Goal: Communication & Community: Answer question/provide support

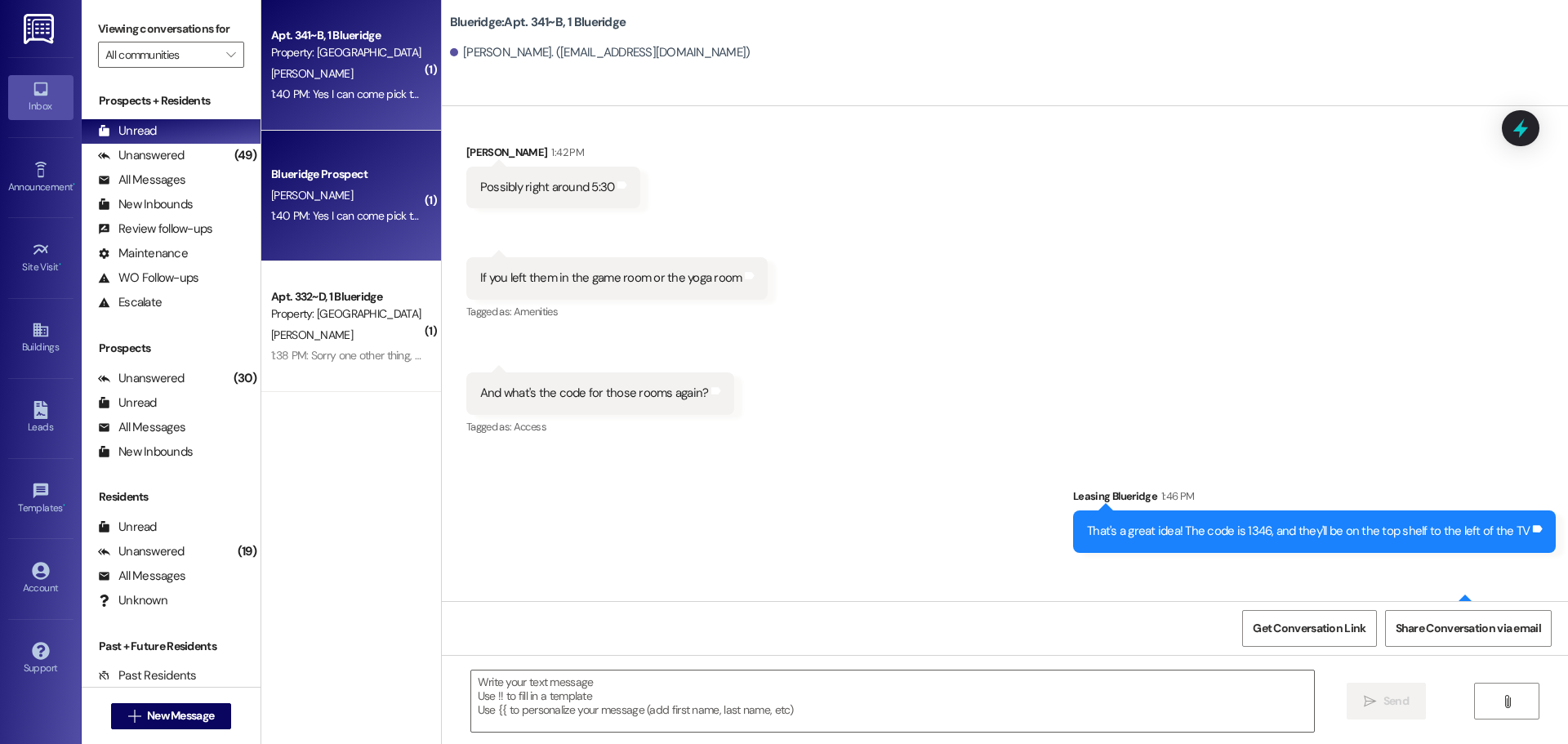
scroll to position [86578, 0]
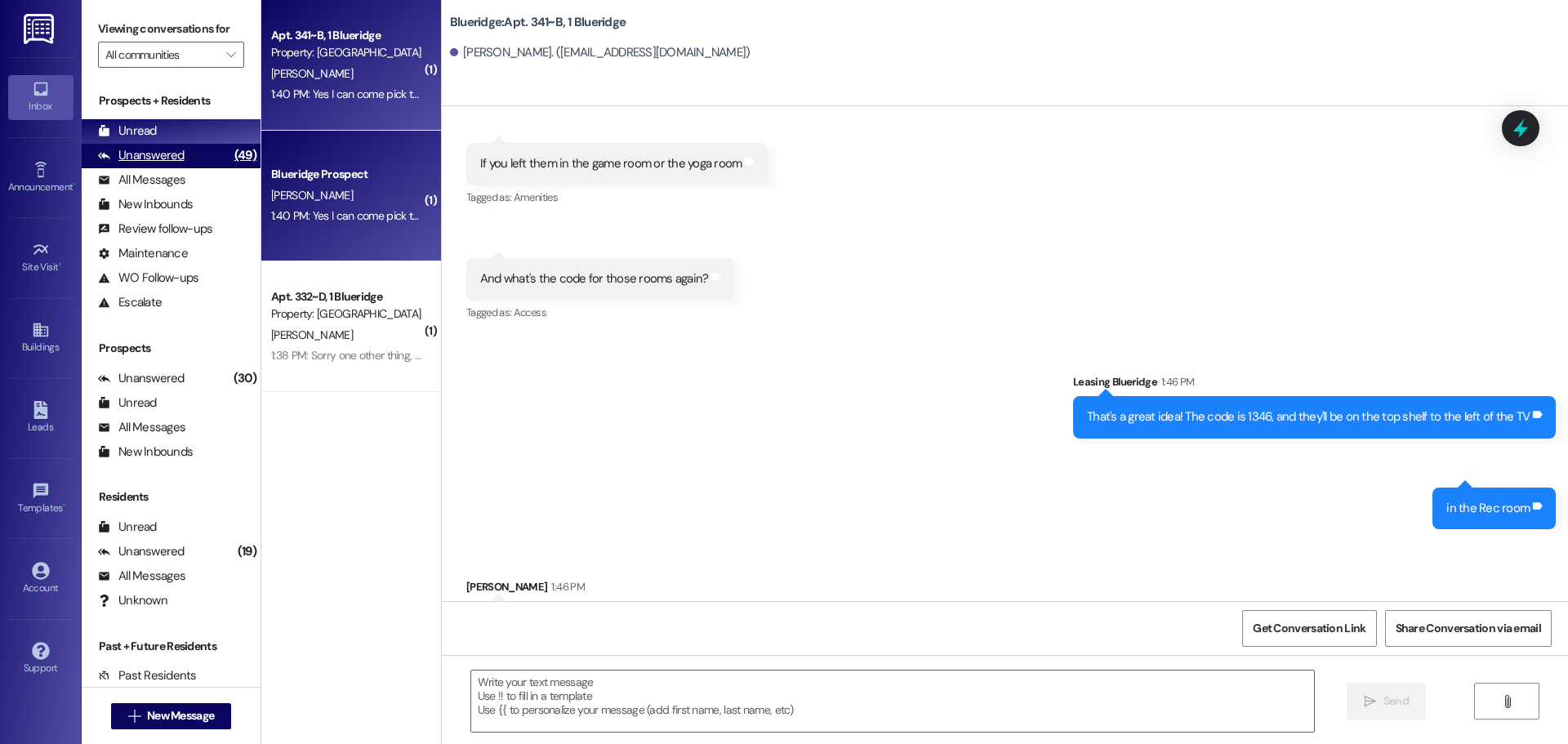
click at [158, 145] on div "Unanswered (49)" at bounding box center [171, 156] width 179 height 24
click at [166, 132] on div "Unread (0)" at bounding box center [171, 132] width 179 height 24
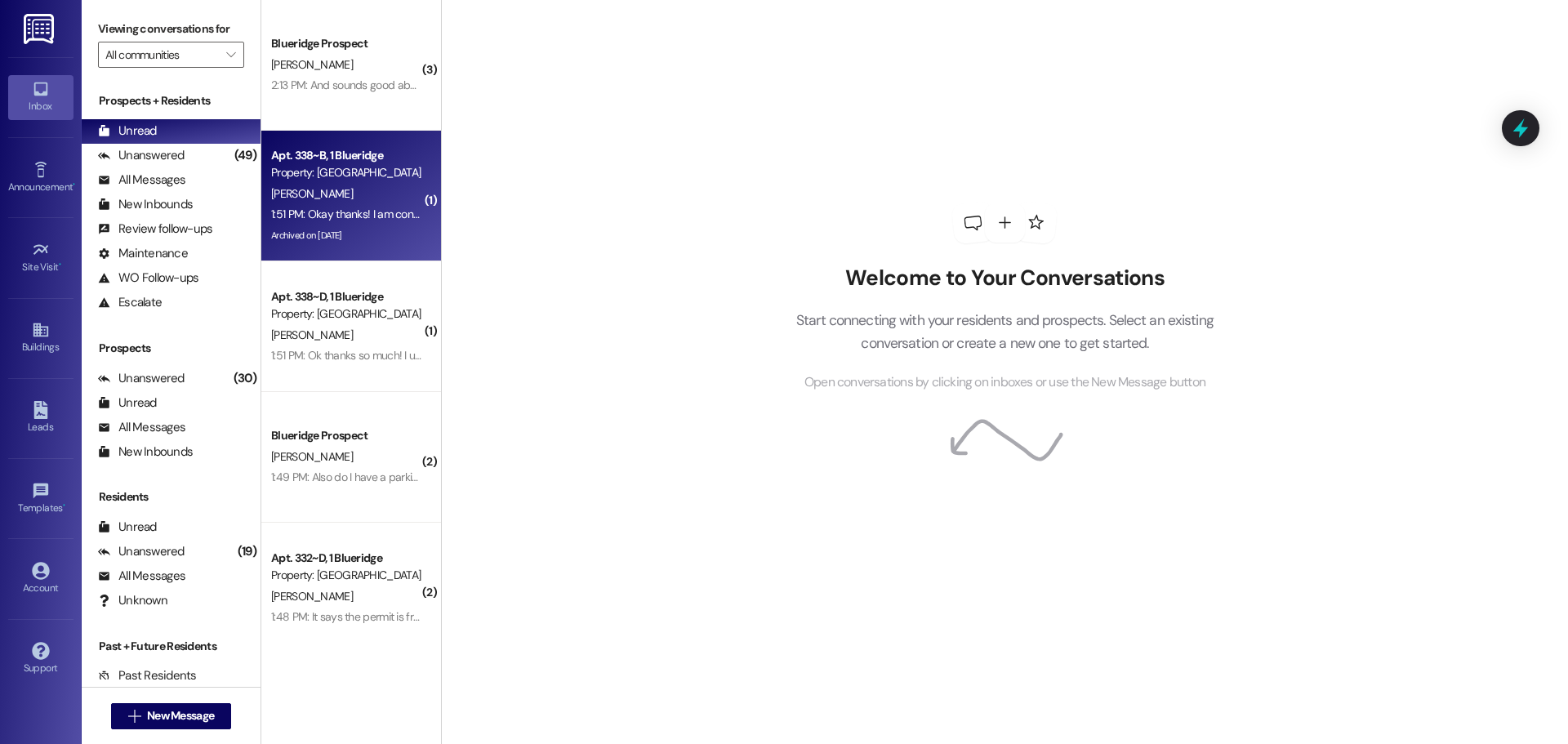
scroll to position [67, 0]
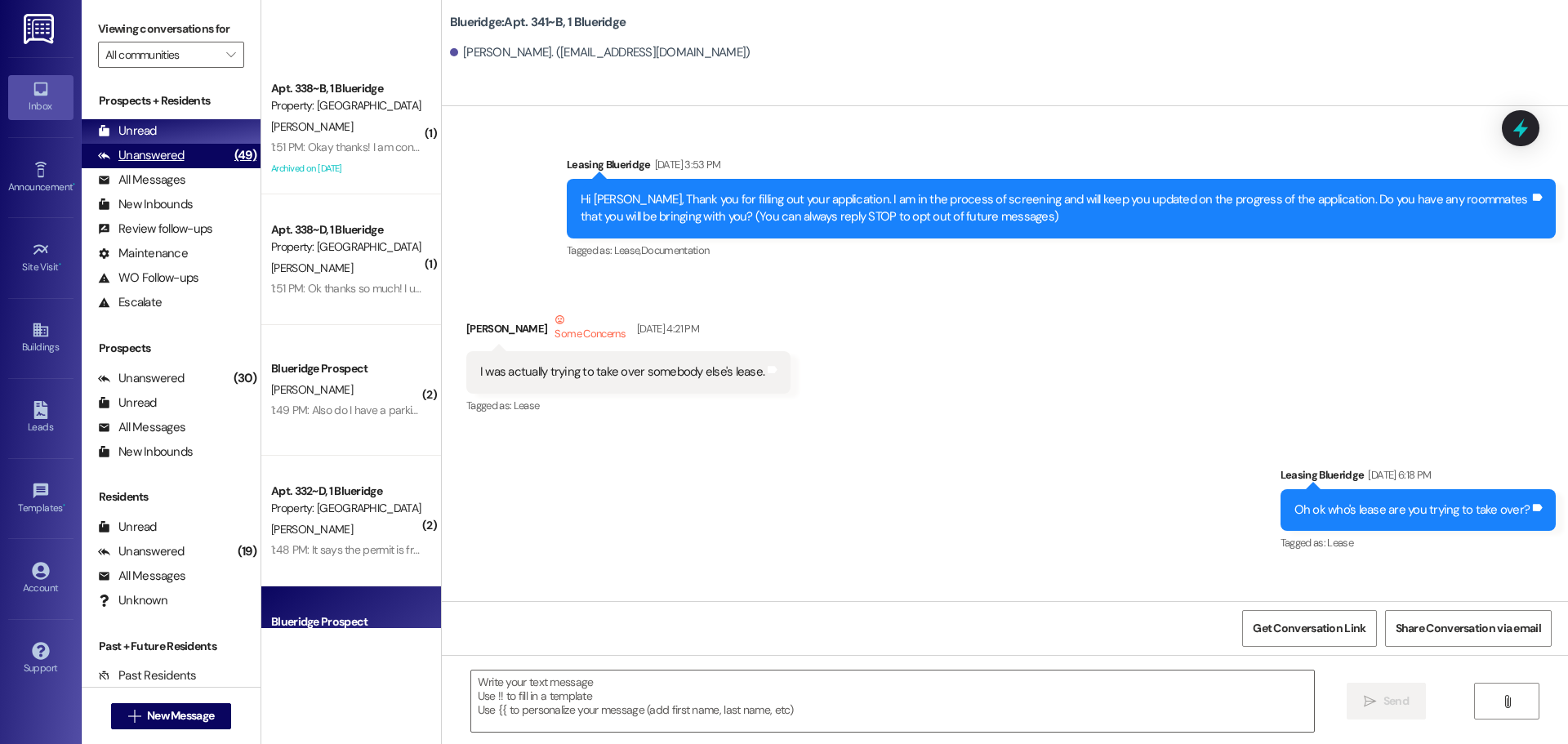
click at [190, 154] on div "Unanswered (49)" at bounding box center [171, 156] width 179 height 24
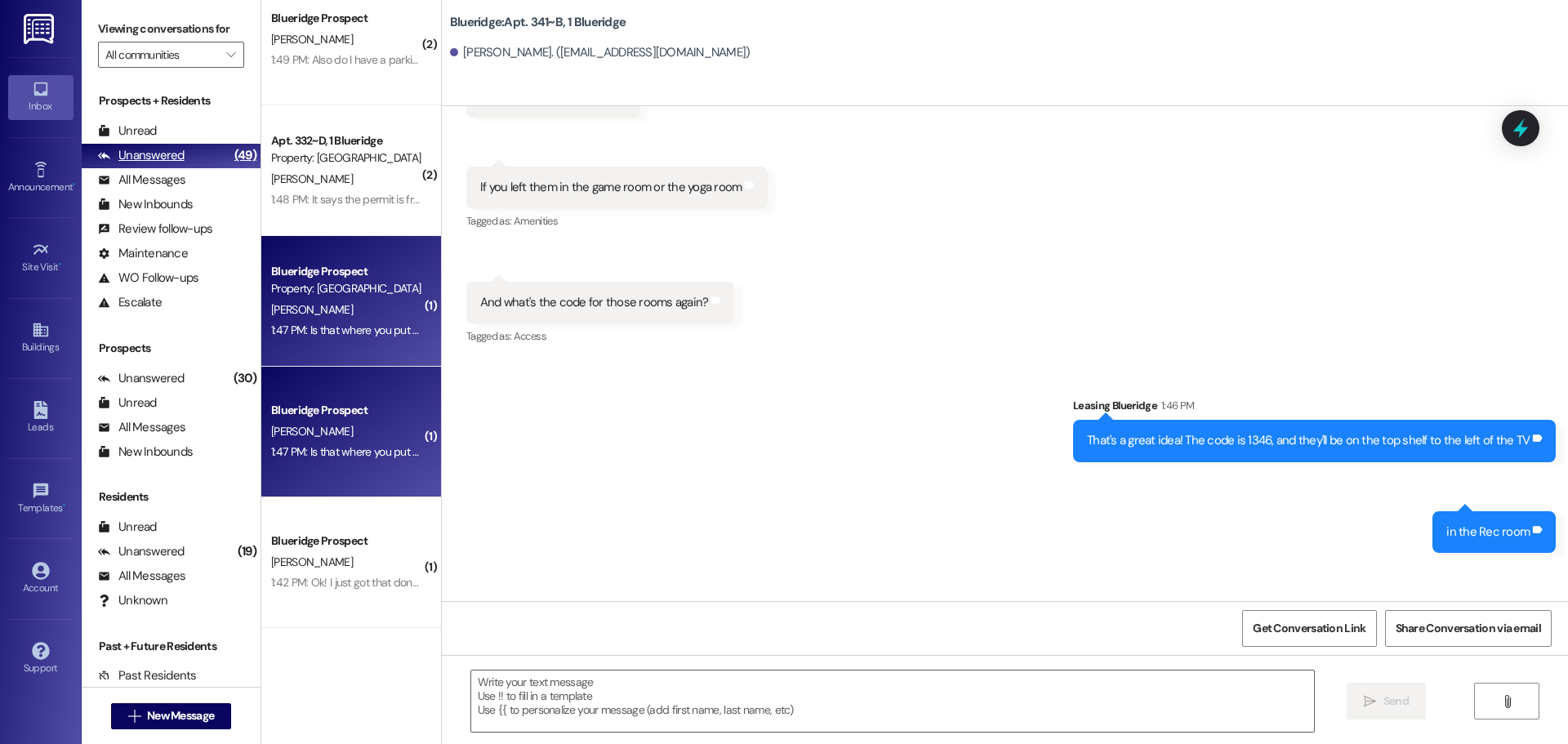
scroll to position [86555, 0]
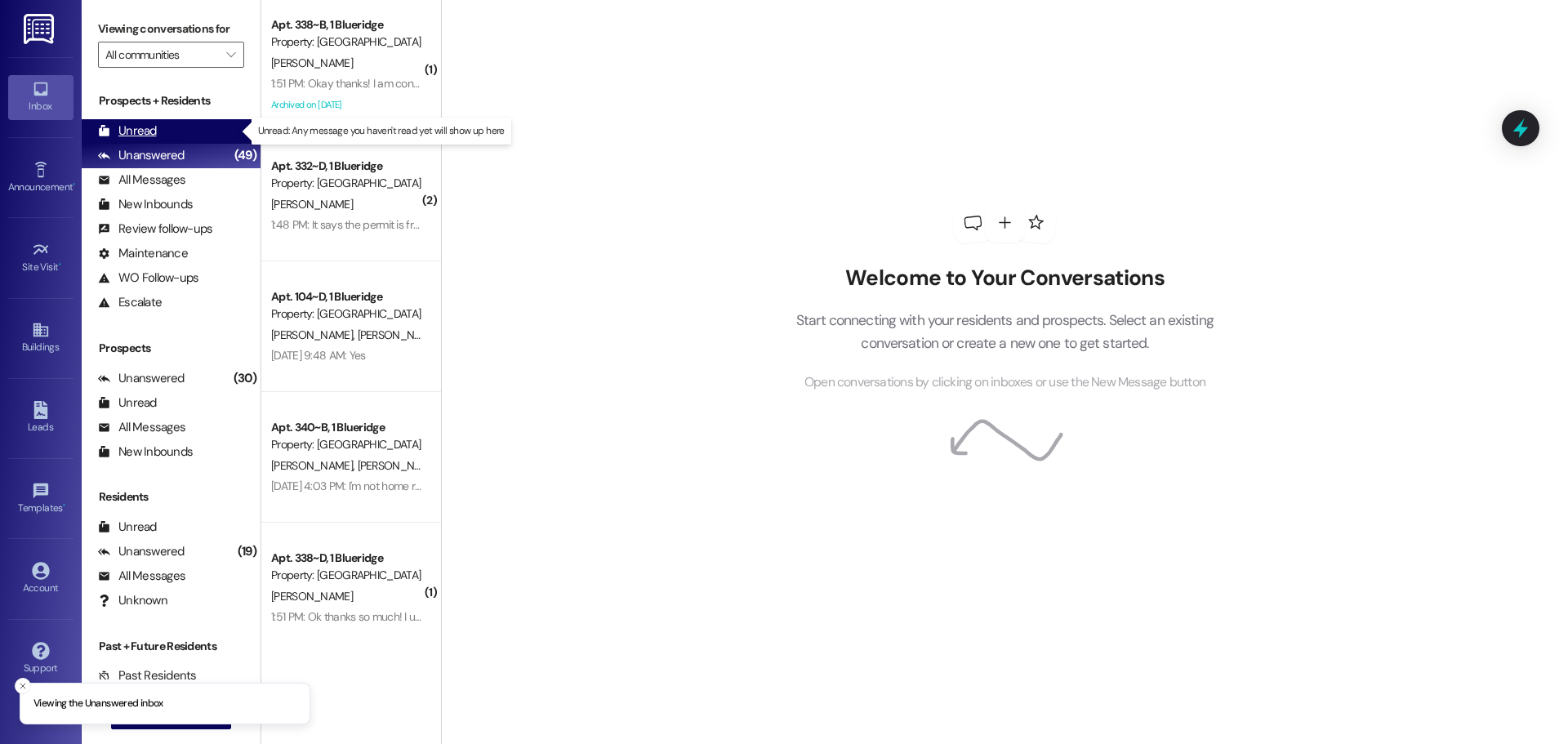
click at [178, 128] on div "Unread (0)" at bounding box center [171, 132] width 179 height 24
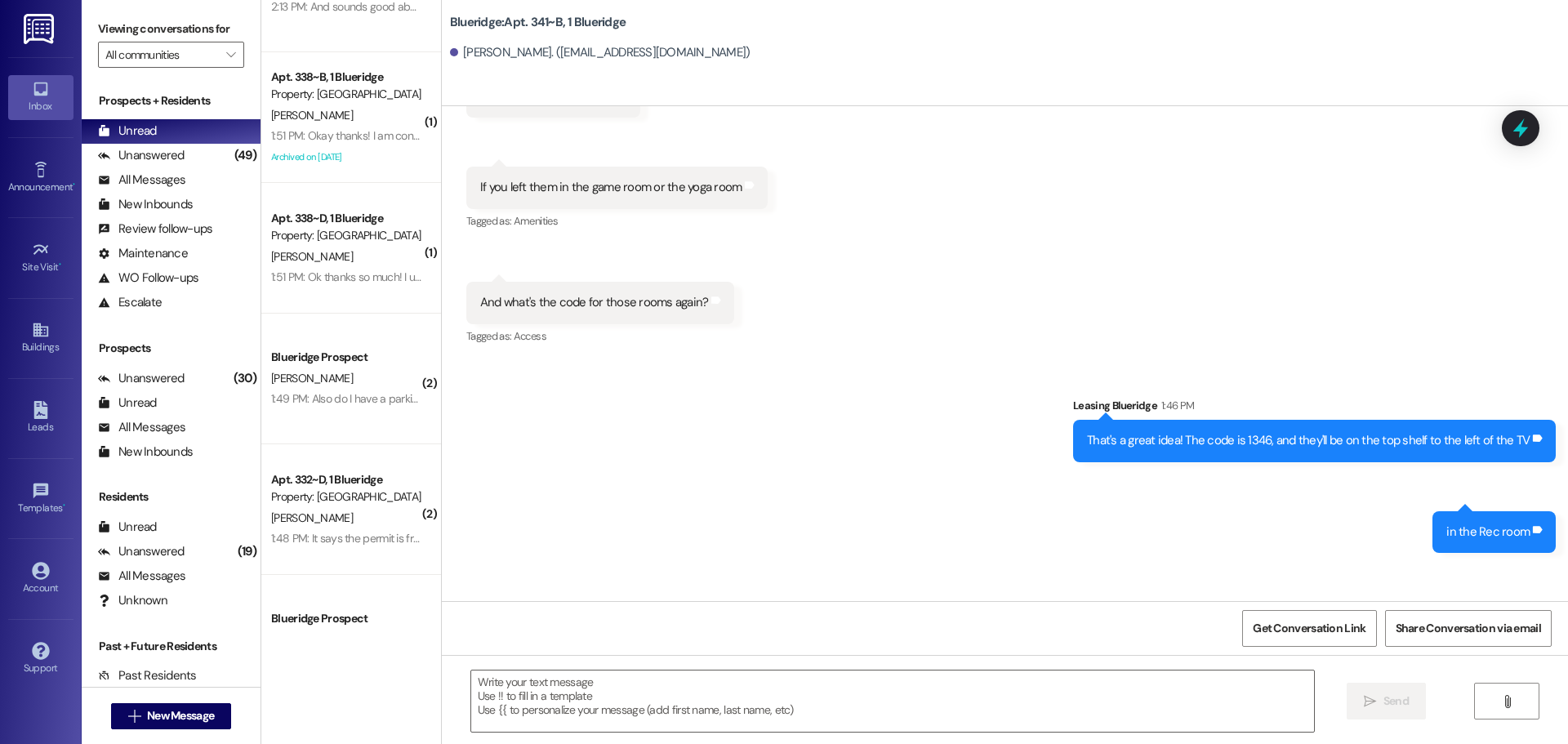
scroll to position [156, 0]
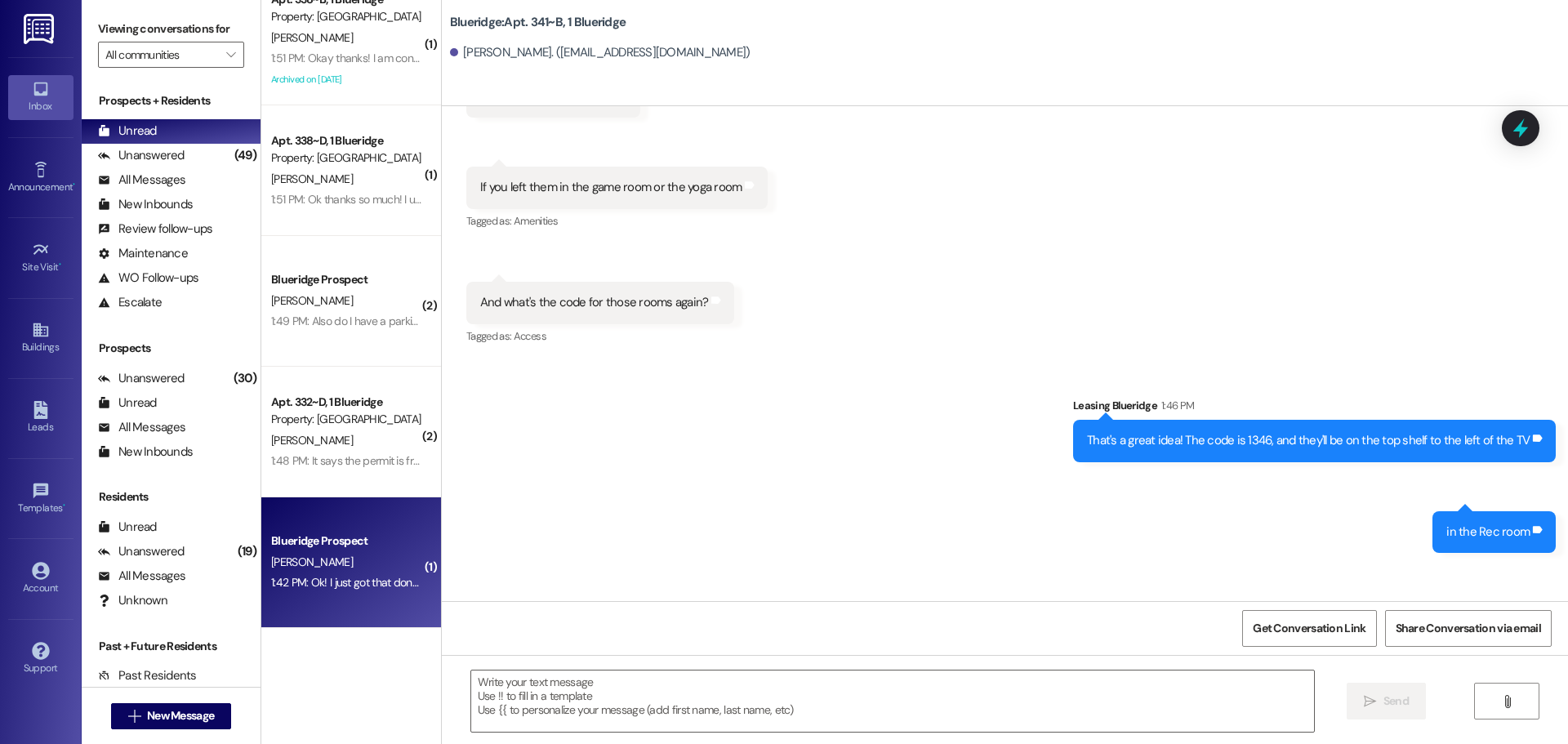
click at [340, 557] on div "[PERSON_NAME]" at bounding box center [347, 562] width 155 height 20
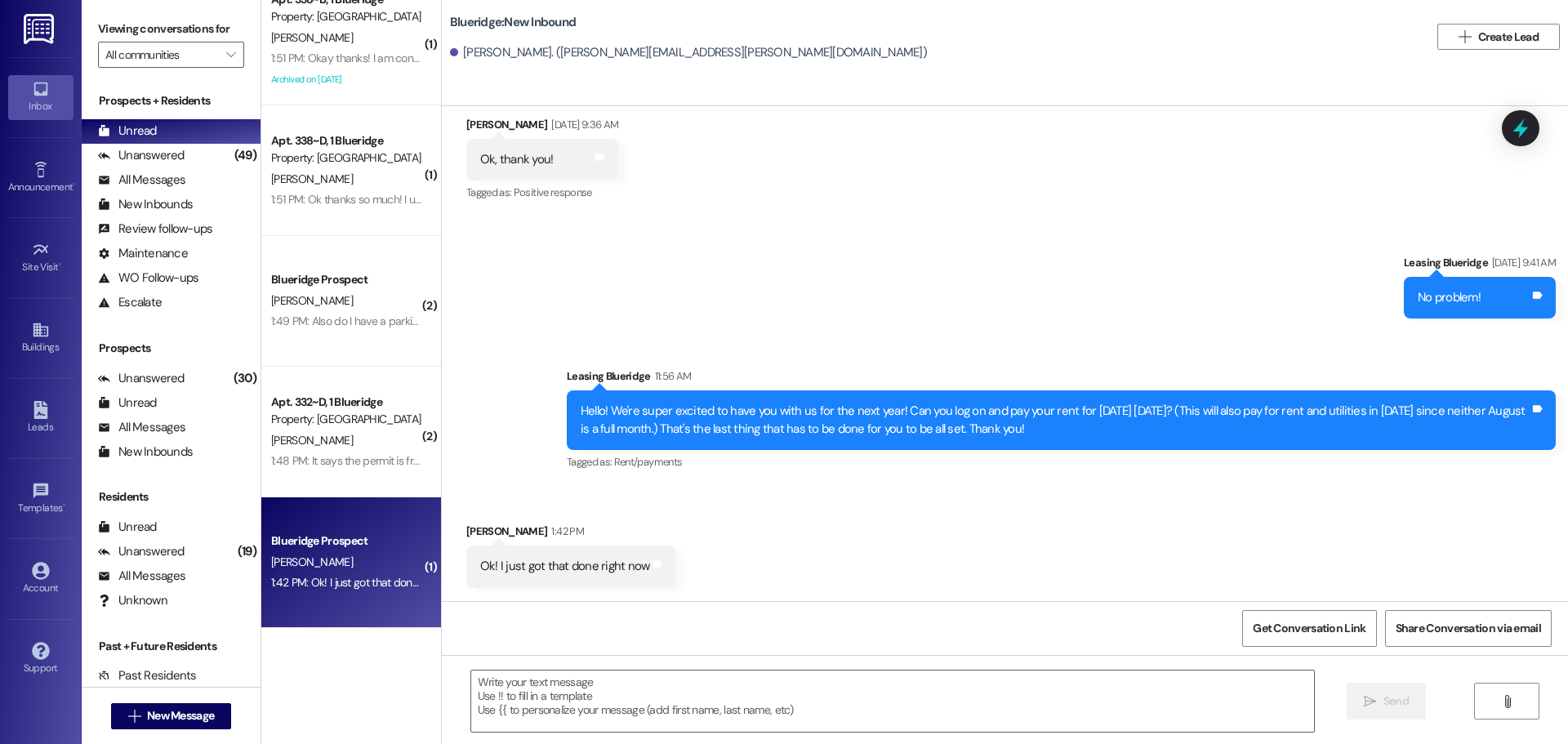
scroll to position [482, 0]
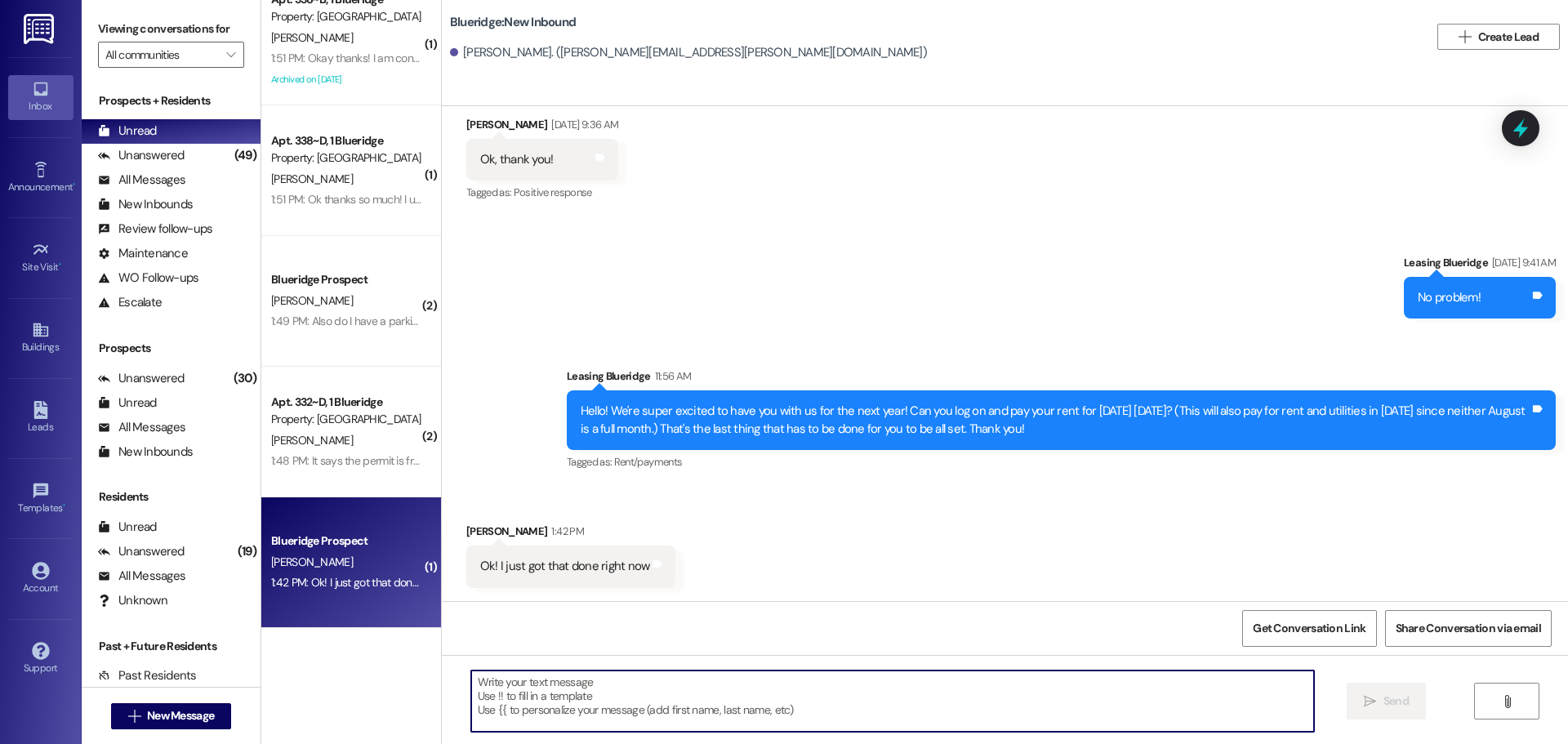
click at [749, 729] on textarea at bounding box center [893, 701] width 843 height 61
type textarea "Thank you so much!"
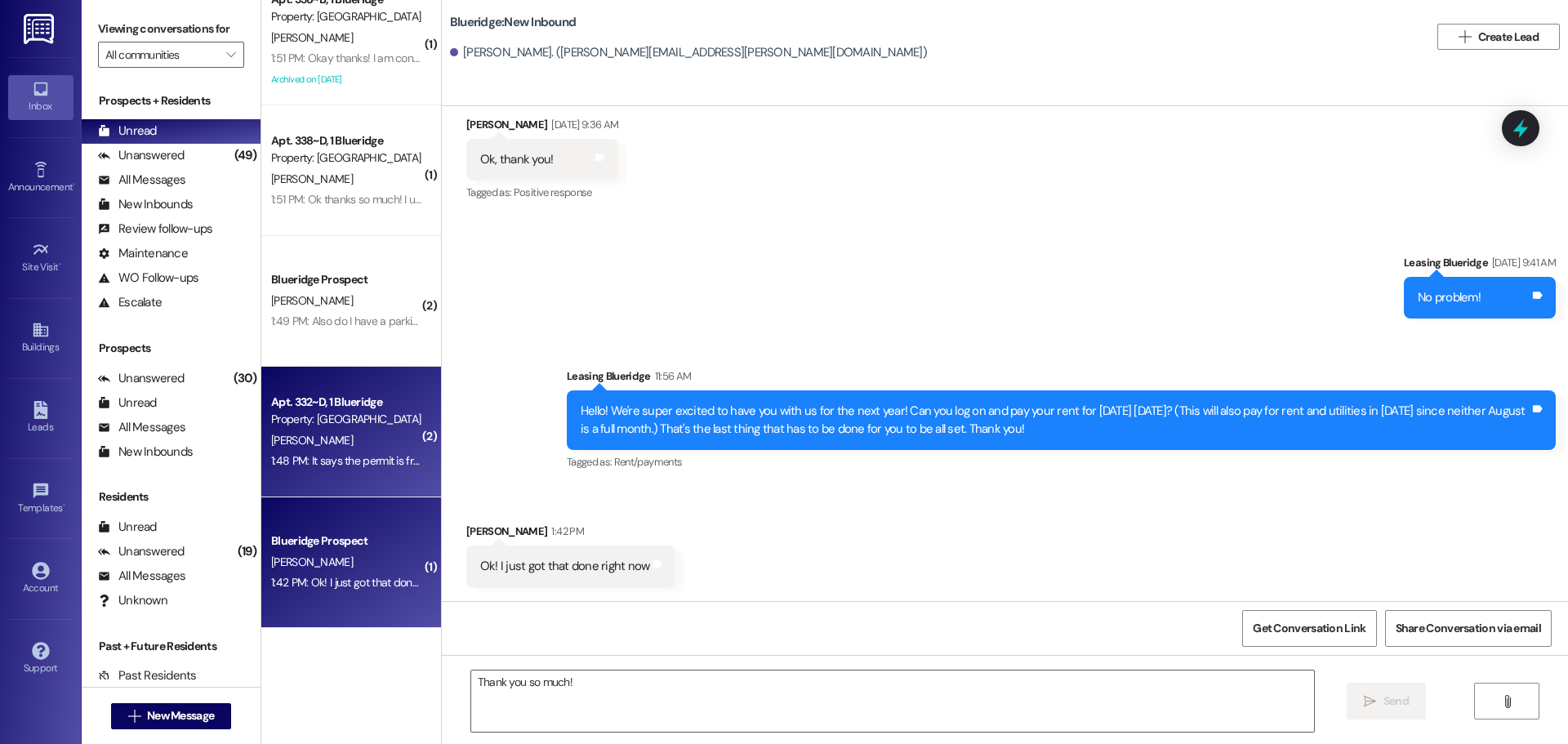
click at [327, 460] on div "1:48 PM: It says the permit is free, do I still have to pay monthly for parking…" at bounding box center [448, 460] width 352 height 15
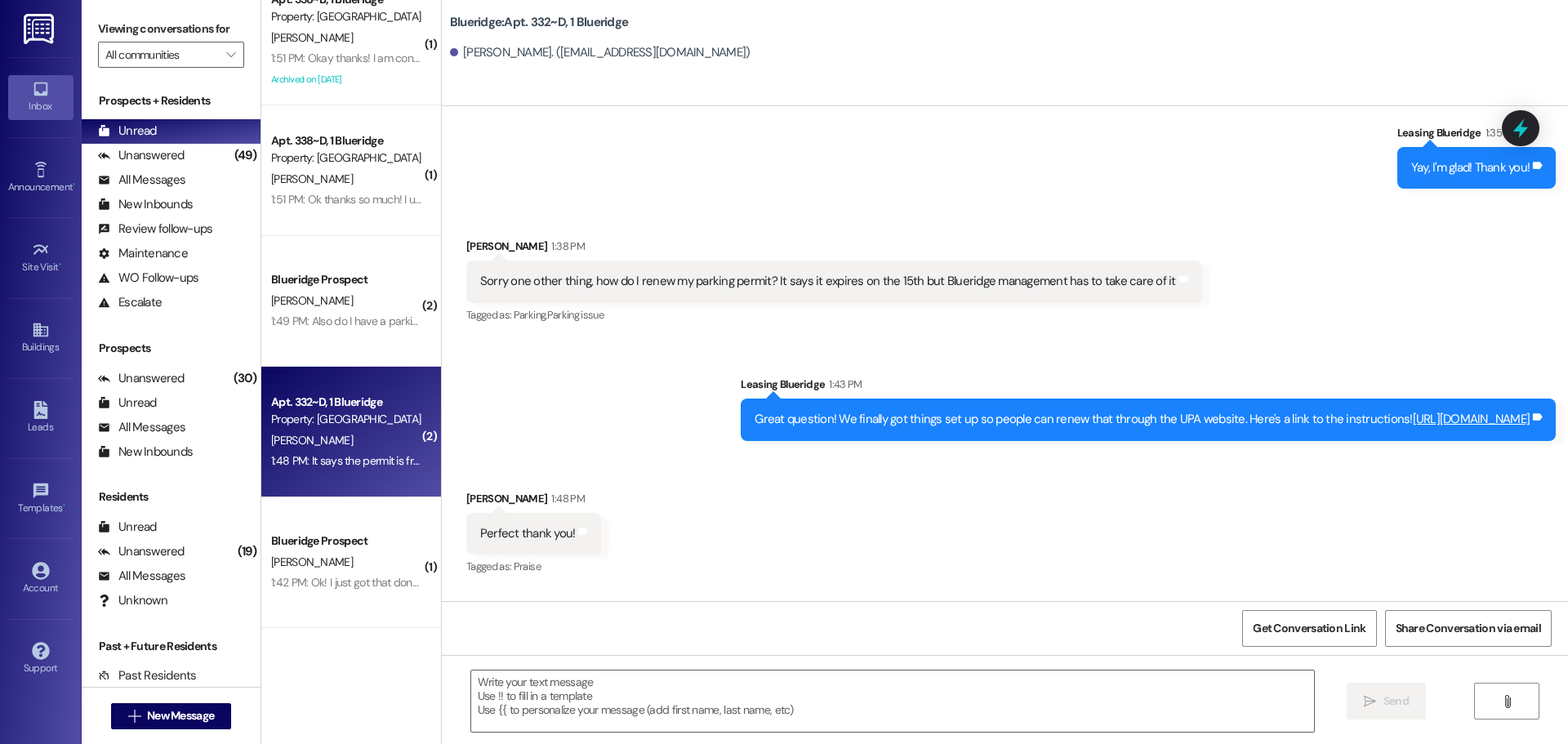
scroll to position [28085, 0]
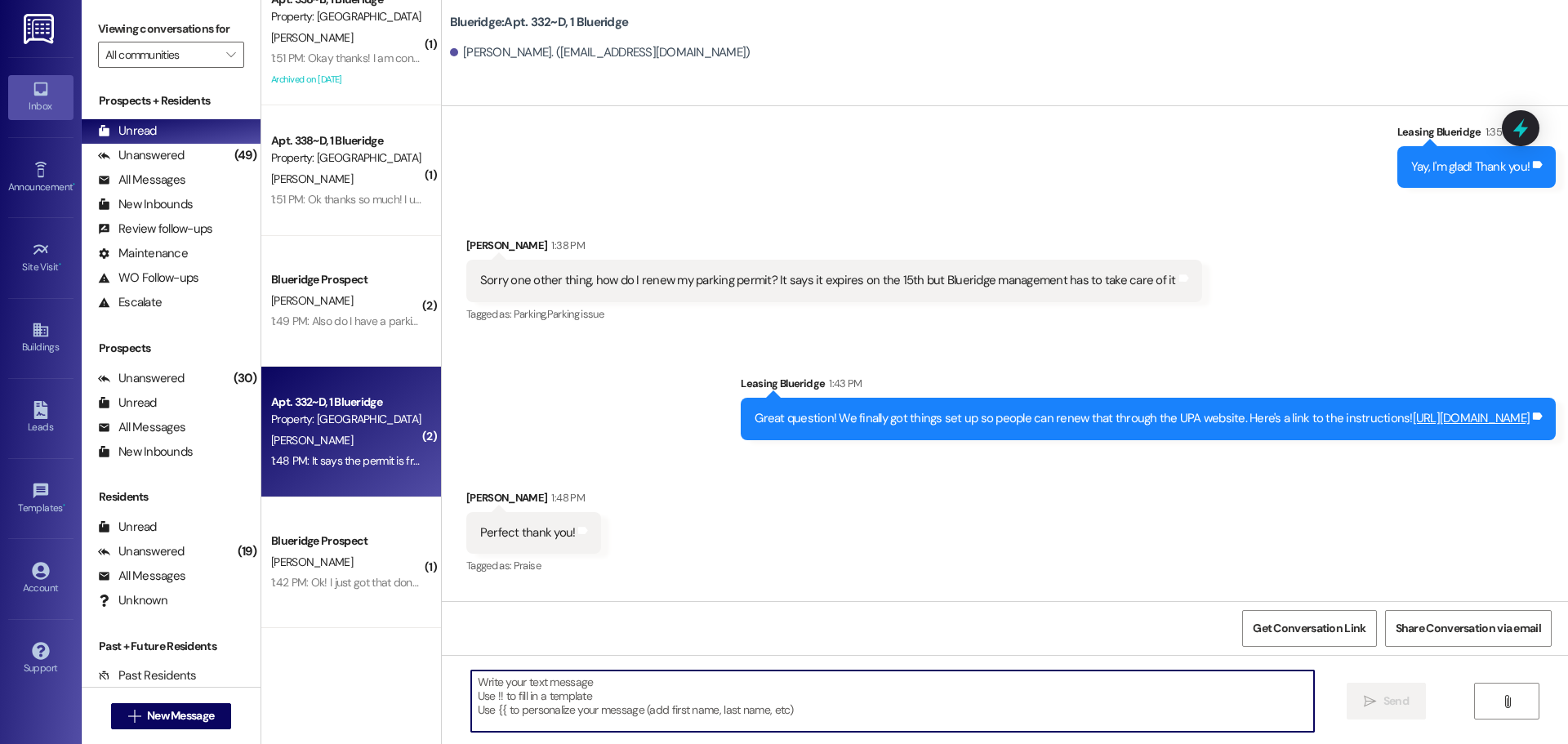
click at [761, 705] on textarea at bounding box center [893, 701] width 843 height 61
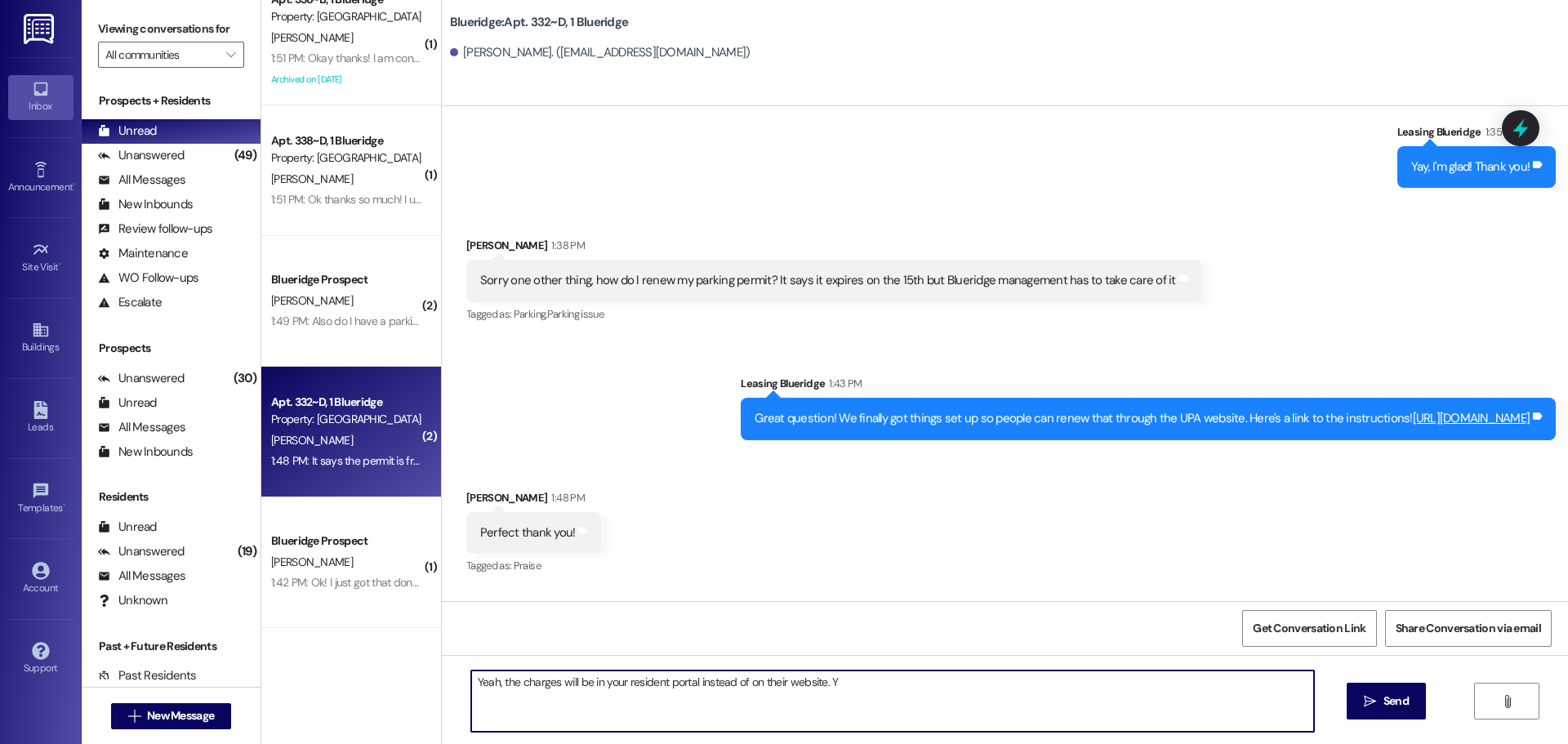
type textarea "Yeah, the charges will be in your resident portal instead of on their website."
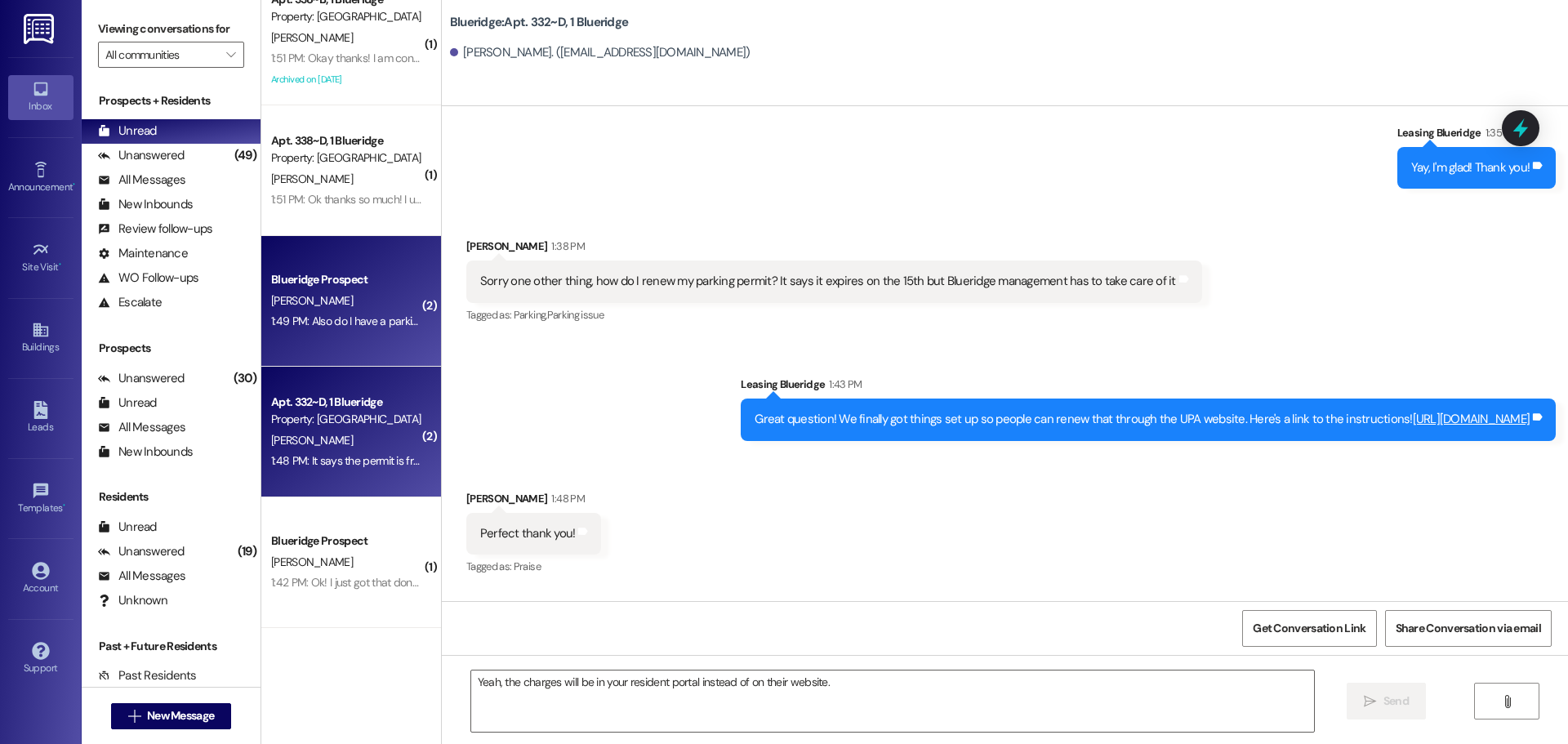
click at [377, 293] on div "[PERSON_NAME]" at bounding box center [347, 301] width 155 height 20
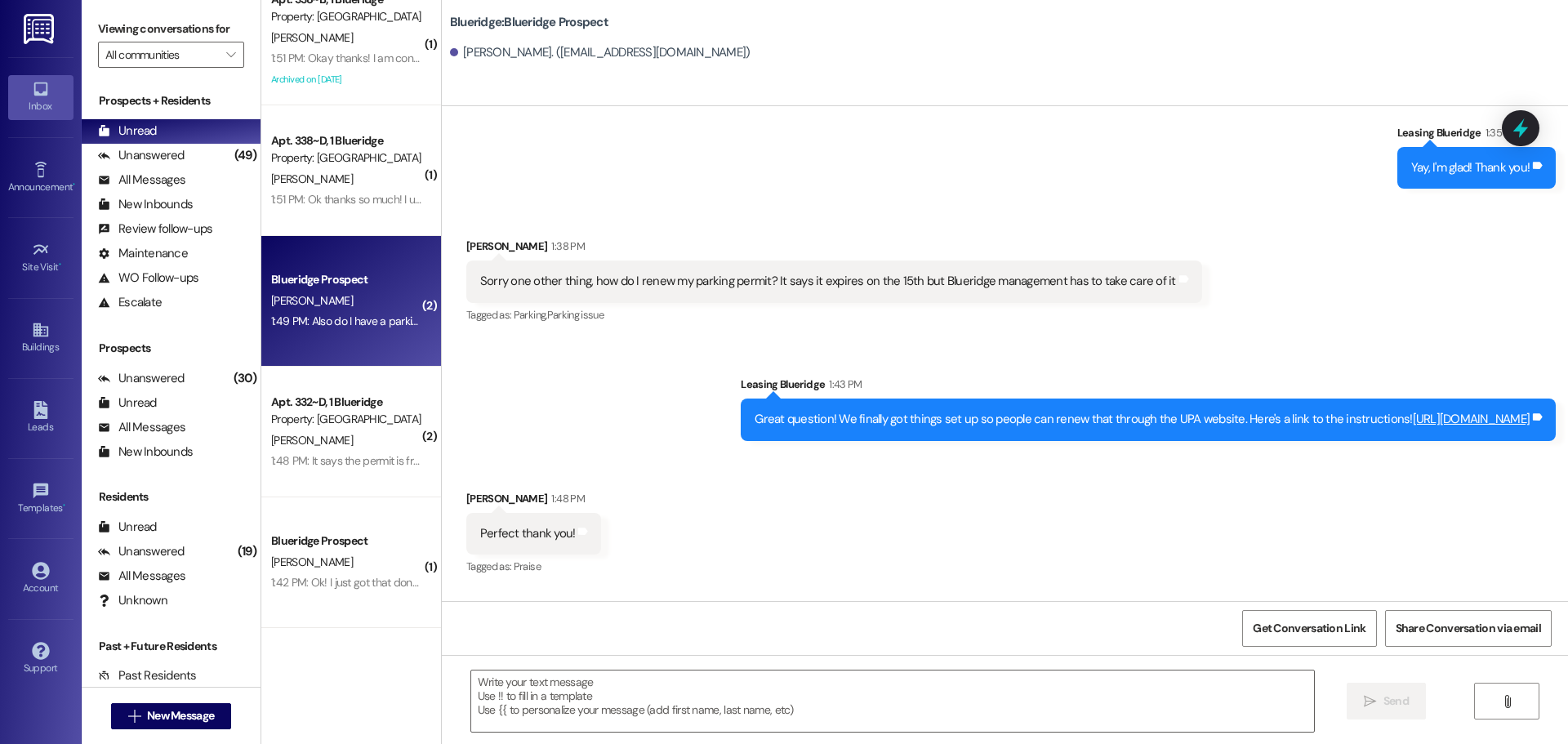
scroll to position [3502, 0]
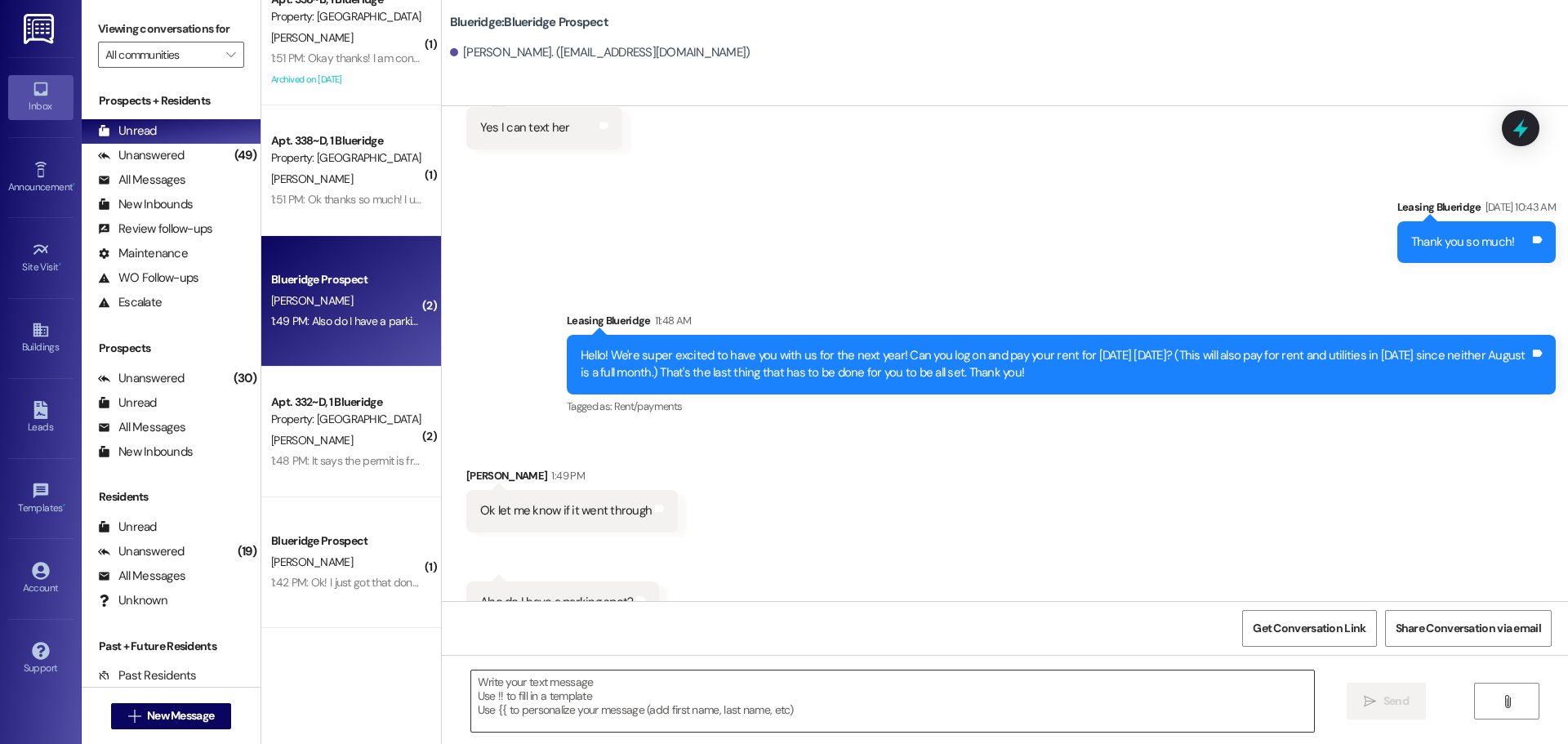
click at [896, 696] on textarea at bounding box center [893, 701] width 843 height 61
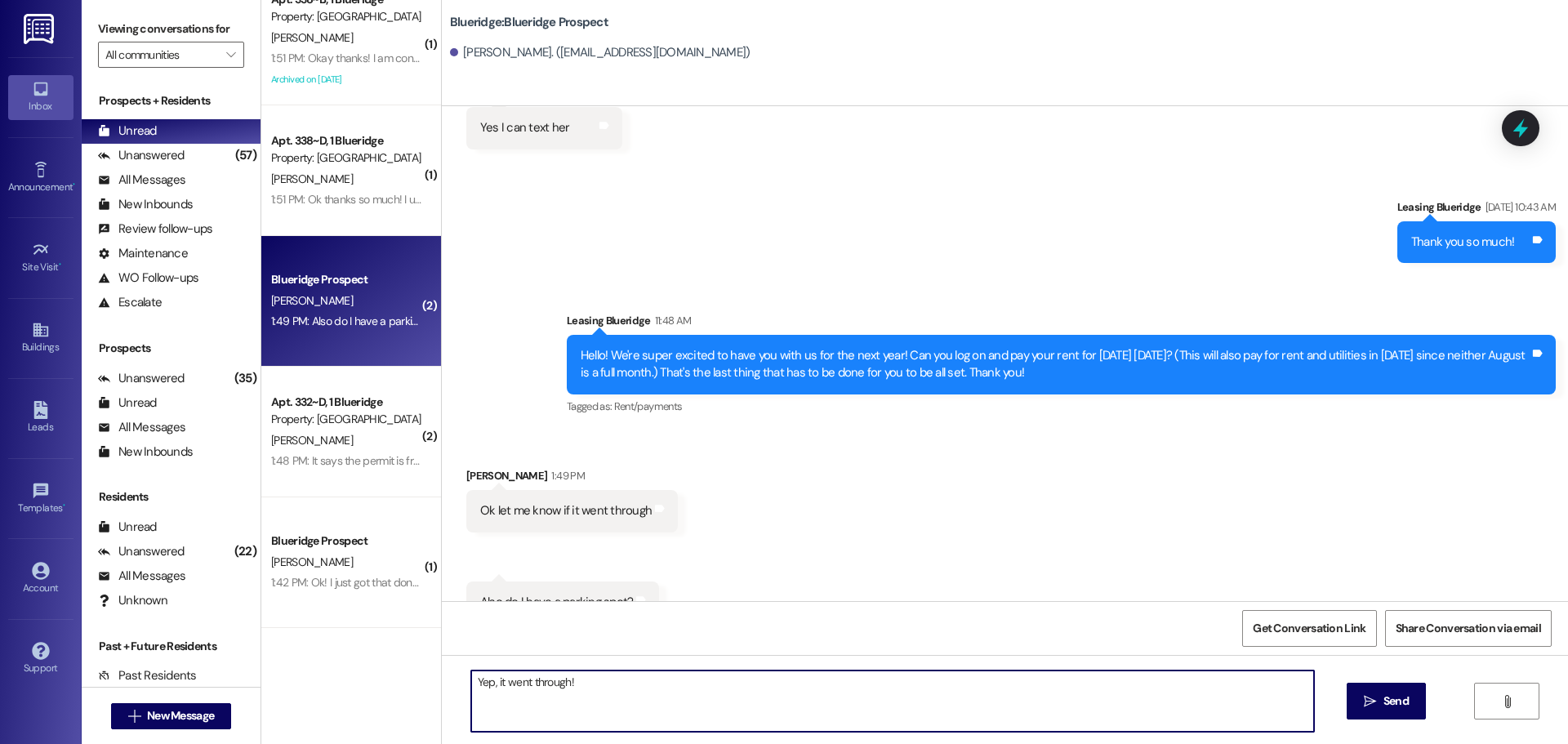
click at [609, 704] on textarea "Yep, it went through!" at bounding box center [893, 701] width 843 height 61
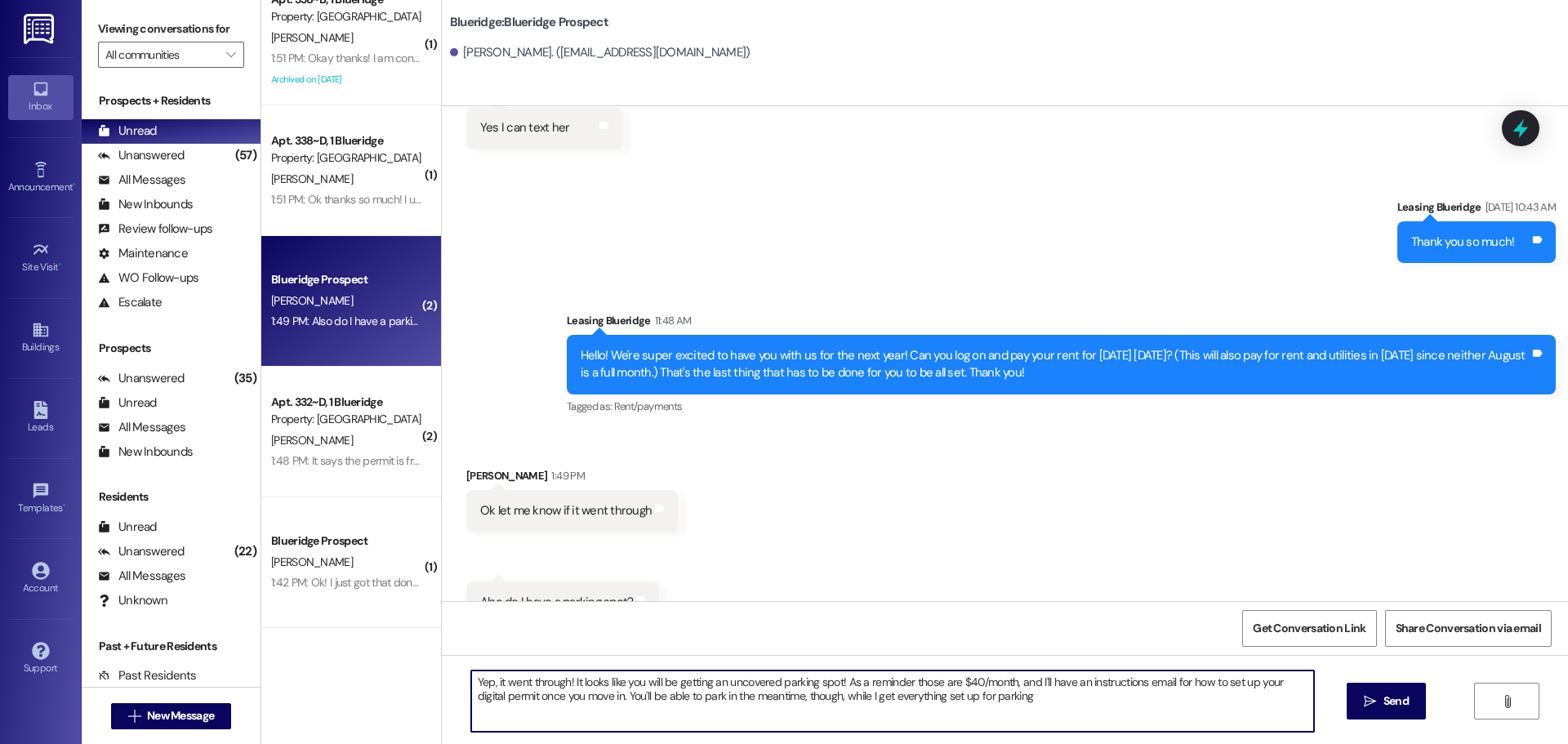
type textarea "Yep, it went through! It looks like you will be getting an uncovered parking sp…"
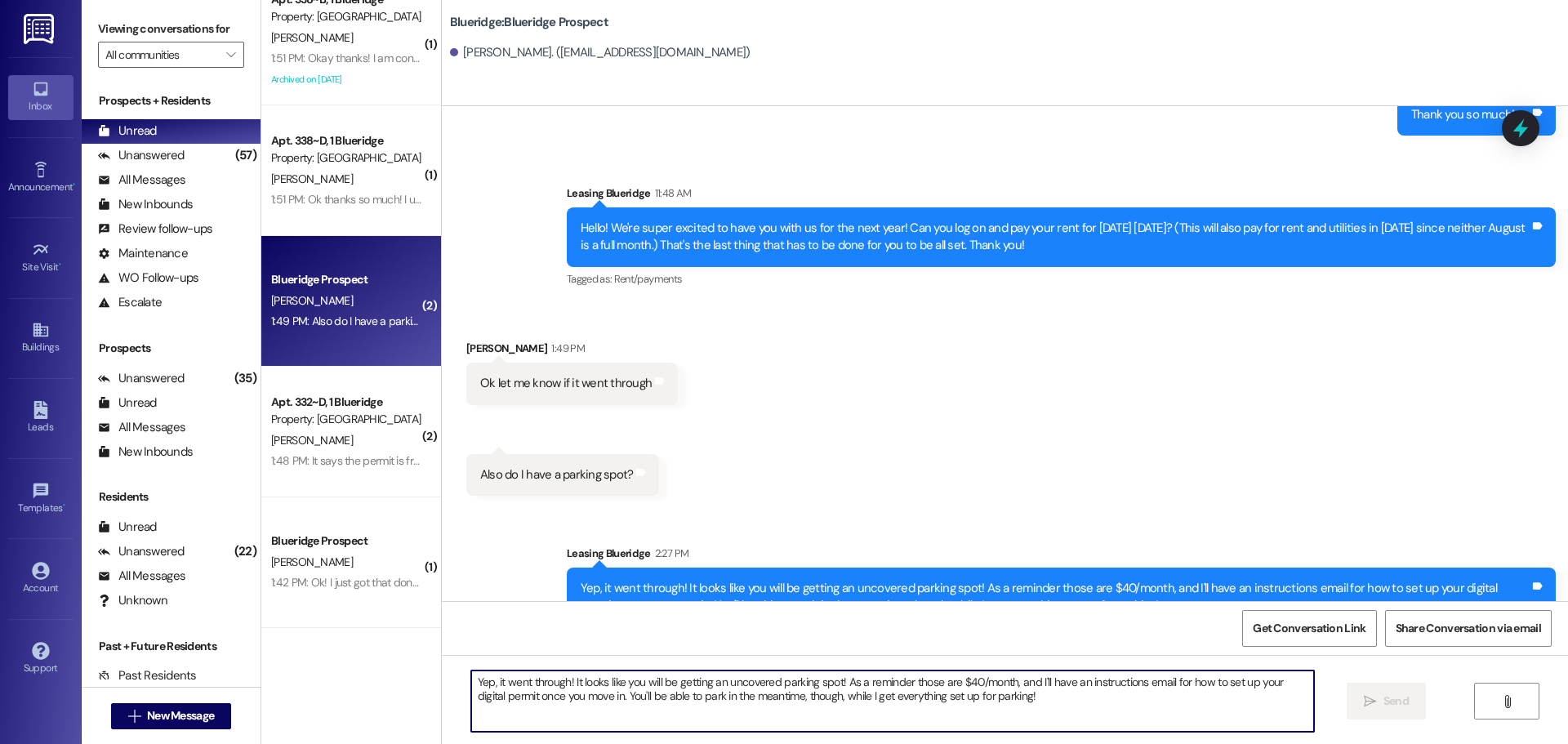
scroll to position [3634, 0]
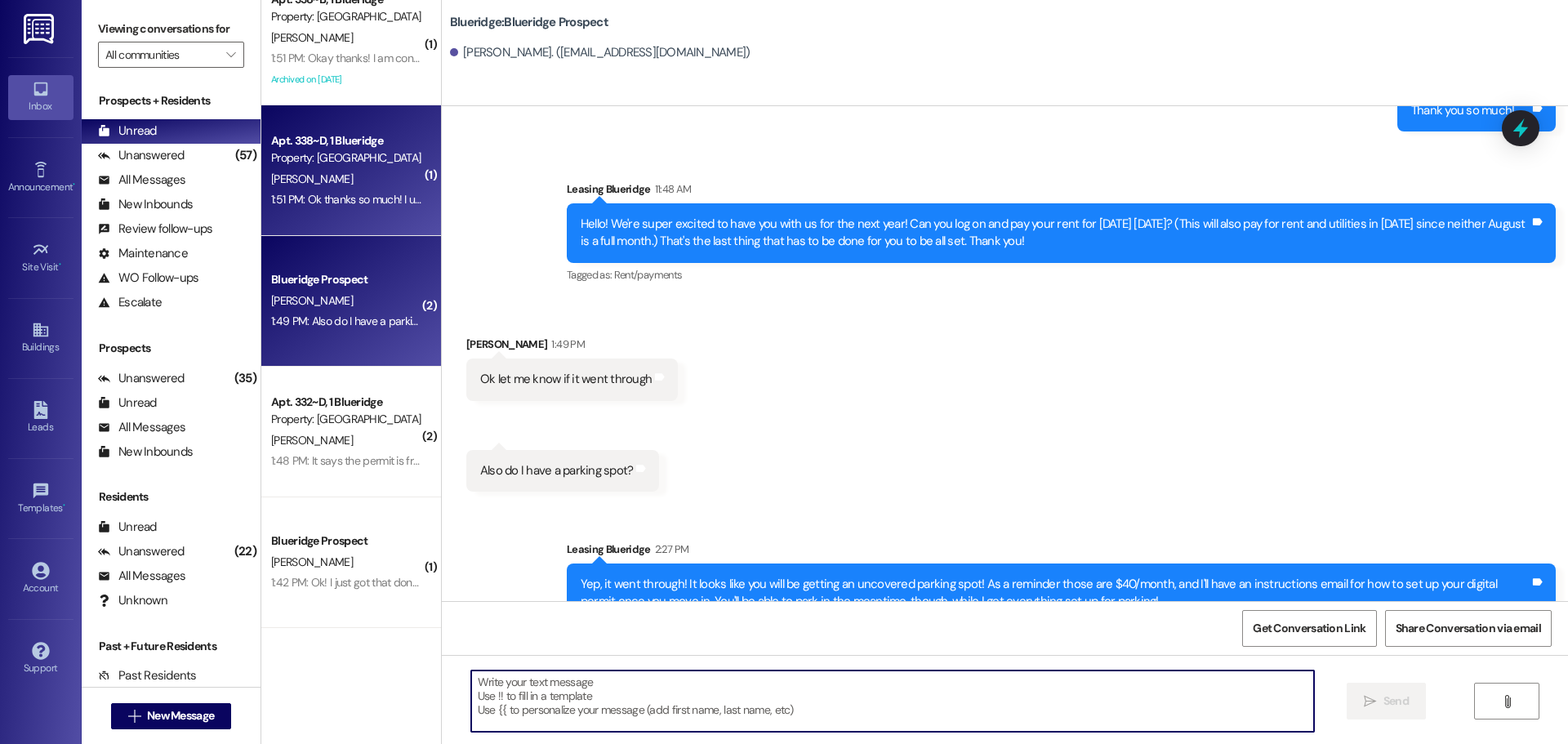
click at [355, 194] on div "1:51 PM: Ok thanks so much! I understand a little better now 1:51 PM: Ok thanks…" at bounding box center [411, 199] width 279 height 15
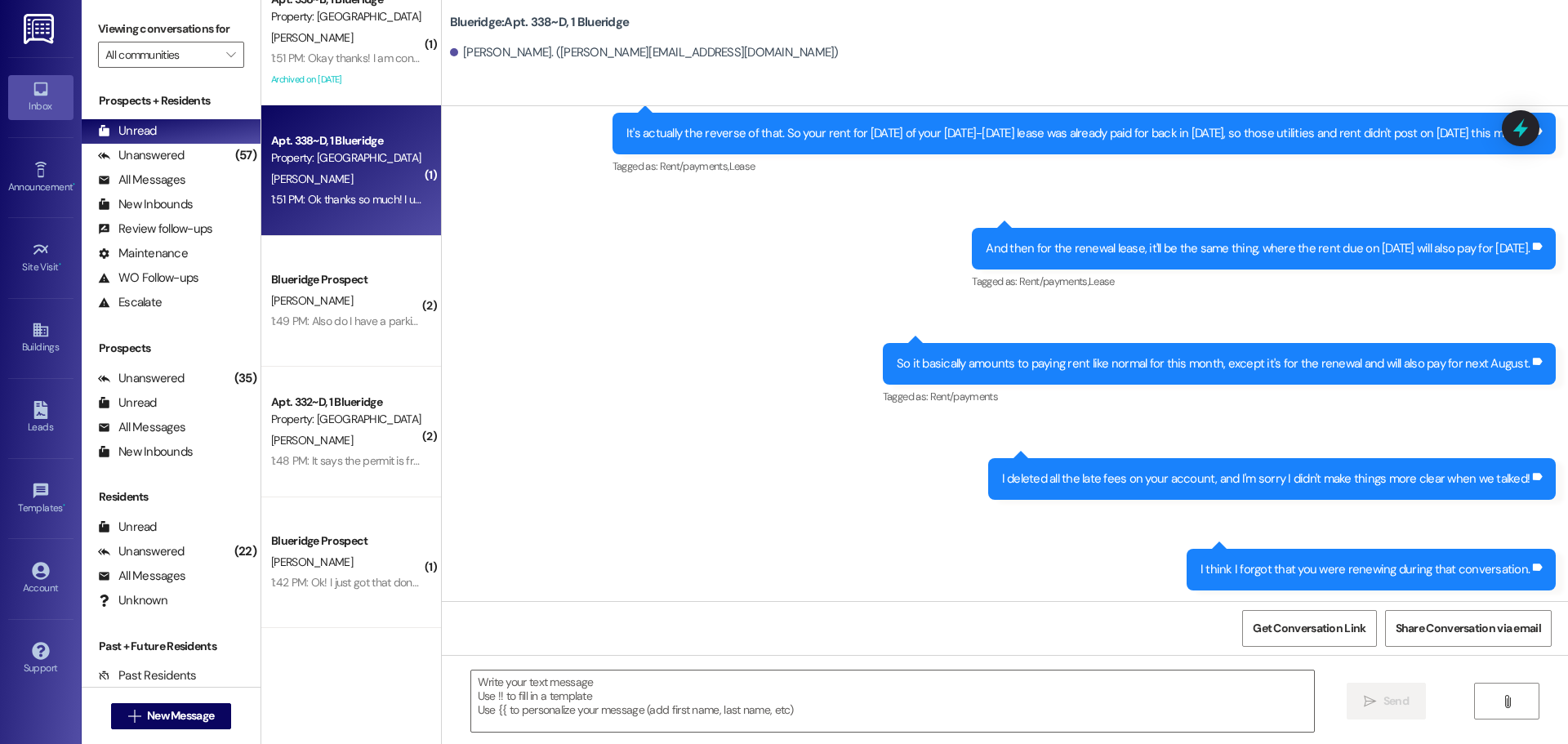
scroll to position [32492, 0]
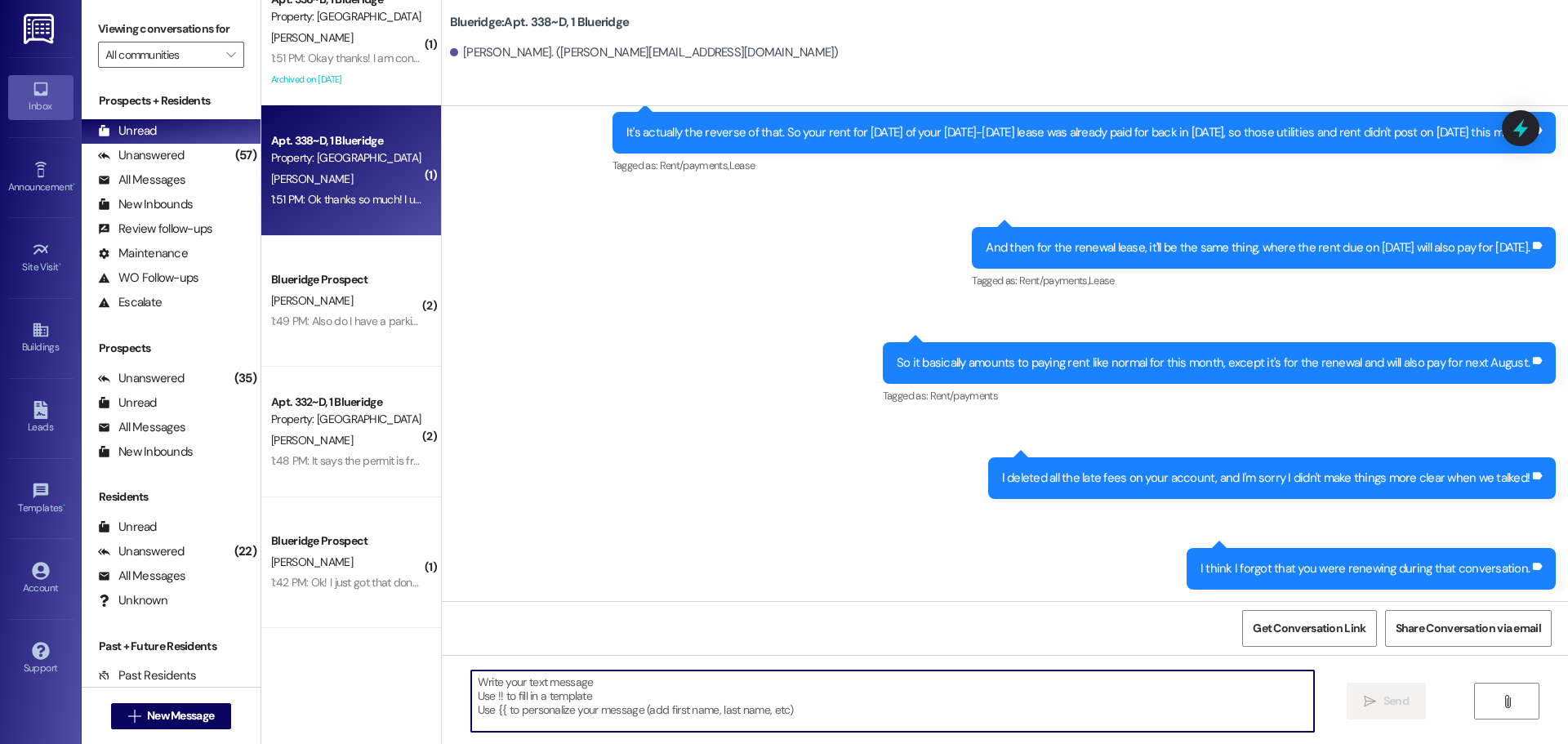
click at [739, 706] on textarea at bounding box center [893, 701] width 843 height 61
type textarea "No problem! Sorry for the confusion!"
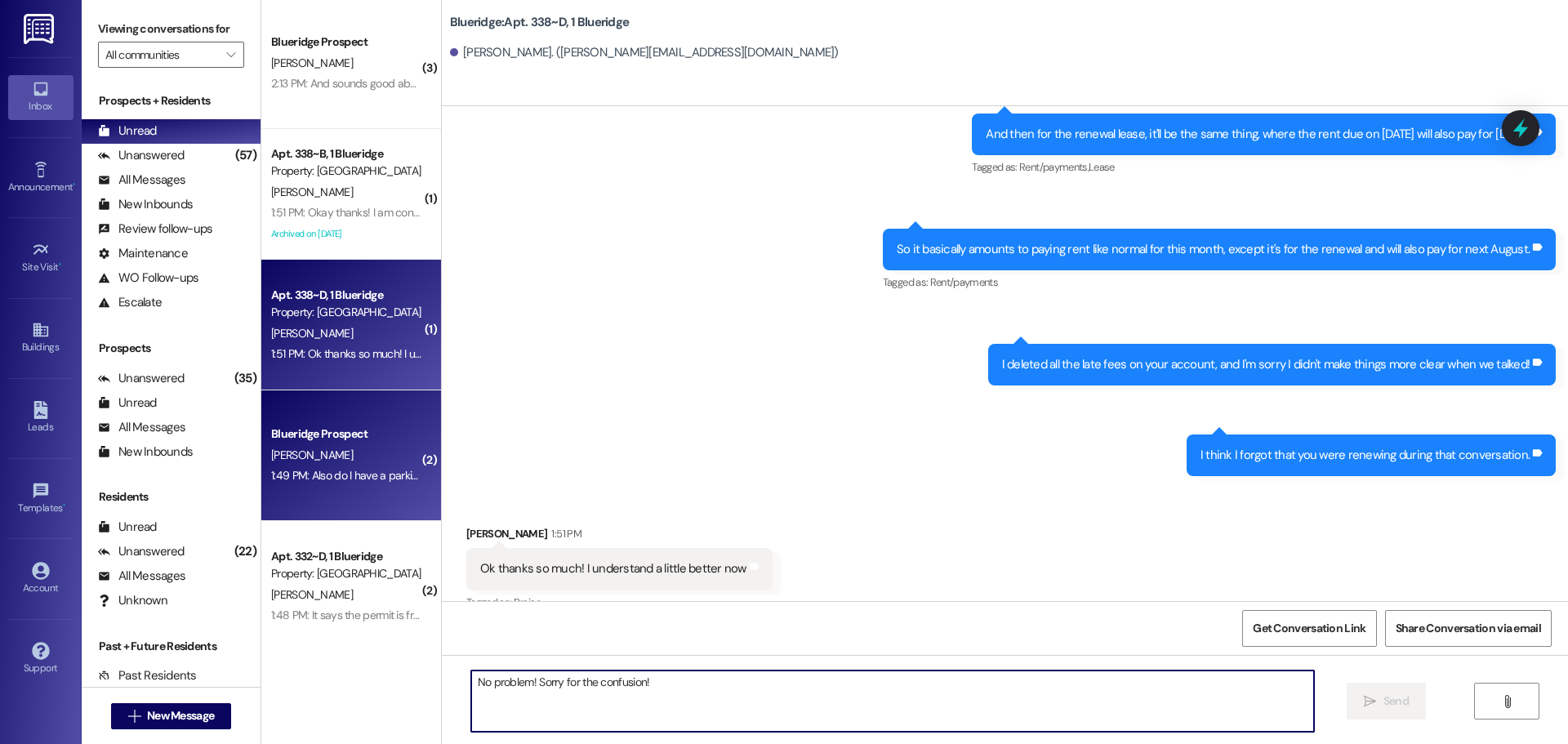
scroll to position [0, 0]
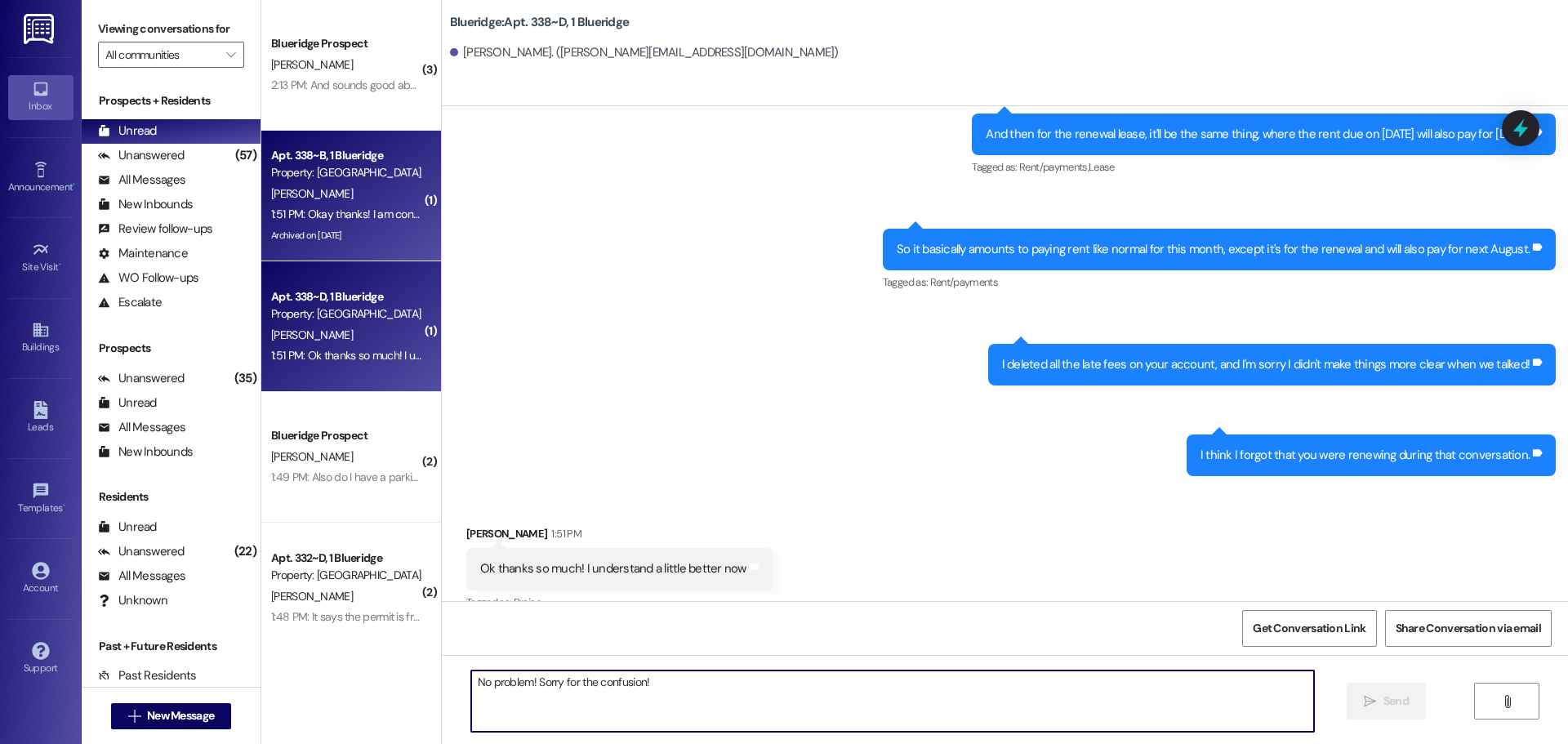
click at [332, 245] on div "Archived on [DATE]" at bounding box center [347, 235] width 155 height 20
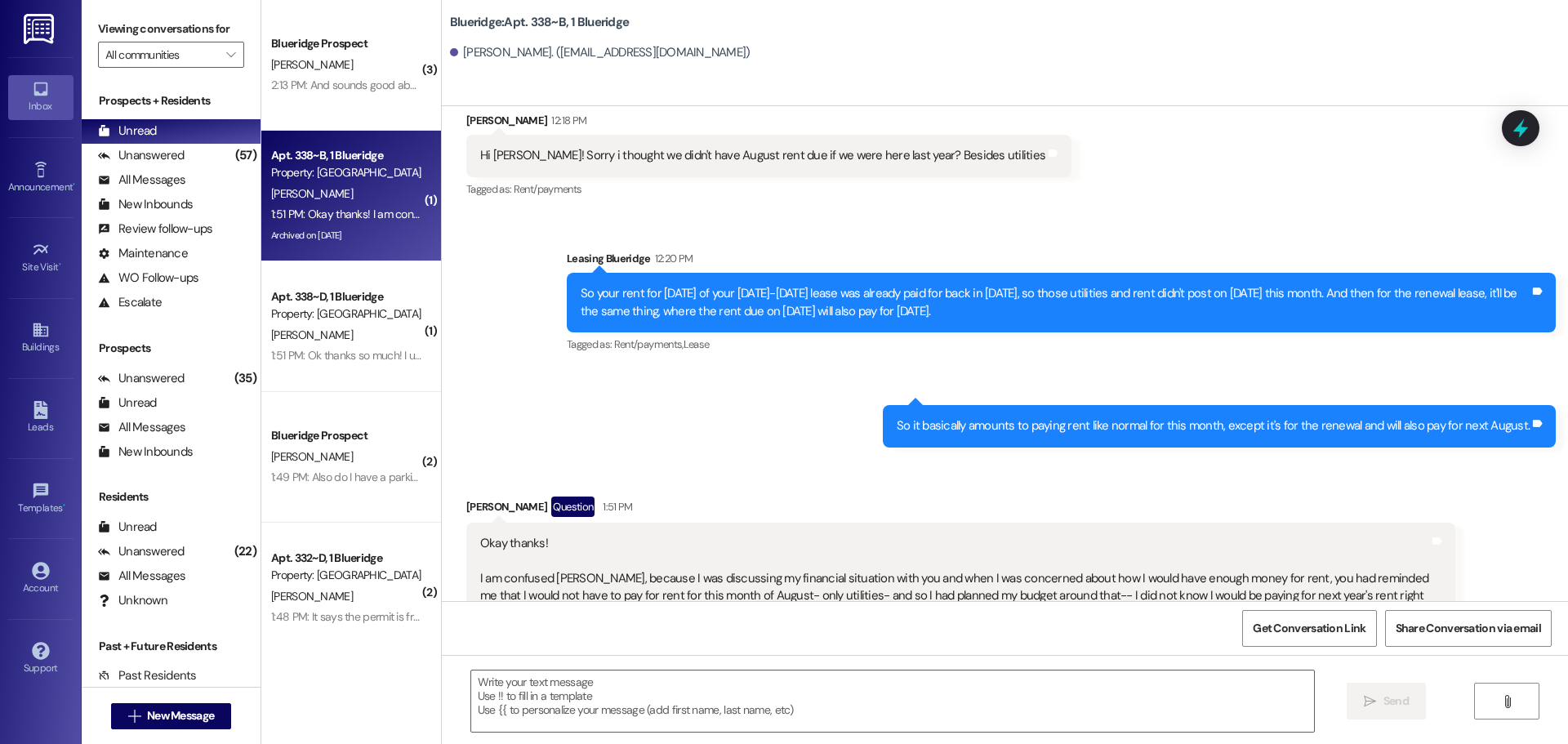
scroll to position [42750, 0]
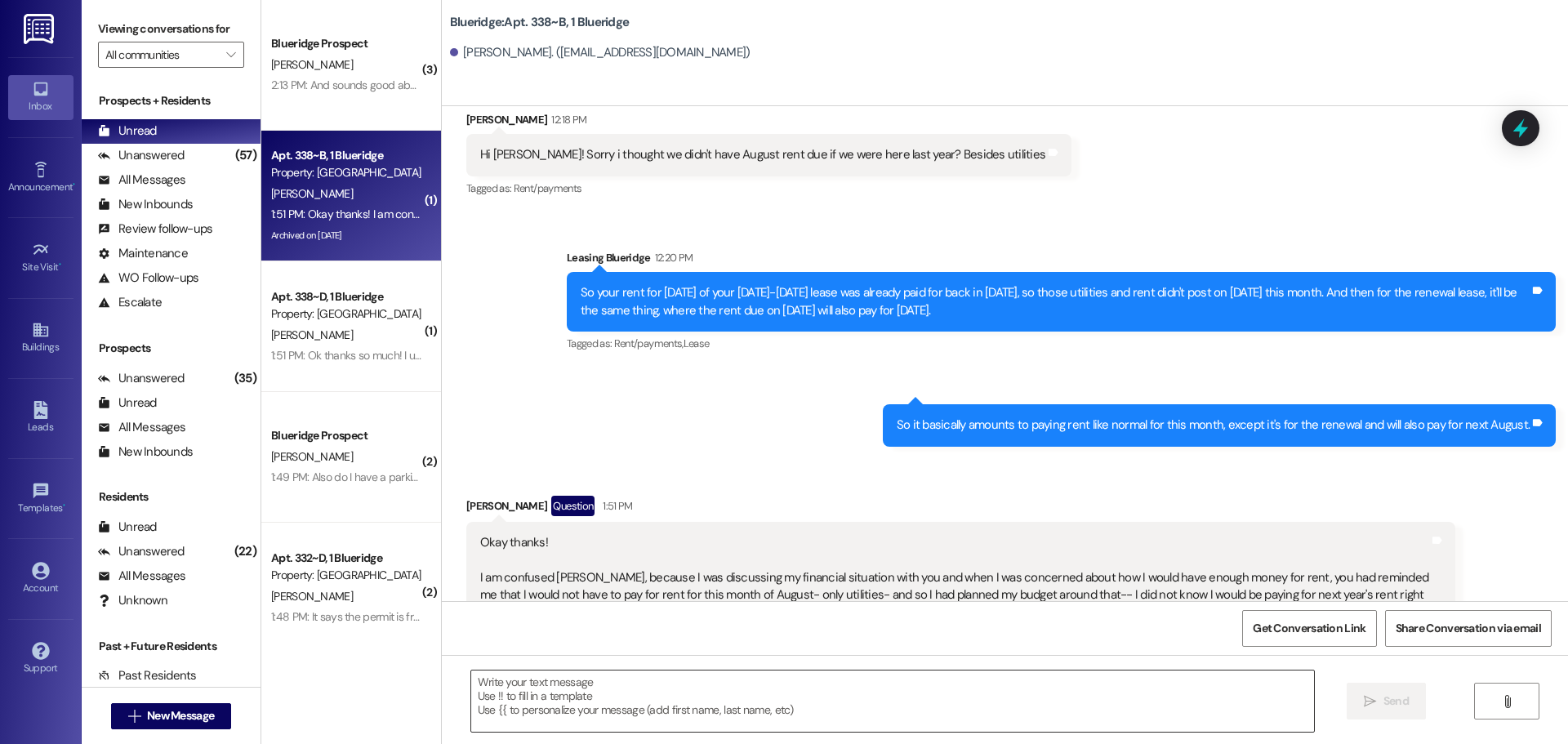
click at [871, 693] on textarea at bounding box center [893, 701] width 843 height 61
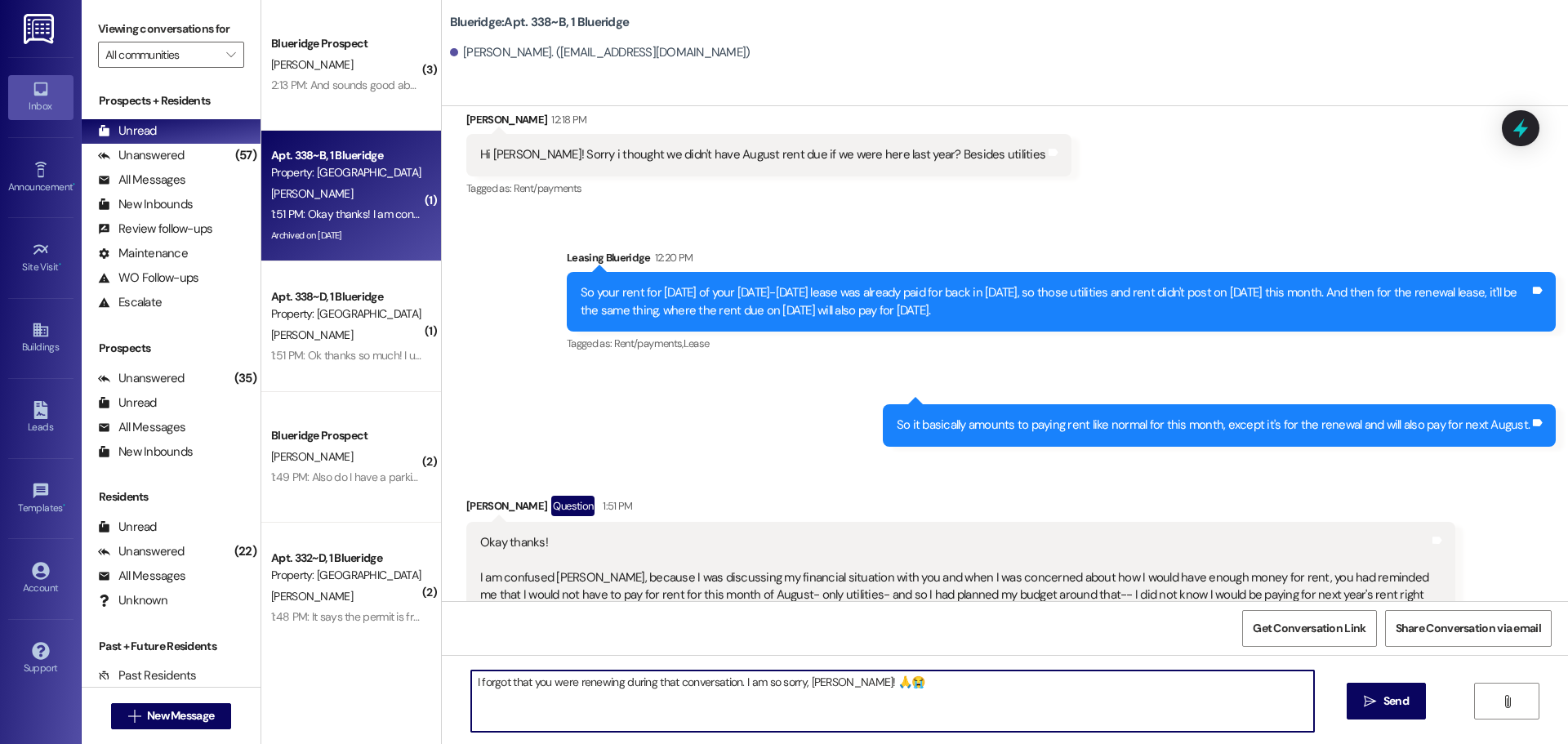
click at [1107, 459] on div "Received via SMS [PERSON_NAME] Question 1:51 PM Okay thanks! I am confused [PER…" at bounding box center [1005, 590] width 1127 height 264
click at [928, 681] on textarea "I forgot that you were renewing during that conversation. I am so sorry, Isaac!…" at bounding box center [893, 701] width 843 height 61
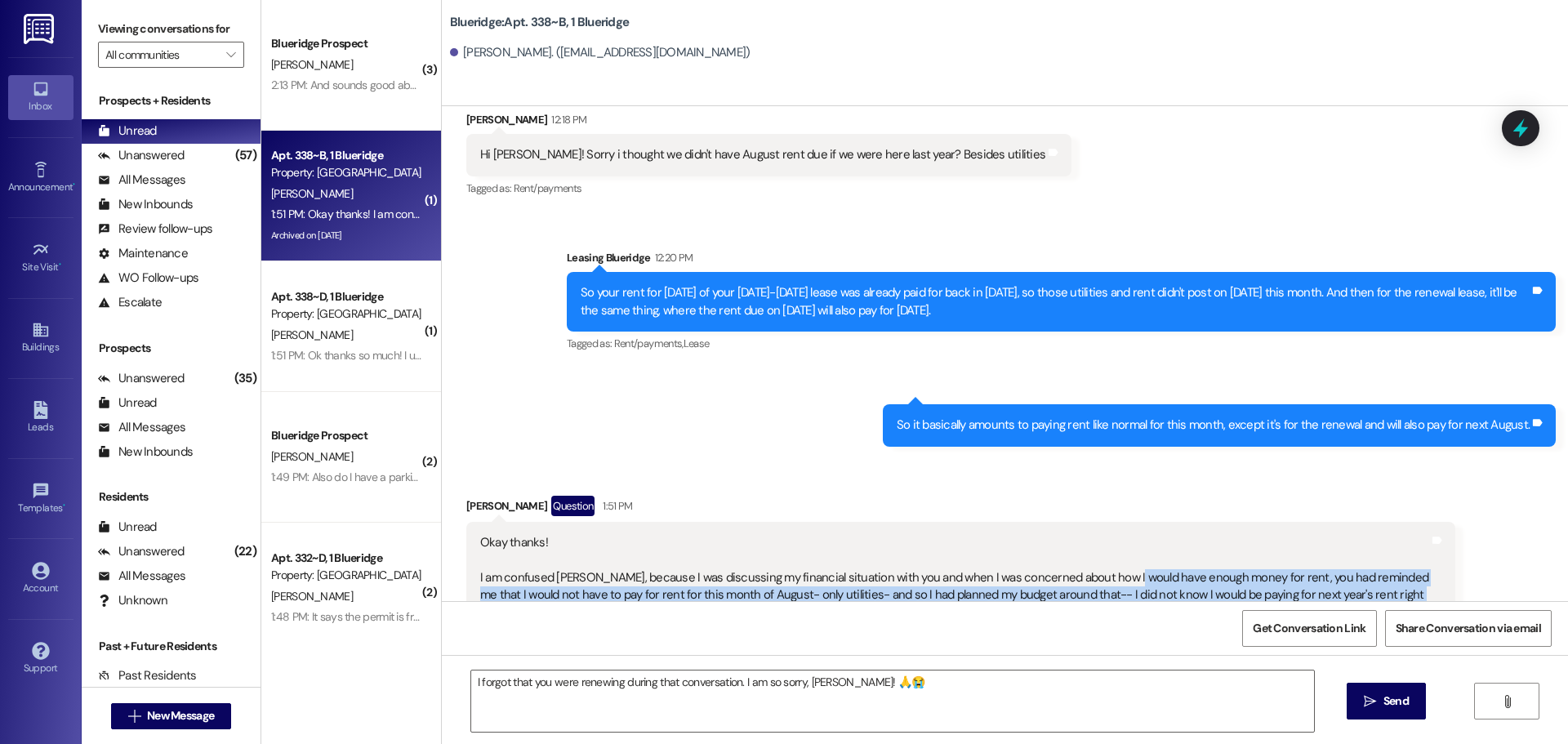
drag, startPoint x: 1102, startPoint y: 448, endPoint x: 1196, endPoint y: 539, distance: 130.8
click at [1196, 539] on div "Okay thanks! I am confused Ian, because I was discussing my financial situation…" at bounding box center [955, 604] width 949 height 140
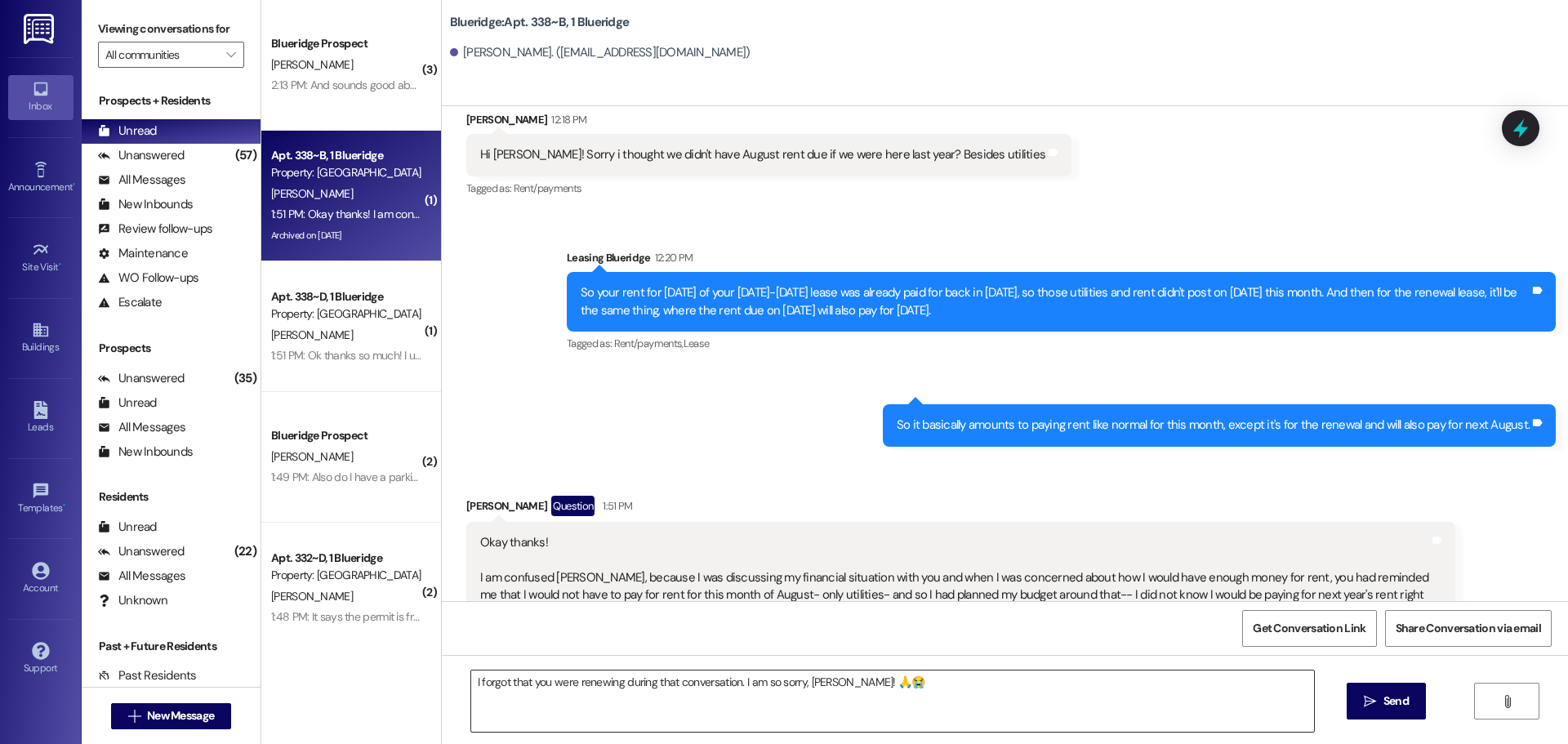
click at [868, 675] on textarea "I forgot that you were renewing during that conversation. I am so sorry, Isaac!…" at bounding box center [893, 701] width 843 height 61
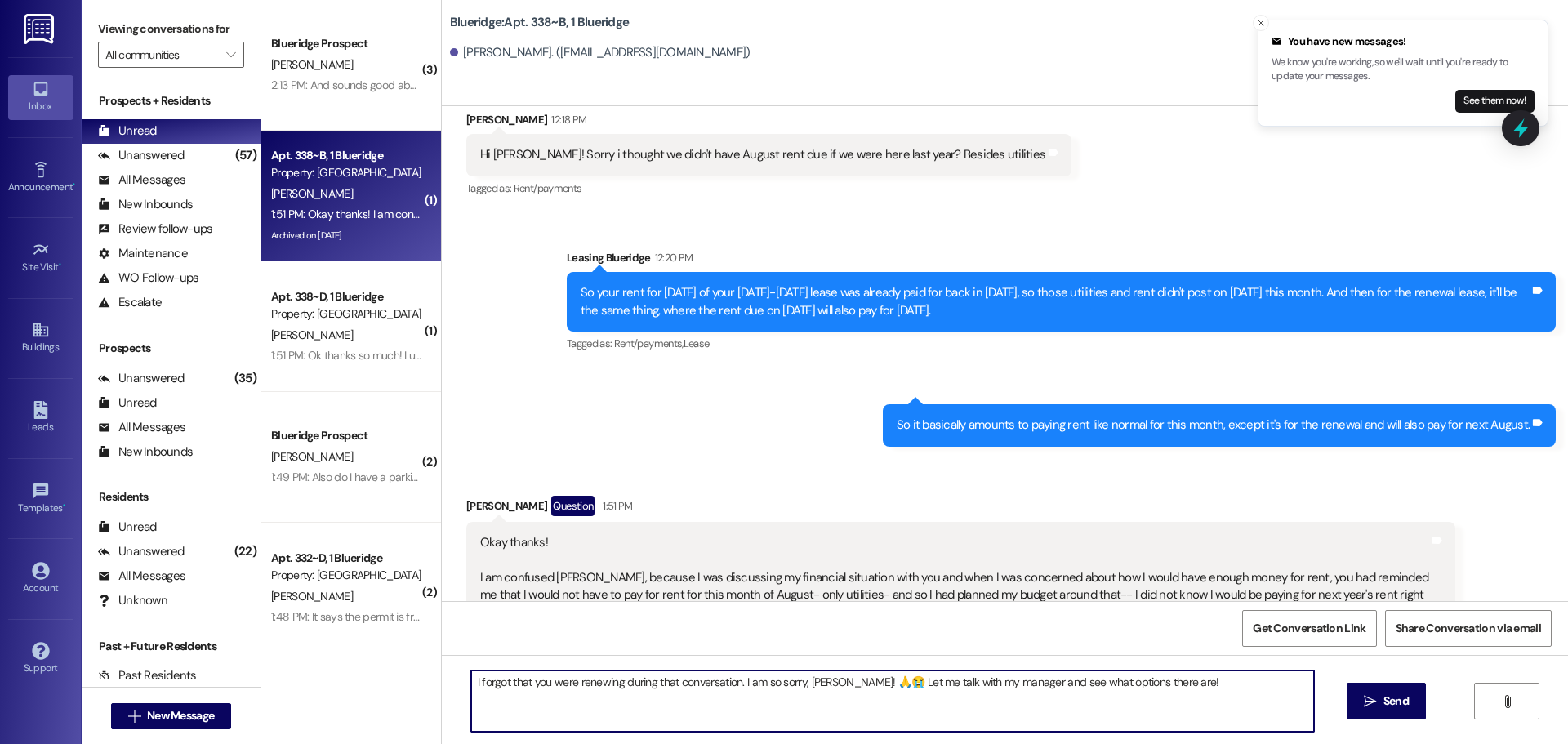
click at [768, 687] on textarea "I forgot that you were renewing during that conversation. I am so sorry, Isaac!…" at bounding box center [893, 701] width 843 height 61
type textarea "I forgot that you were renewing during that conversation. I am so so sorry, [PE…"
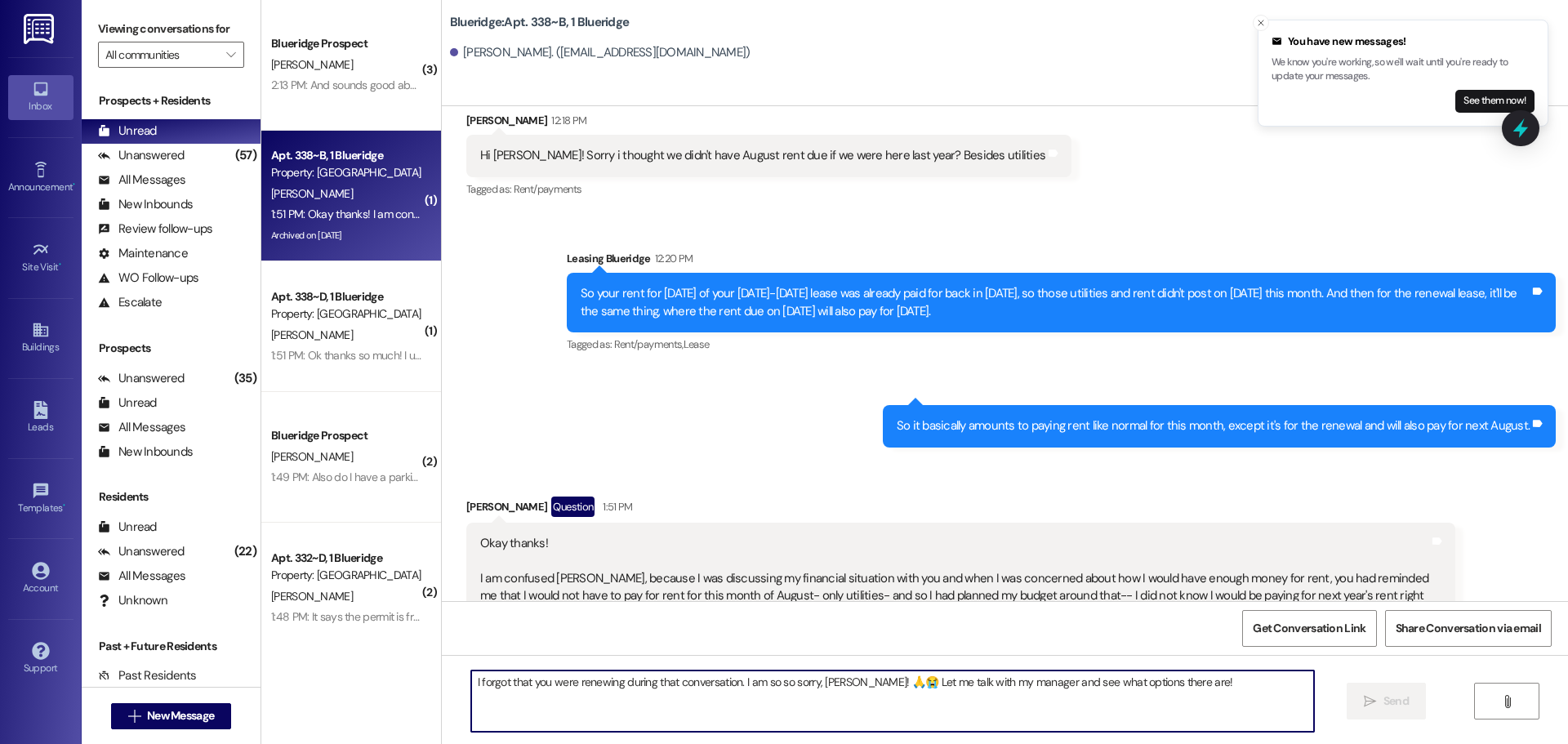
scroll to position [42863, 0]
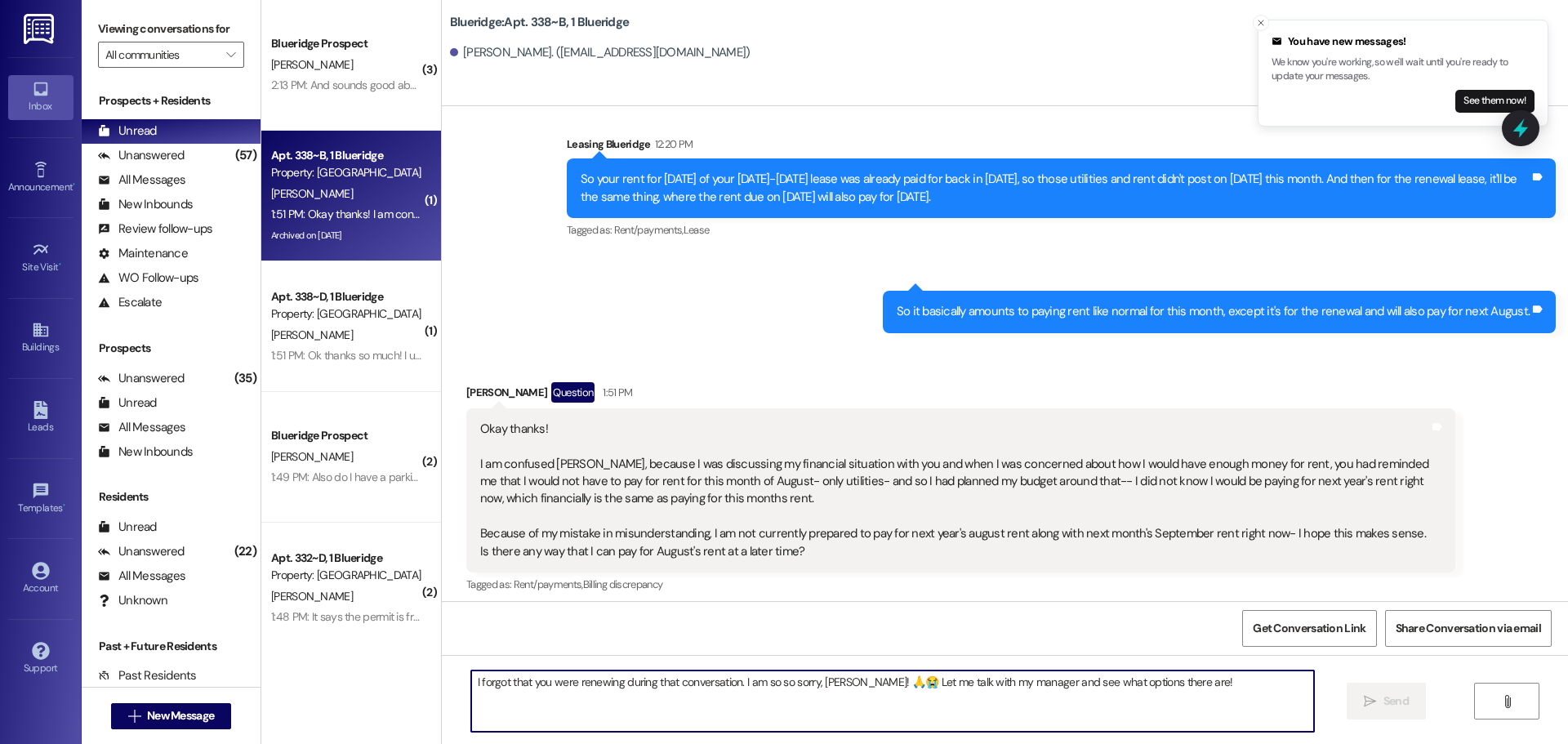
click at [939, 687] on textarea "I forgot that you were renewing during that conversation. I am so so sorry, [PE…" at bounding box center [893, 701] width 843 height 61
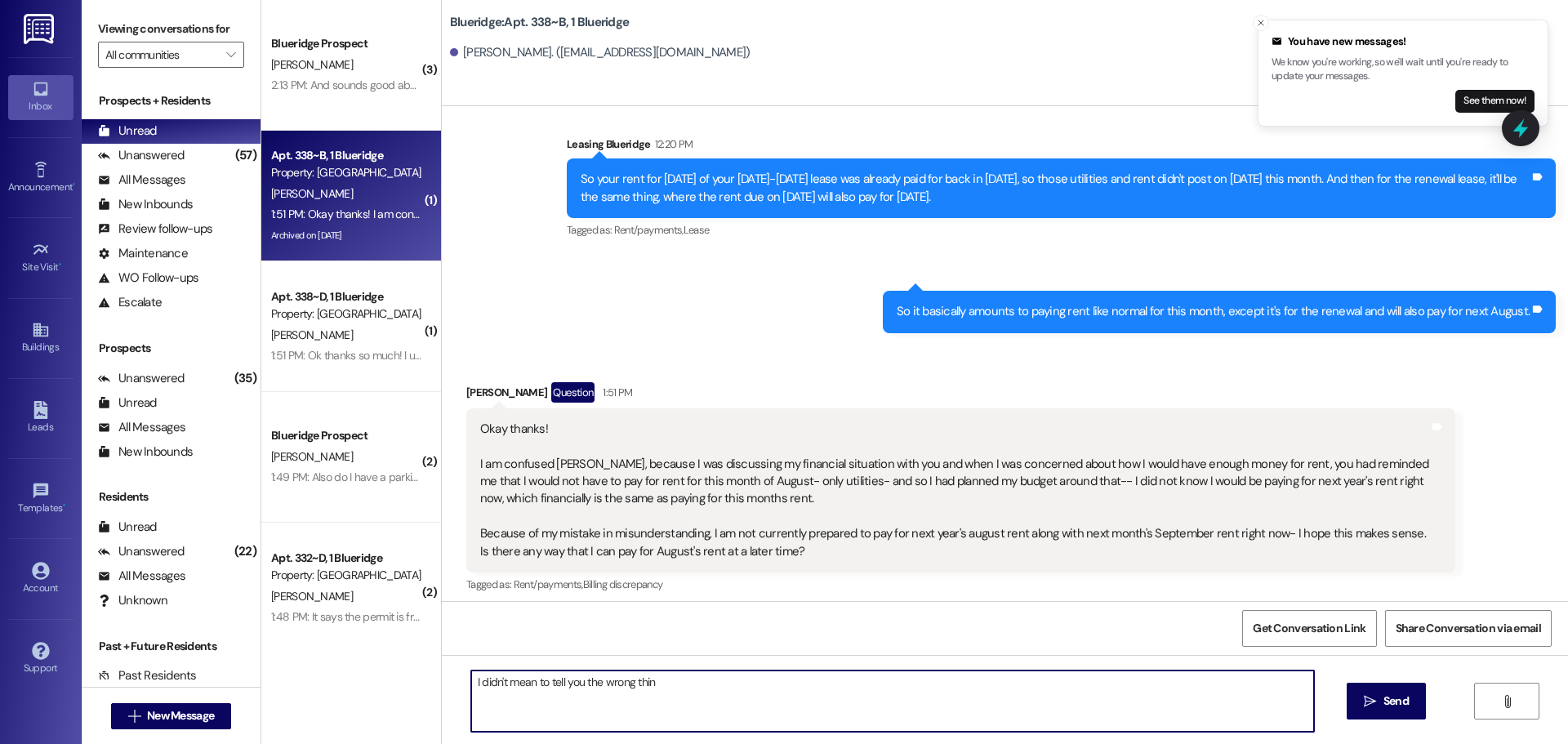
type textarea "I didn't mean to tell you the wrong thing"
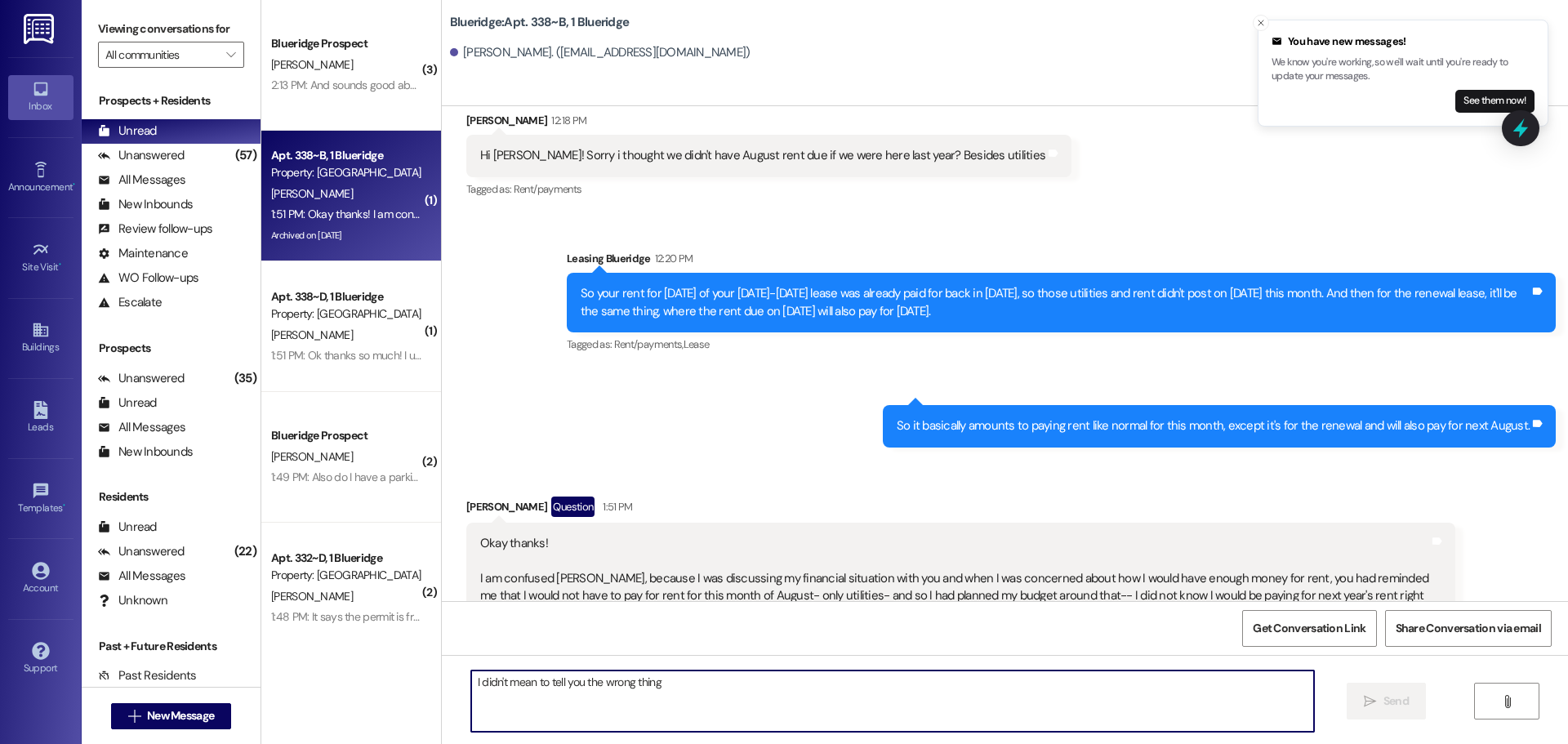
scroll to position [42977, 0]
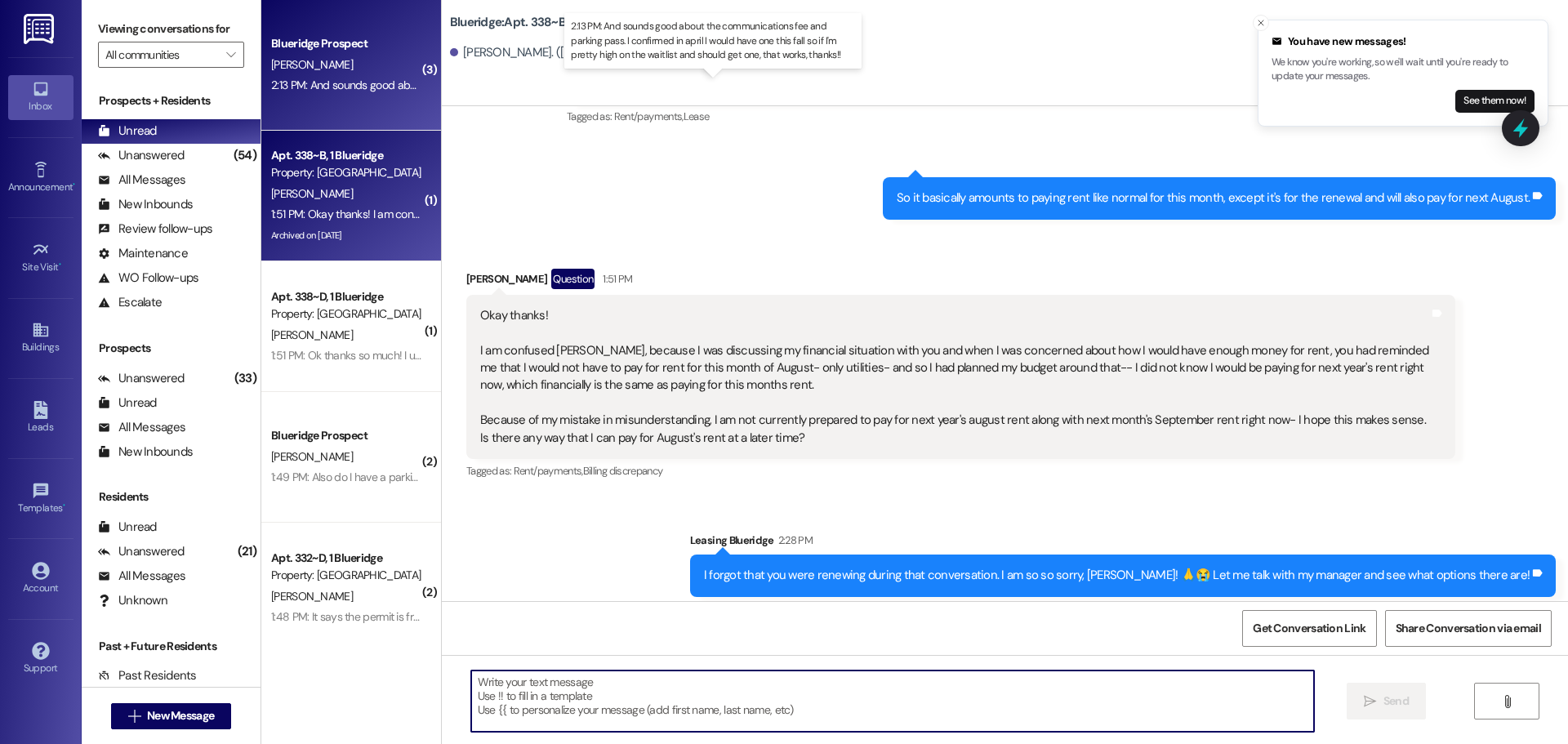
click at [375, 82] on div "2:13 PM: And sounds good about the communications fee and parking pass. I confi…" at bounding box center [728, 85] width 915 height 15
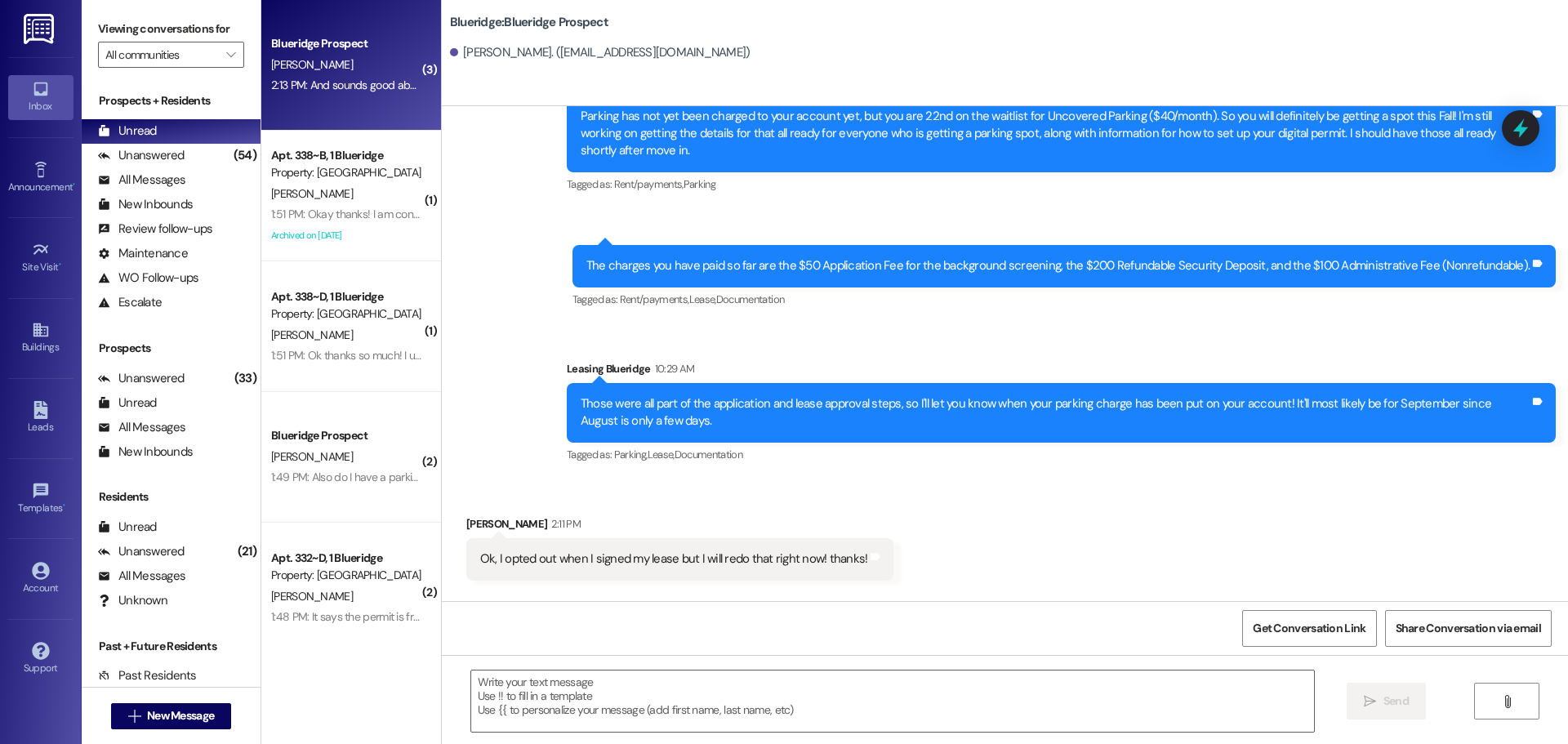
scroll to position [2940, 0]
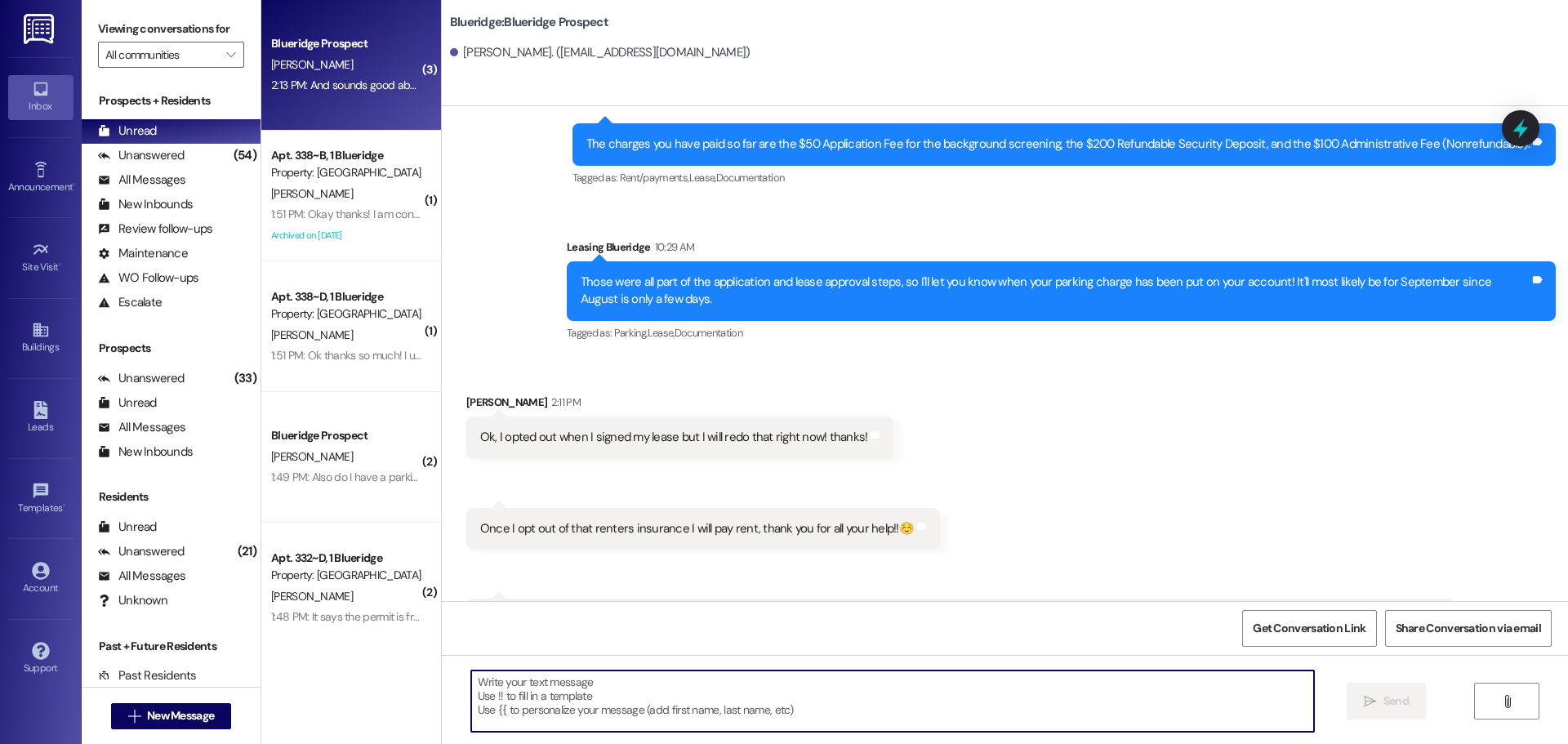
click at [948, 699] on textarea at bounding box center [893, 701] width 843 height 61
type textarea "Y"
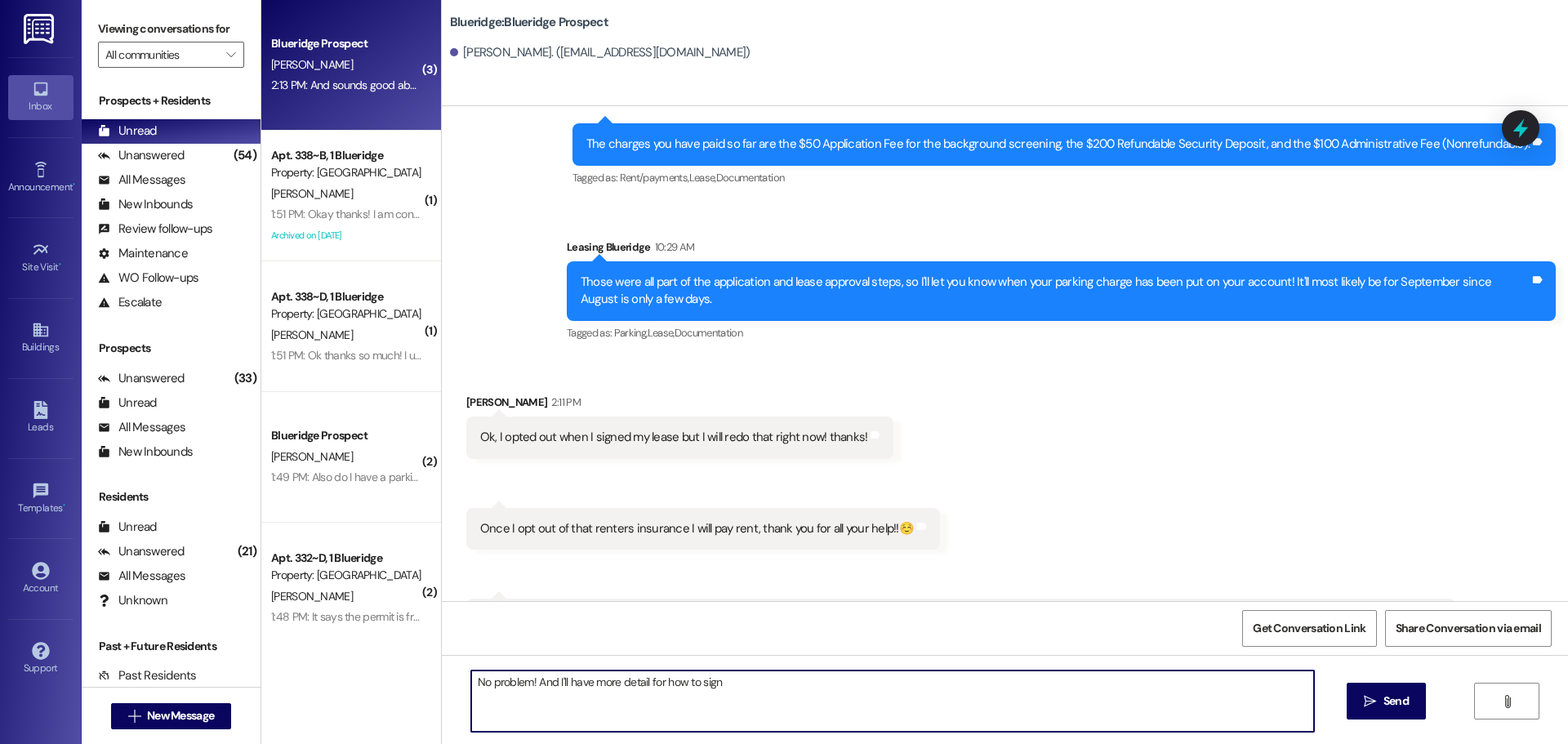
drag, startPoint x: 783, startPoint y: 706, endPoint x: 435, endPoint y: 720, distance: 348.3
click at [442, 720] on div "No problem! And I'll have more detail for how to sign  Send " at bounding box center [1005, 716] width 1127 height 122
click at [527, 691] on textarea "No problem! And I'll have more detail for how to sign" at bounding box center [893, 701] width 843 height 61
drag, startPoint x: 527, startPoint y: 689, endPoint x: 753, endPoint y: 688, distance: 226.0
click at [753, 688] on textarea "No problem! And I'll have more detail for how to sign" at bounding box center [893, 701] width 843 height 61
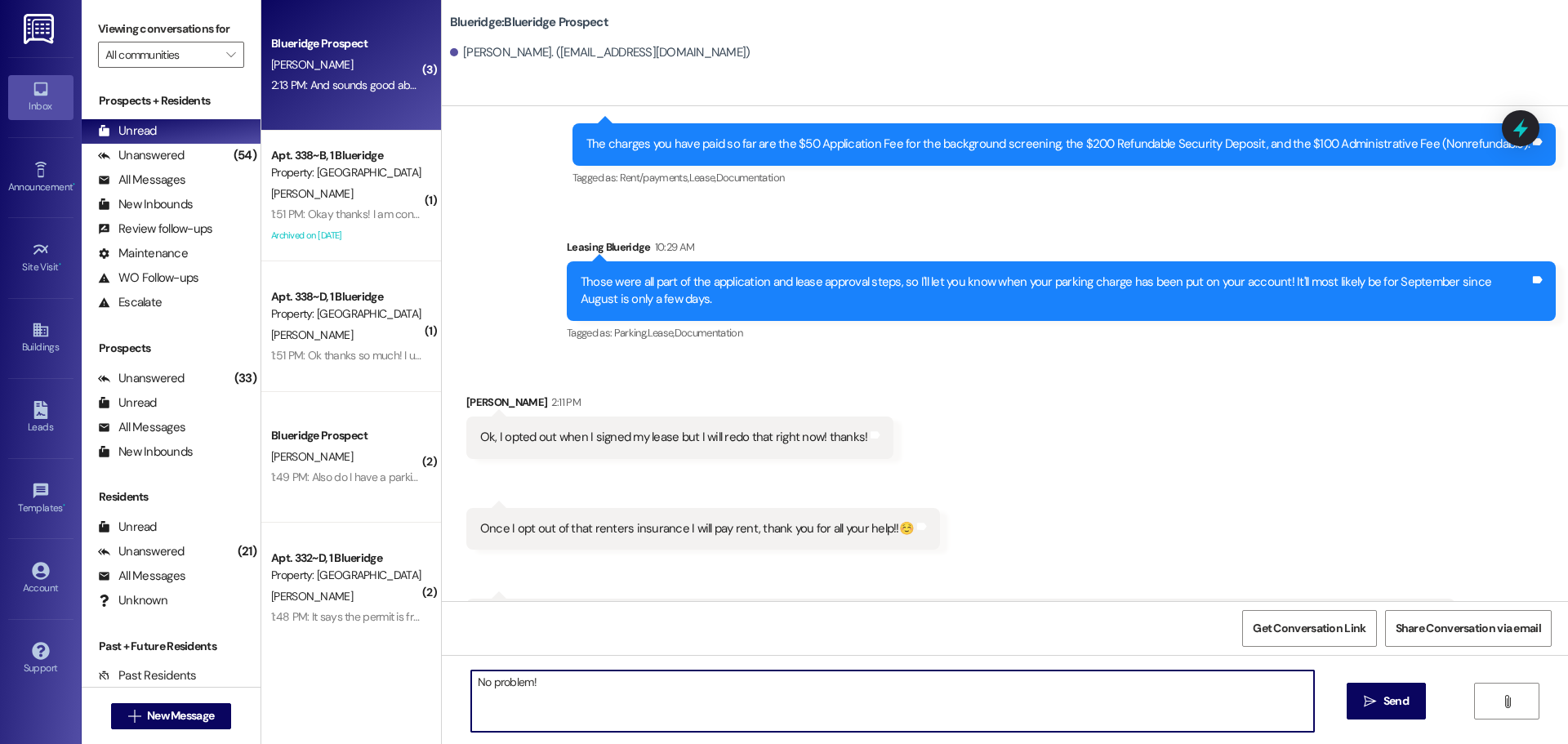
type textarea "No problem!"
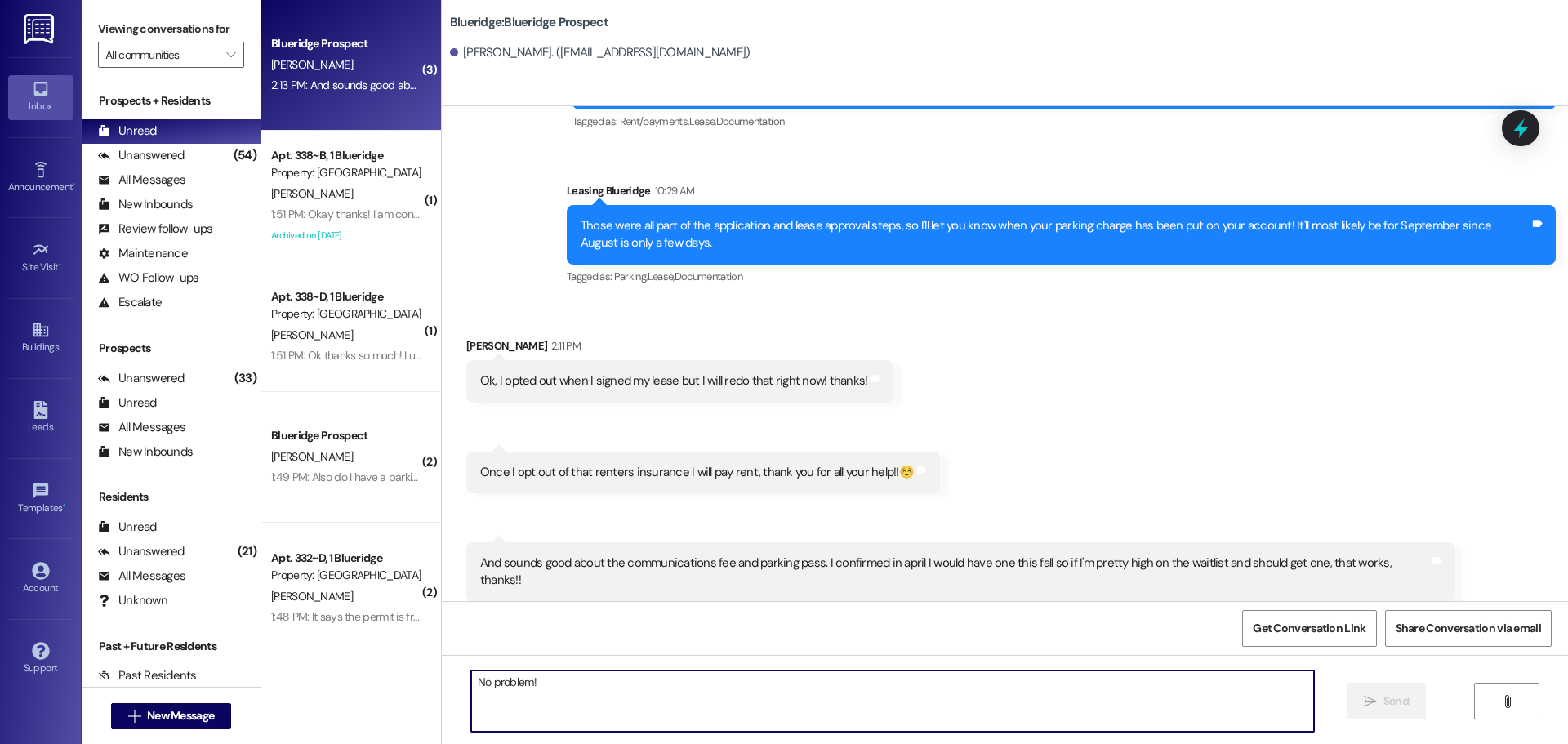
scroll to position [3054, 0]
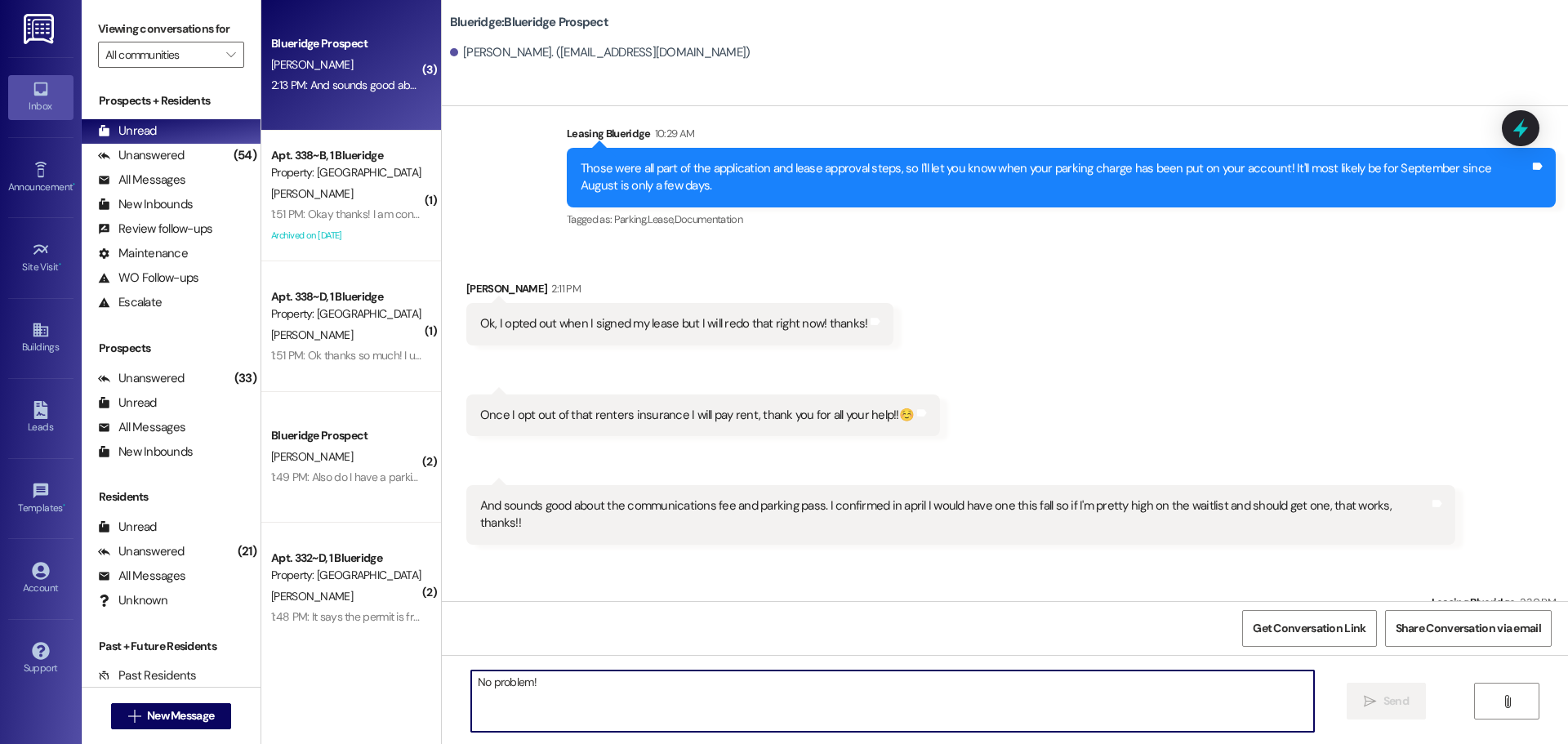
click at [952, 700] on textarea "No problem!" at bounding box center [893, 701] width 843 height 61
type textarea "Sorry for the confusion!"
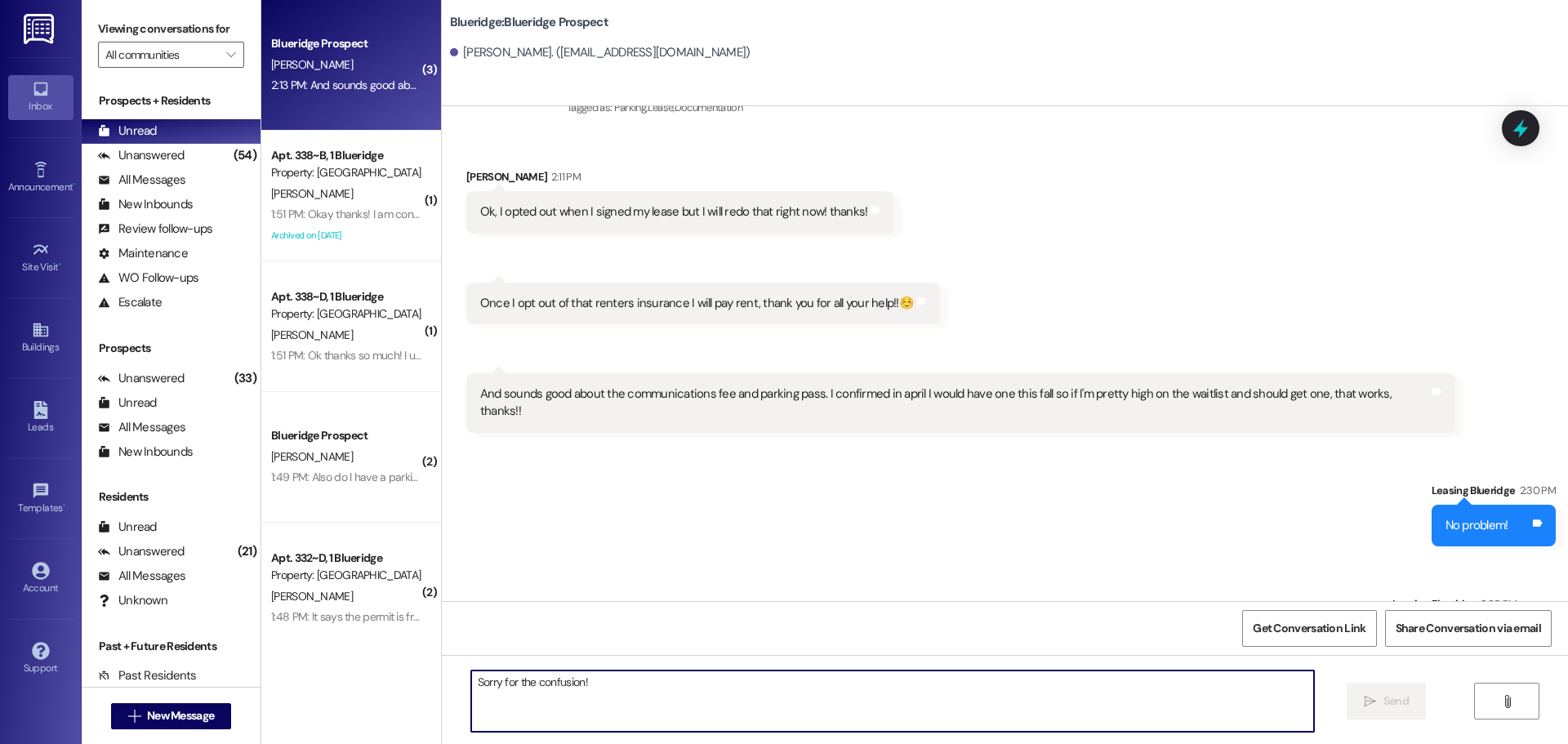
scroll to position [3168, 0]
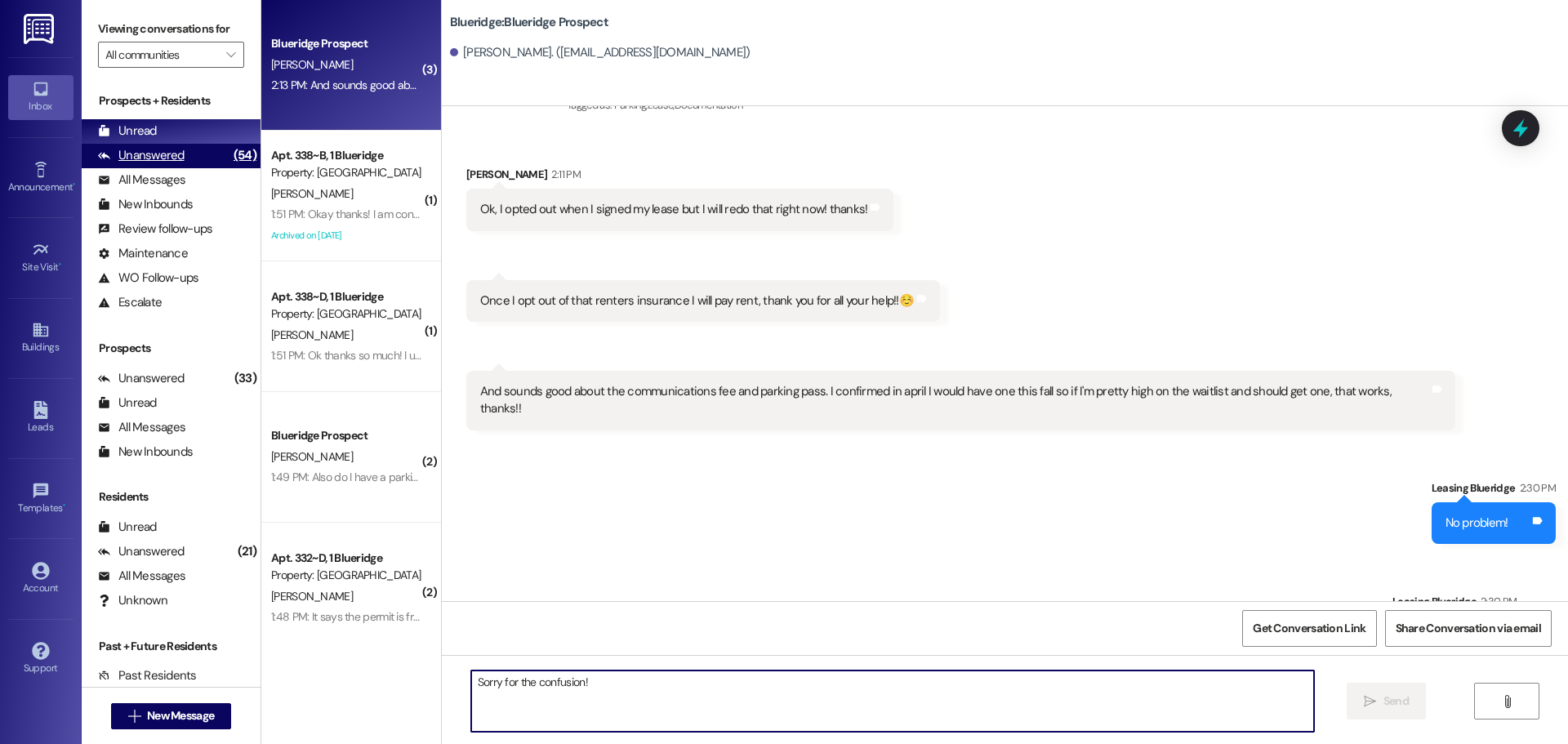
click at [210, 152] on div "Unanswered (54)" at bounding box center [171, 156] width 179 height 24
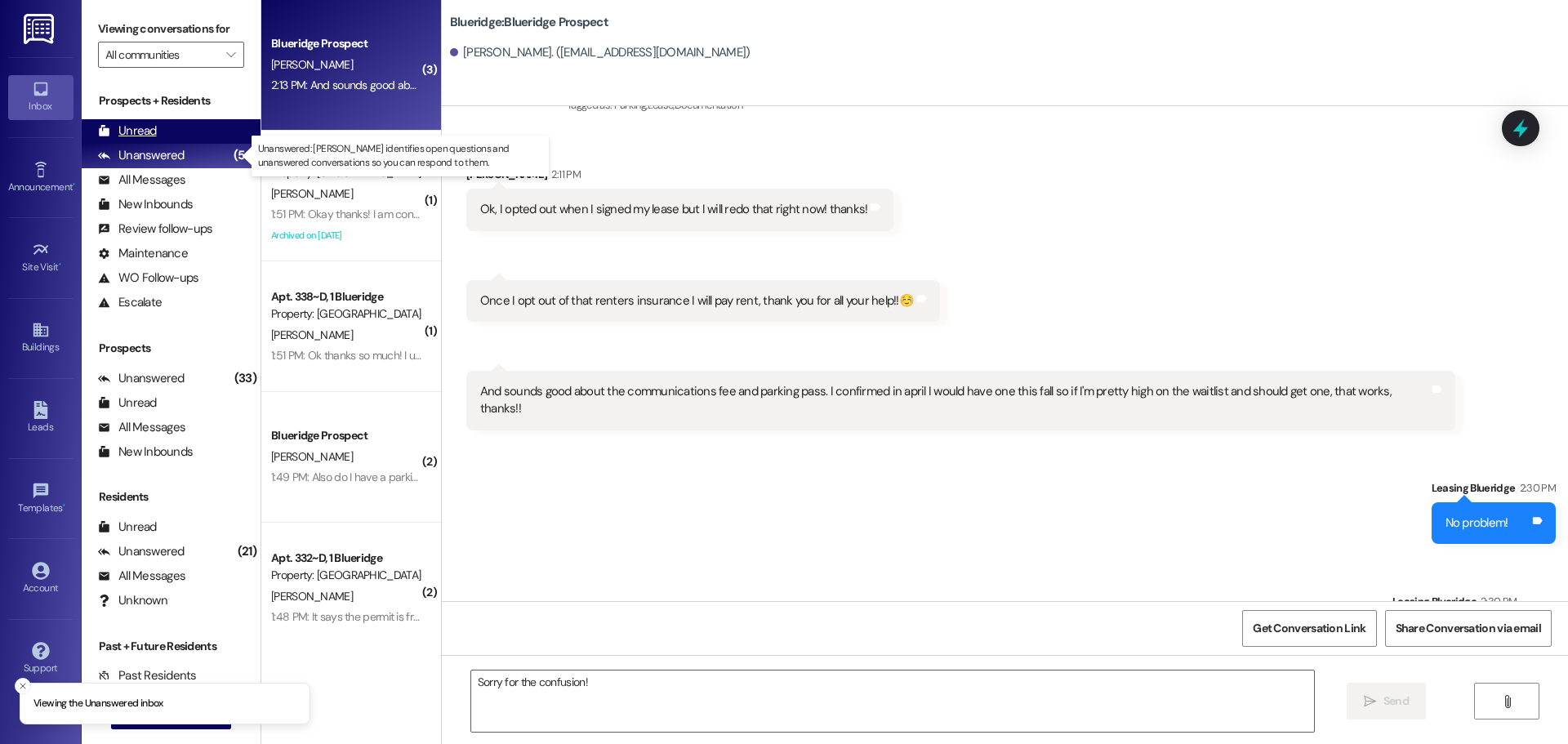
click at [206, 140] on div "Unread (0)" at bounding box center [171, 132] width 179 height 24
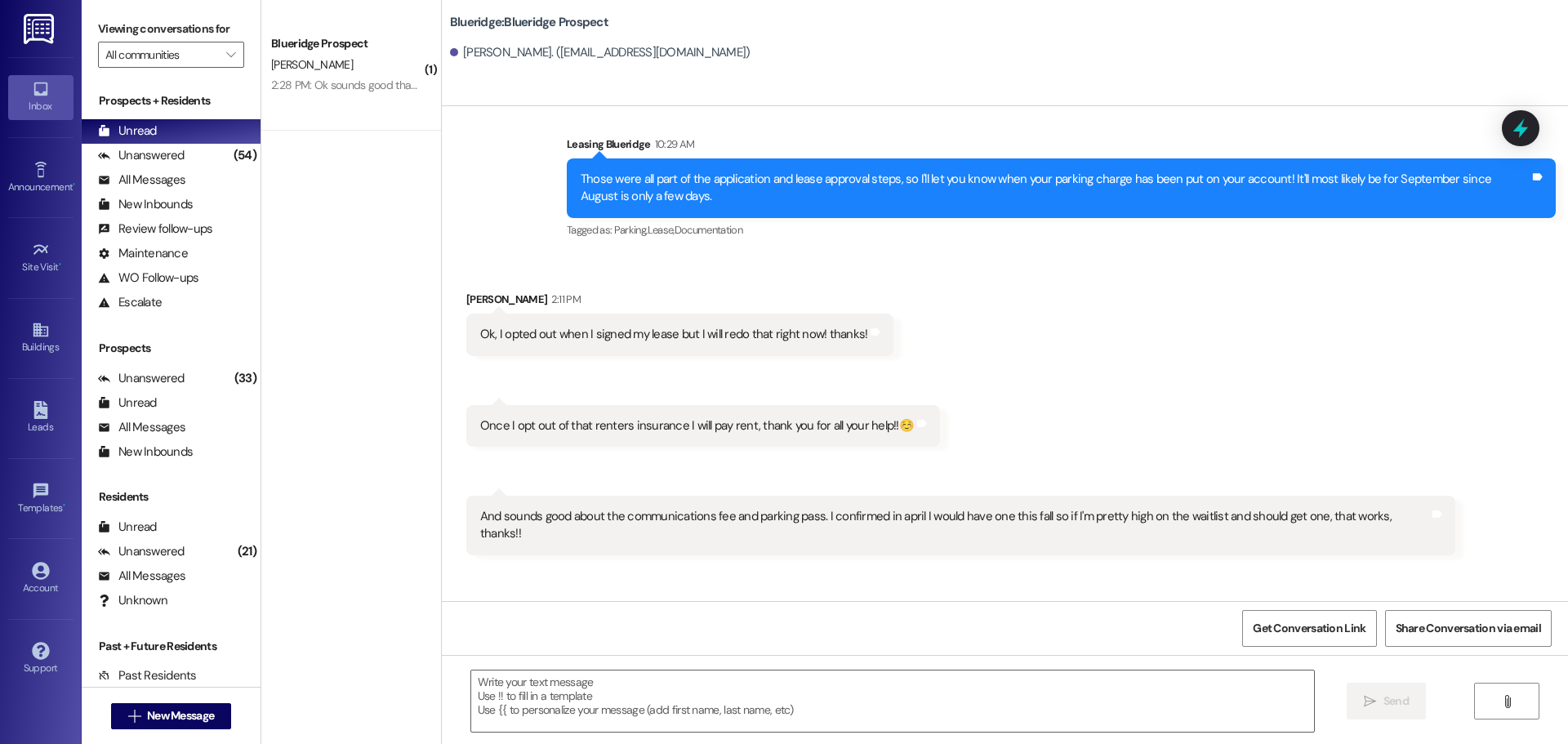
scroll to position [3146, 0]
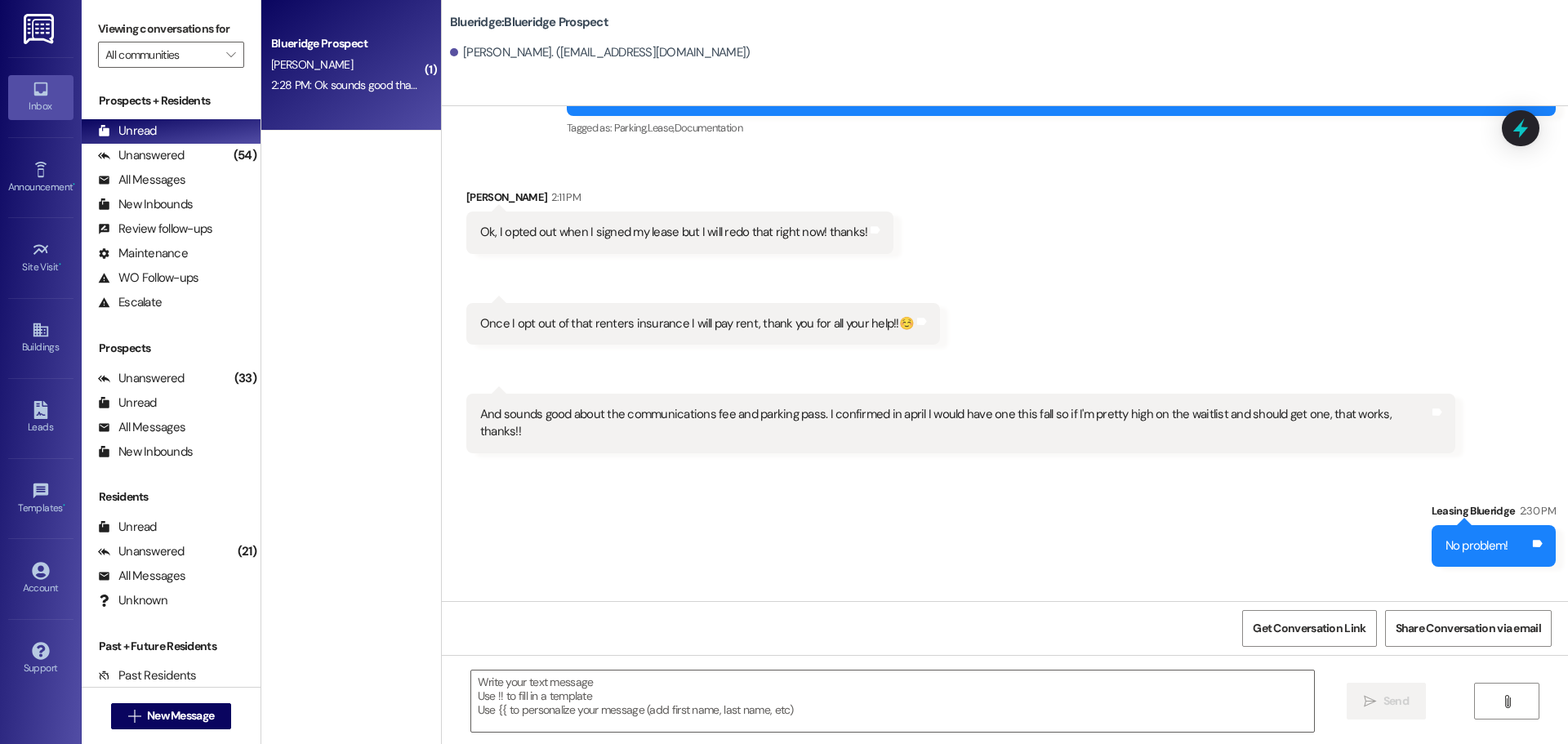
click at [337, 96] on div "Blueridge Prospect S. Jorgensen 2:28 PM: Ok sounds good thank you 2:28 PM: Ok s…" at bounding box center [351, 65] width 180 height 131
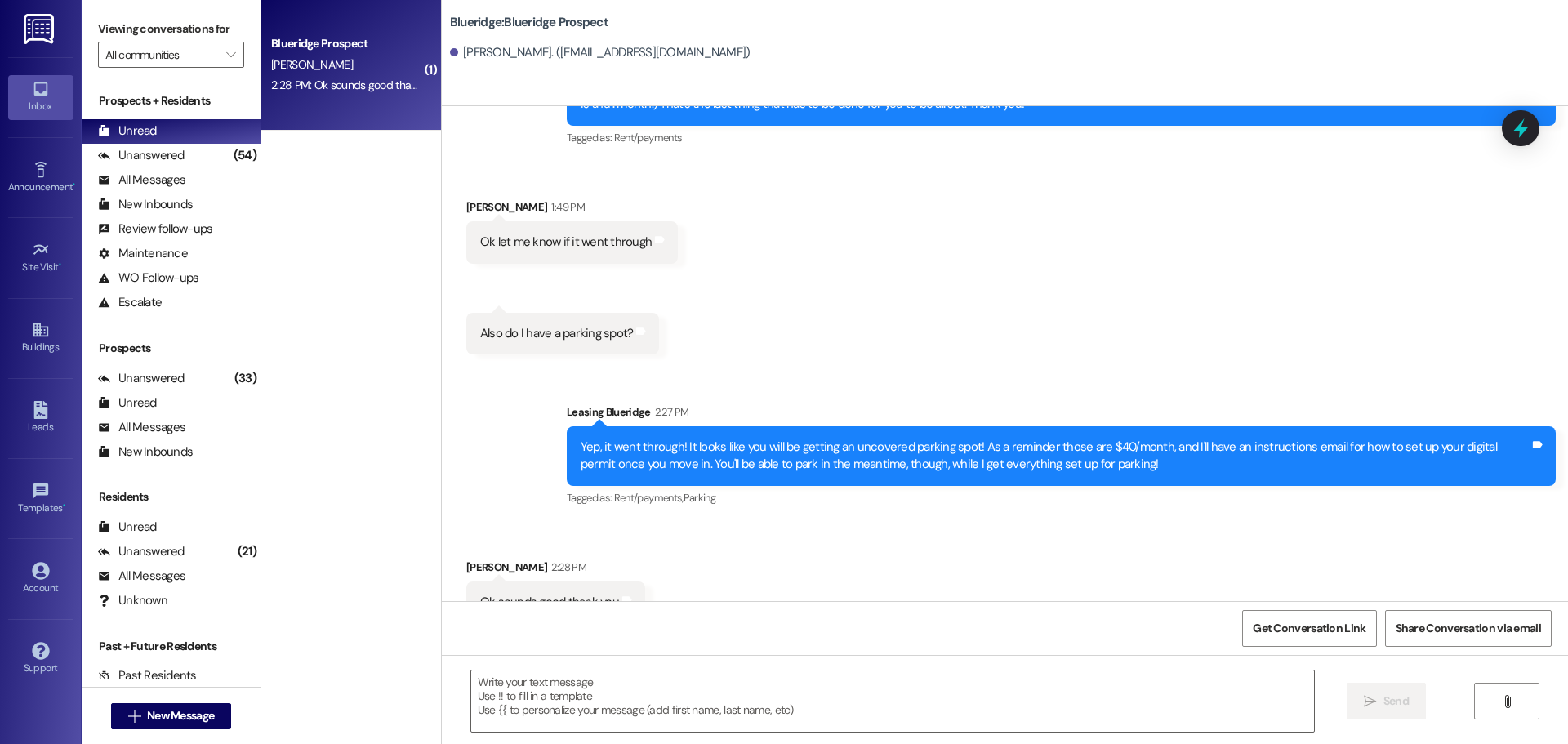
scroll to position [3772, 0]
click at [1020, 286] on div "Received via SMS Sydney Jorgensen 1:49 PM Ok let me know if it went through Tag…" at bounding box center [1005, 263] width 1127 height 205
click at [904, 702] on textarea at bounding box center [893, 701] width 843 height 61
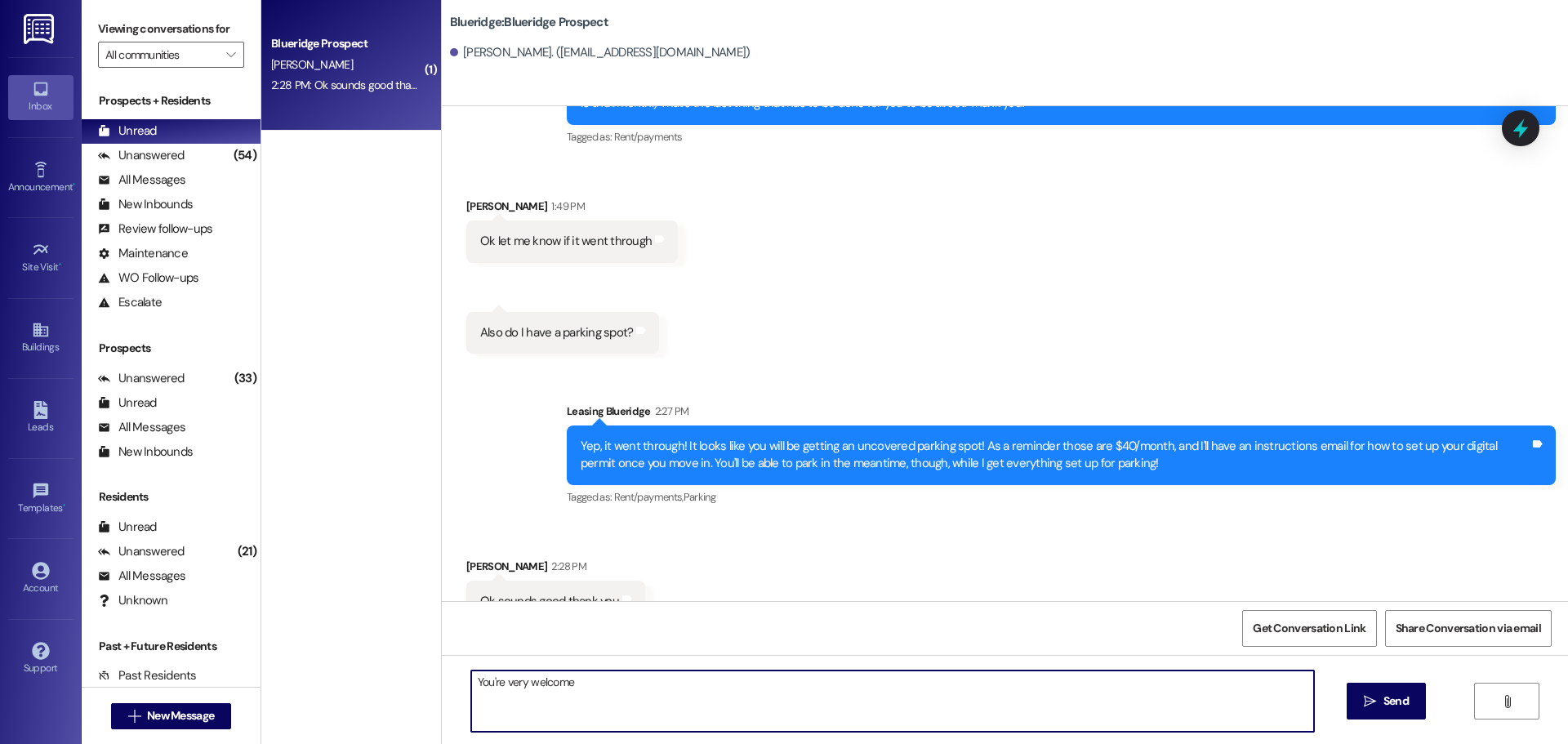
type textarea "You're very welcome!"
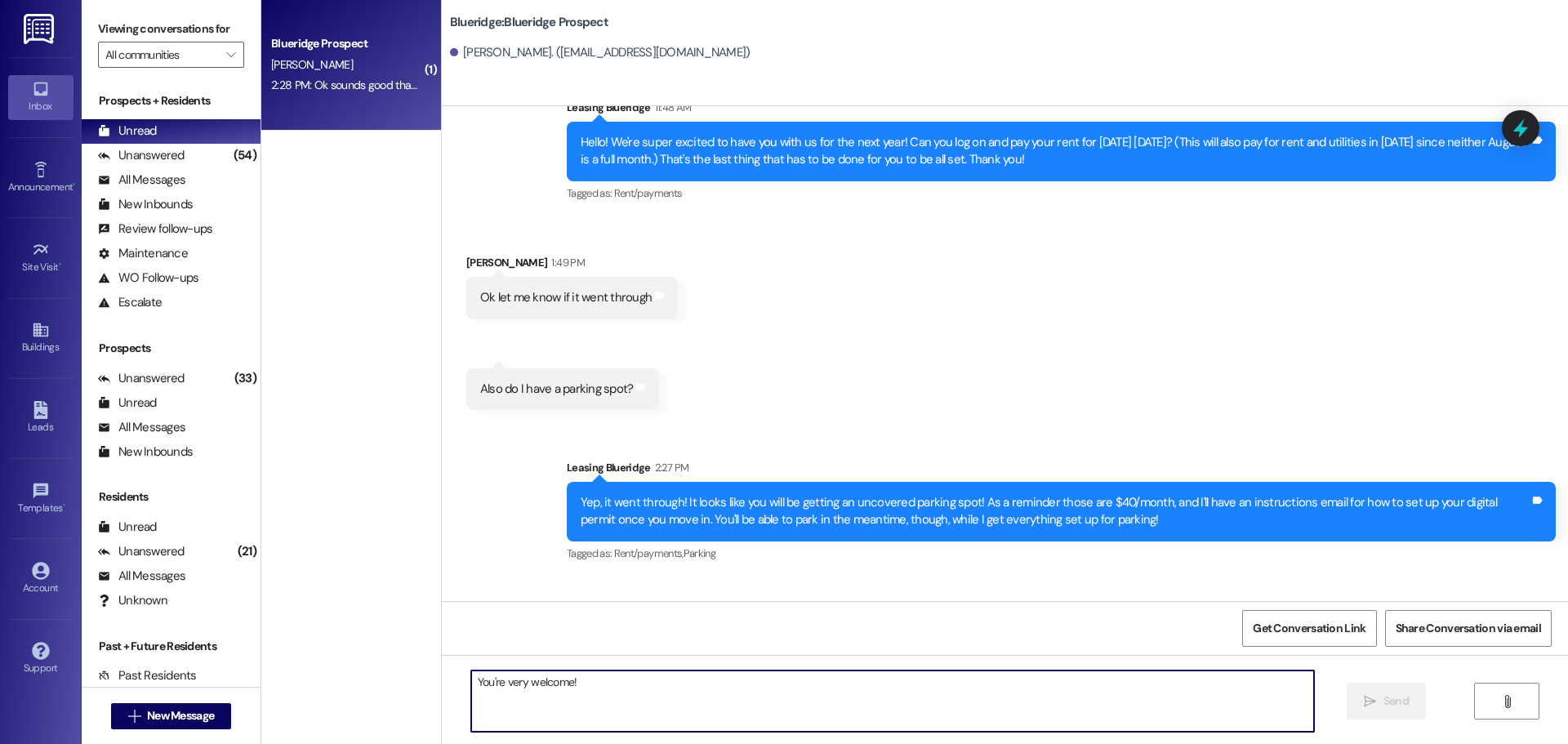
scroll to position [3689, 0]
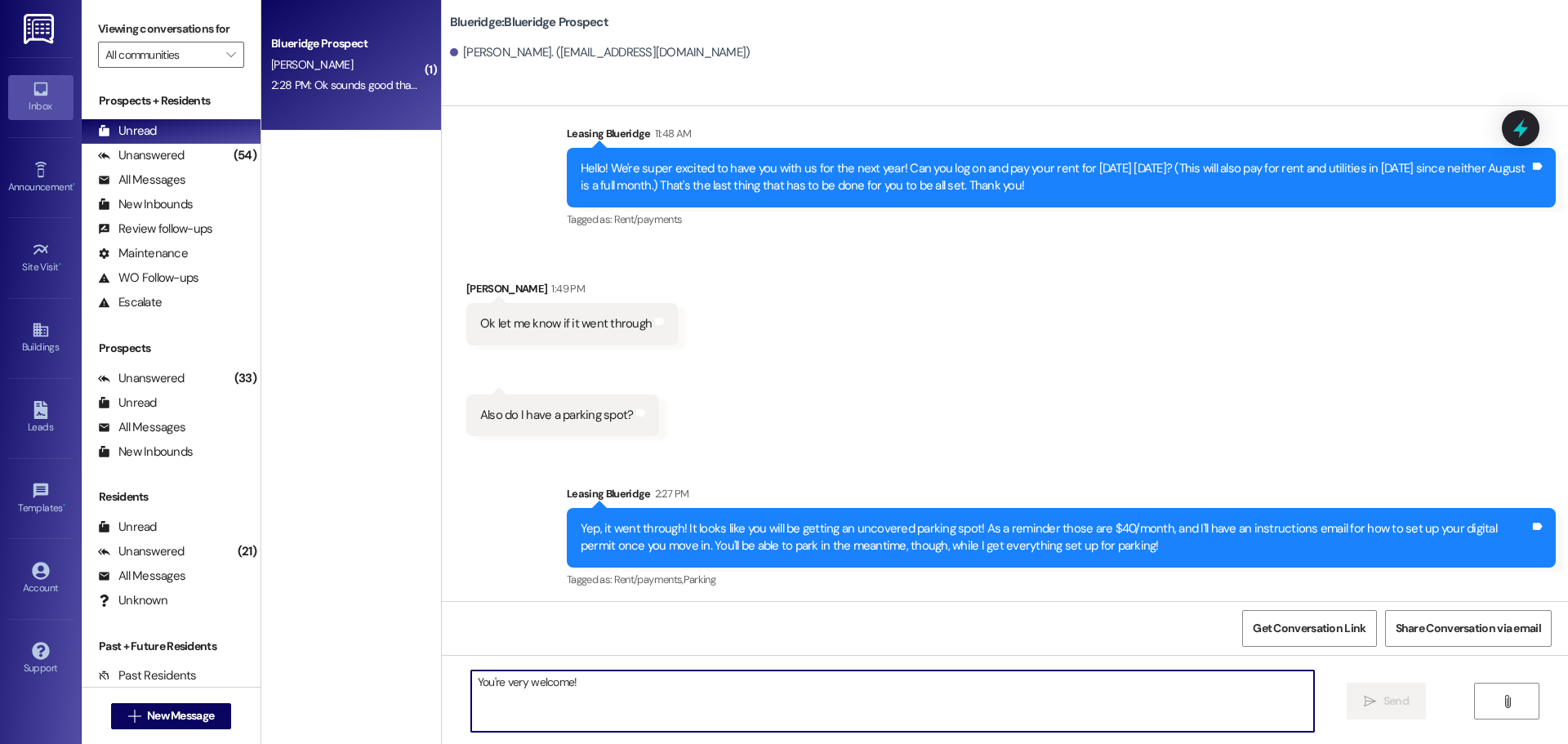
click at [857, 322] on div "Received via SMS Sydney Jorgensen 1:49 PM Ok let me know if it went through Tag…" at bounding box center [1005, 346] width 1127 height 205
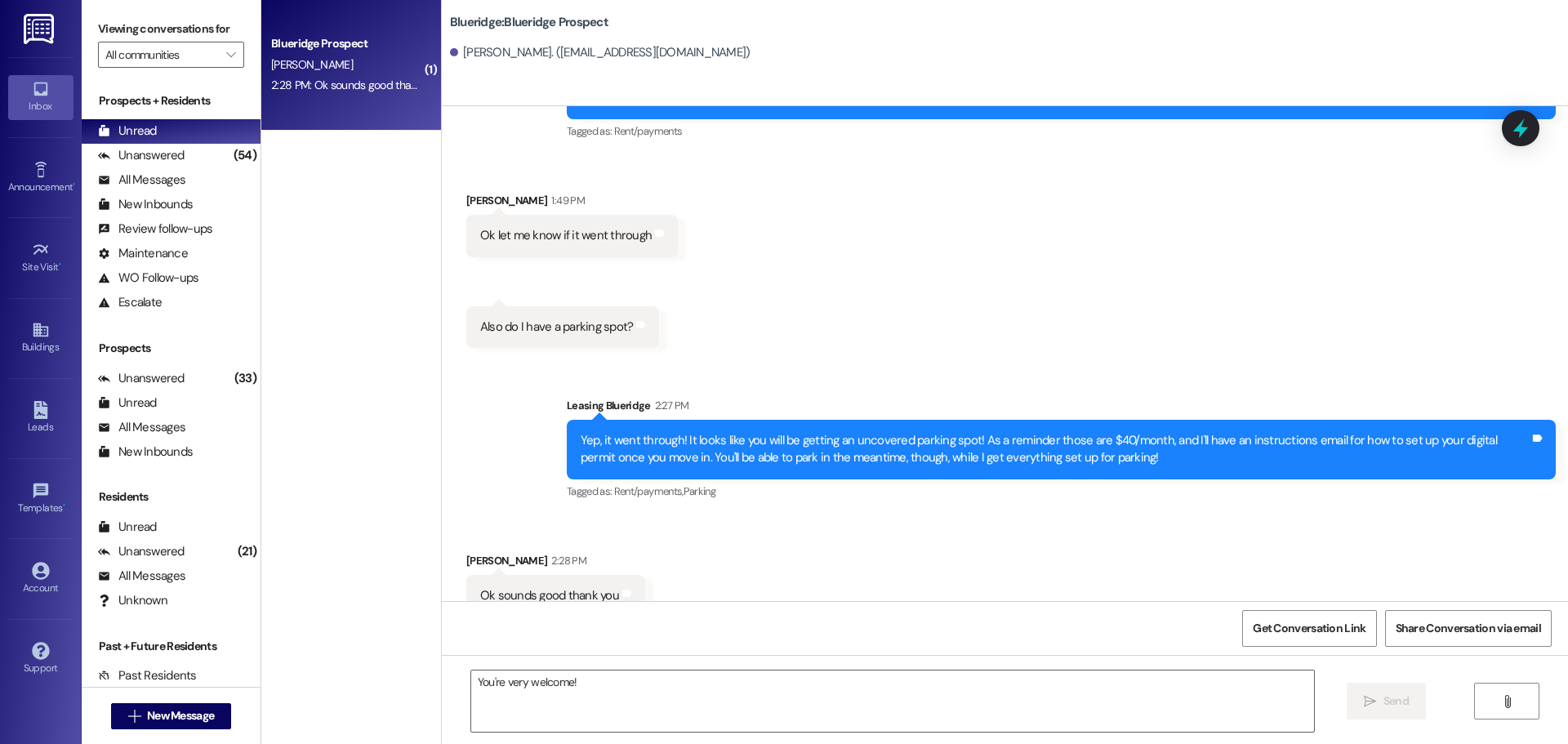
scroll to position [3885, 0]
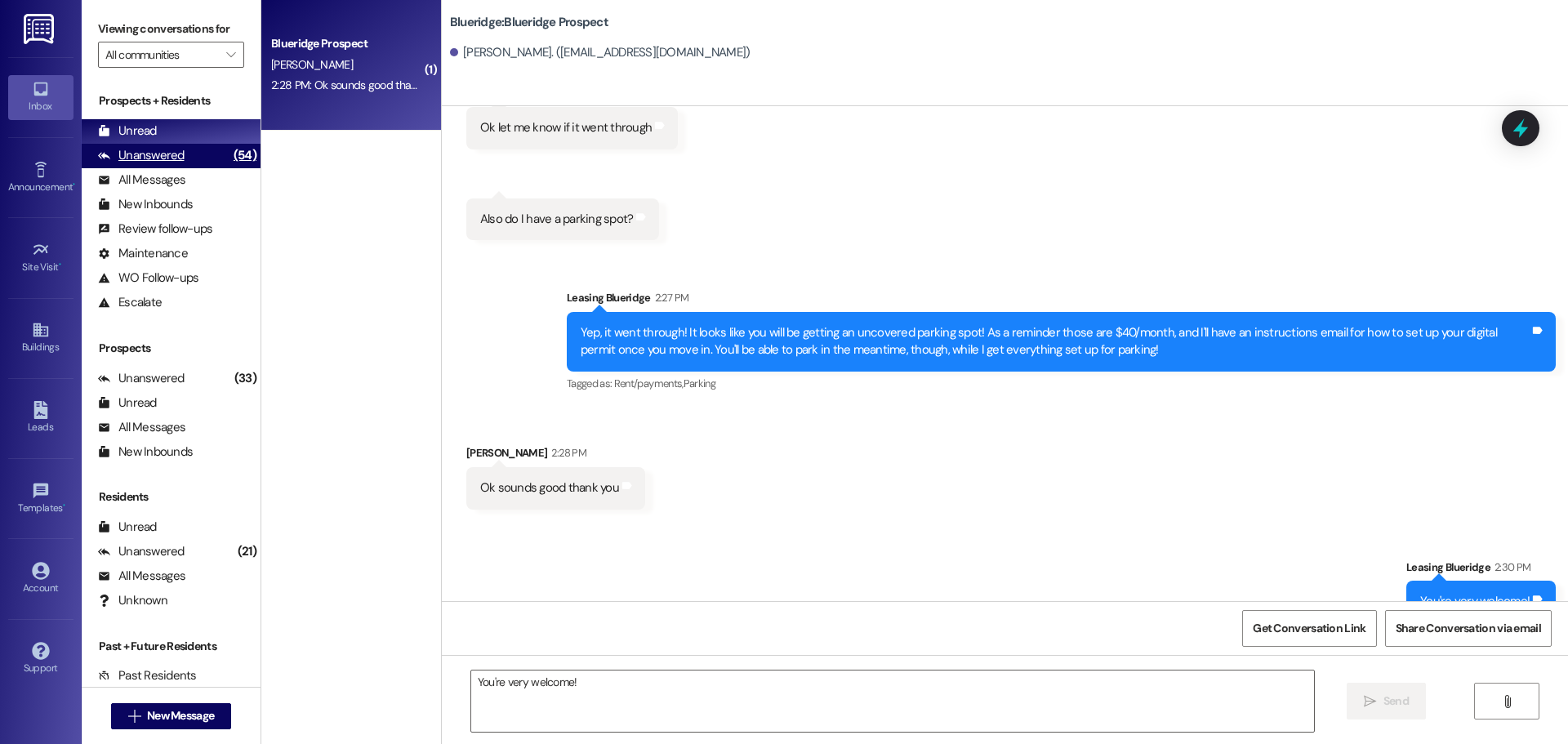
click at [201, 154] on div "Unanswered (54)" at bounding box center [171, 156] width 179 height 24
click at [198, 120] on div "Unread (0)" at bounding box center [171, 132] width 179 height 24
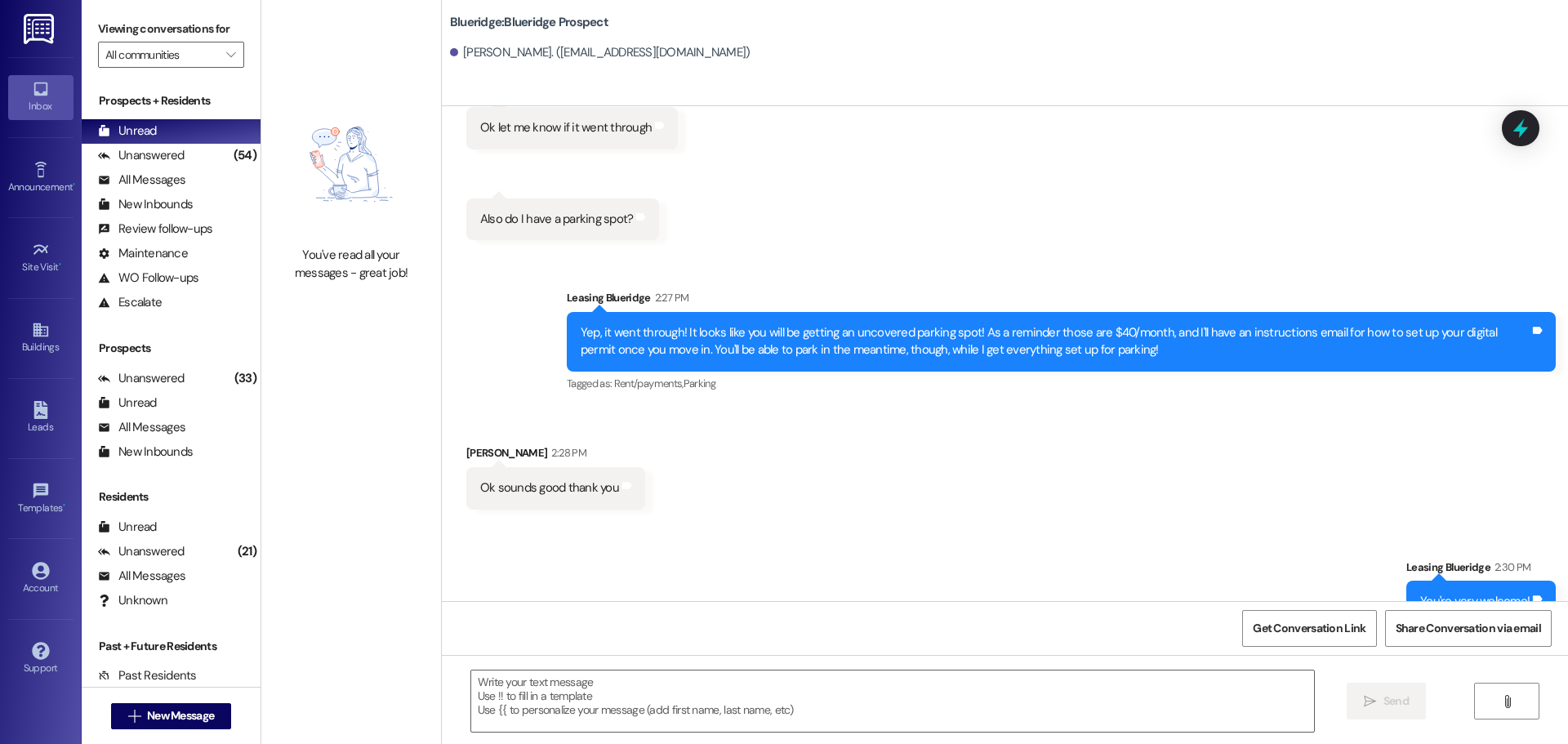
click at [698, 457] on div "Received via SMS Sydney Jorgensen 2:28 PM Ok sounds good thank you Tags and not…" at bounding box center [1005, 464] width 1127 height 114
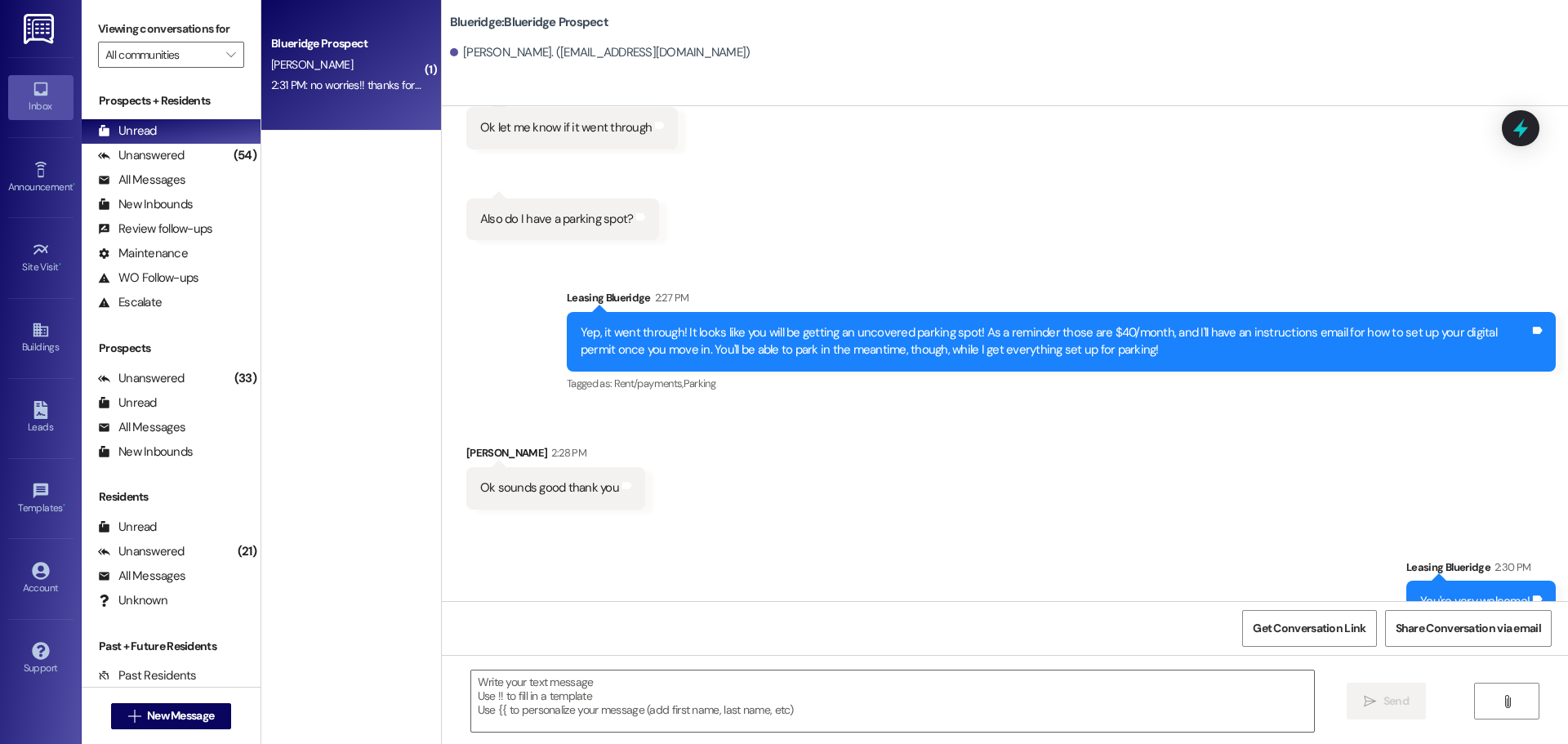
click at [327, 69] on div "[PERSON_NAME]" at bounding box center [347, 65] width 155 height 20
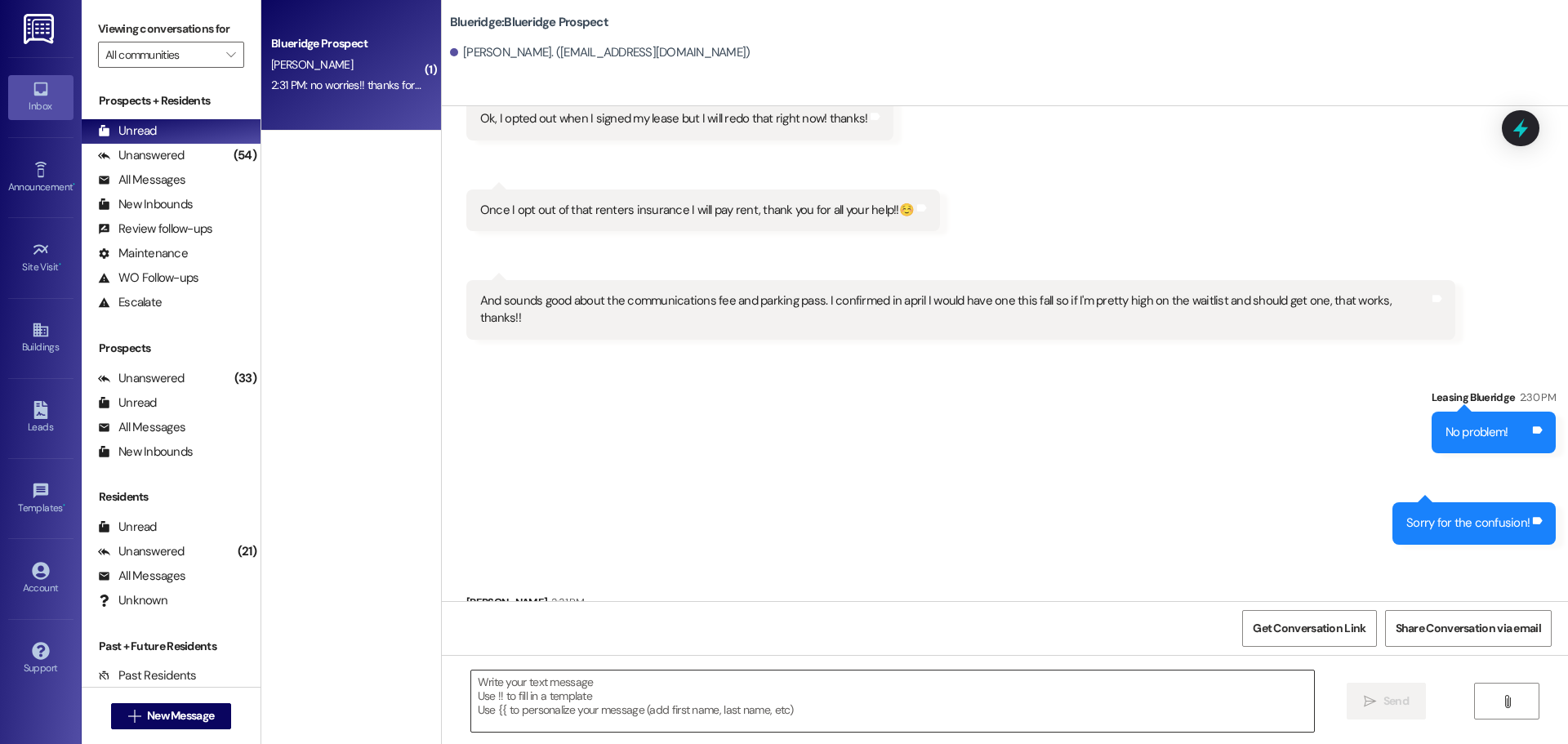
click at [740, 701] on textarea at bounding box center [893, 701] width 843 height 61
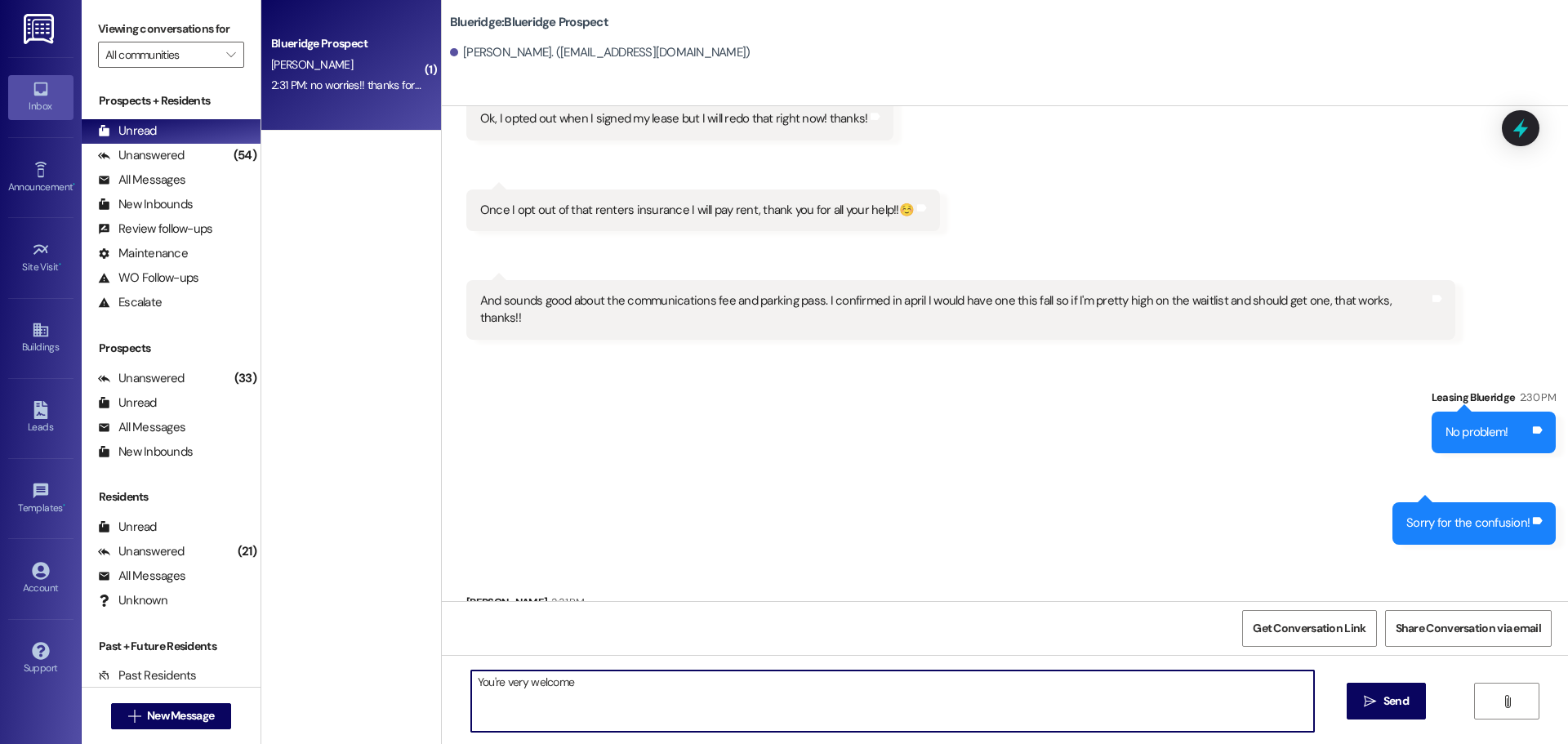
type textarea "You're very welcome!"
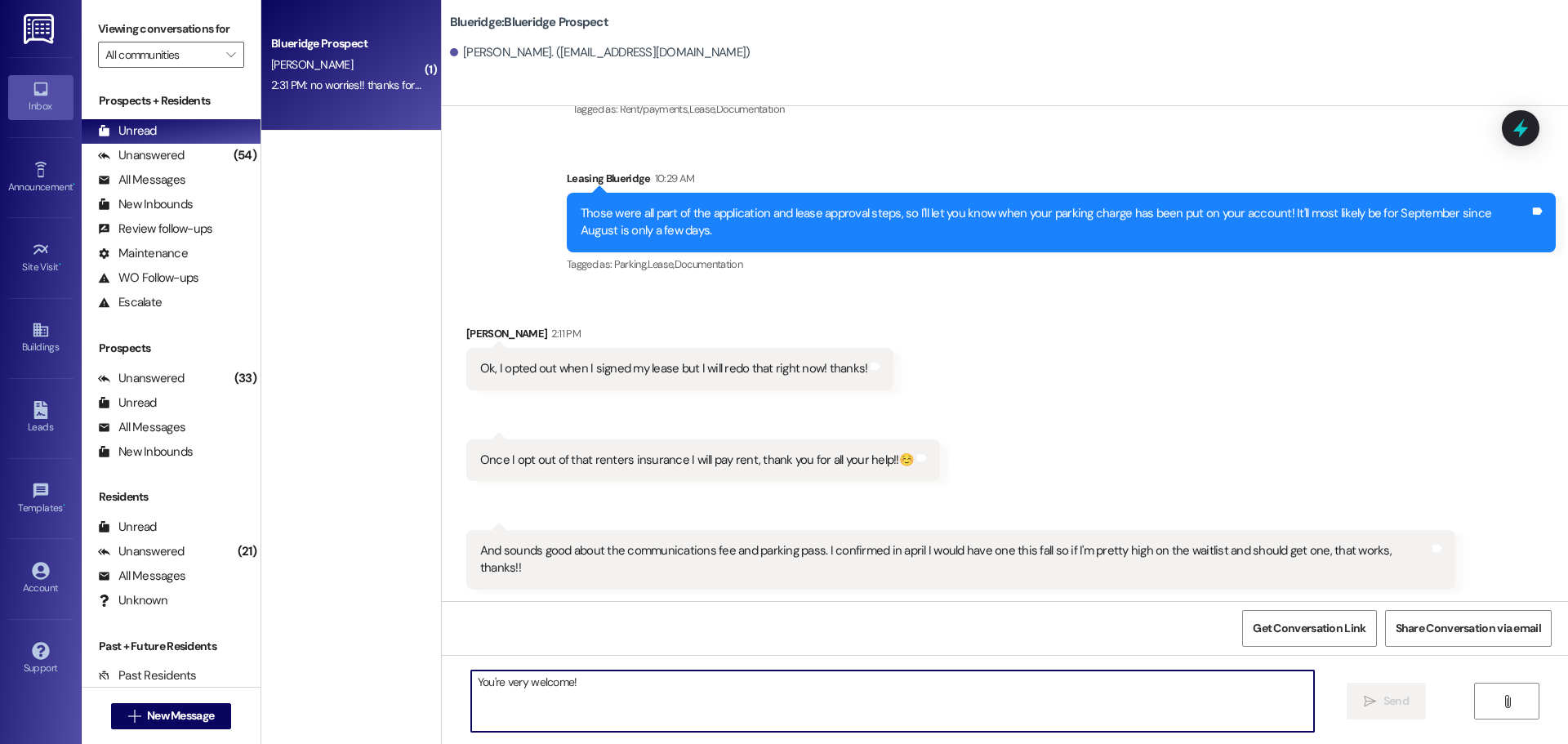
scroll to position [3373, 0]
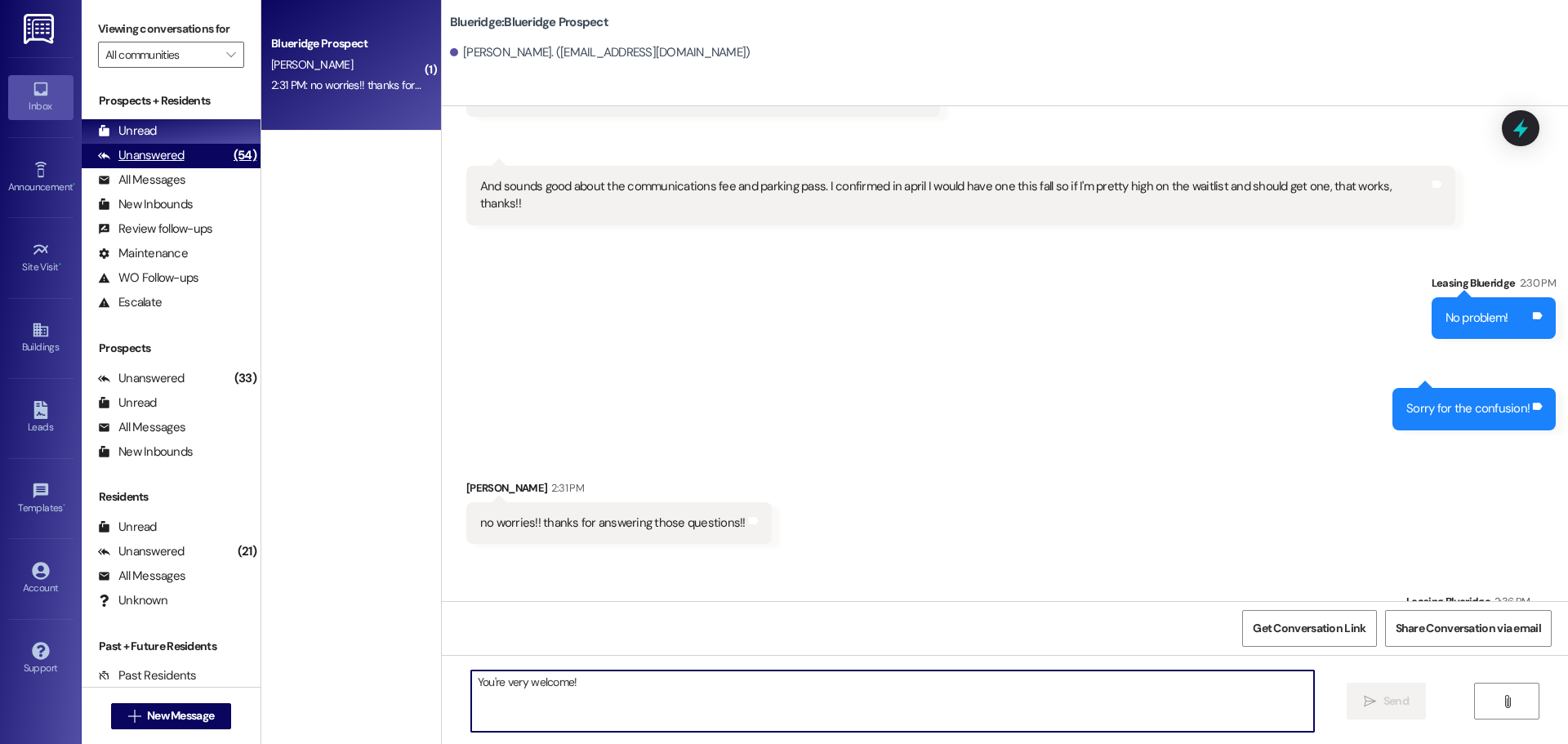
click at [230, 149] on div "(54)" at bounding box center [245, 155] width 31 height 25
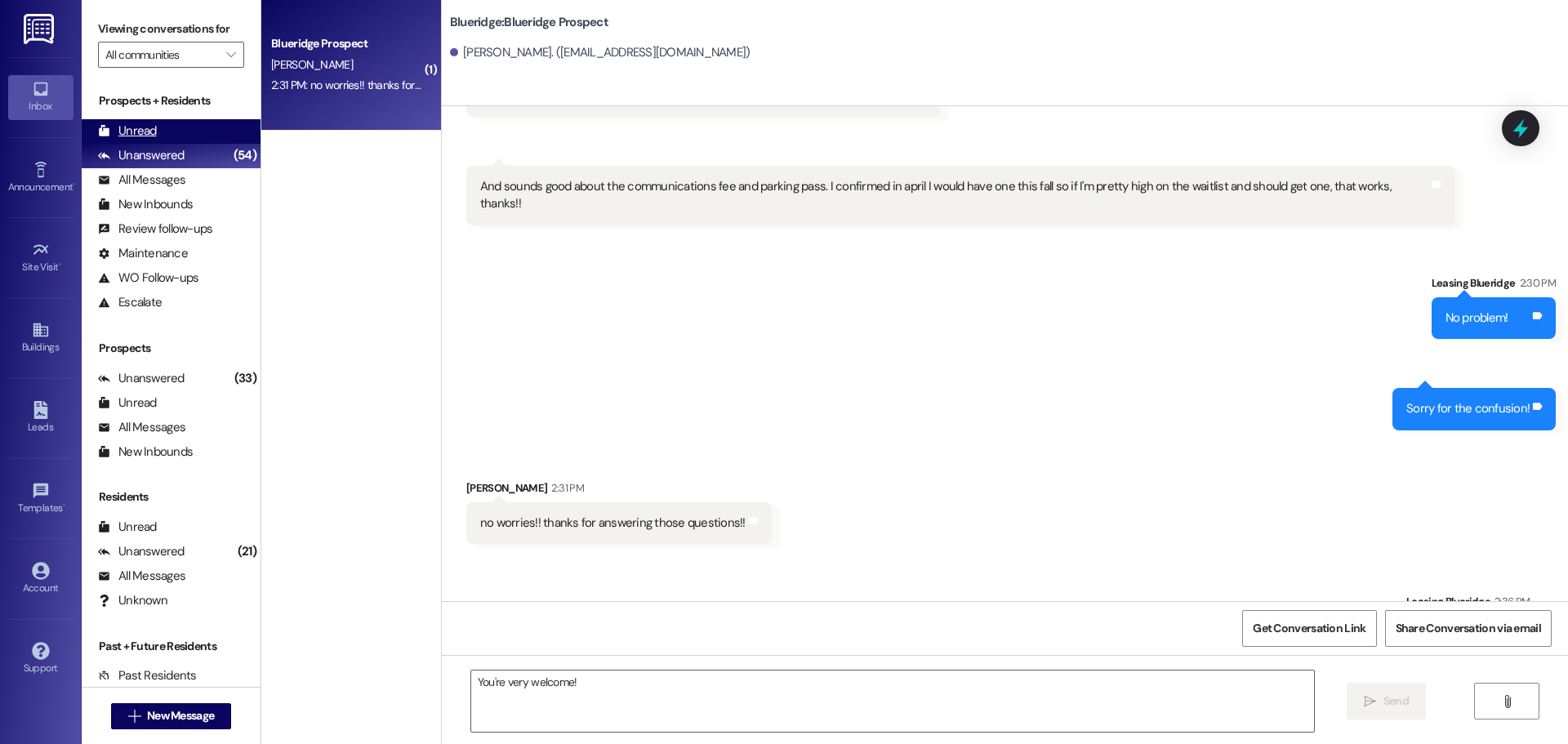
click at [215, 128] on div "Unread (0)" at bounding box center [171, 132] width 179 height 24
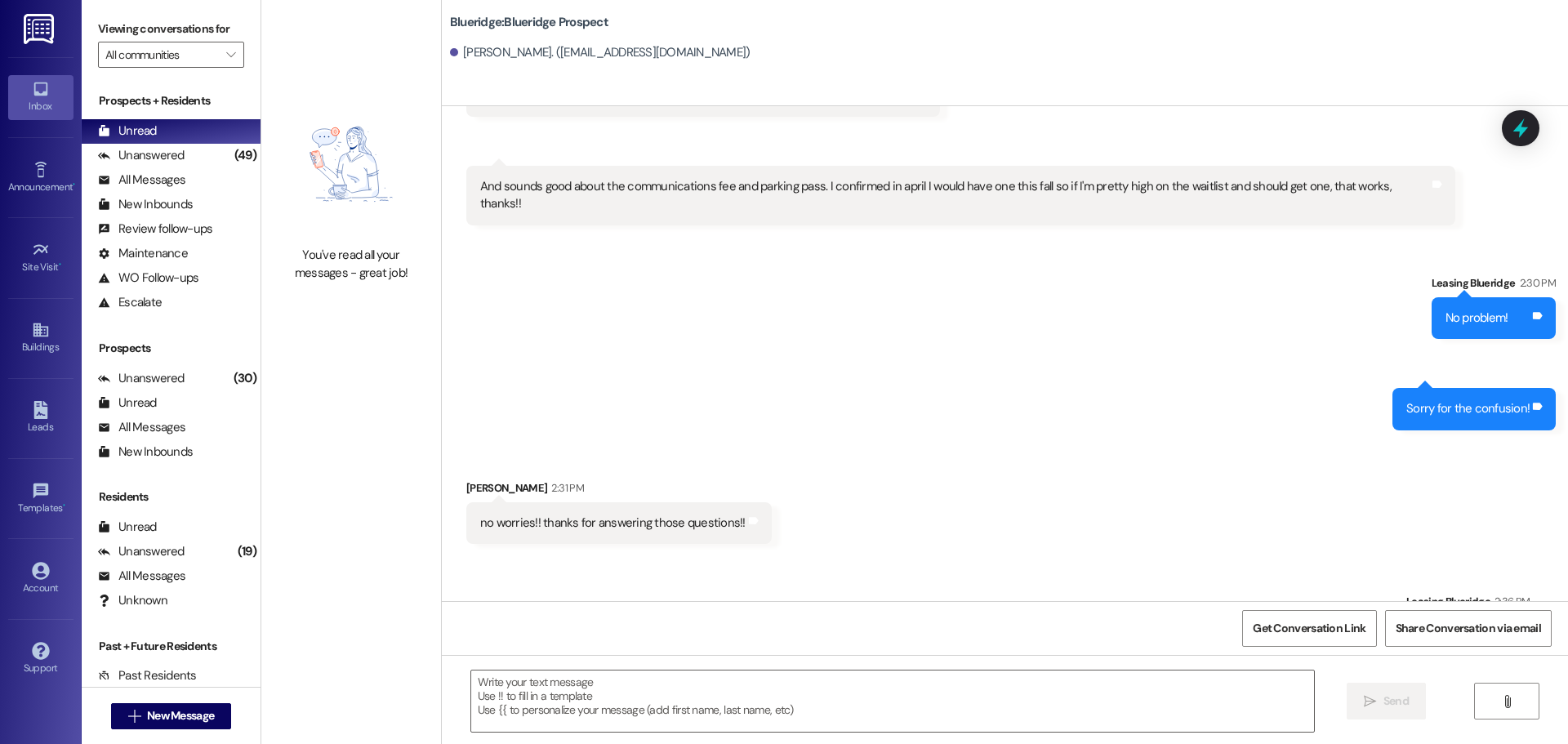
click at [914, 271] on div "Sent via SMS Leasing Blueridge 2:30 PM No problem! Tags and notes Sent via SMS …" at bounding box center [1005, 340] width 1127 height 205
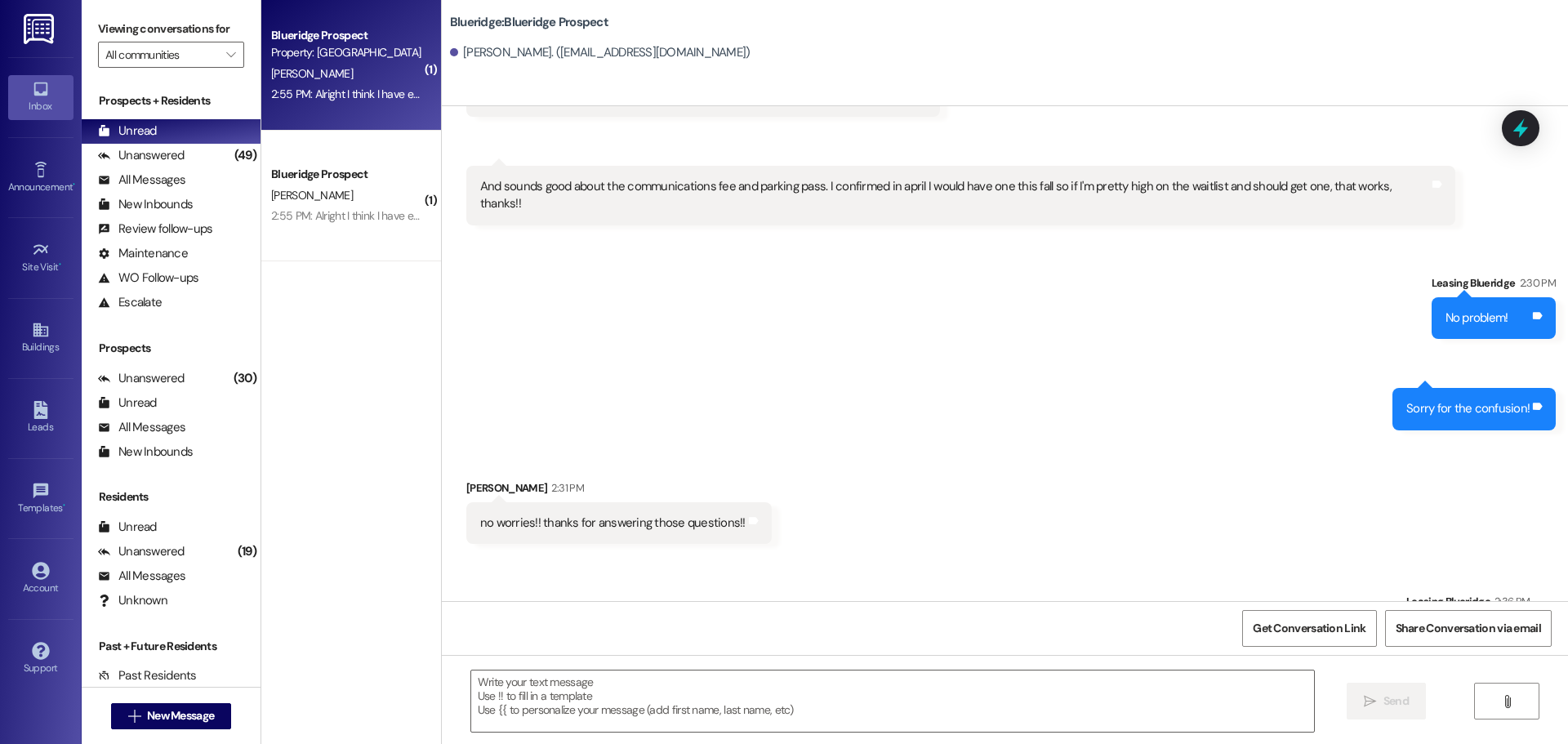
click at [340, 95] on div "2:55 PM: Alright I think I have everything tracked down now and it looks right.…" at bounding box center [534, 94] width 525 height 15
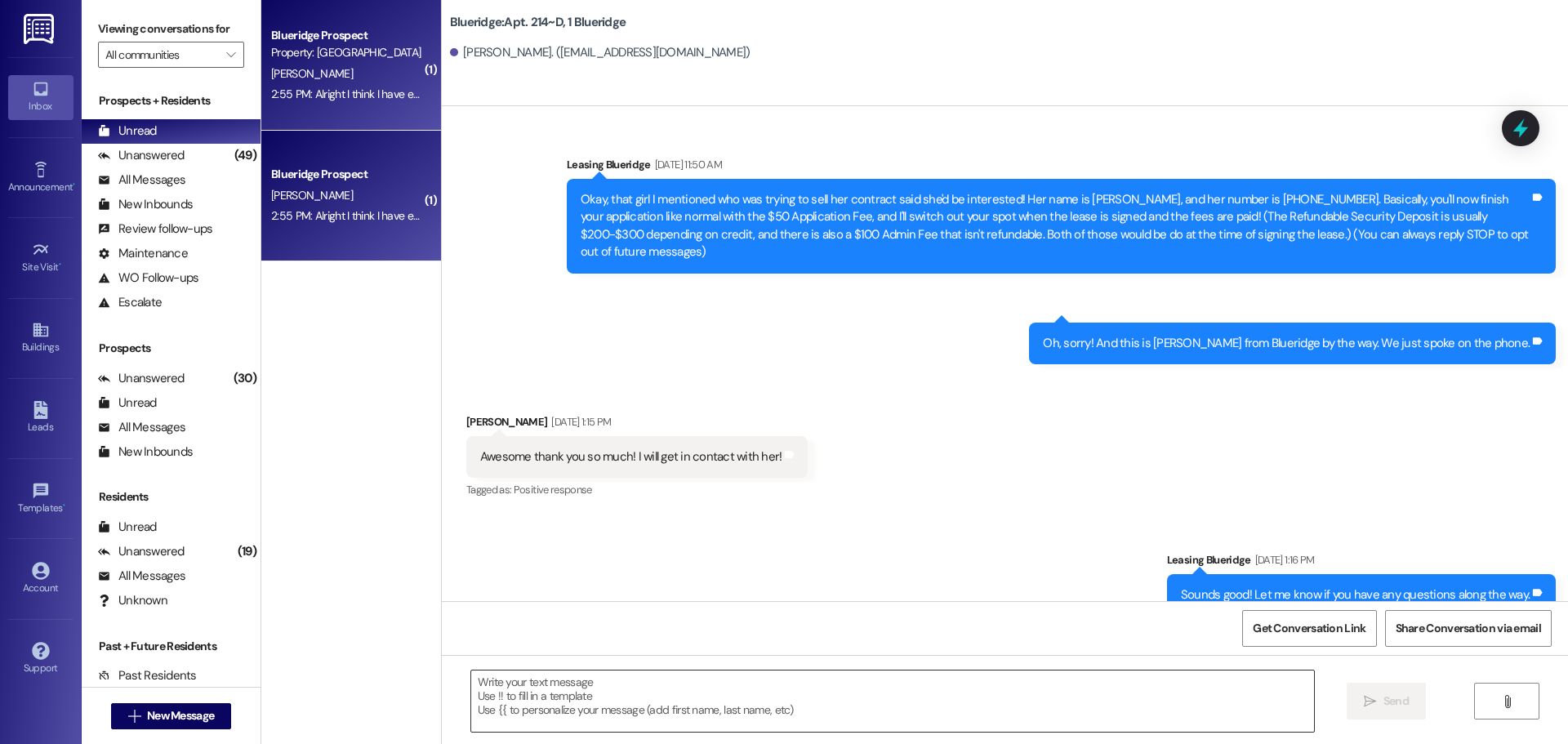
scroll to position [40478, 0]
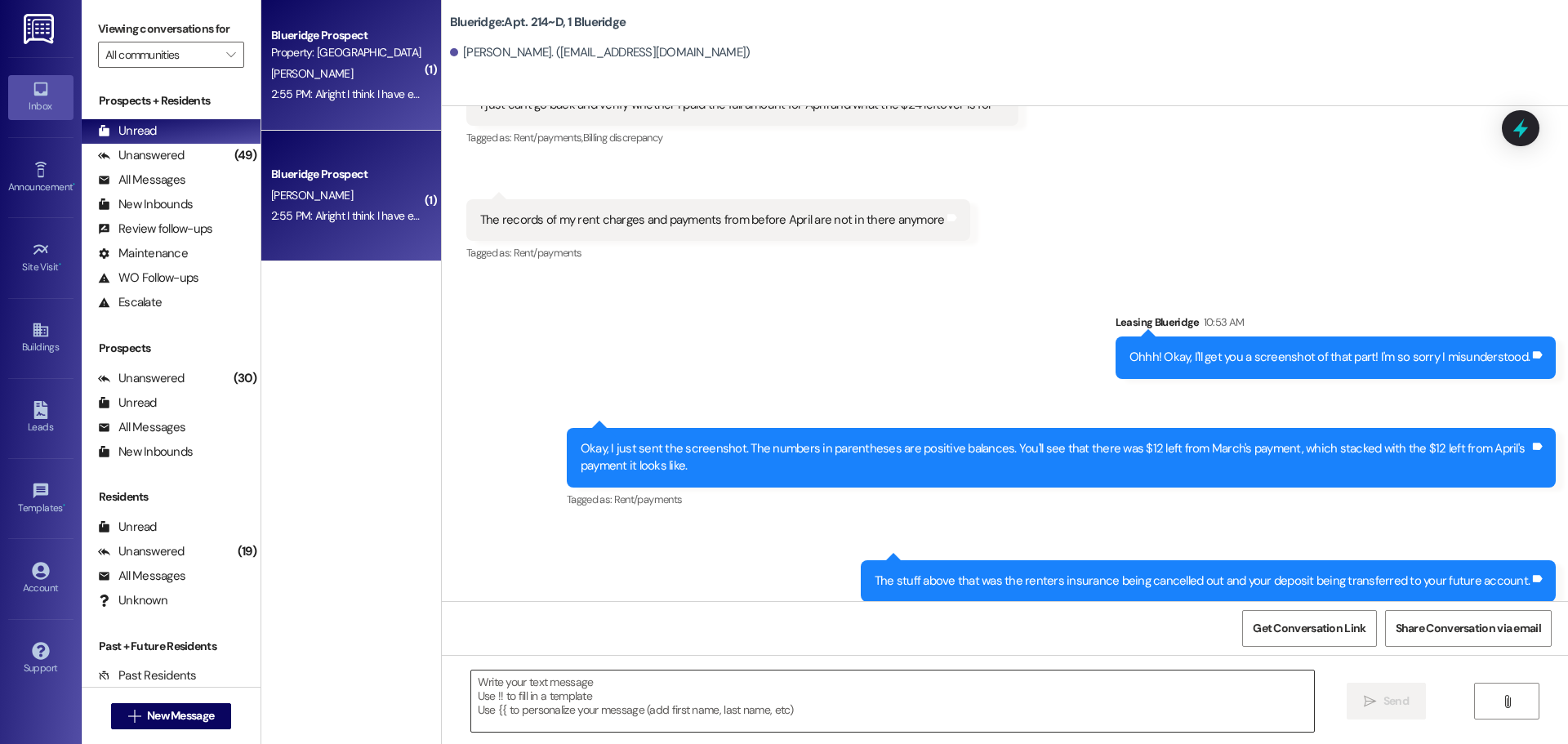
click at [723, 693] on textarea at bounding box center [893, 701] width 843 height 61
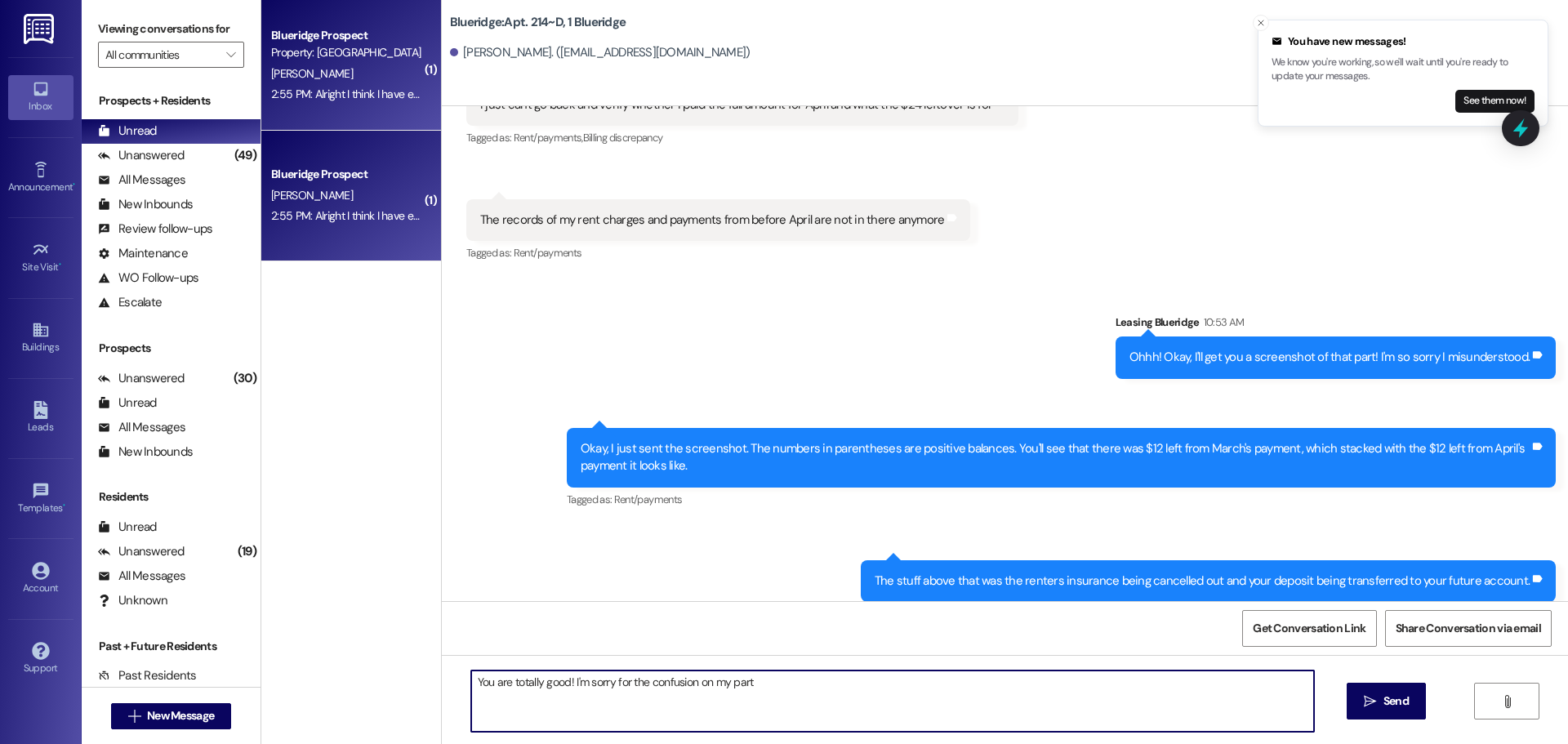
type textarea "You are totally good! I'm sorry for the confusion on my part!"
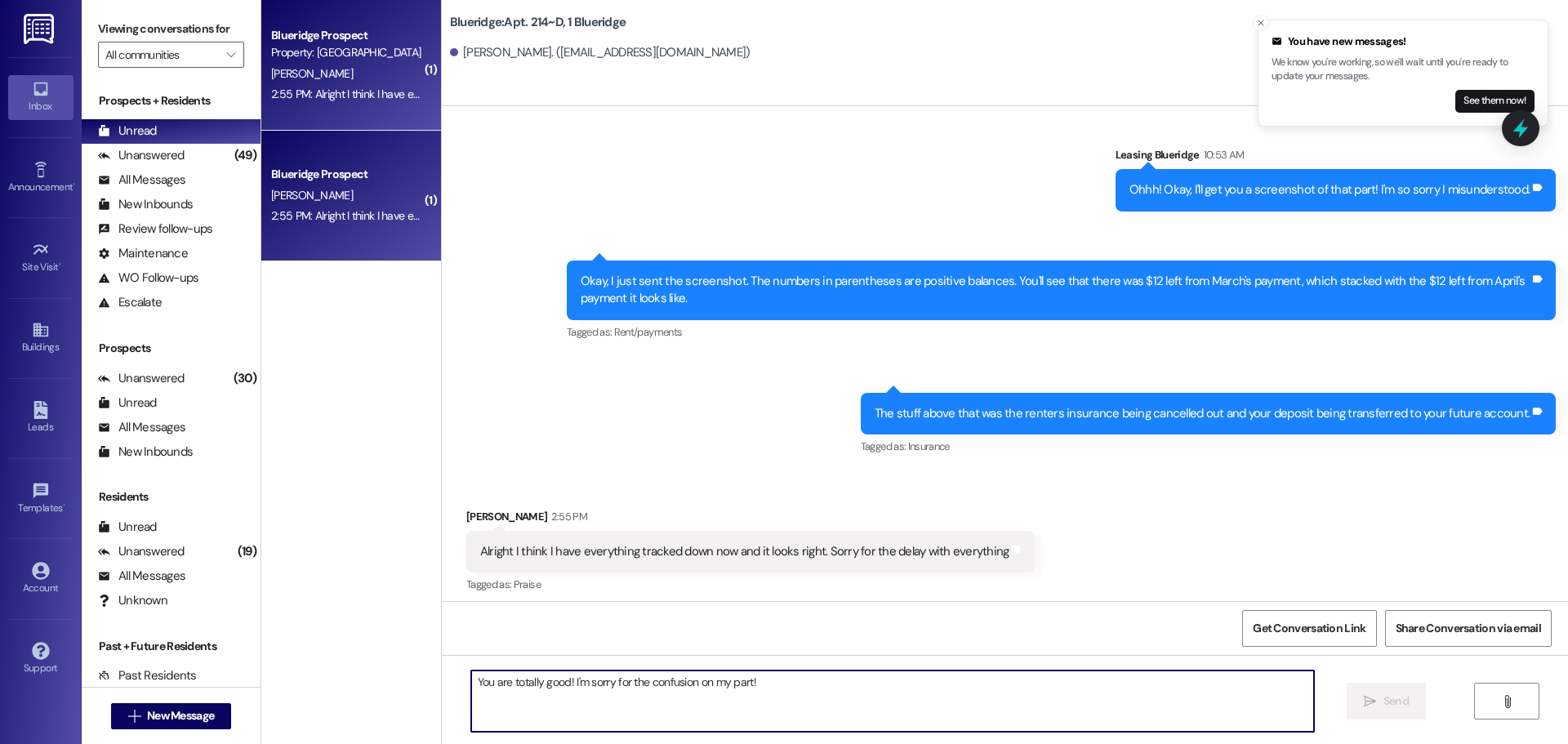
scroll to position [40707, 0]
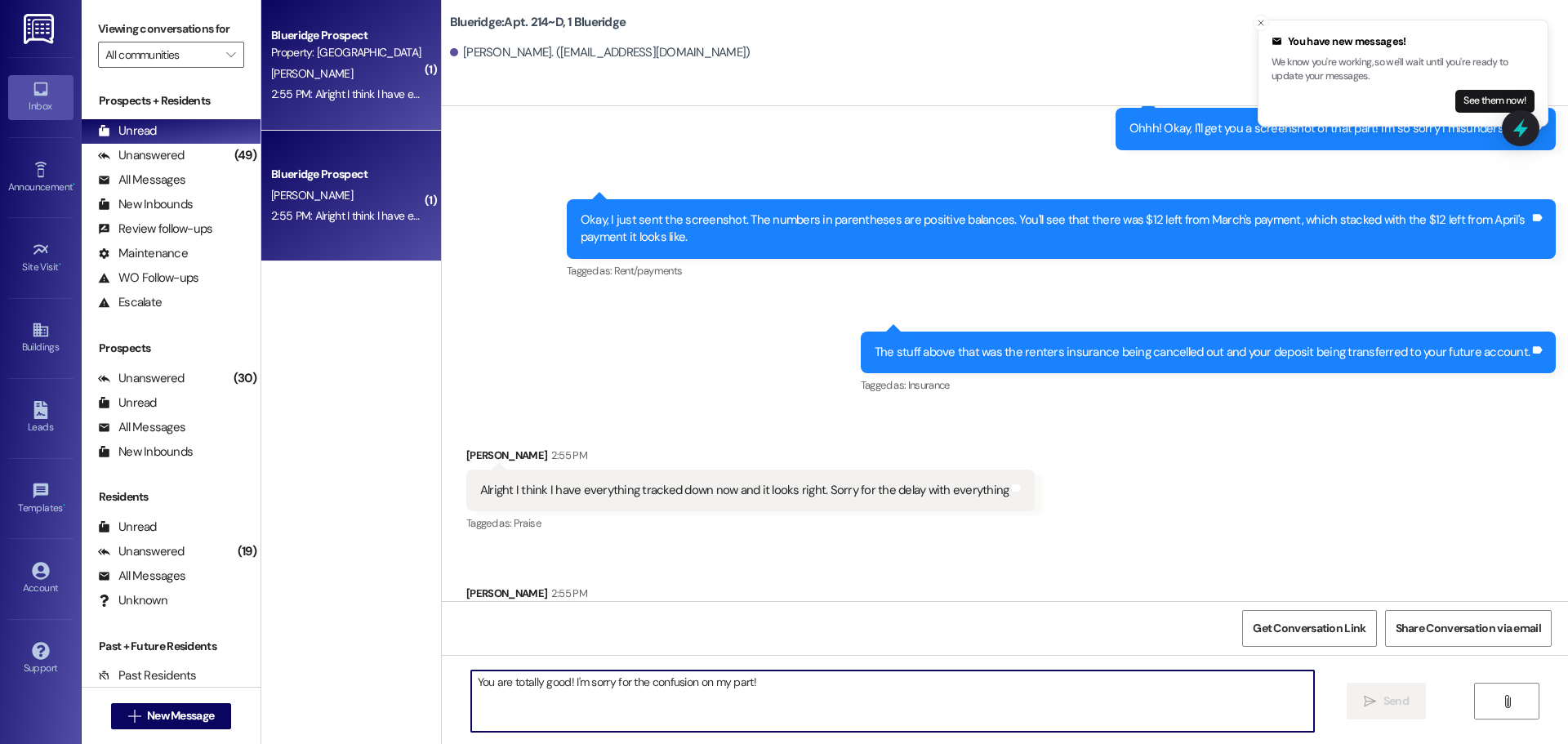
click at [979, 662] on div "Sent via SMS Leasing Blueridge 2:55 PM You are totally good! I'm sorry for the …" at bounding box center [1005, 718] width 1127 height 114
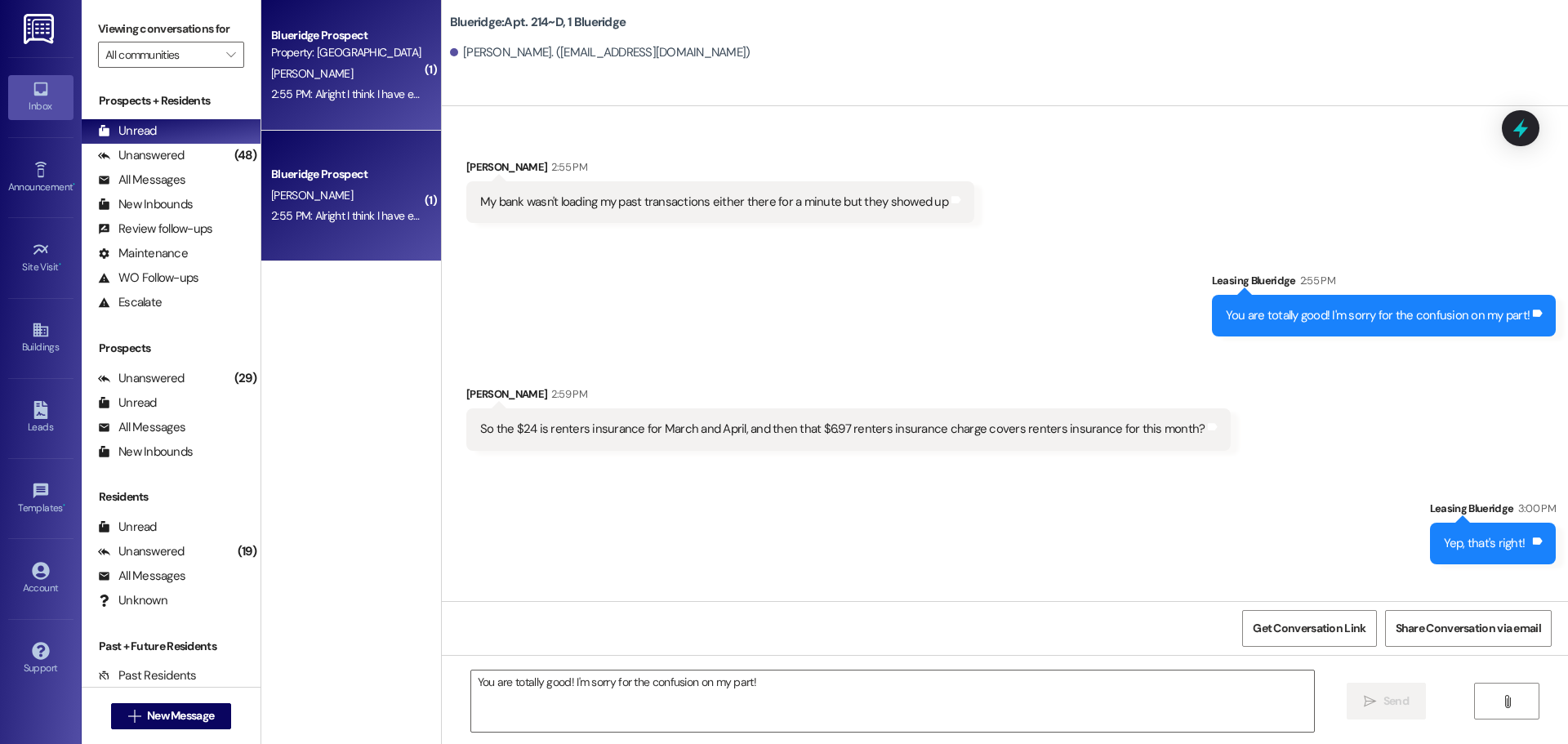
scroll to position [41161, 0]
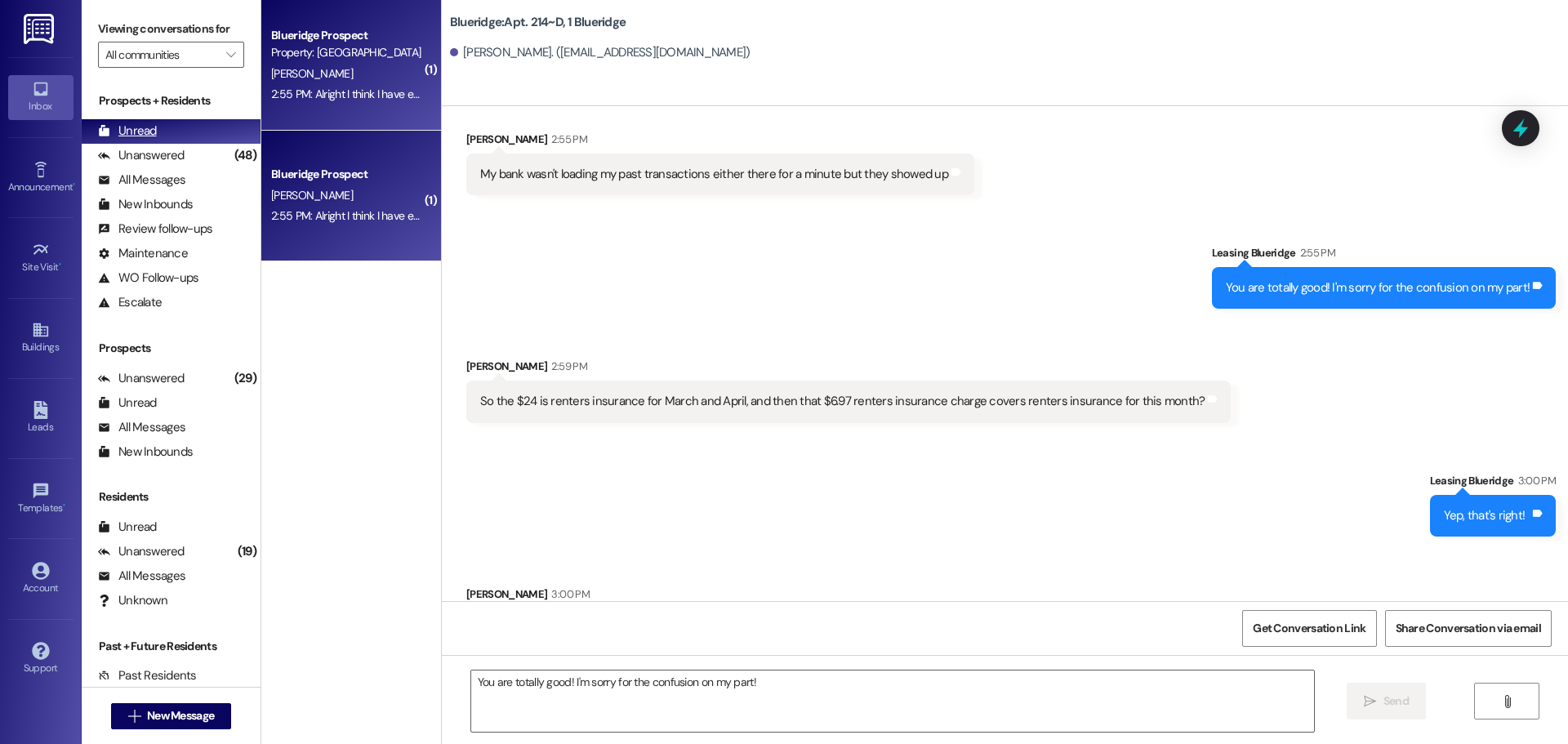
click at [158, 142] on div "Unread (0)" at bounding box center [171, 132] width 179 height 24
click at [169, 148] on div "Unanswered" at bounding box center [141, 156] width 86 height 18
click at [178, 133] on div "Unread (0)" at bounding box center [171, 132] width 179 height 24
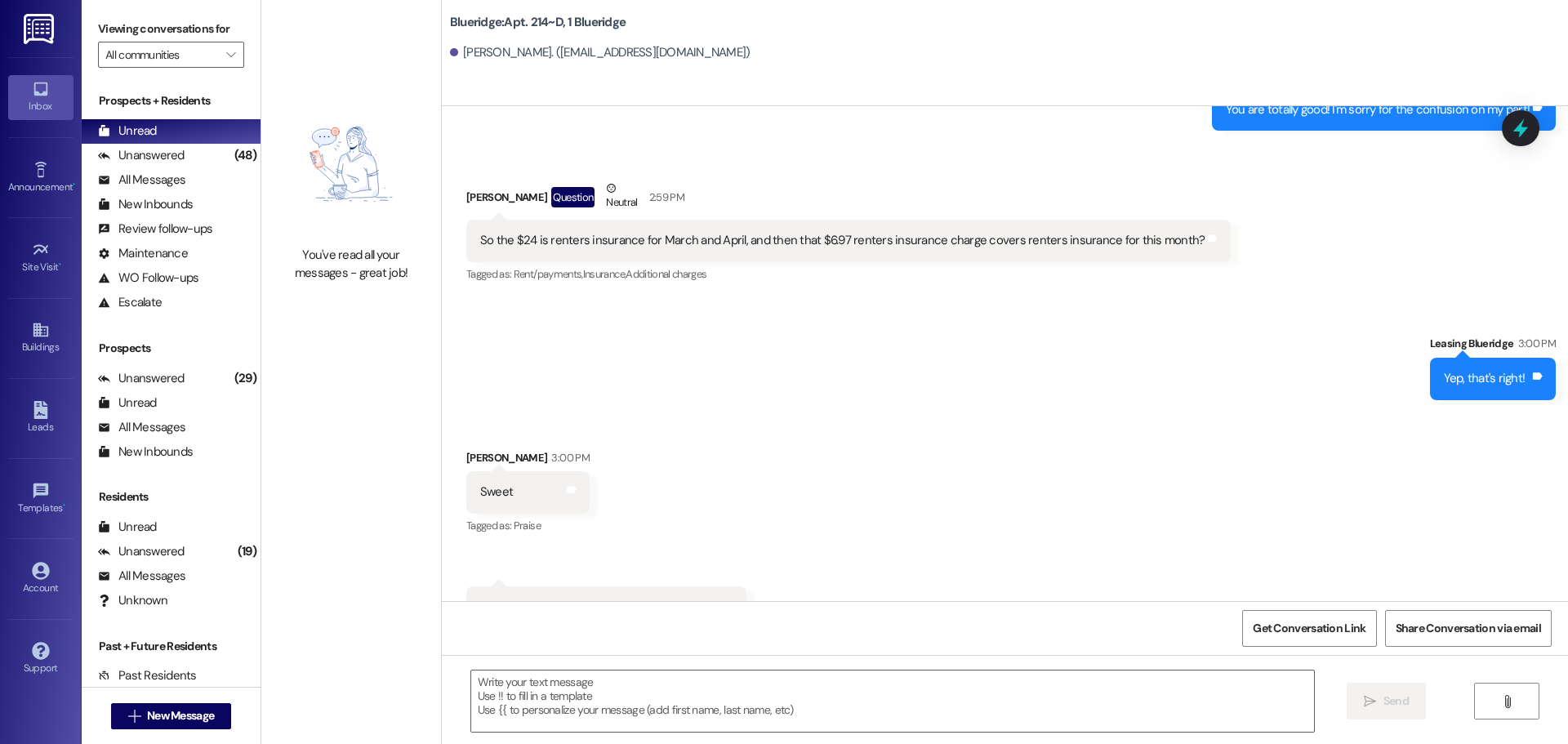
scroll to position [41319, 0]
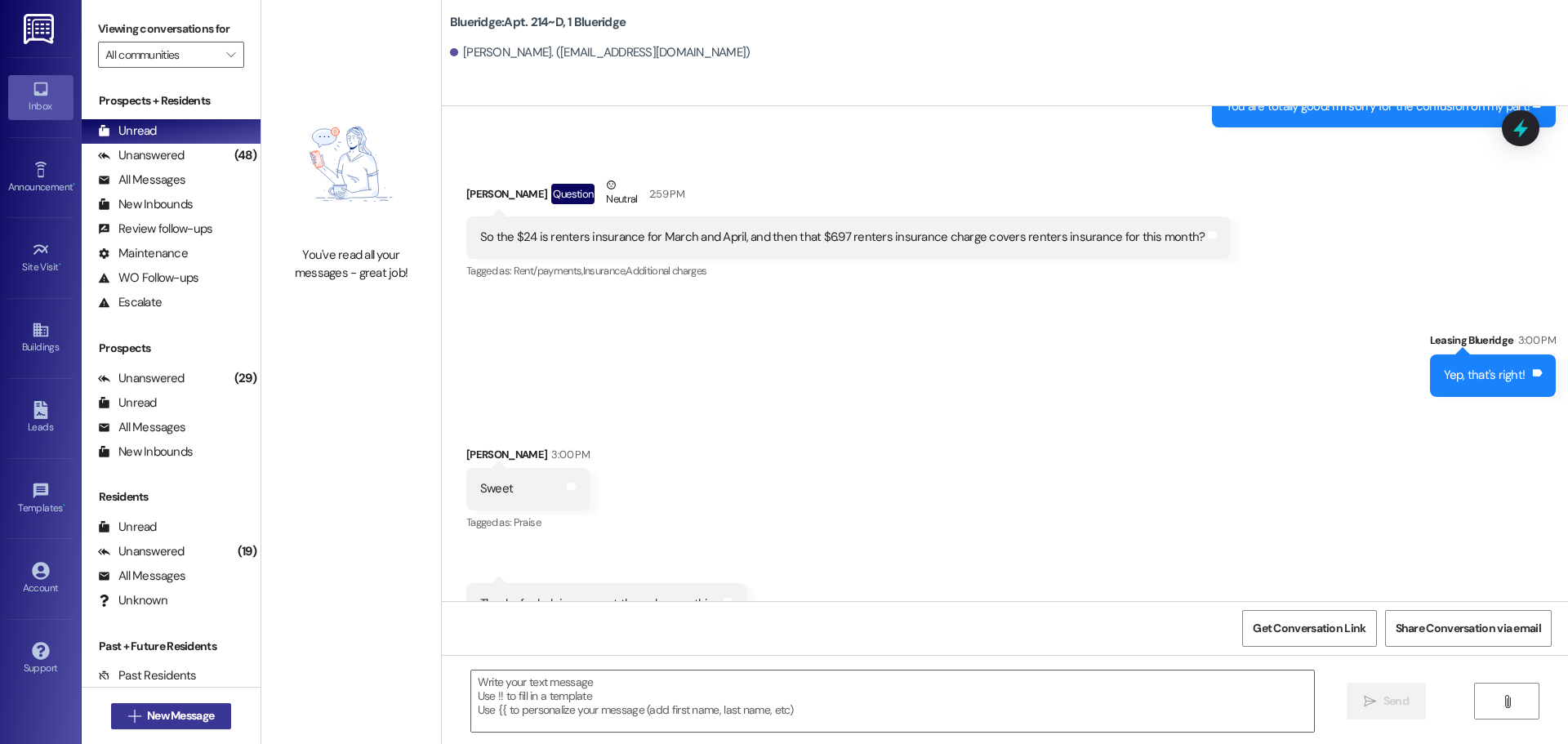
click at [204, 718] on span "New Message" at bounding box center [181, 715] width 67 height 18
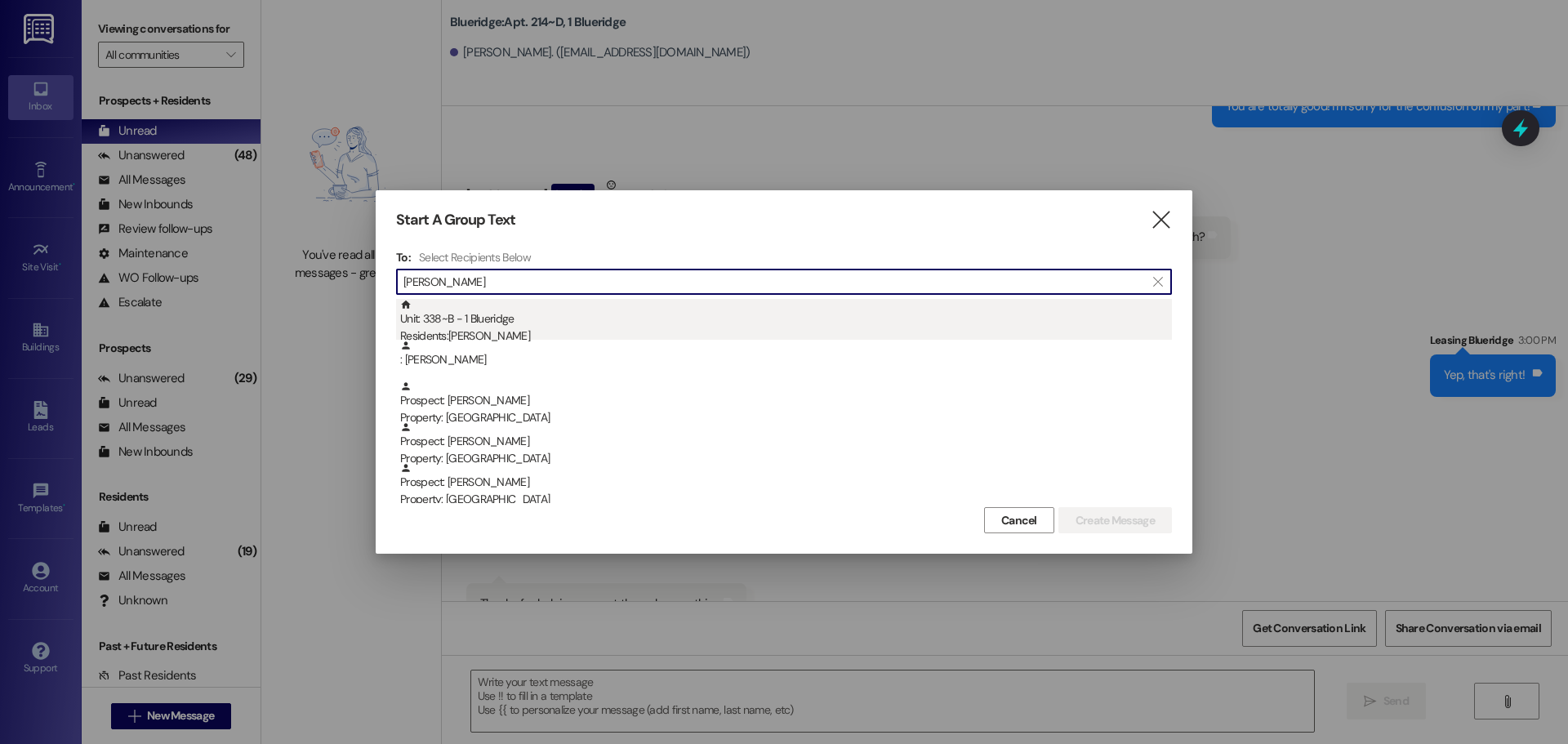
type input "isaac"
click at [484, 327] on div "Unit: 338~B - 1 Blueridge Residents: Isaac Rascon" at bounding box center [786, 322] width 772 height 46
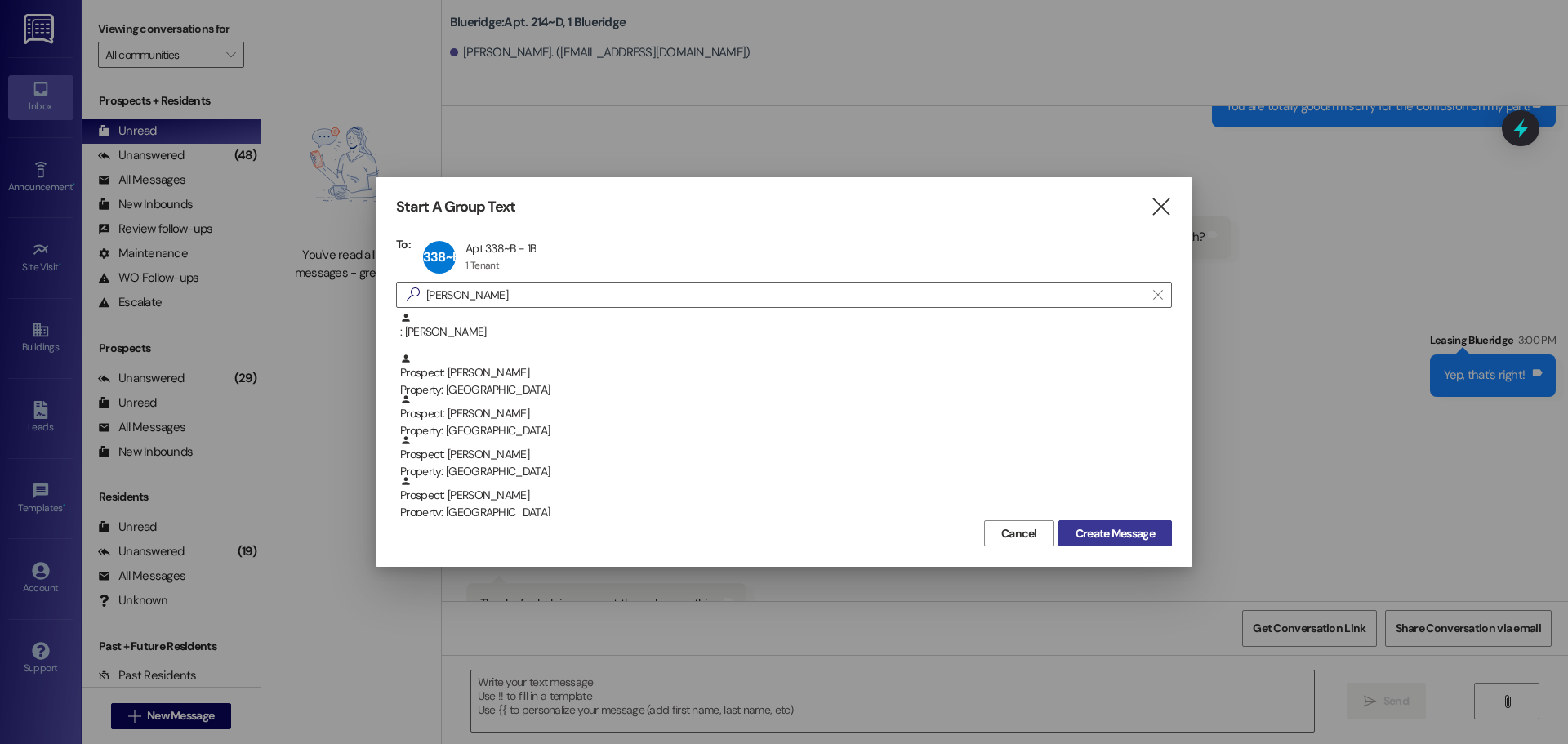
click at [1086, 536] on span "Create Message" at bounding box center [1116, 534] width 80 height 18
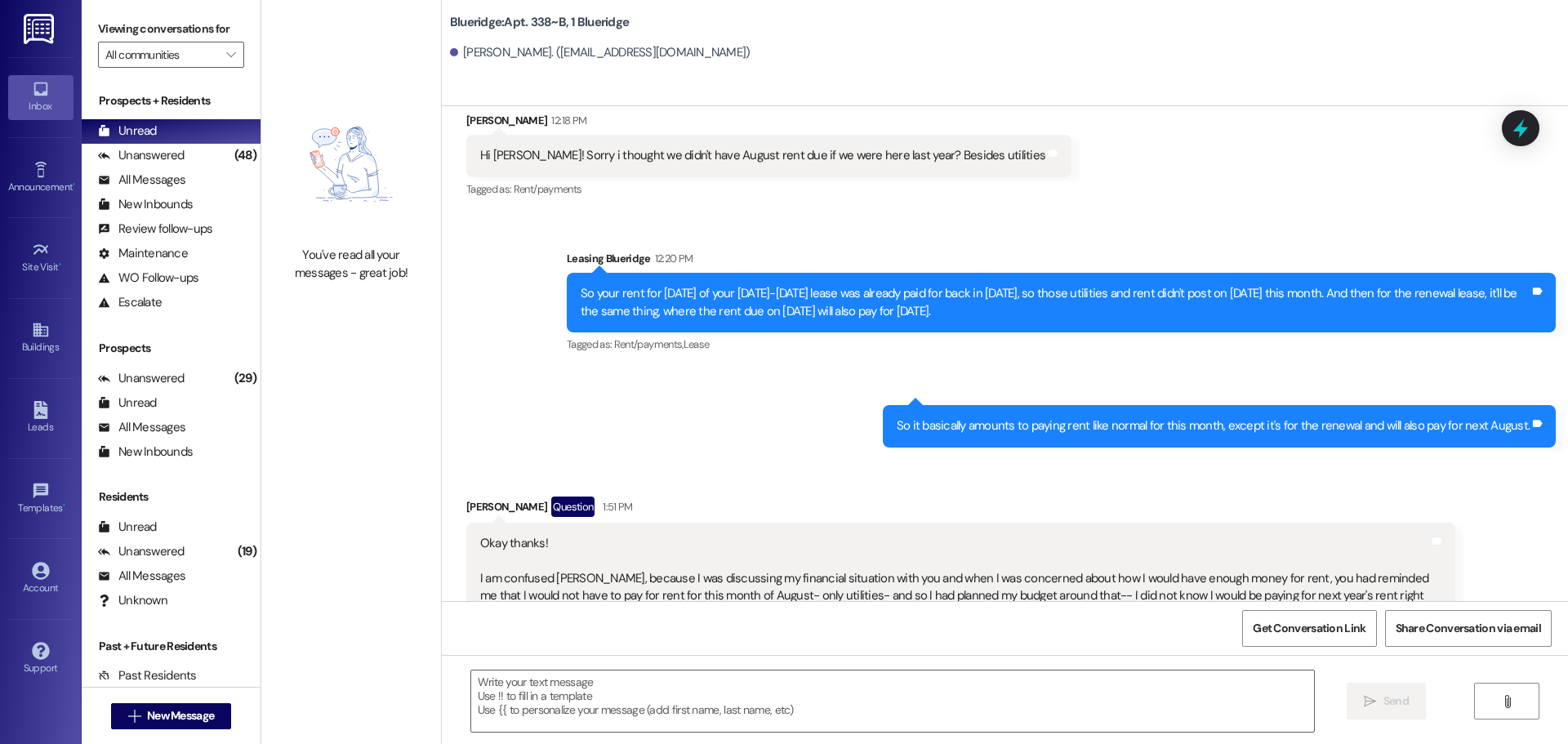
scroll to position [43068, 0]
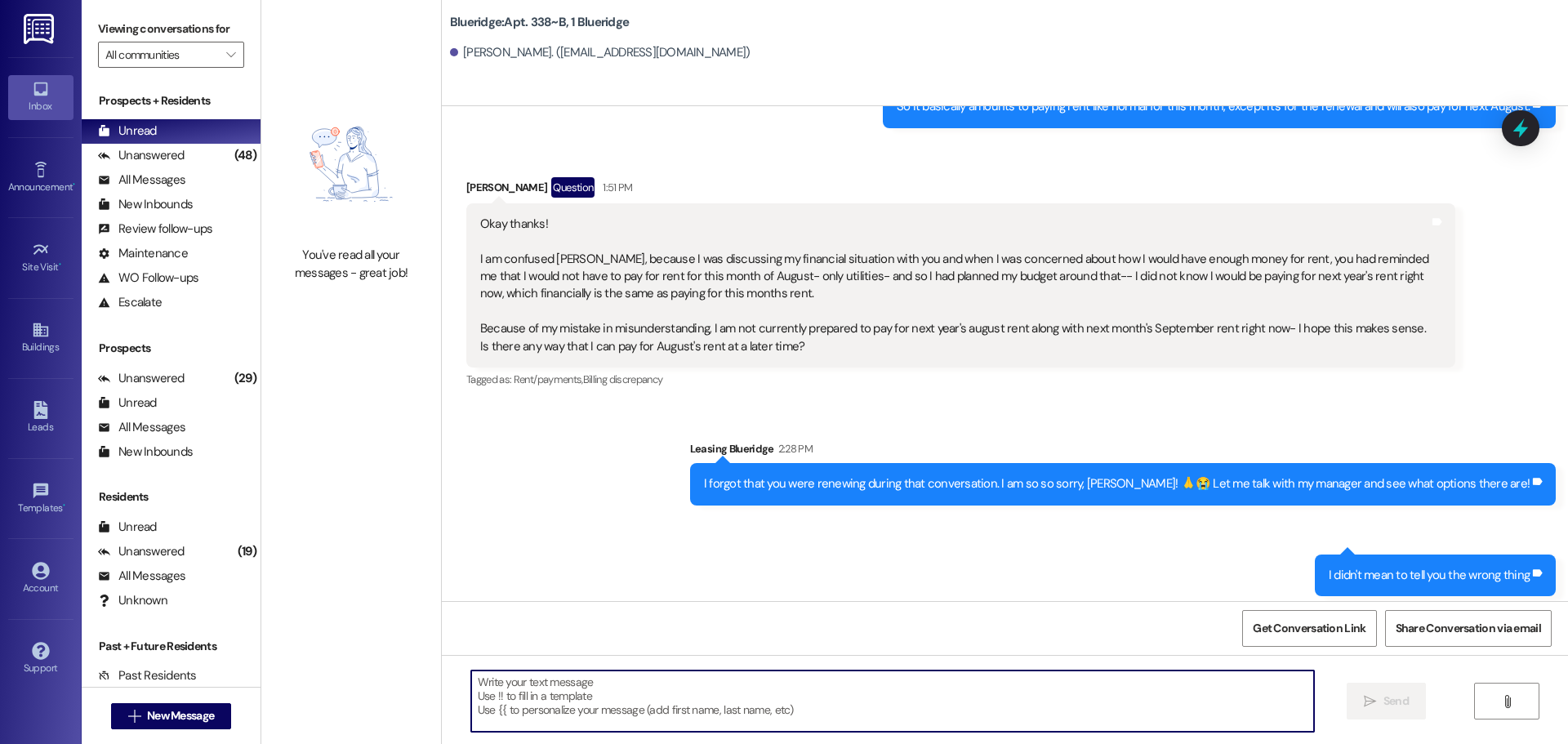
click at [1033, 694] on textarea at bounding box center [893, 701] width 843 height 61
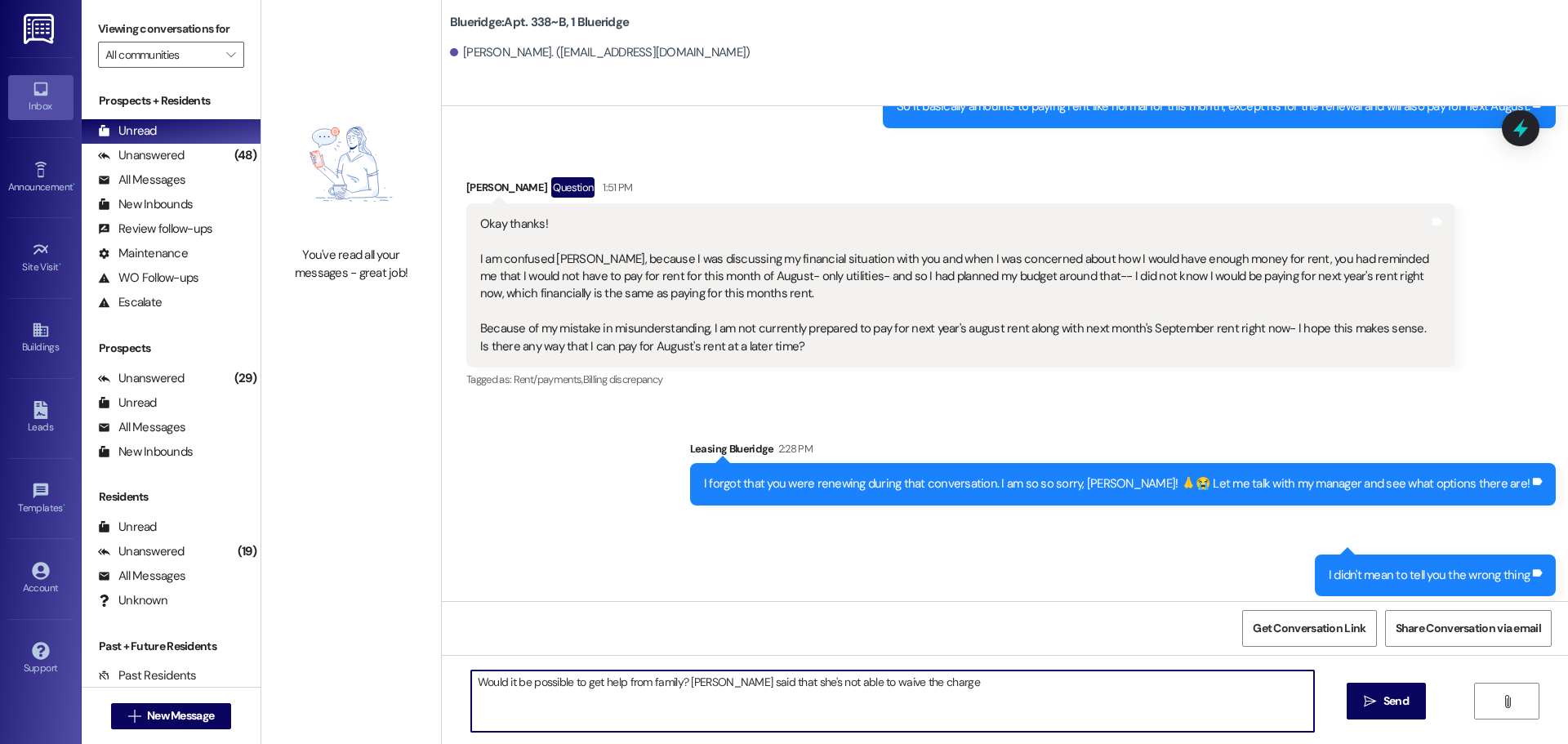
click at [692, 685] on textarea "Would it be possible to get help from family? Joensy said that she's not able t…" at bounding box center [893, 701] width 843 height 61
type textarea "Would it be possible to get help from family? Jonesy said that she's not able t…"
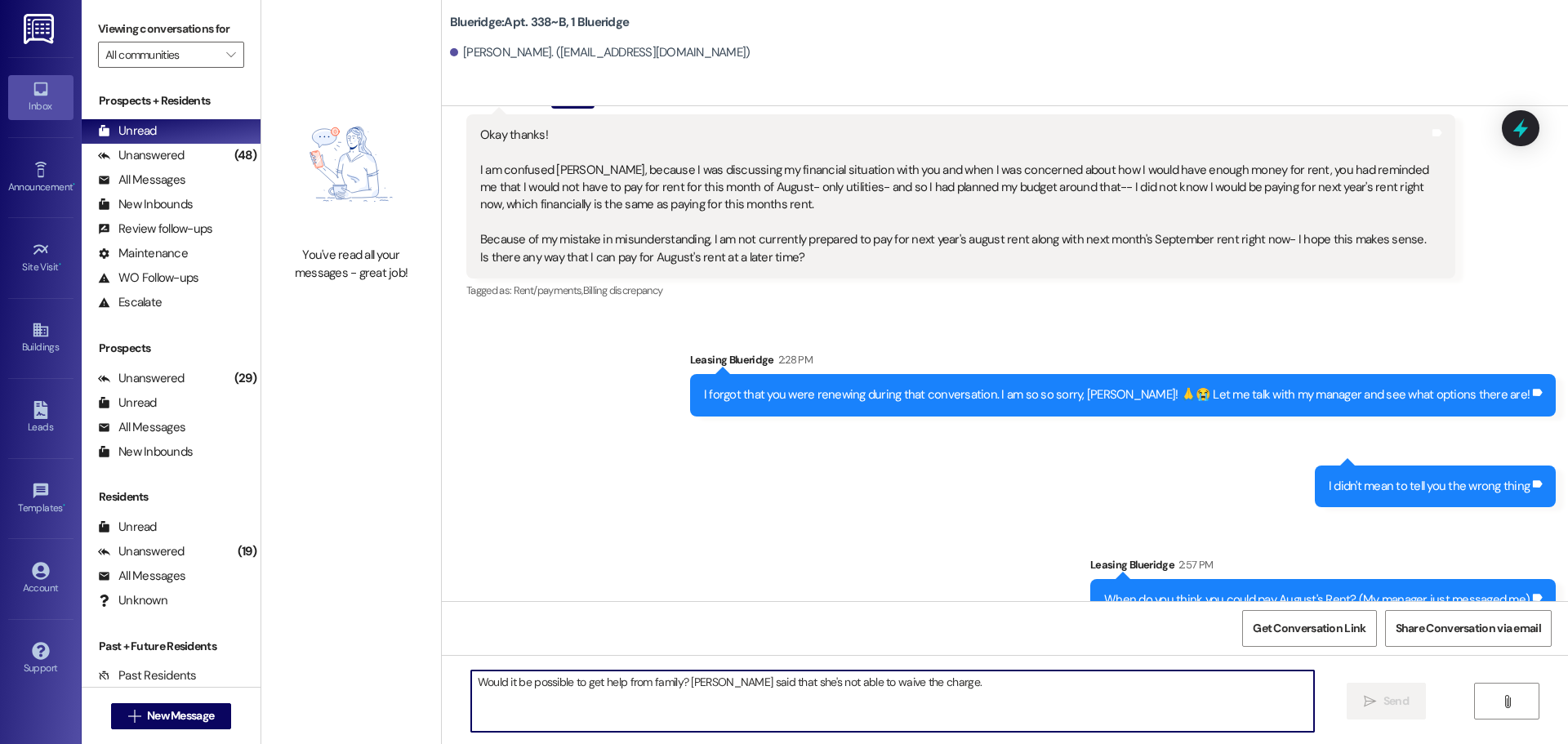
scroll to position [43182, 0]
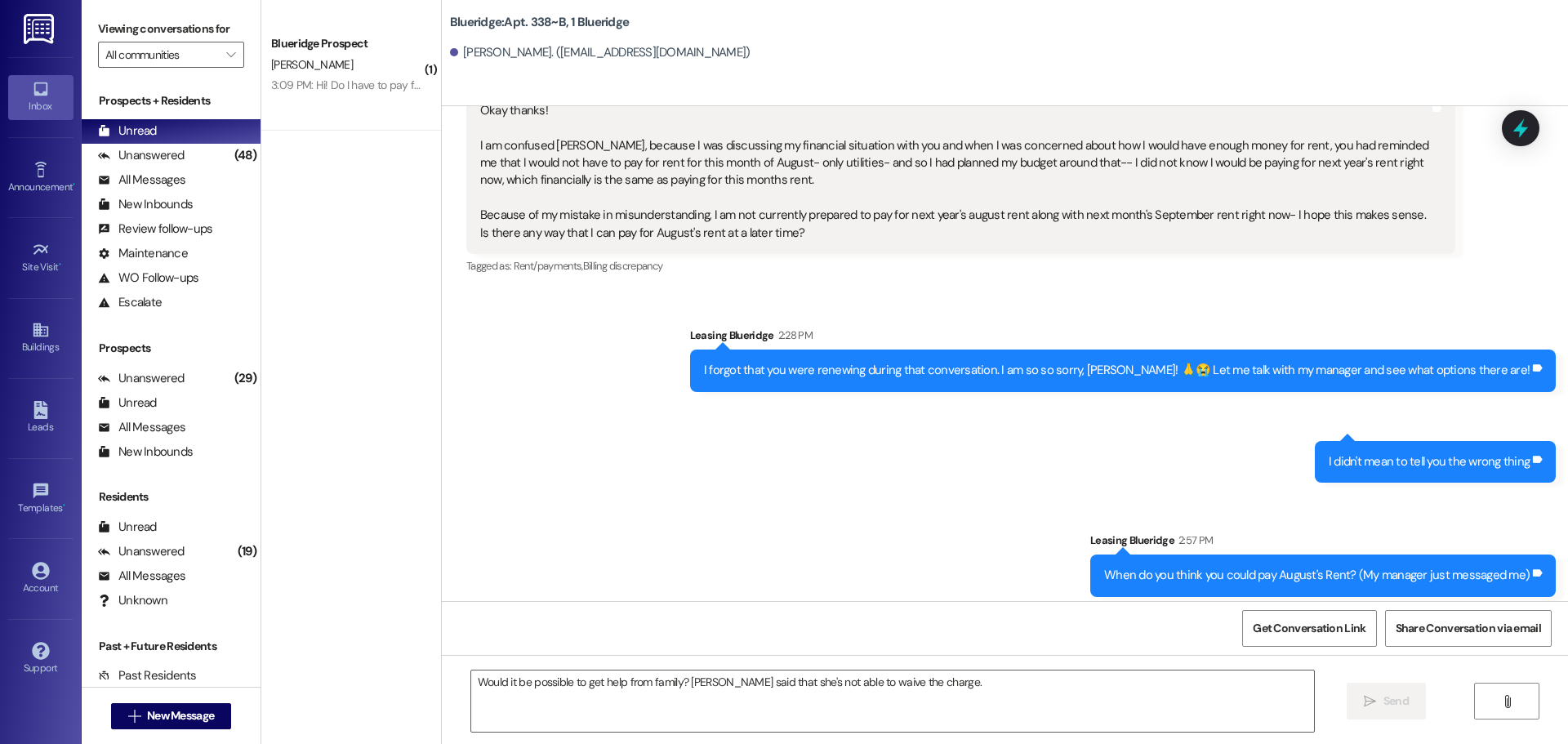
click at [1423, 555] on div "When do you think you could pay August's Rent? (My manager just messaged me) Ta…" at bounding box center [1323, 575] width 465 height 42
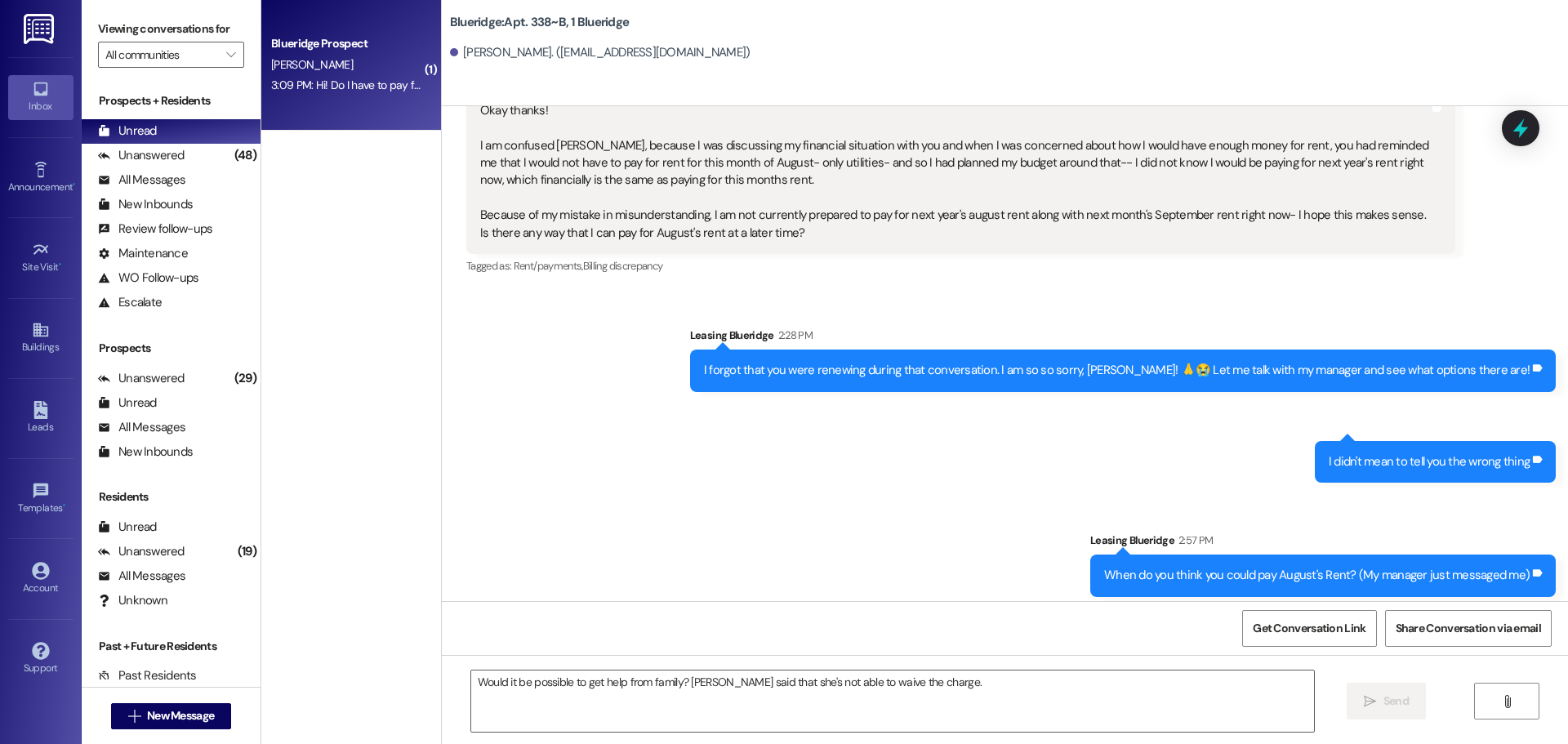
click at [357, 64] on div "[PERSON_NAME]" at bounding box center [347, 65] width 155 height 20
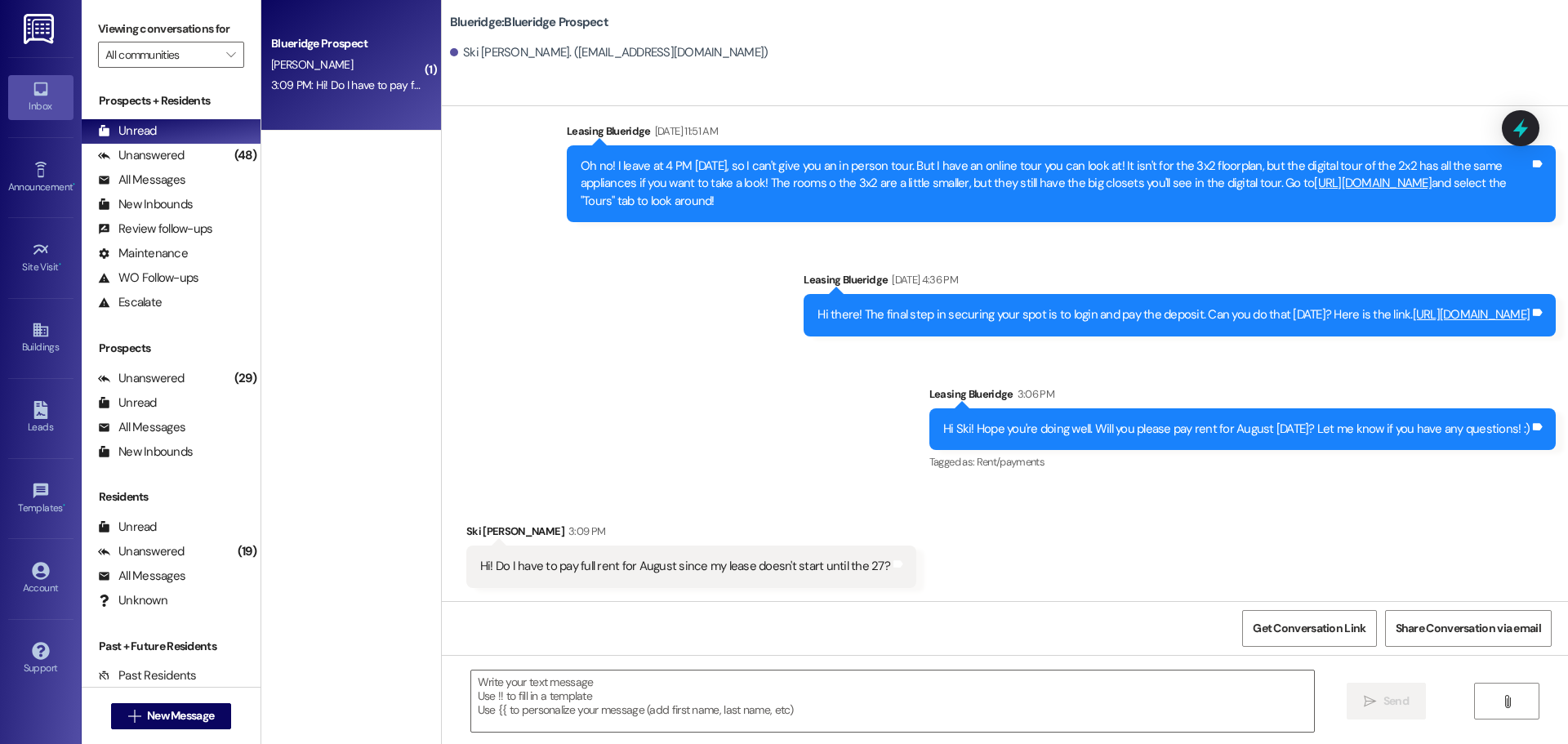
scroll to position [1133, 0]
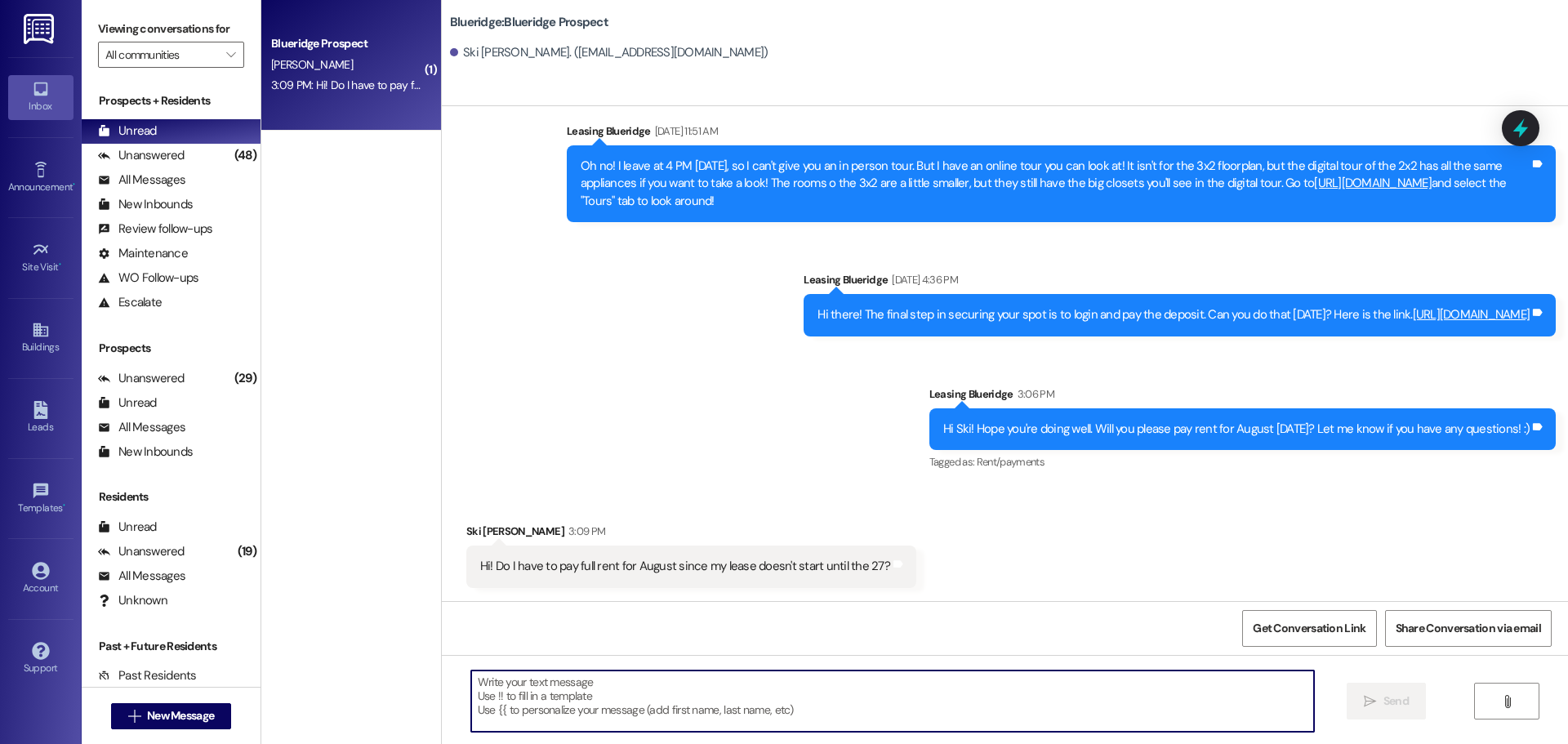
click at [829, 694] on textarea at bounding box center [893, 701] width 843 height 61
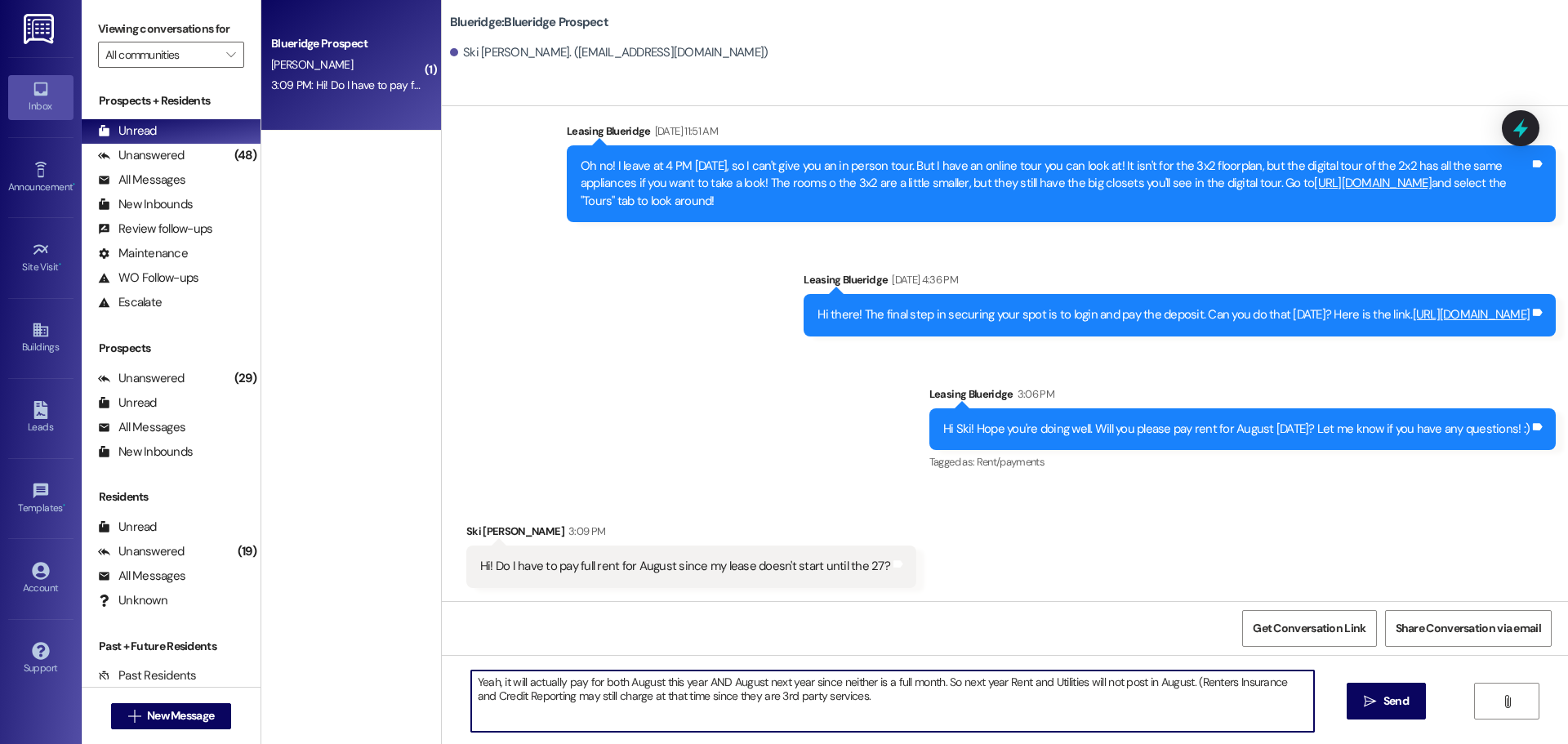
click at [767, 693] on textarea "Yeah, it will actually pay for both August this year AND August next year since…" at bounding box center [893, 701] width 843 height 61
click at [848, 698] on textarea "Yeah, it will actually pay for both August this year AND August next year since…" at bounding box center [893, 701] width 843 height 61
drag, startPoint x: 862, startPoint y: 700, endPoint x: 374, endPoint y: 672, distance: 488.8
click at [374, 672] on div "( 1 ) Blueridge Prospect S. Dalgleish 3:09 PM: Hi! Do I have to pay full rent f…" at bounding box center [915, 372] width 1307 height 744
type textarea "Yeah, it will actually pay for both August this year AND August next year since…"
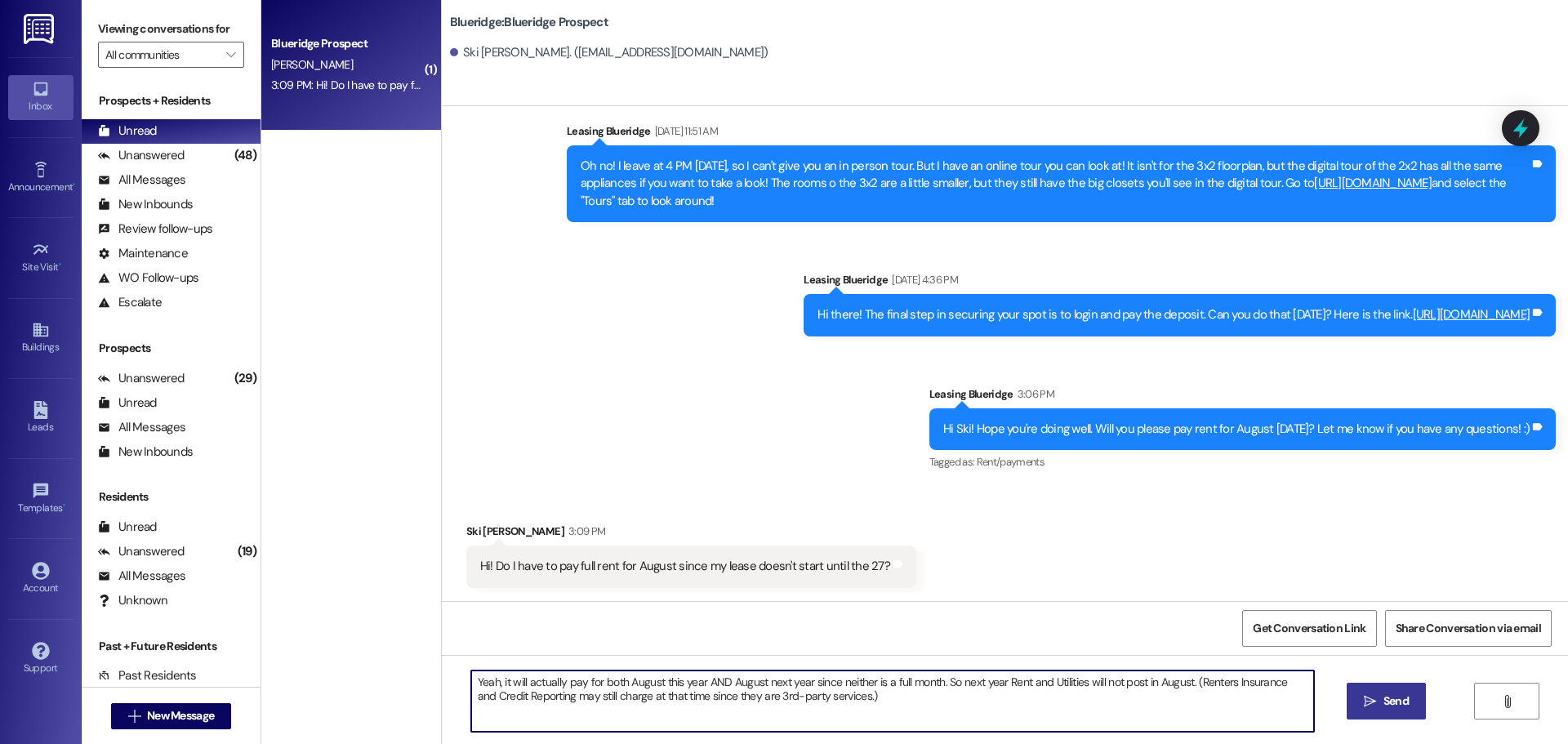
click at [1410, 700] on span "Send" at bounding box center [1397, 701] width 32 height 18
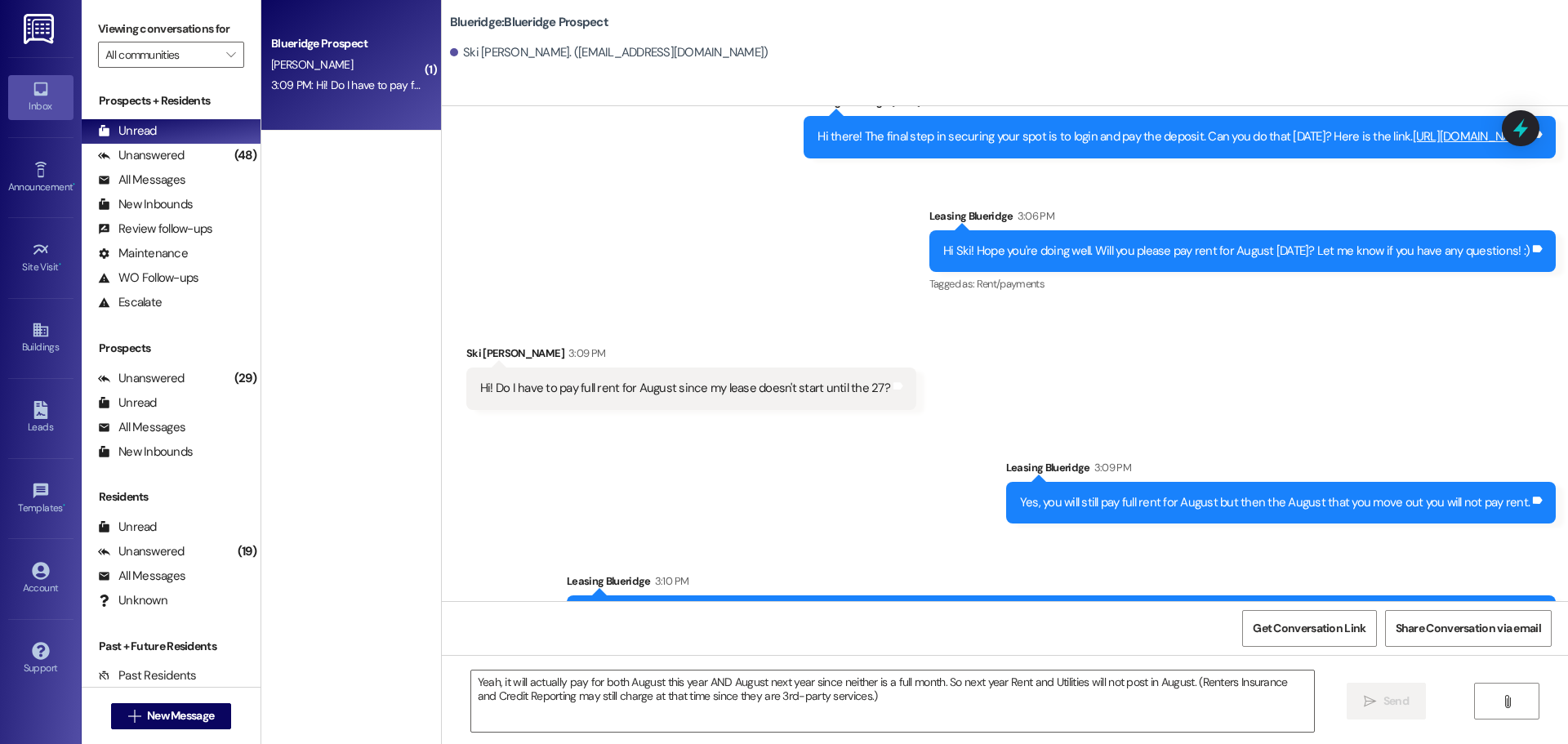
scroll to position [1378, 0]
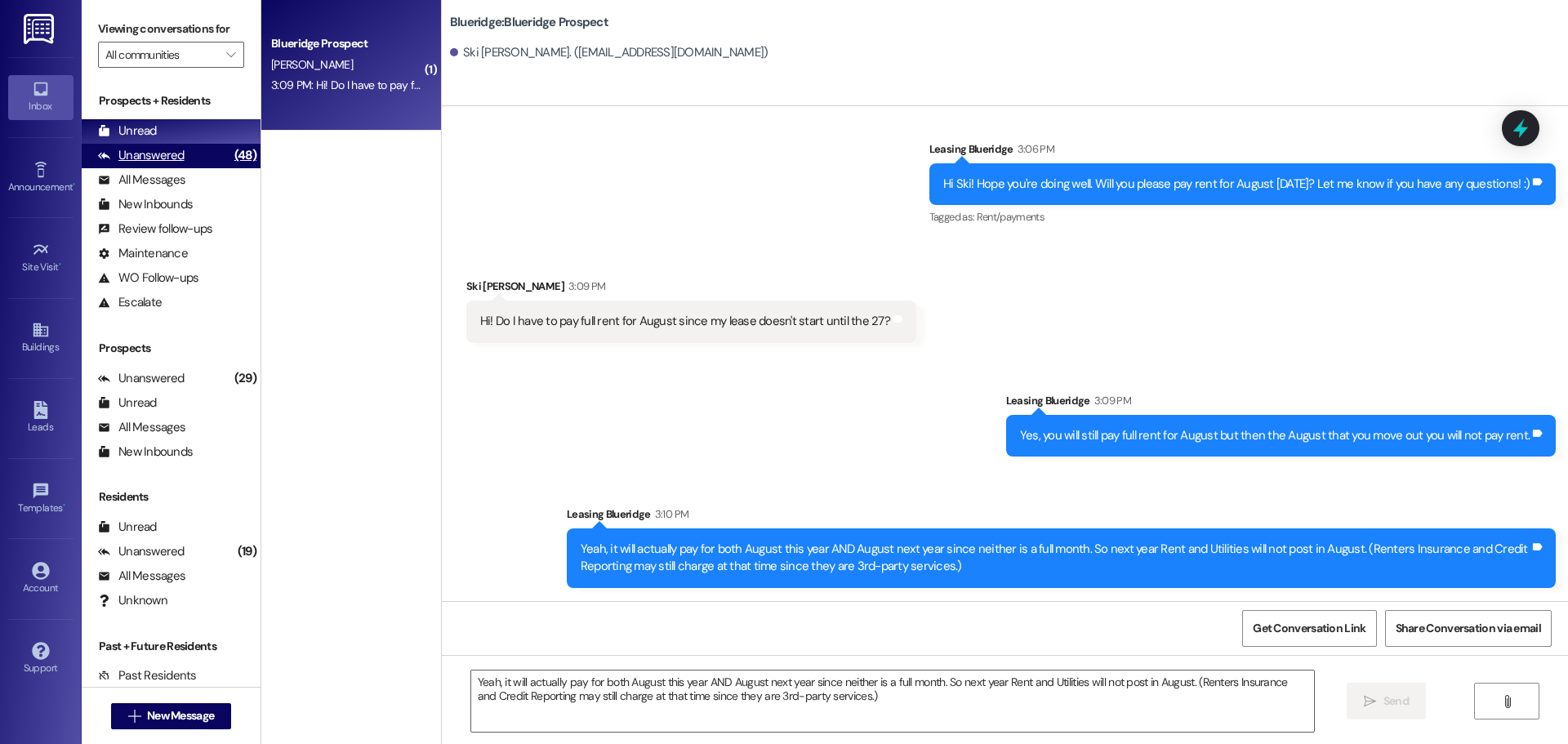
click at [155, 150] on div "Unanswered" at bounding box center [141, 156] width 86 height 18
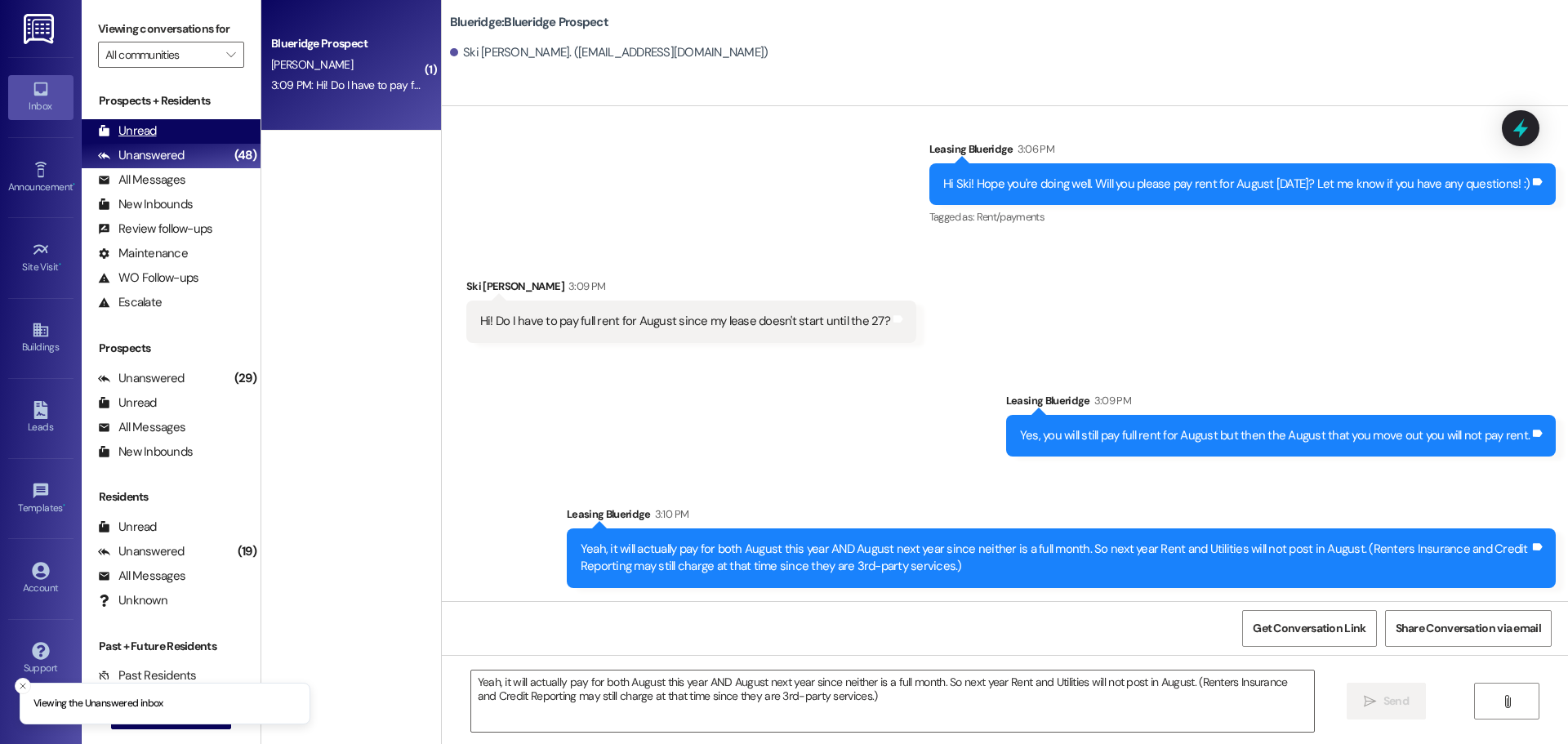
click at [158, 131] on div "Unread (0)" at bounding box center [171, 132] width 179 height 24
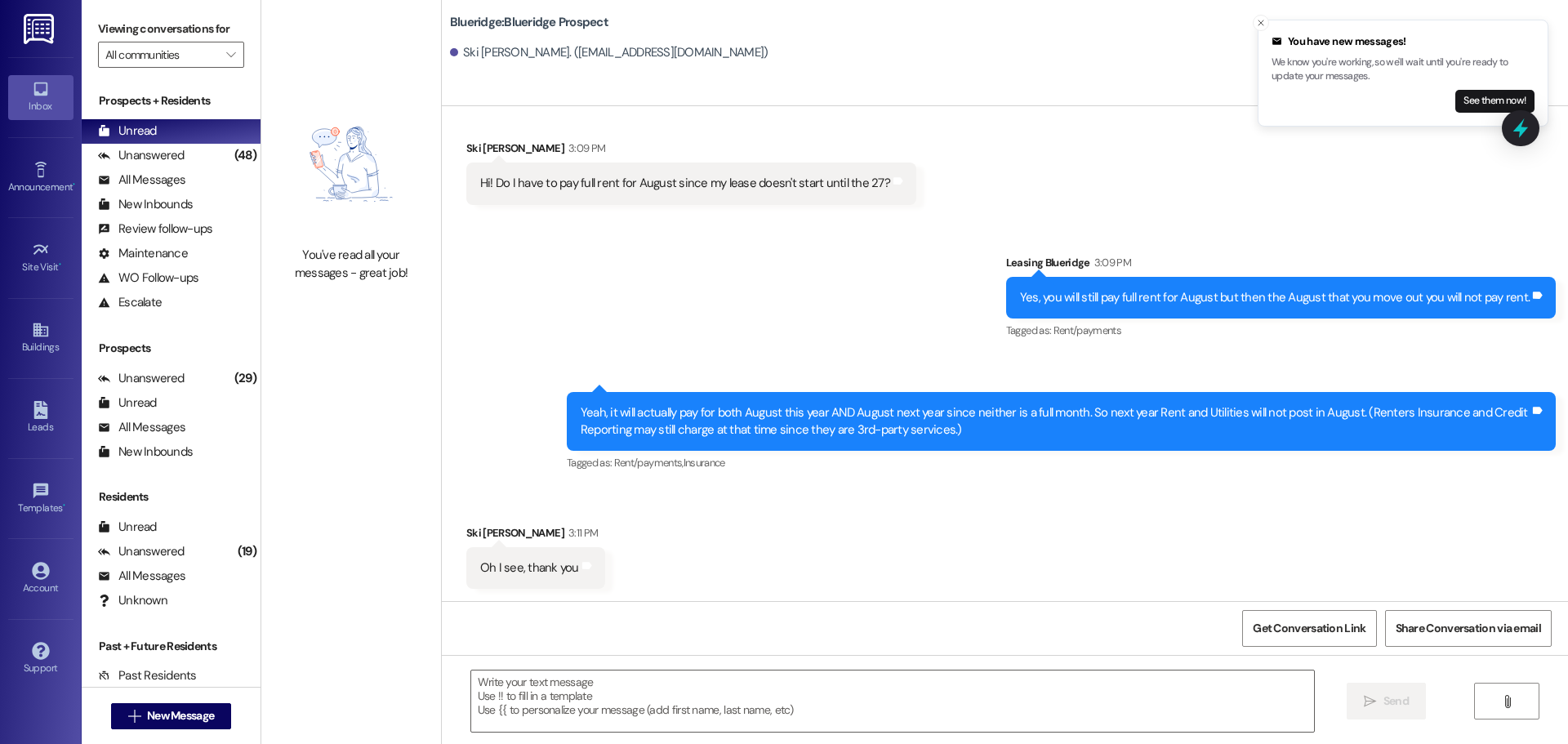
scroll to position [1630, 0]
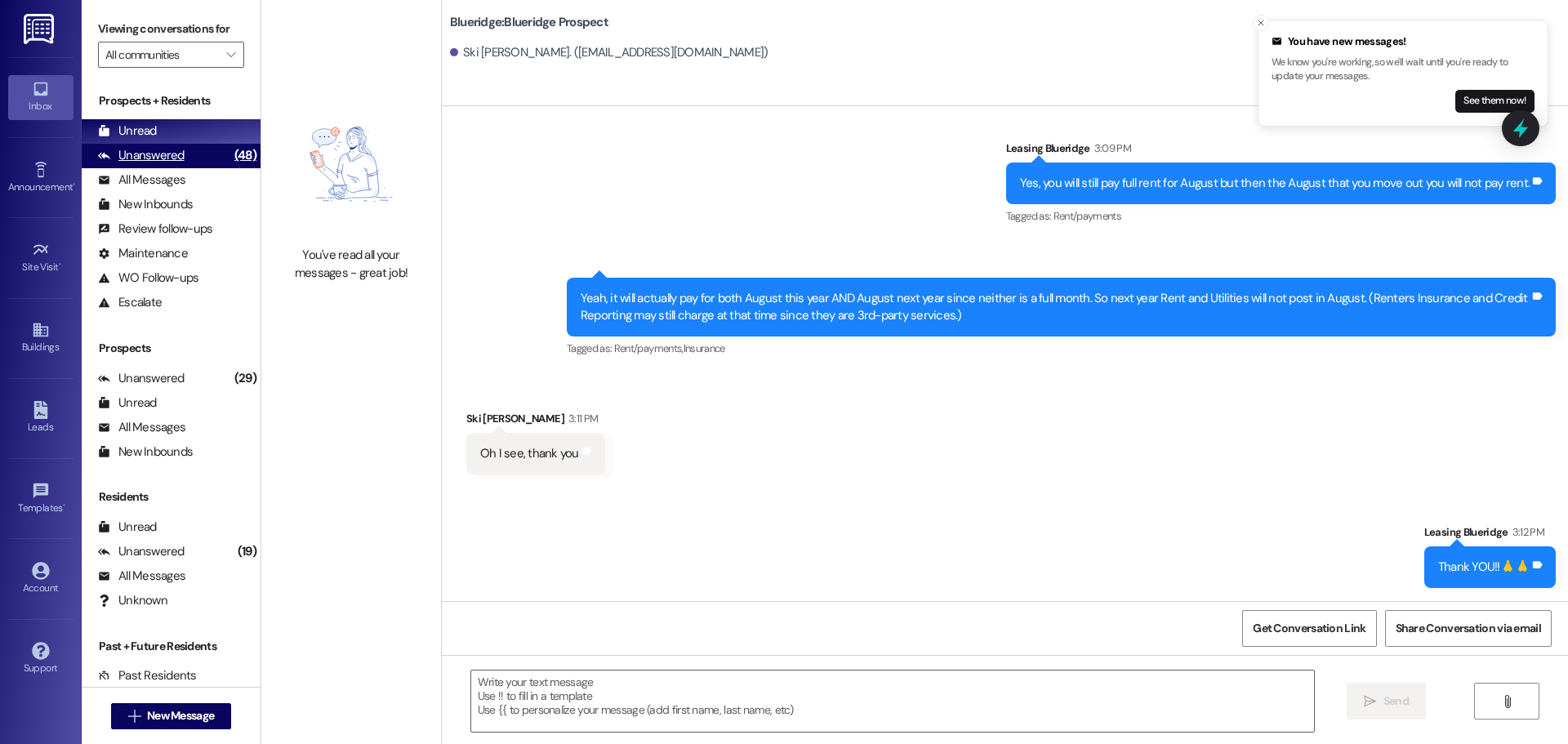
click at [189, 157] on div "Unanswered (48)" at bounding box center [171, 156] width 179 height 24
click at [188, 136] on div "Unread (0)" at bounding box center [171, 132] width 179 height 24
click at [1261, 20] on icon "Close toast" at bounding box center [1261, 22] width 10 height 10
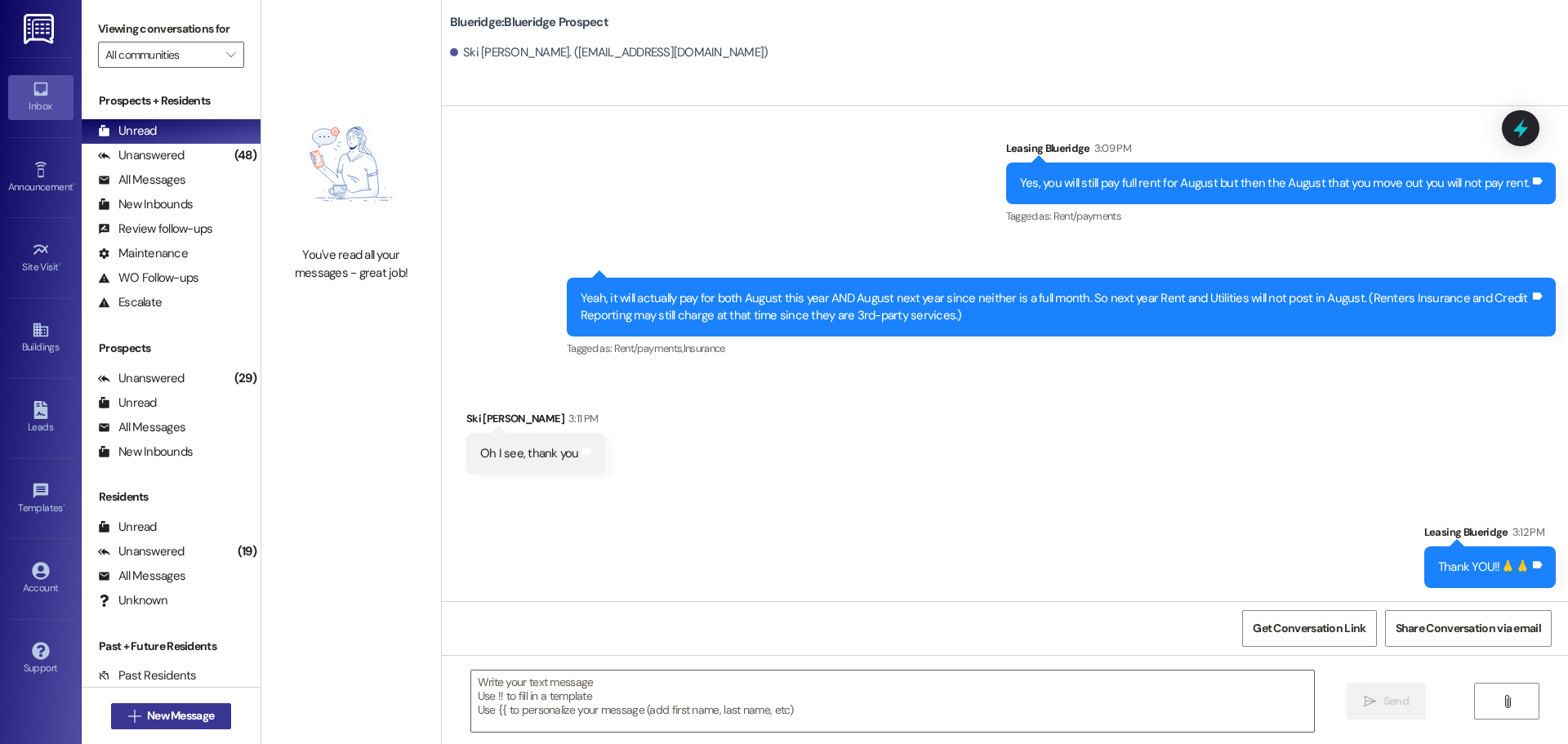
click at [176, 703] on button " New Message" at bounding box center [171, 716] width 120 height 26
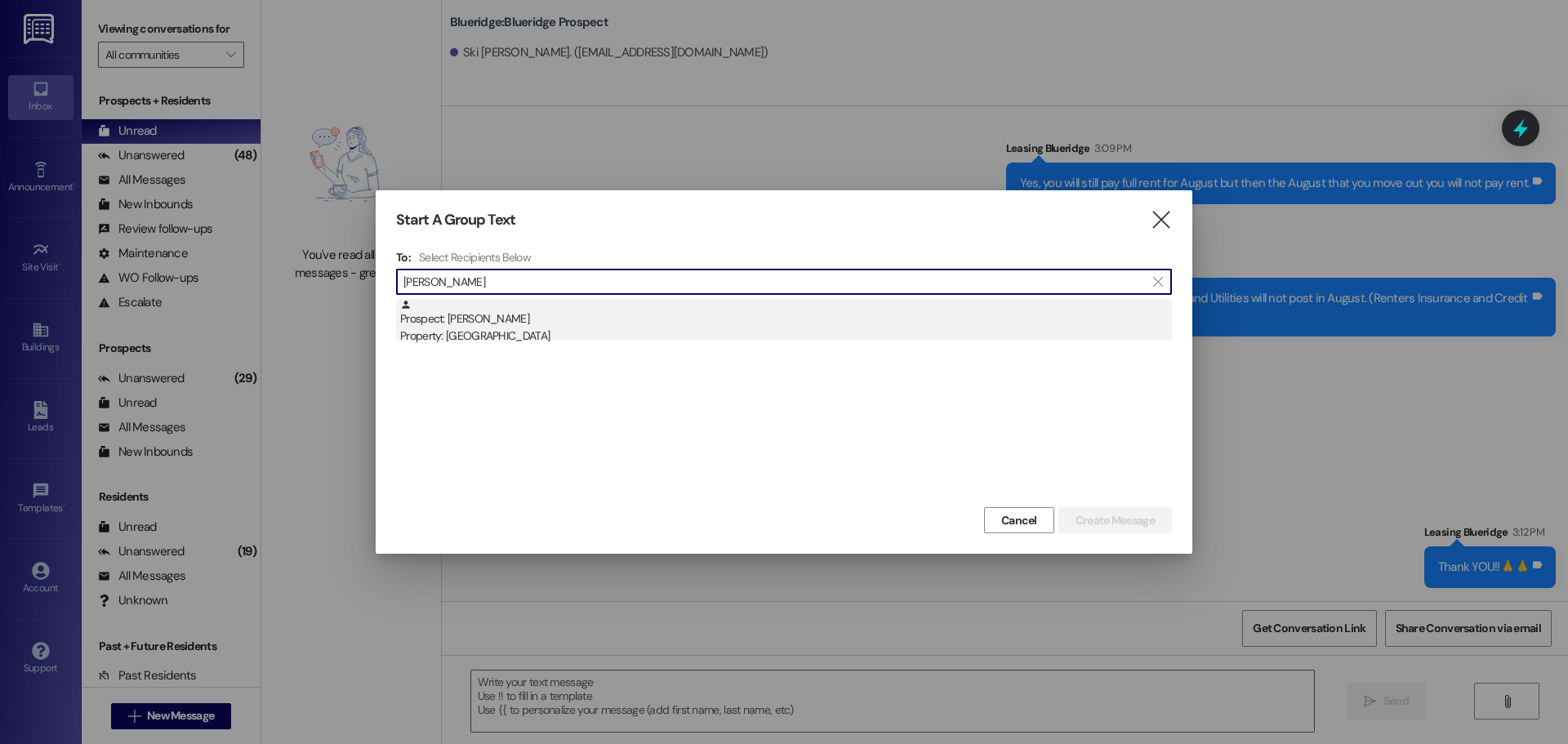
type input "luke rollins"
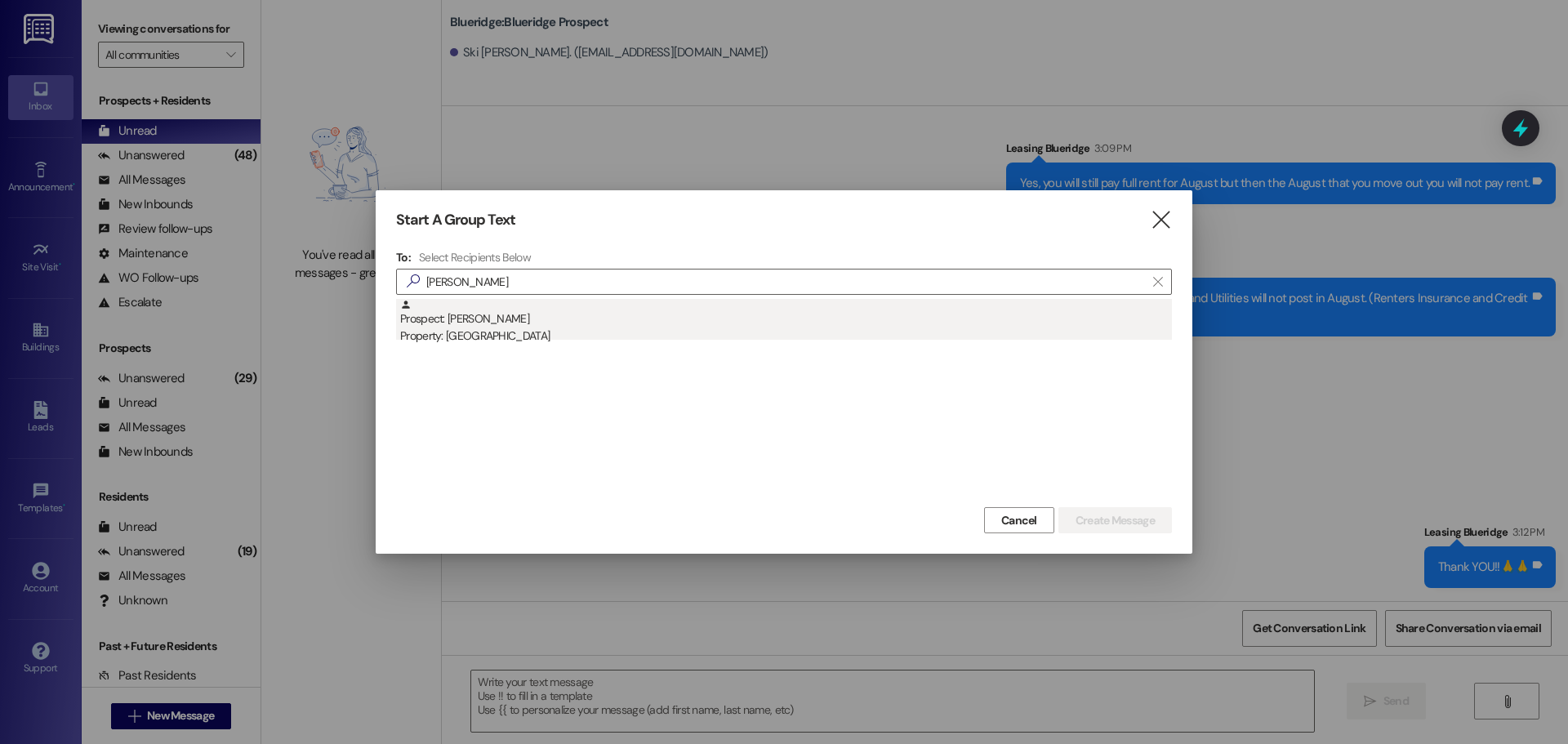
click at [789, 318] on div "Prospect: Luke Rollins Property: Blueridge" at bounding box center [786, 322] width 772 height 46
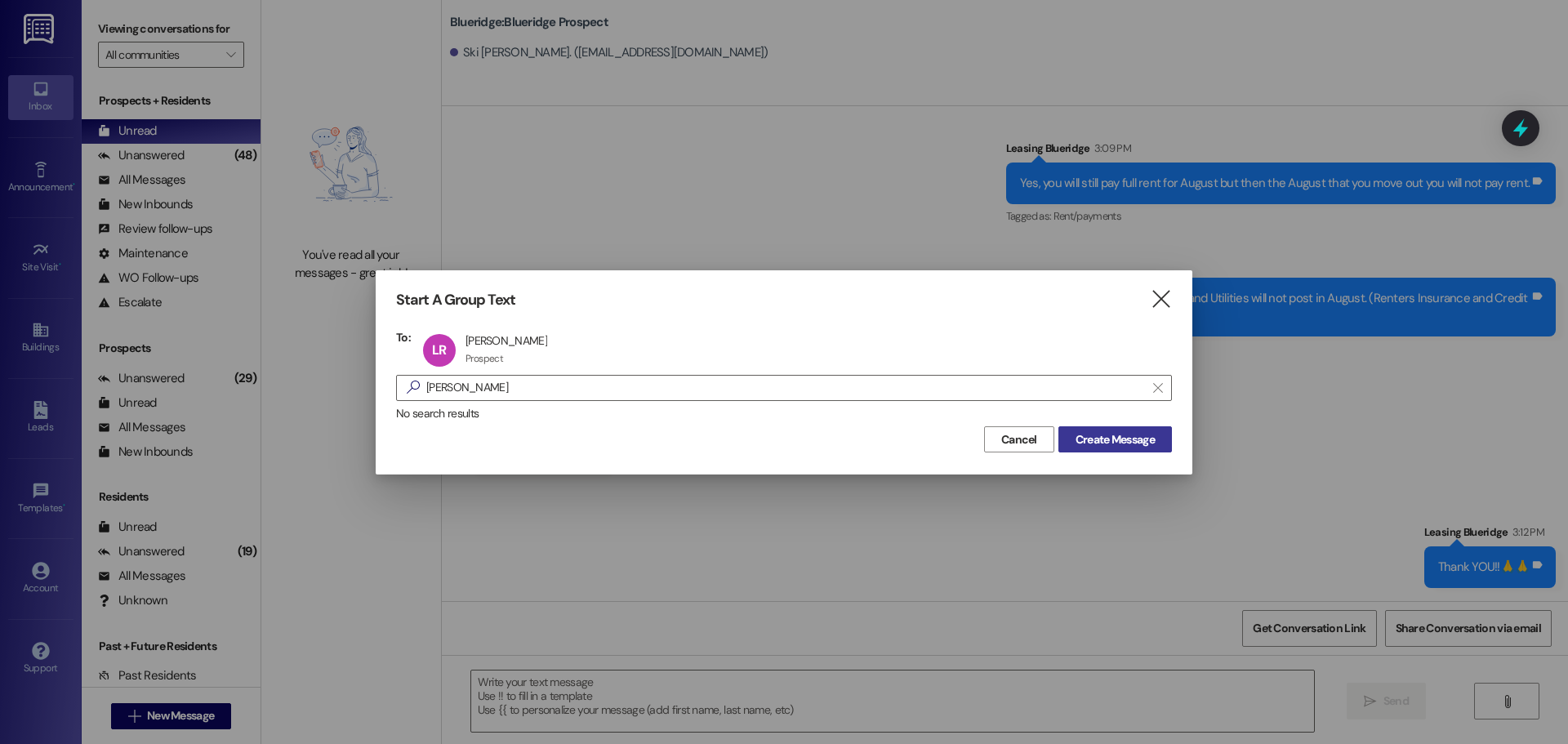
click at [1088, 438] on span "Create Message" at bounding box center [1116, 439] width 80 height 18
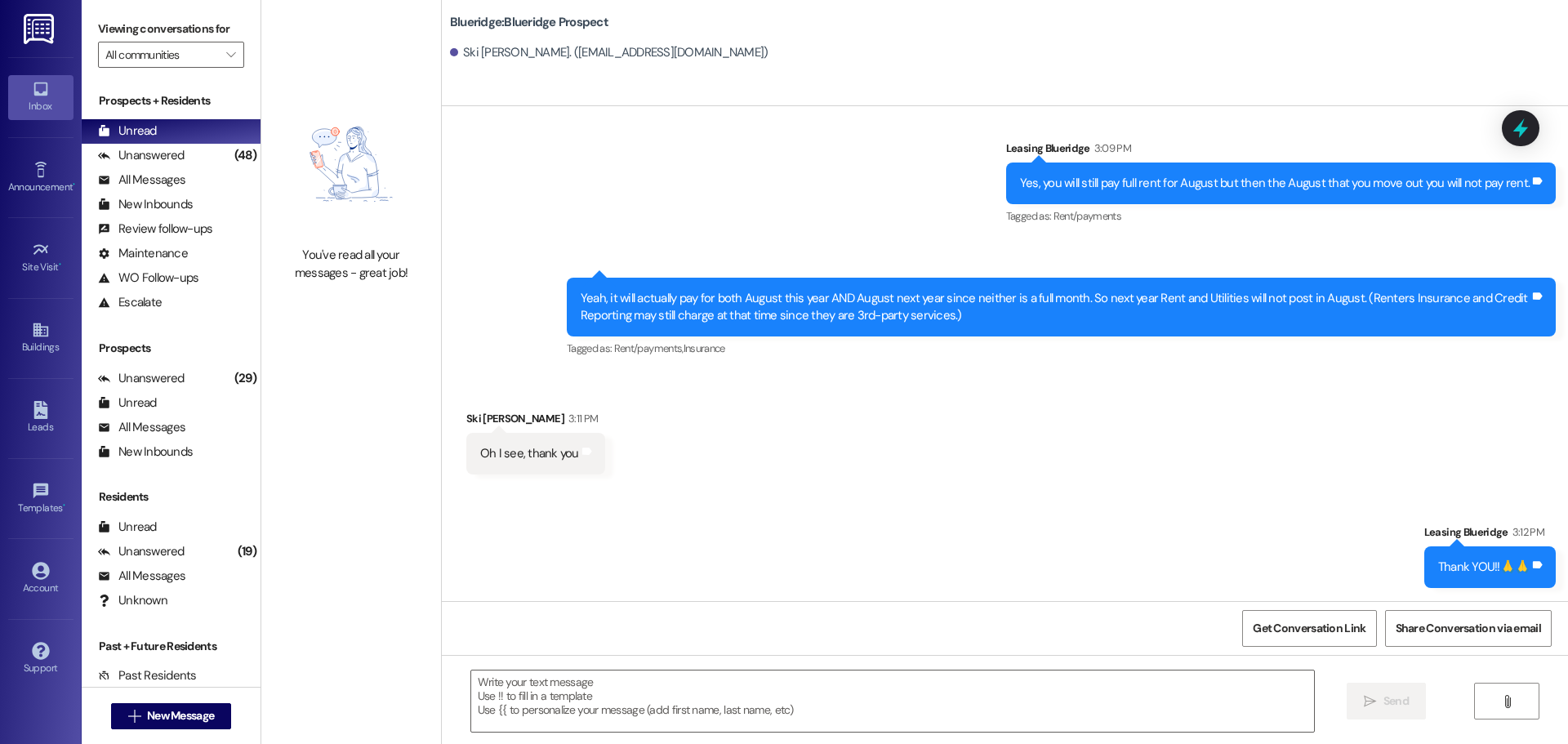
scroll to position [244, 0]
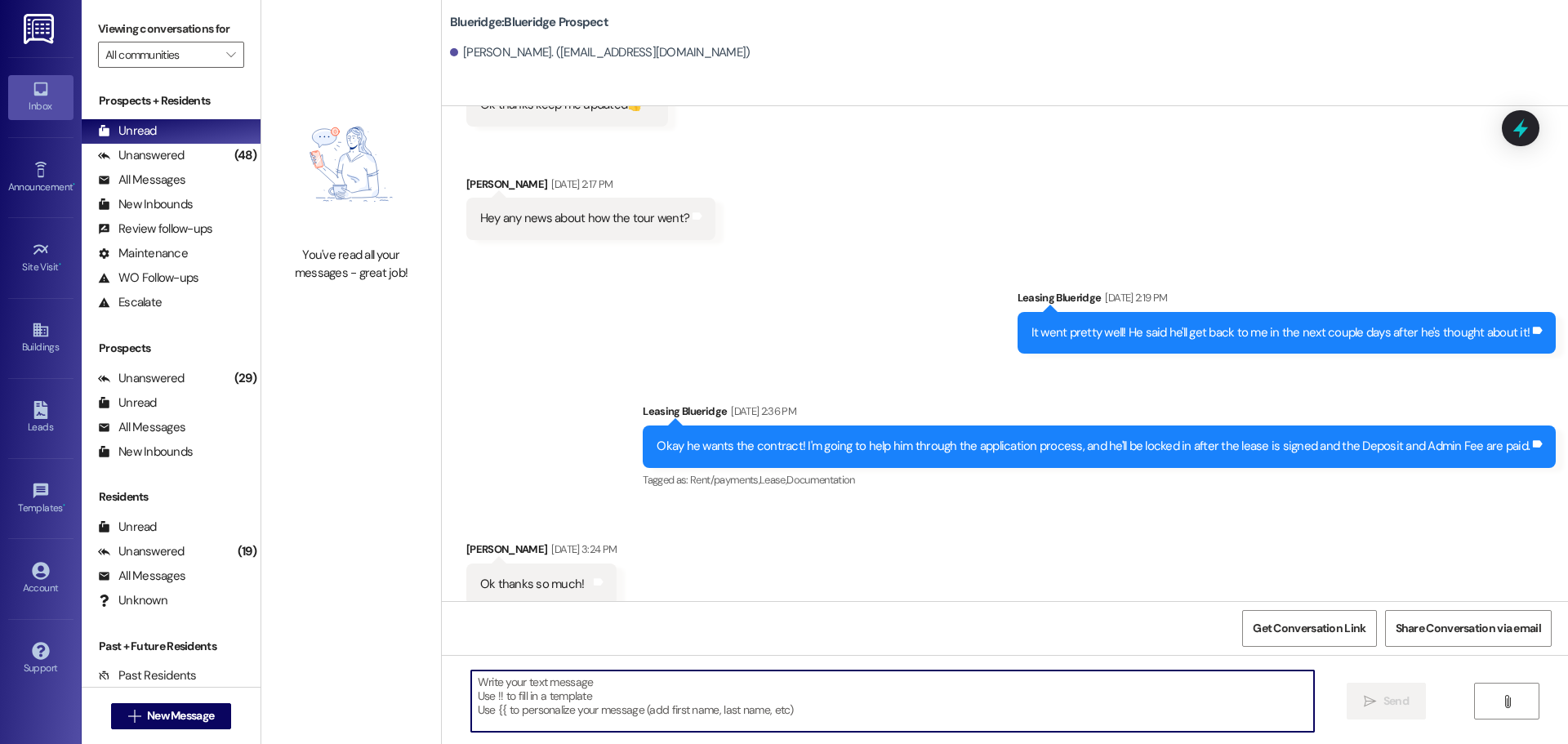
click at [810, 712] on textarea at bounding box center [893, 701] width 843 height 61
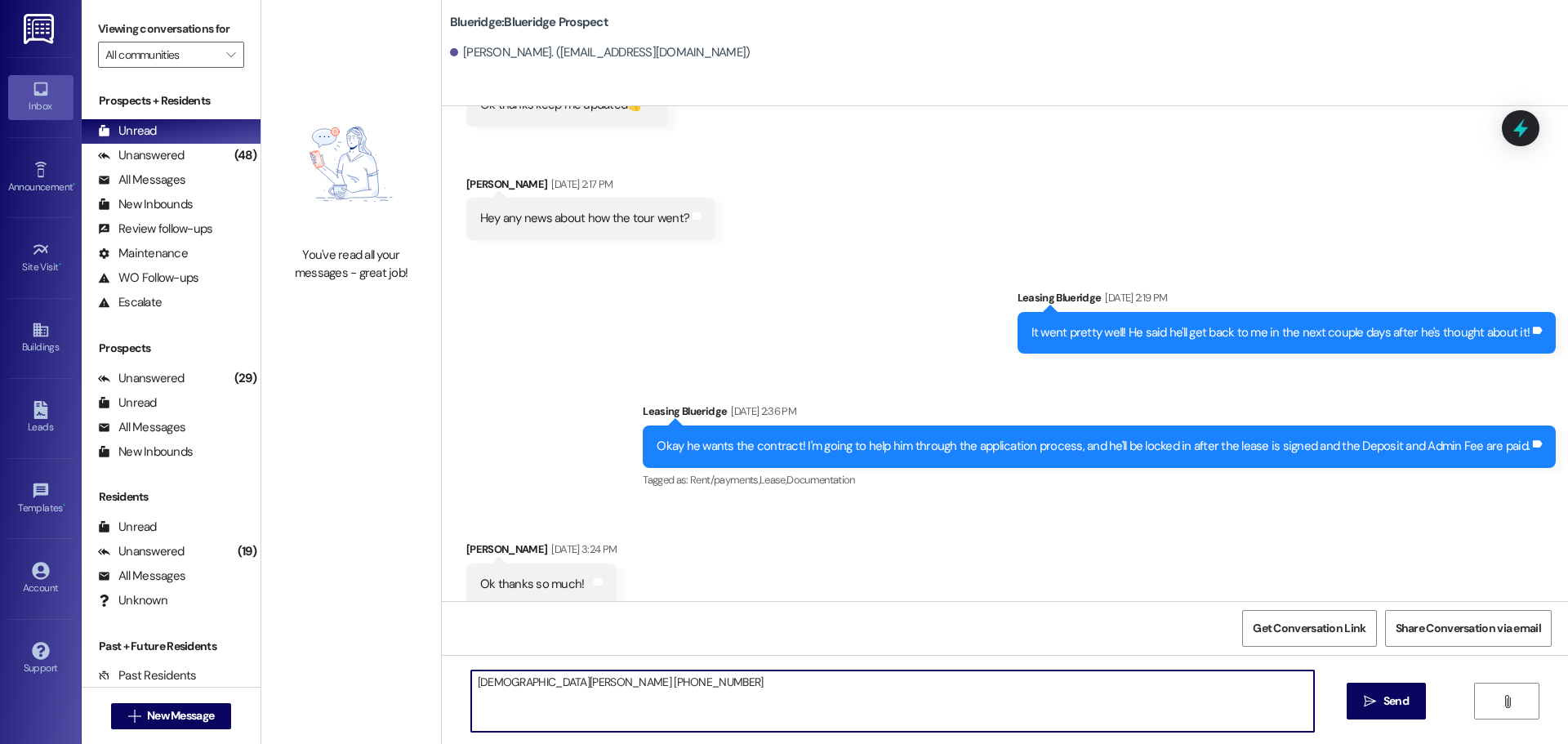
click at [577, 681] on textarea "Christian HorLacher 801 390-5032" at bounding box center [893, 701] width 843 height 61
click at [564, 684] on textarea "Christian HorLacher 801) 390-5032" at bounding box center [893, 701] width 843 height 61
type textarea "Christian HorLacher (801) 390-5032"
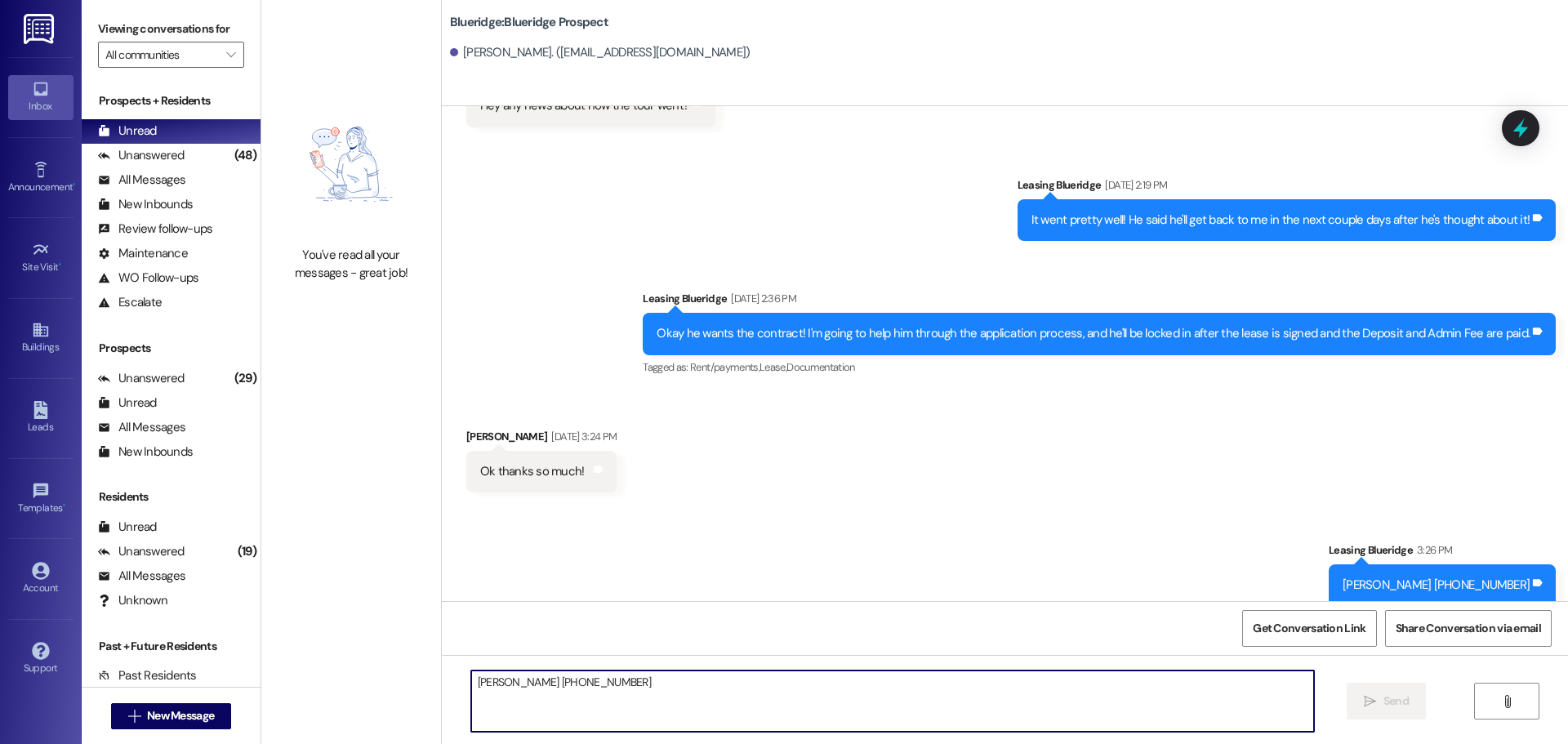
scroll to position [357, 0]
click at [513, 696] on textarea "Christian HorLacher (801) 390-5032" at bounding box center [893, 701] width 843 height 61
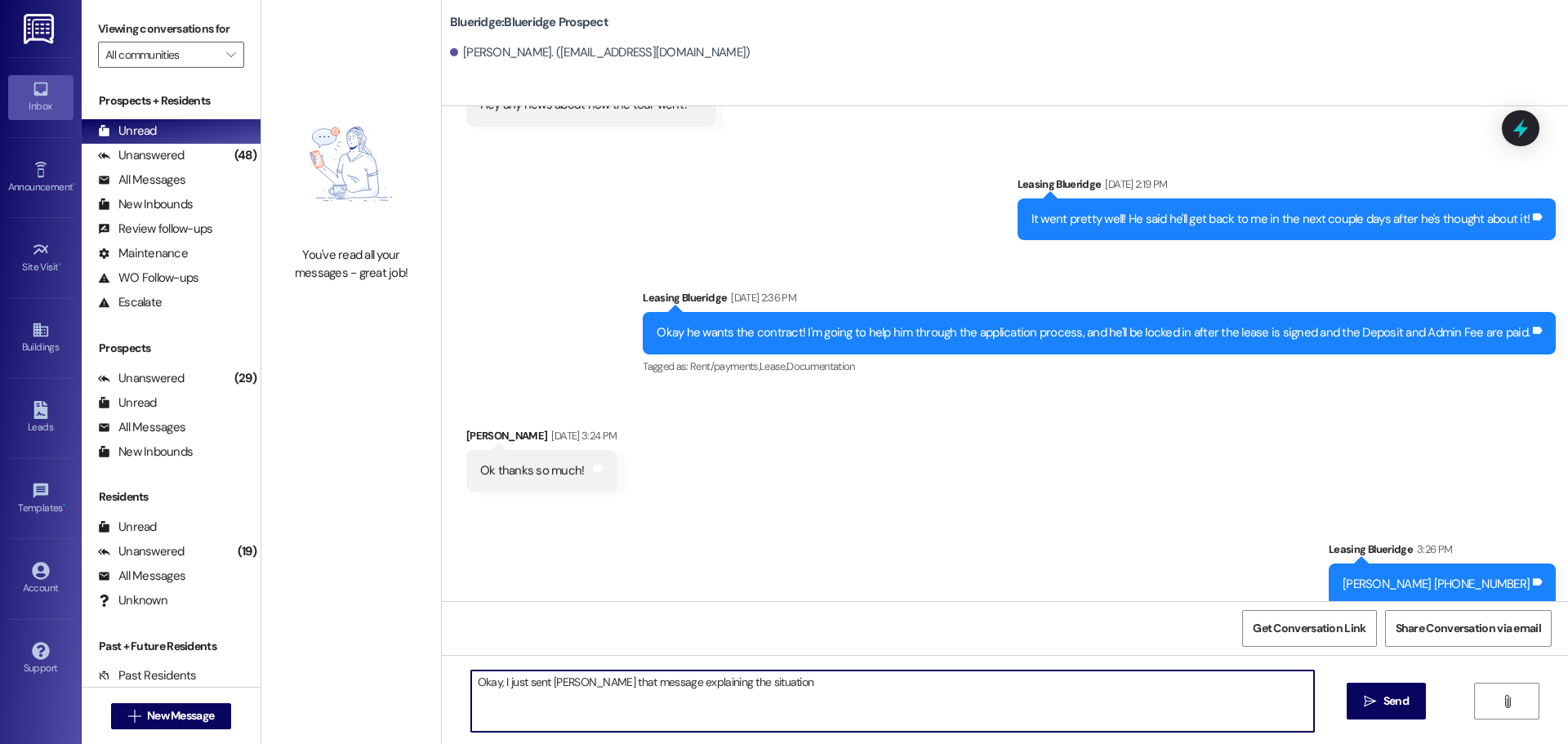
type textarea "Okay, I just sent Christian that message explaining the situation!"
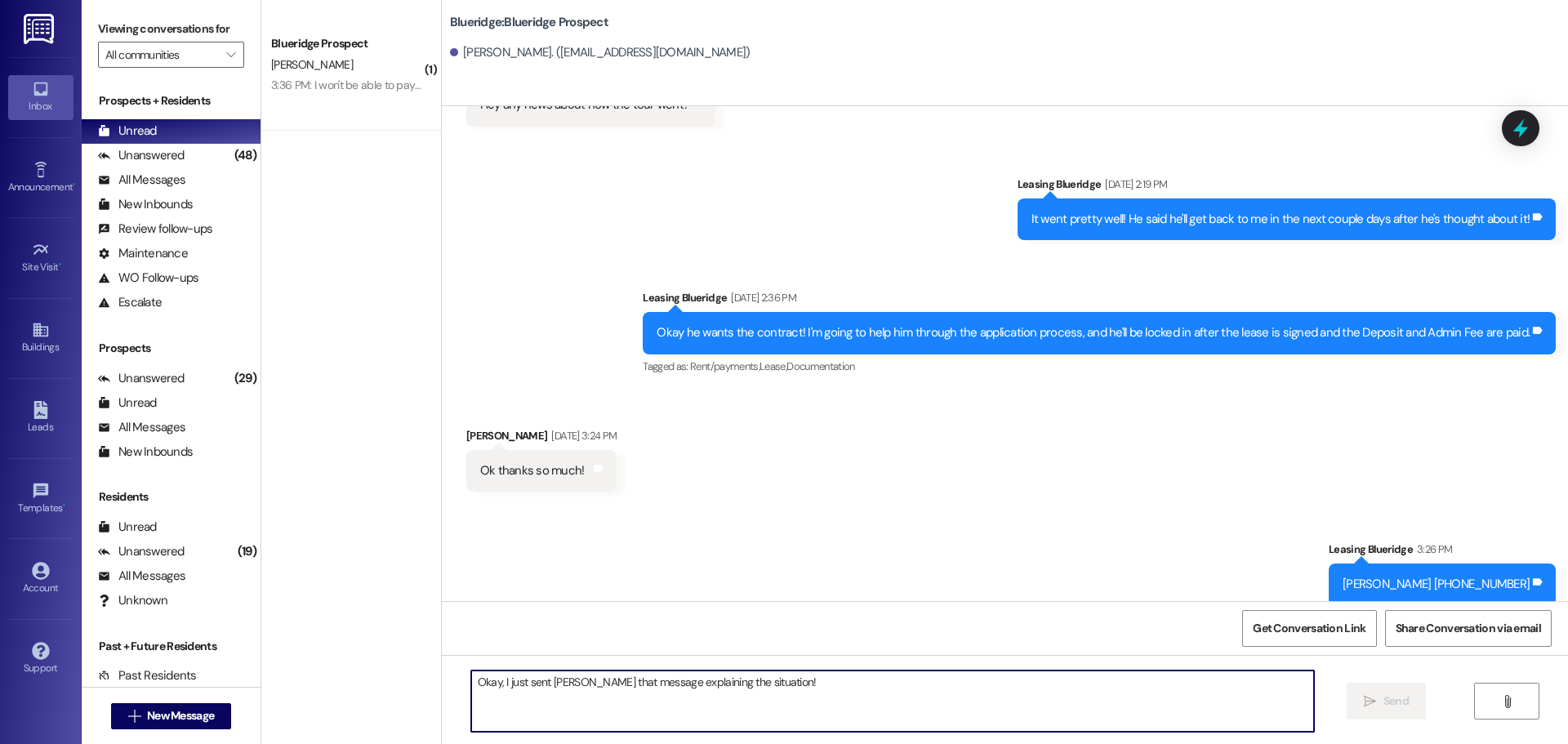
click at [665, 703] on textarea "Okay, I just sent Christian that message explaining the situation!" at bounding box center [893, 701] width 843 height 61
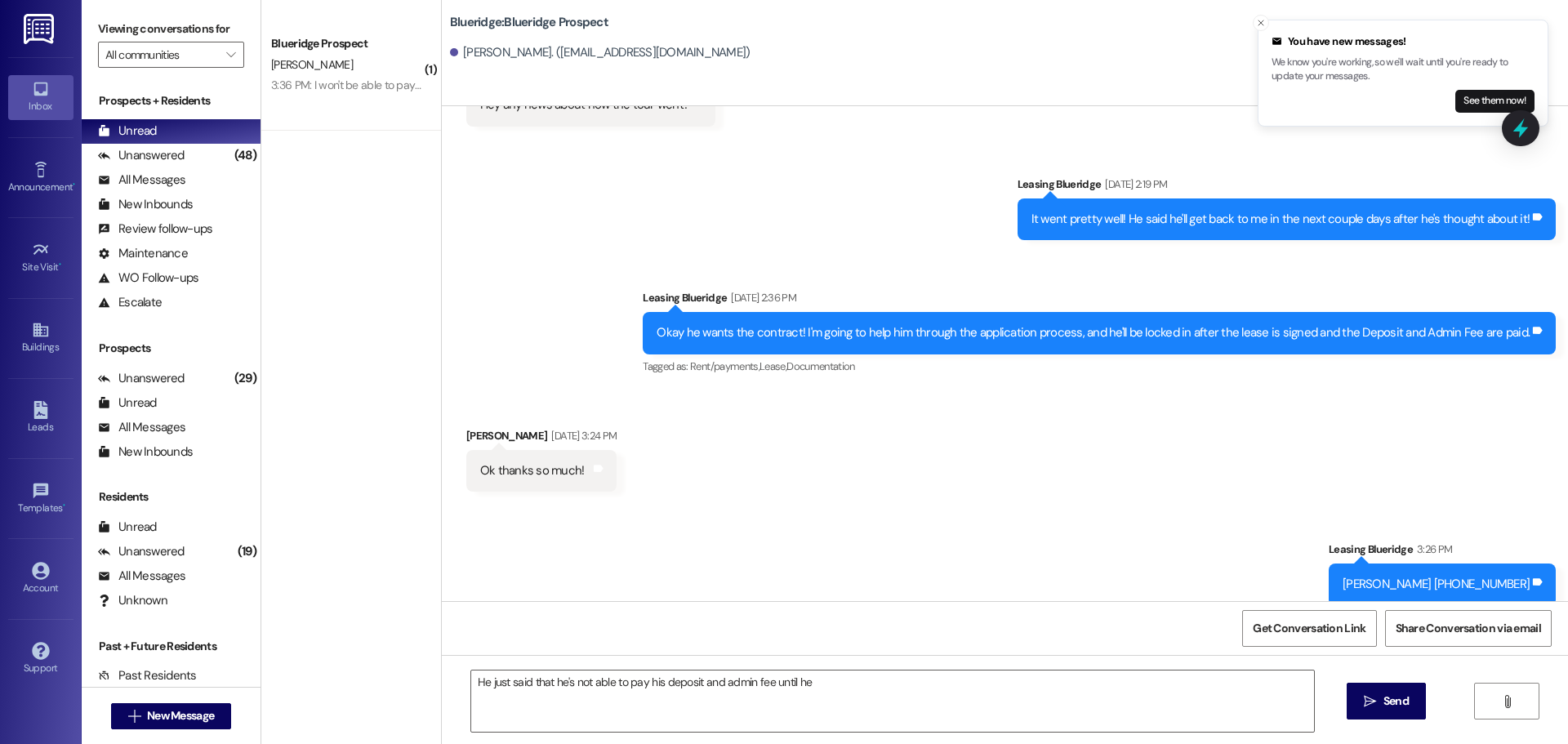
scroll to position [472, 0]
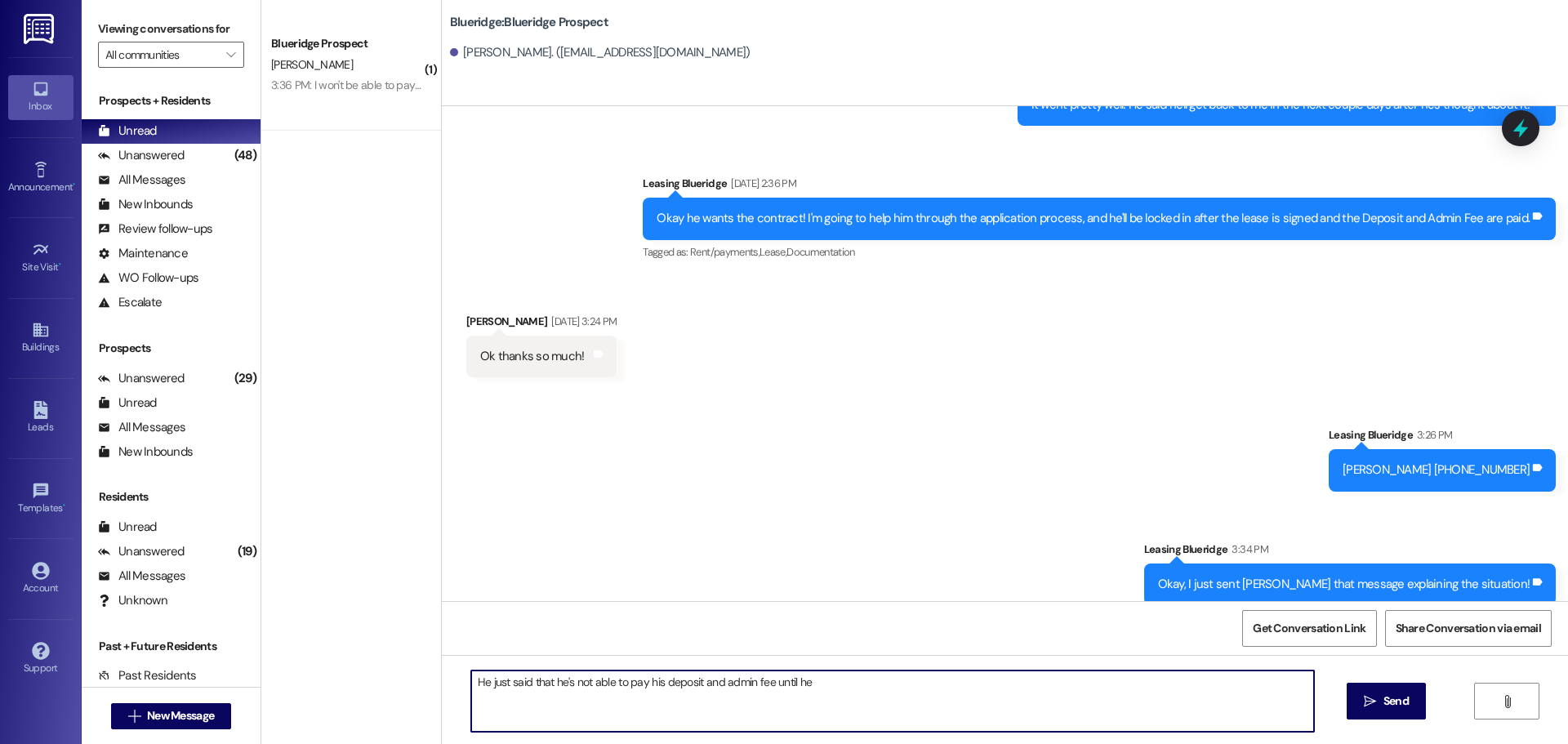
drag, startPoint x: 838, startPoint y: 685, endPoint x: 863, endPoint y: 676, distance: 26.6
click at [839, 686] on textarea "He just said that he's not able to pay his deposit and admin fee until he" at bounding box center [893, 701] width 843 height 61
drag, startPoint x: 1111, startPoint y: 681, endPoint x: 1087, endPoint y: 689, distance: 25.3
click at [1087, 689] on textarea "He just said that he's not able to pay his deposit and admin fee until he gets …" at bounding box center [893, 701] width 843 height 61
click at [1228, 698] on textarea "He just said that he's not able to pay his deposit and admin fee until he gets …" at bounding box center [893, 701] width 843 height 61
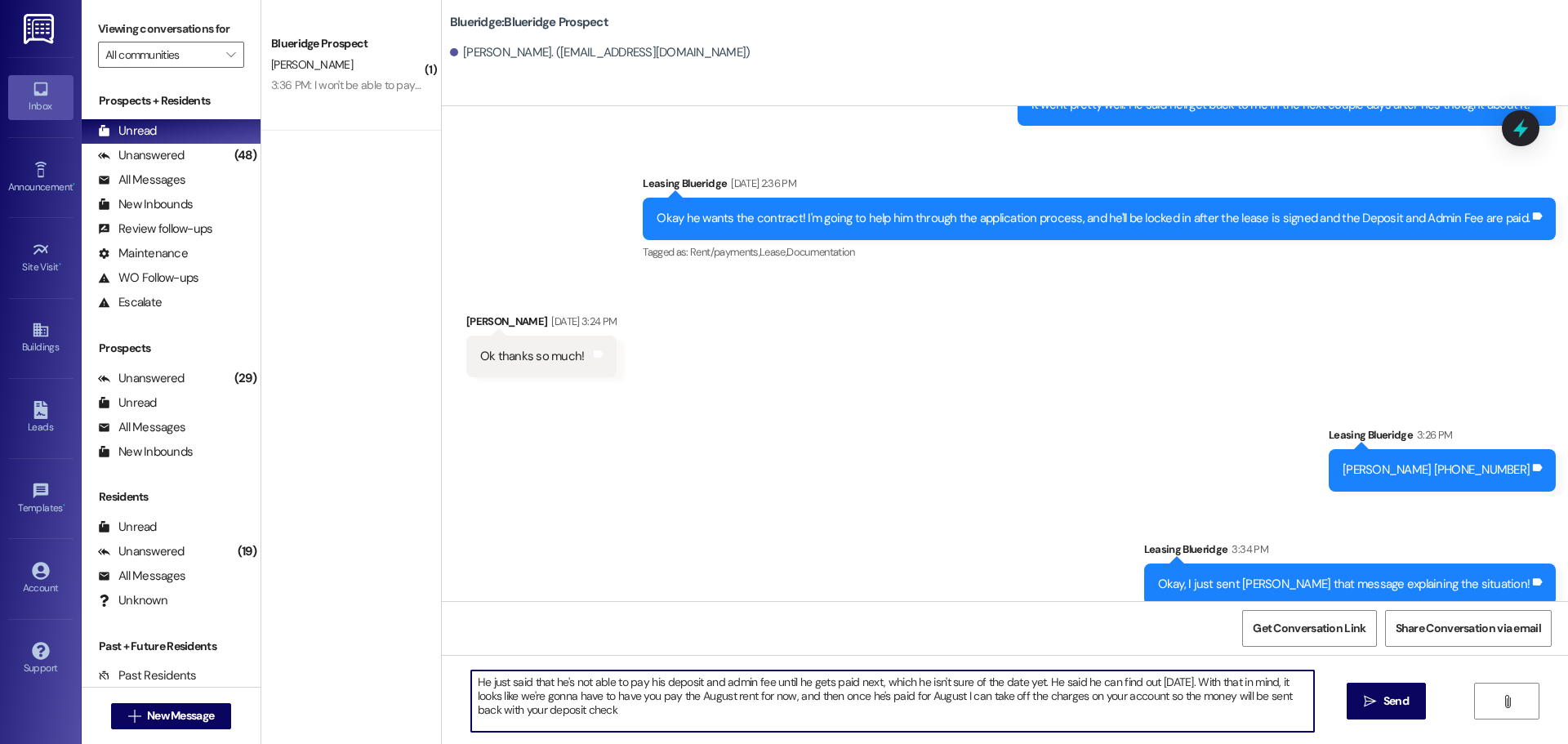
type textarea "He just said that he's not able to pay his deposit and admin fee until he gets …"
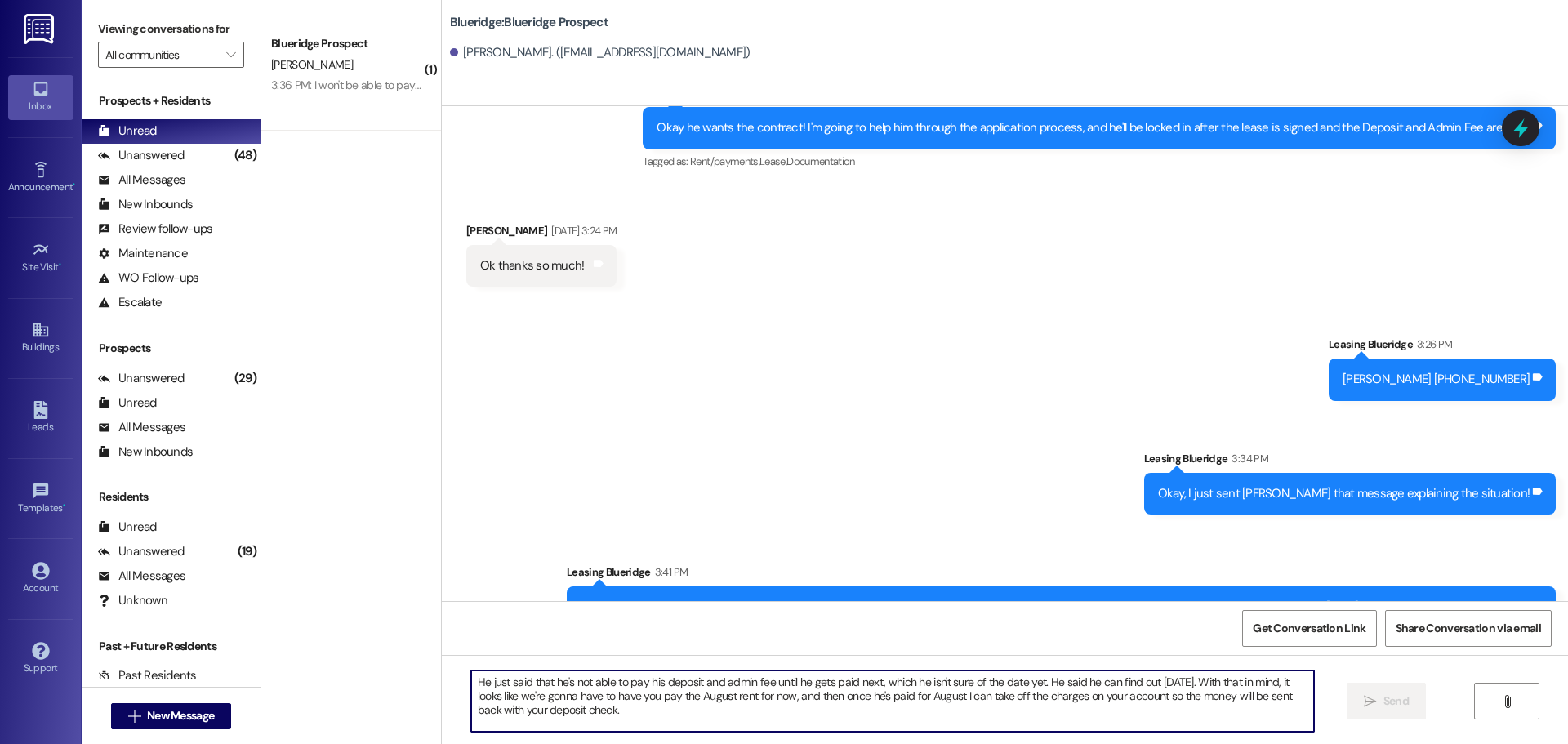
scroll to position [620, 0]
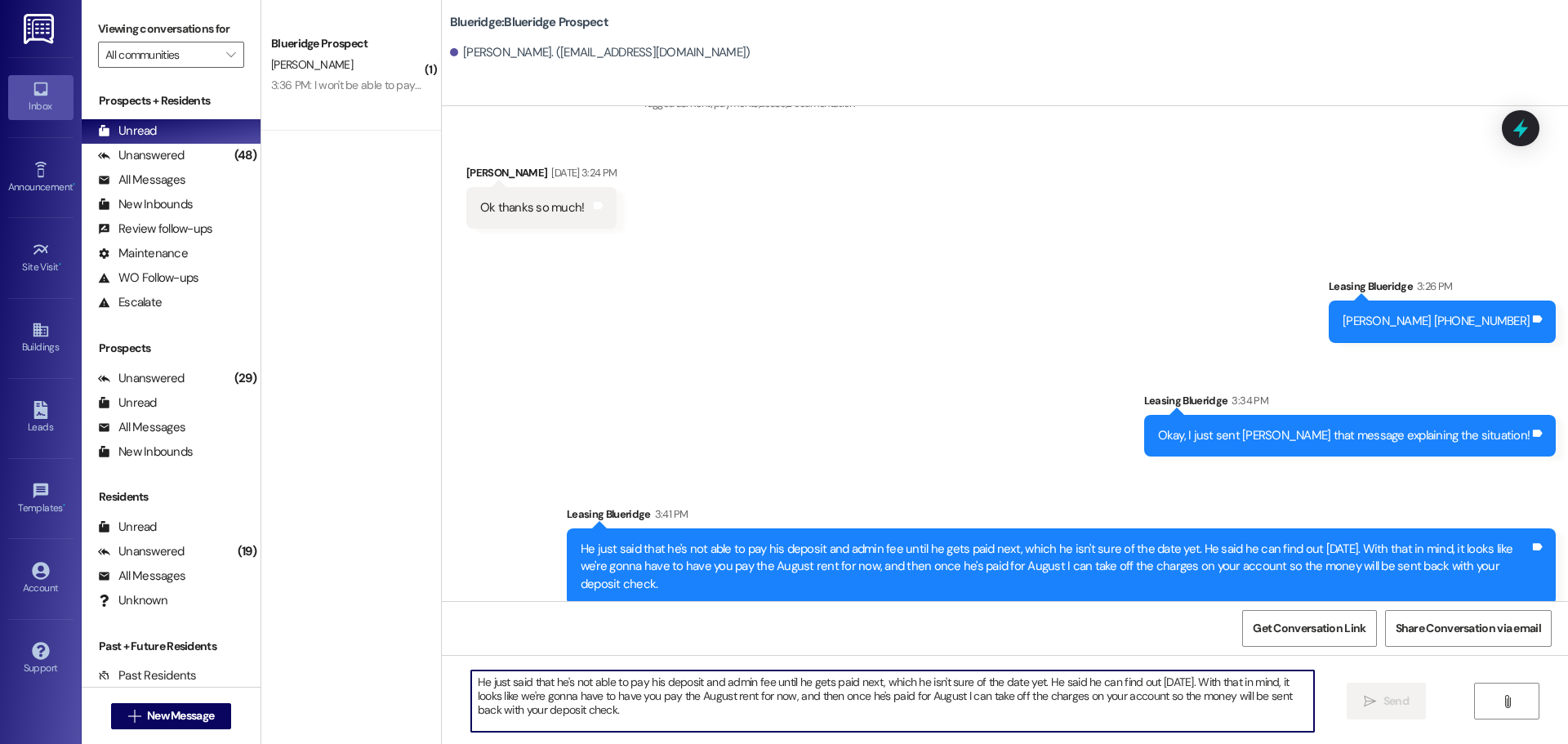
drag, startPoint x: 993, startPoint y: 700, endPoint x: 1026, endPoint y: 692, distance: 34.0
click at [996, 701] on textarea "He just said that he's not able to pay his deposit and admin fee until he gets …" at bounding box center [893, 701] width 843 height 61
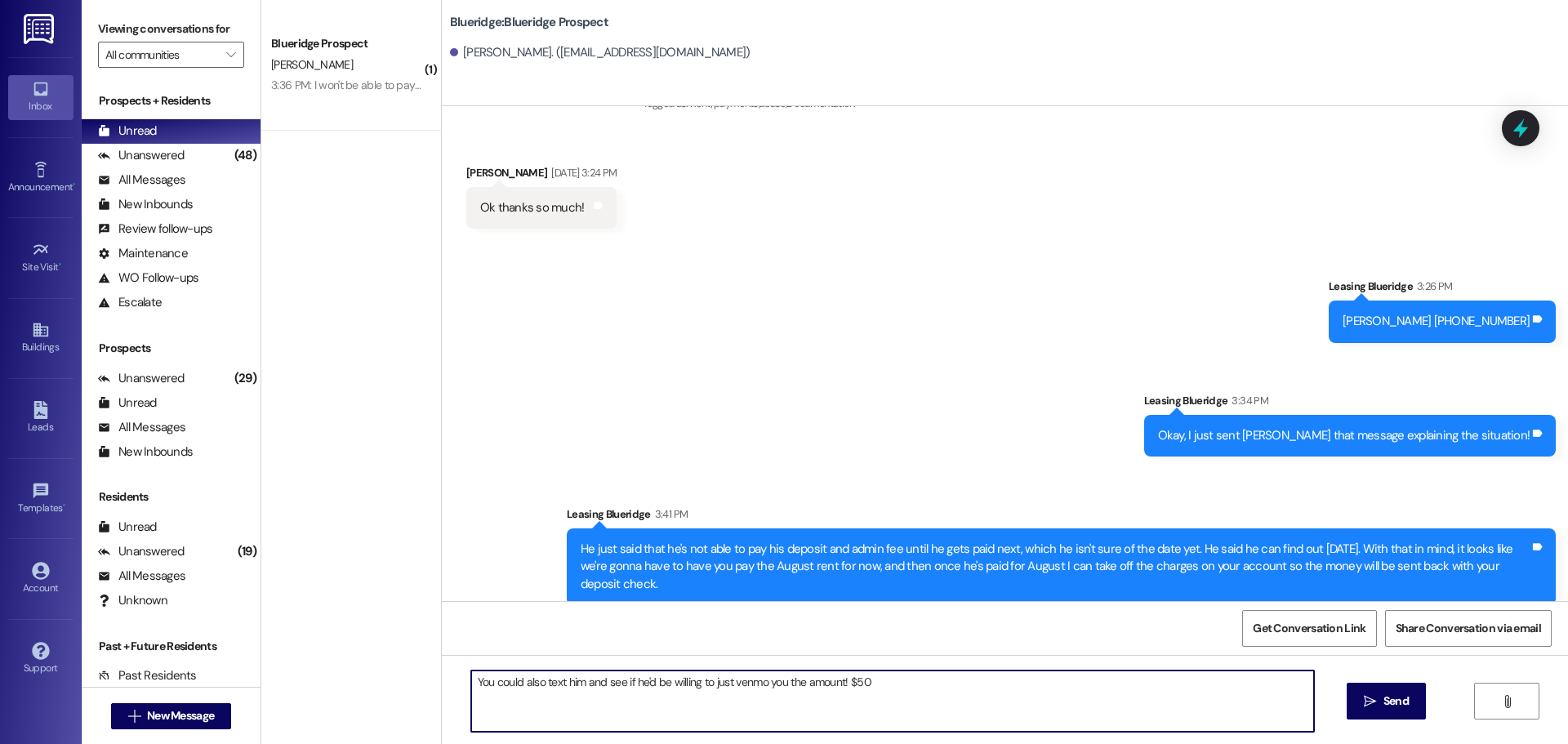
click at [949, 700] on textarea "You could also text him and see if he'd be willing to just venmo you the amount…" at bounding box center [893, 701] width 843 height 61
type textarea "You could also text him and see if he'd be willing to just venmo you the amount…"
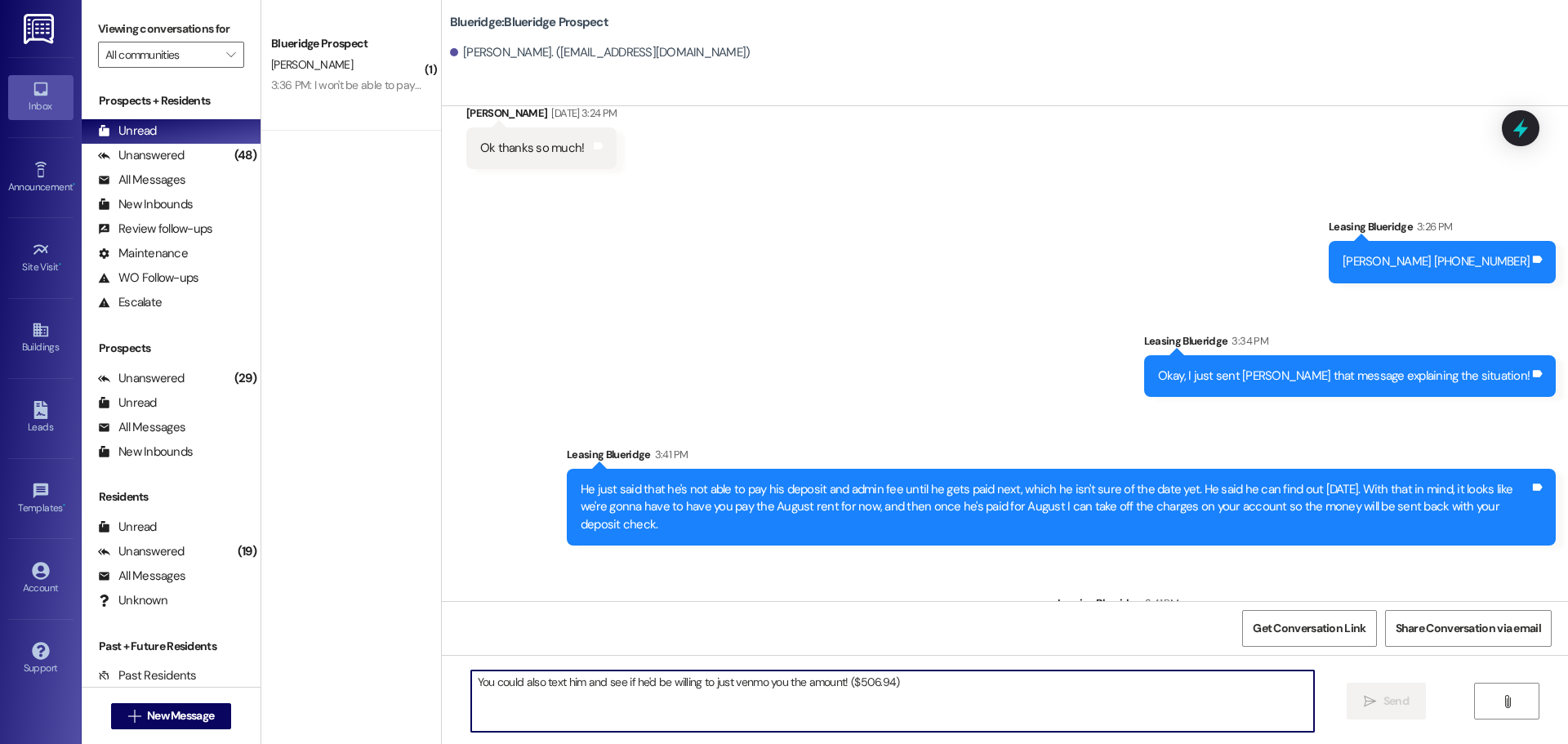
scroll to position [734, 0]
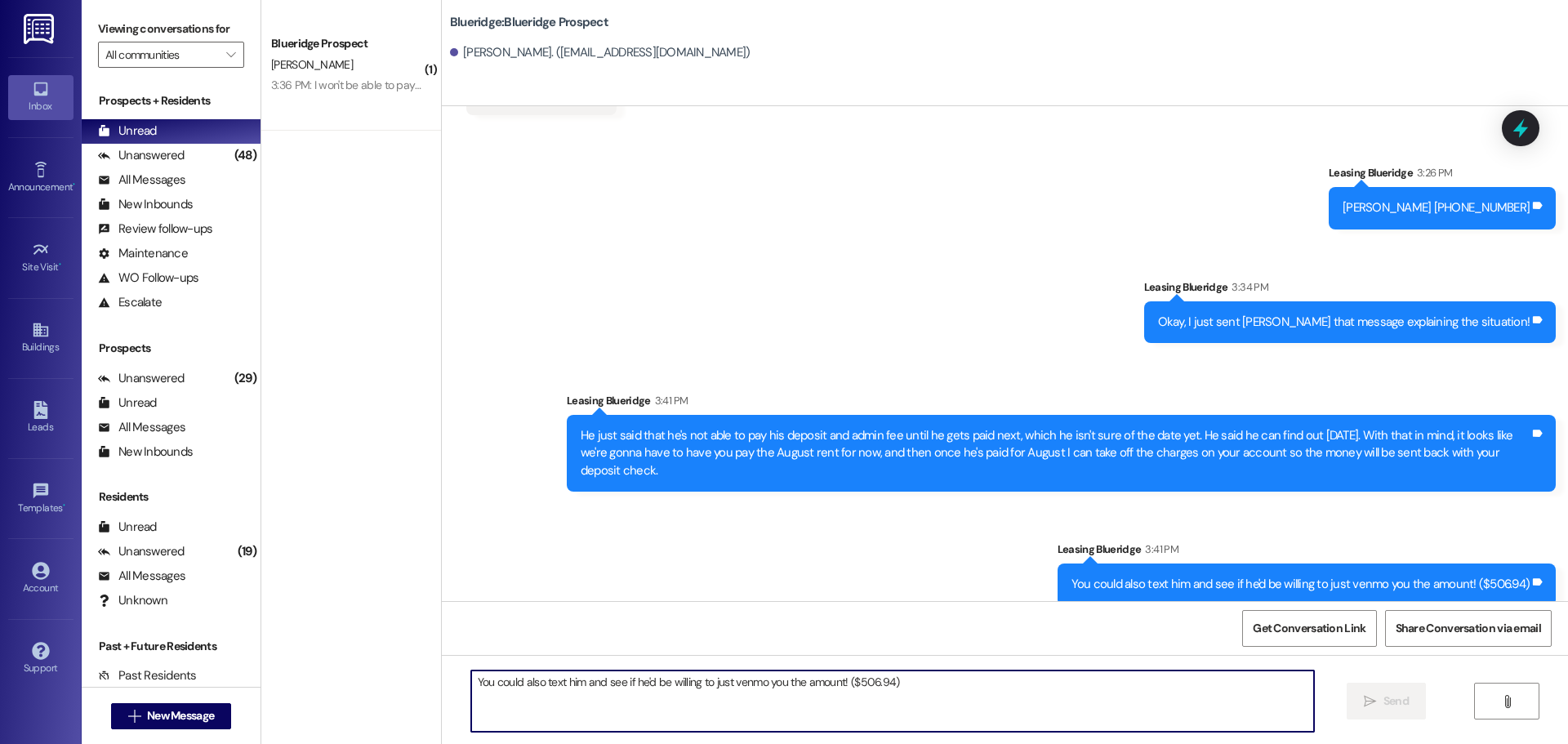
click at [988, 679] on textarea "You could also text him and see if he'd be willing to just venmo you the amount…" at bounding box center [893, 701] width 843 height 61
type textarea "That way, you wouldn't have to wait for your deposit check to arrive in the mai…"
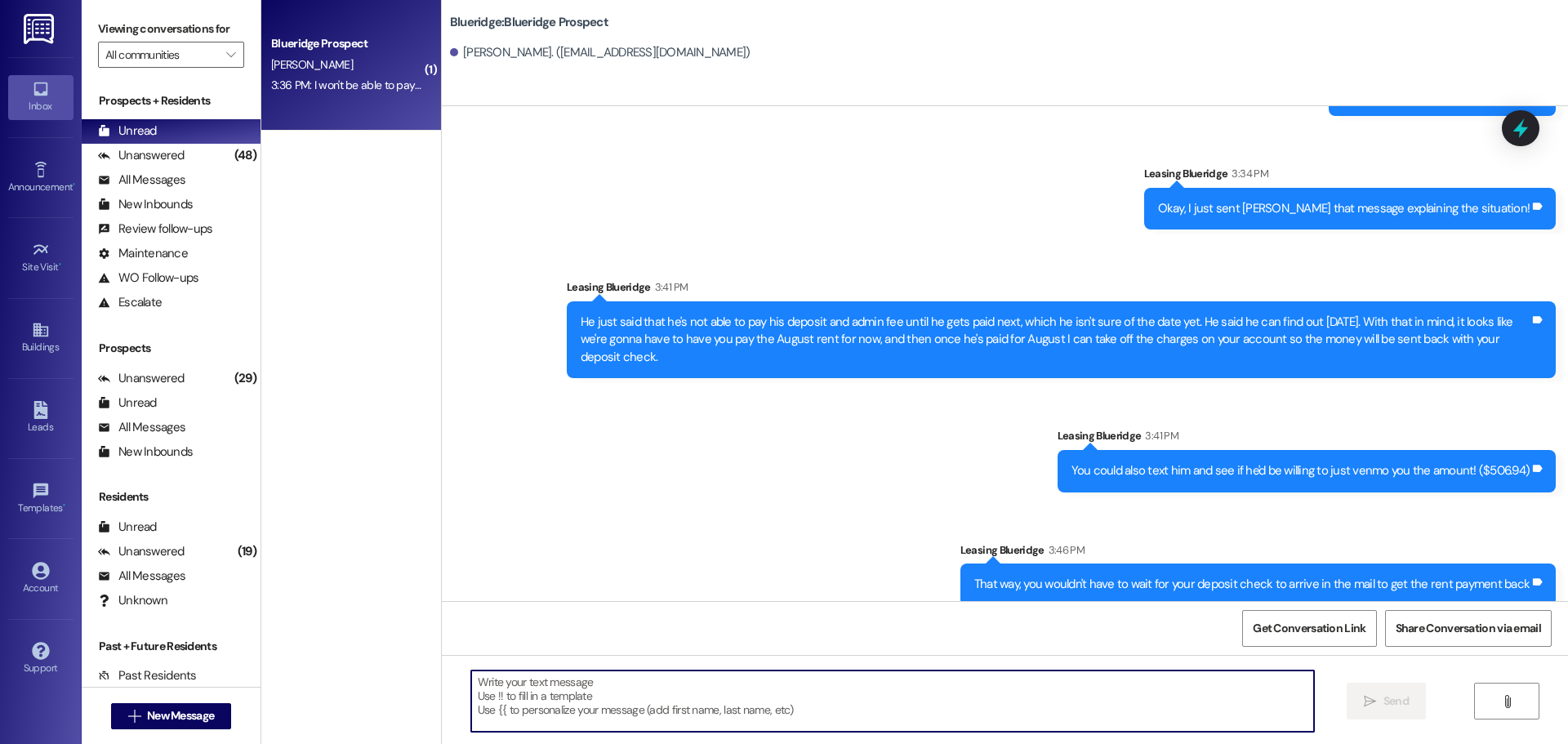
click at [386, 94] on div "3:36 PM: I won't be able to pay until I get my check 3:36 PM: I won't be able t…" at bounding box center [347, 85] width 155 height 20
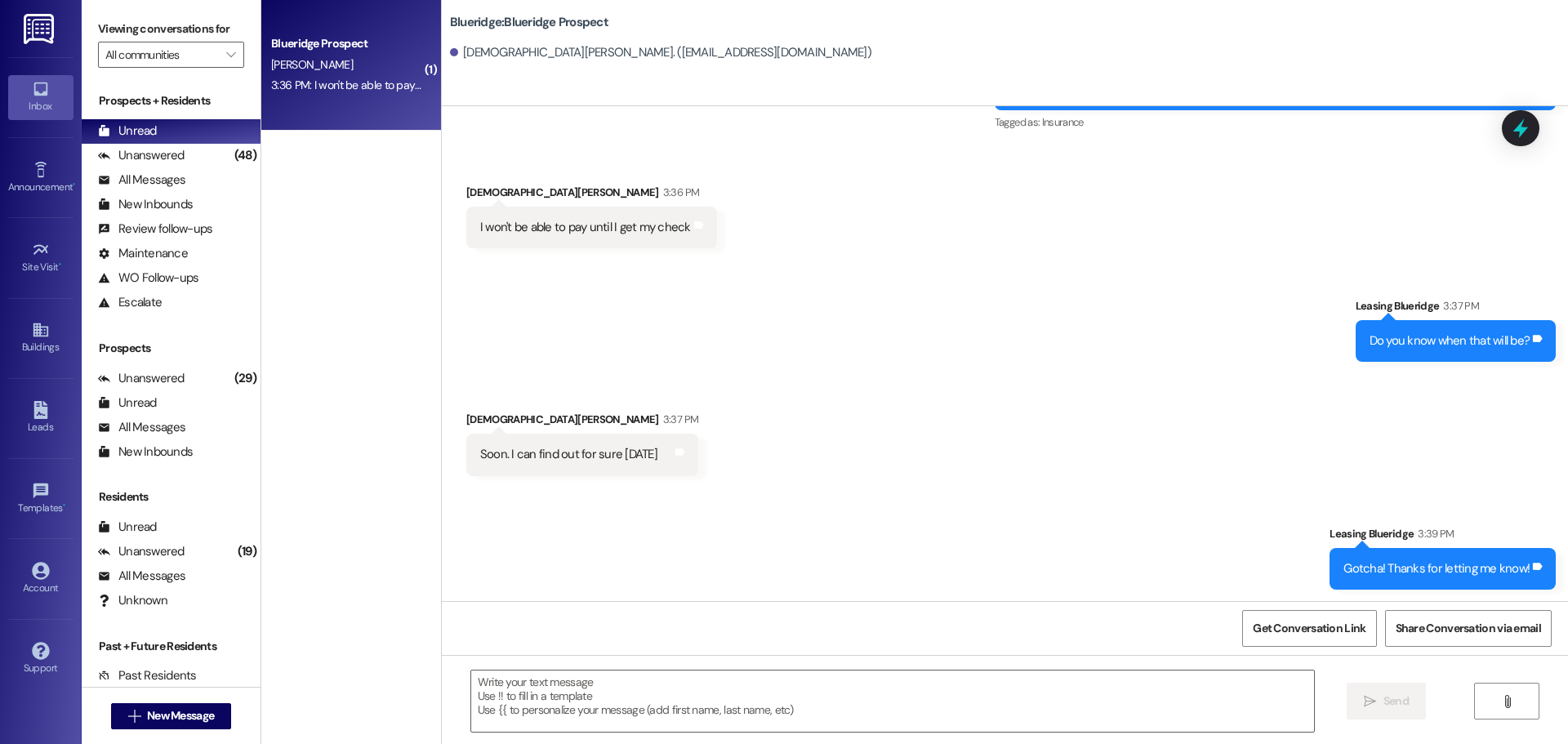
scroll to position [2793, 0]
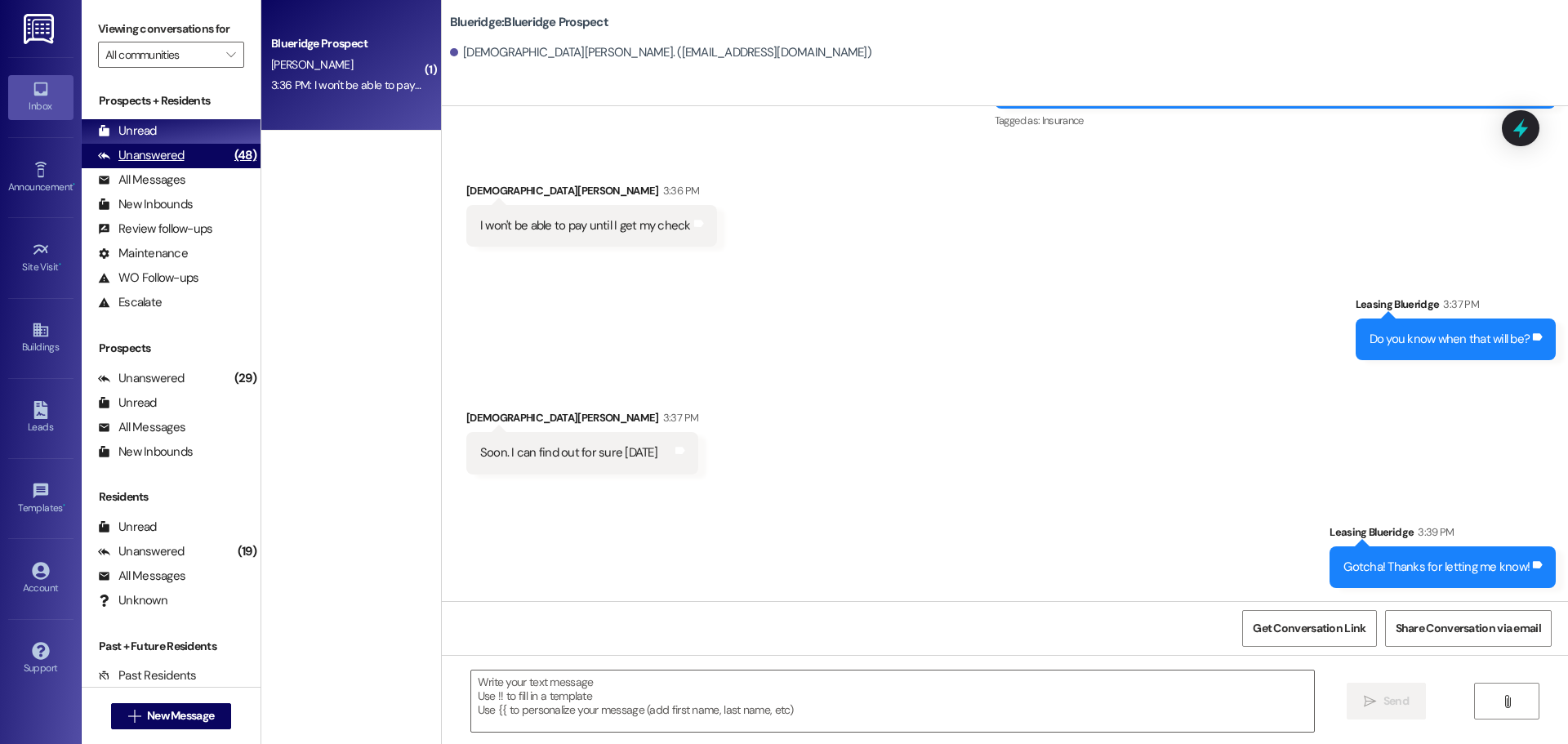
click at [179, 148] on div "Unanswered" at bounding box center [141, 156] width 86 height 18
click at [186, 132] on div "Unread (0)" at bounding box center [171, 132] width 179 height 24
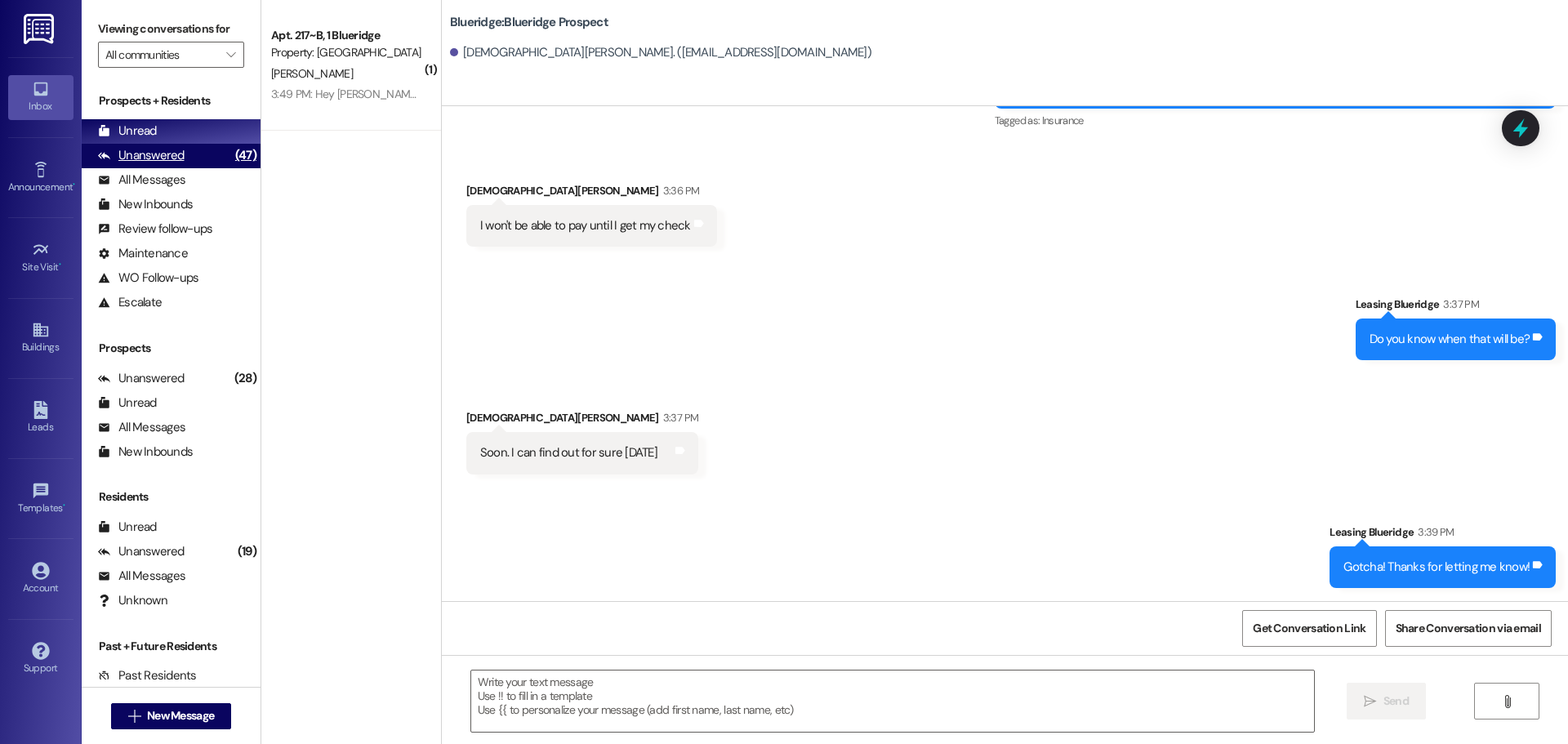
click at [231, 158] on div "(47)" at bounding box center [246, 155] width 30 height 25
click at [220, 132] on div "Unread (0)" at bounding box center [171, 132] width 179 height 24
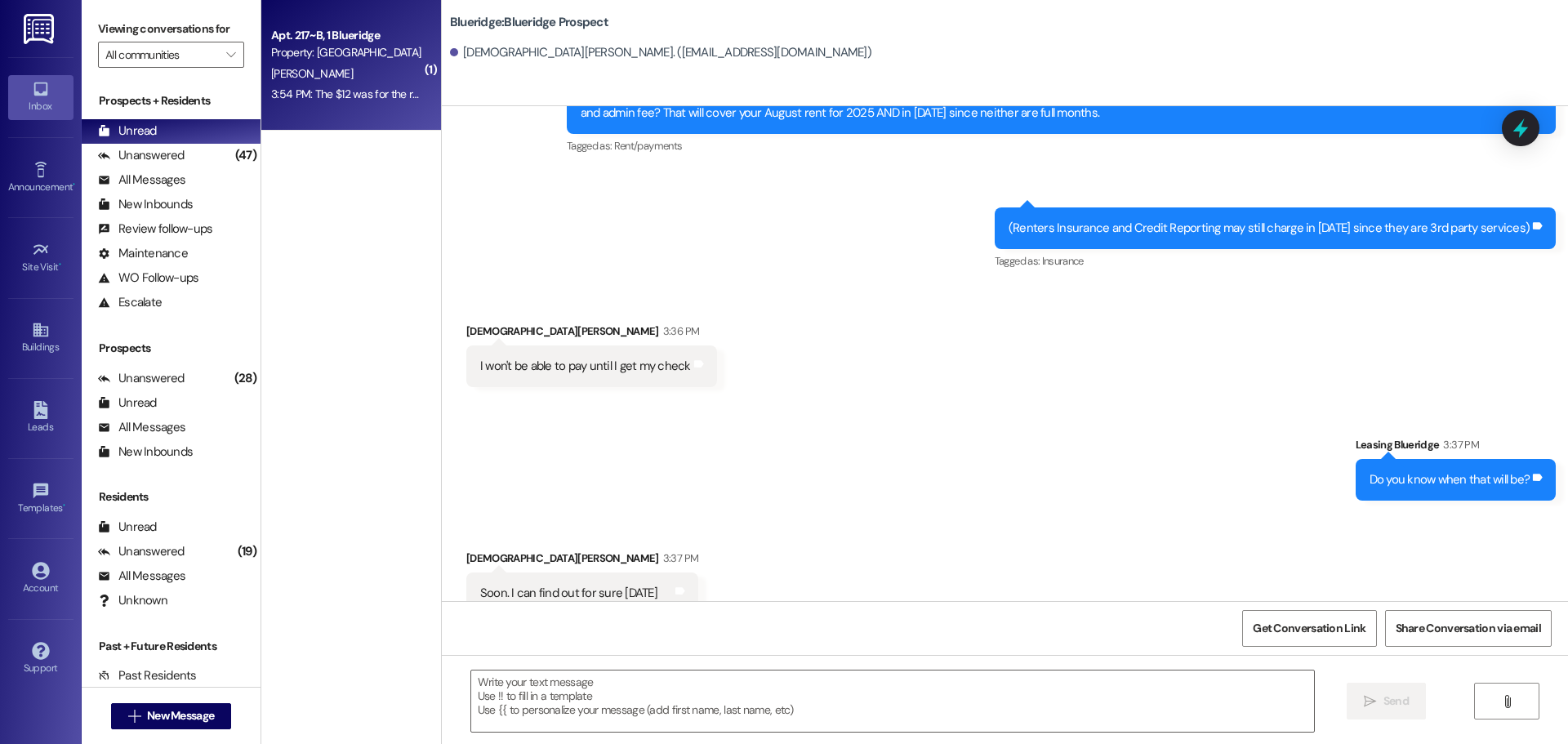
click at [278, 100] on div "3:54 PM: The $12 was for the renters insurance, so that's all paid now. The res…" at bounding box center [1225, 94] width 1908 height 15
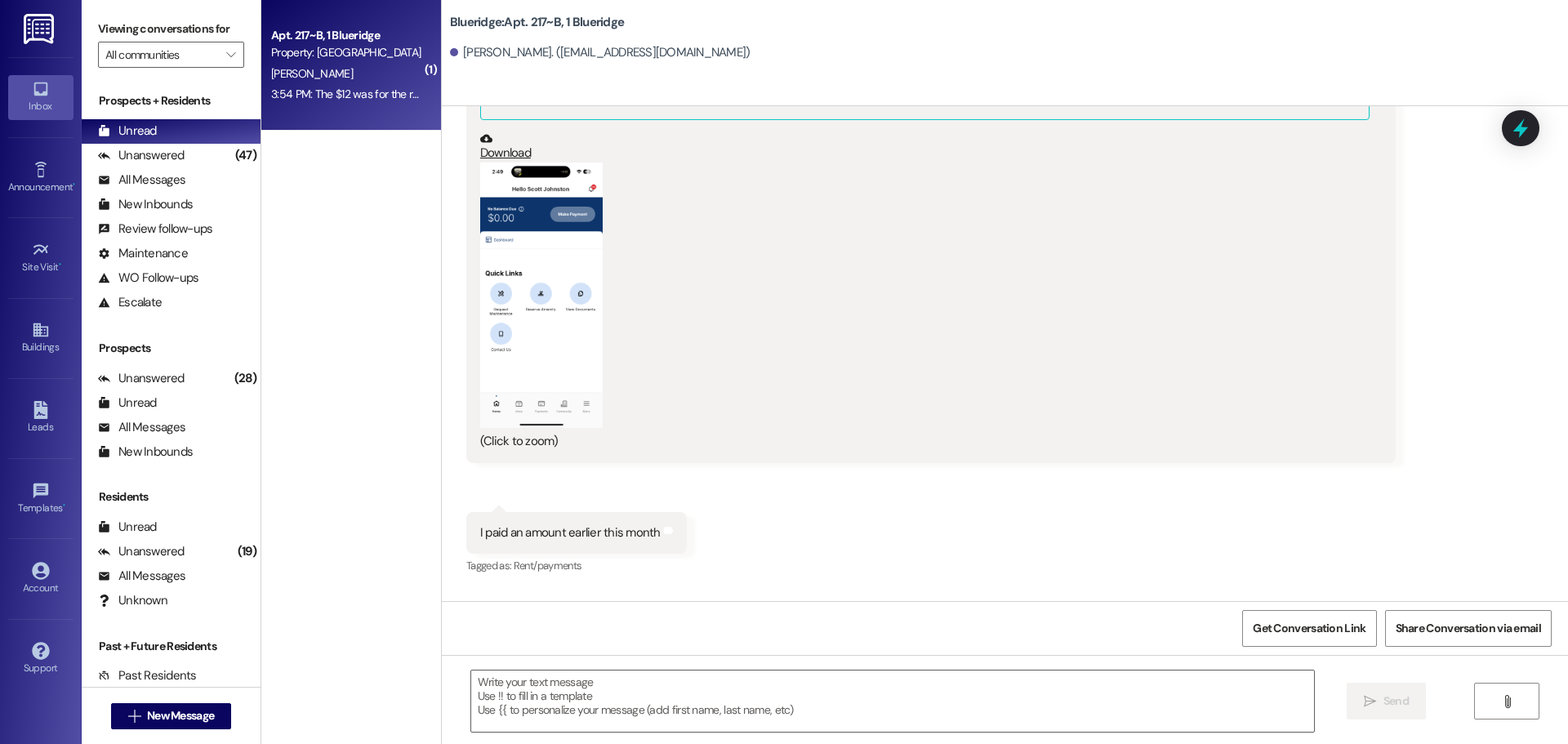
scroll to position [28938, 0]
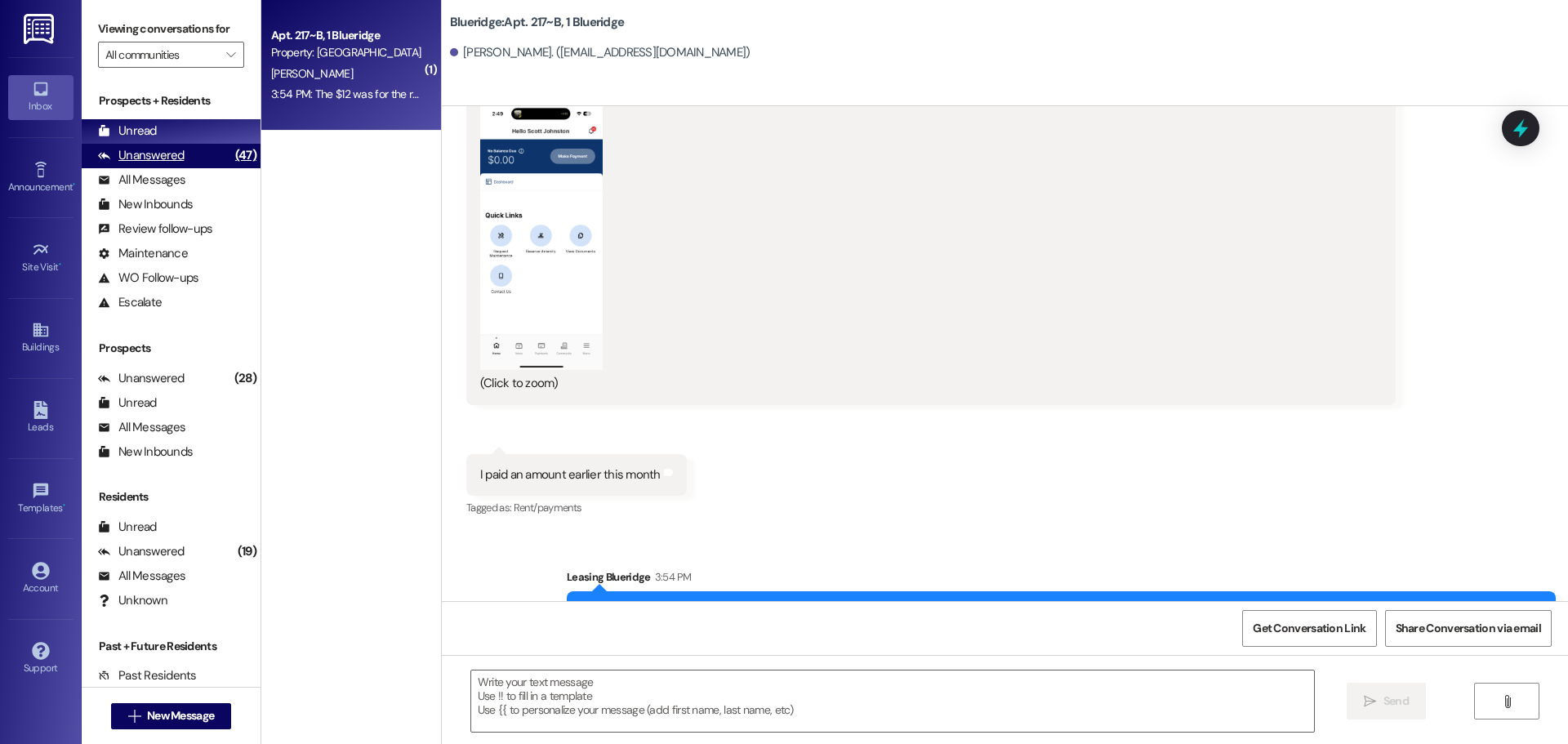
click at [196, 157] on div "Unanswered (47)" at bounding box center [171, 156] width 179 height 24
click at [206, 129] on div "Unread (0)" at bounding box center [171, 132] width 179 height 24
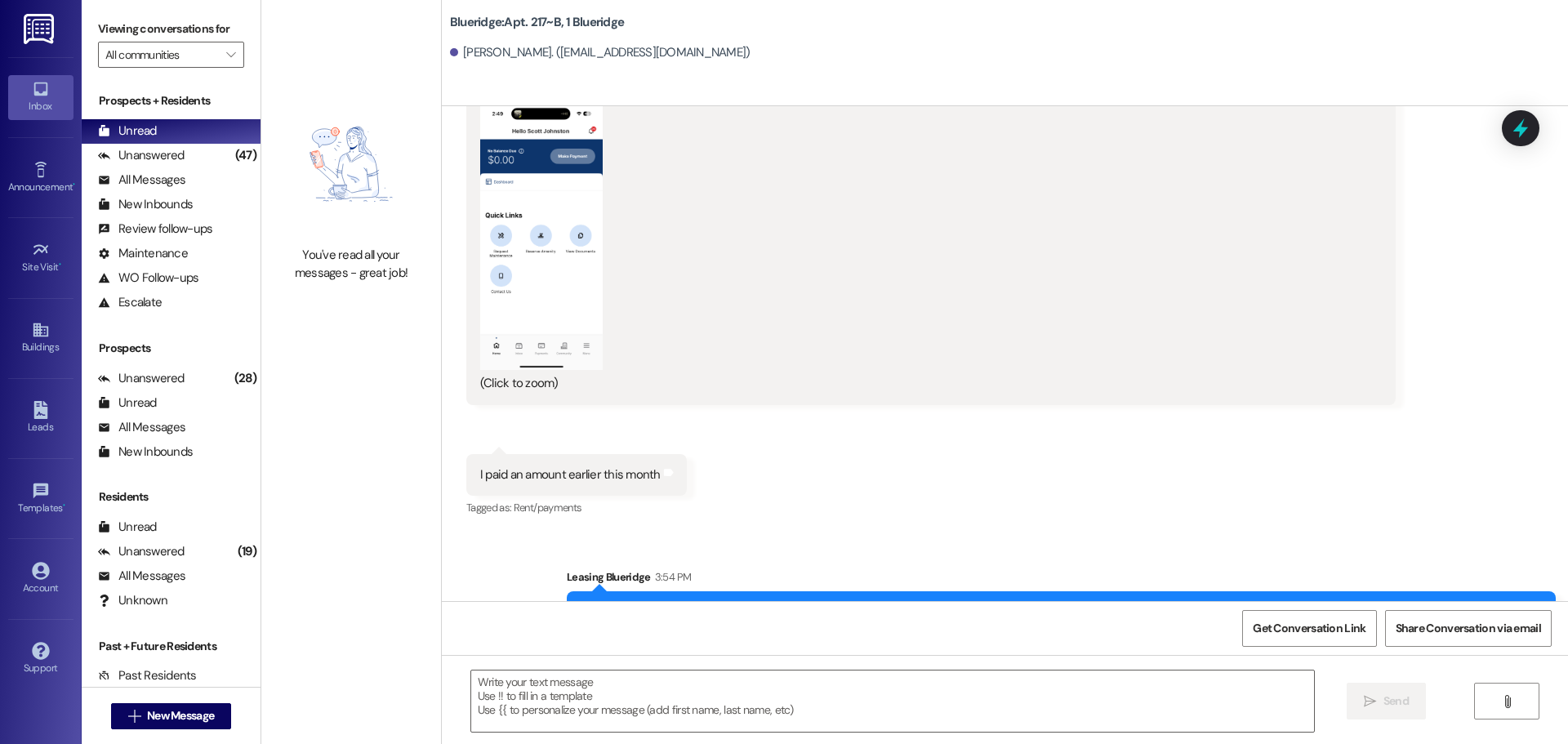
click at [742, 532] on div "Sent via SMS Leasing Blueridge 3:54 PM The $12 was for the renters insurance, s…" at bounding box center [1005, 618] width 1127 height 173
click at [104, 153] on icon at bounding box center [104, 155] width 12 height 12
click at [108, 133] on icon at bounding box center [104, 131] width 10 height 11
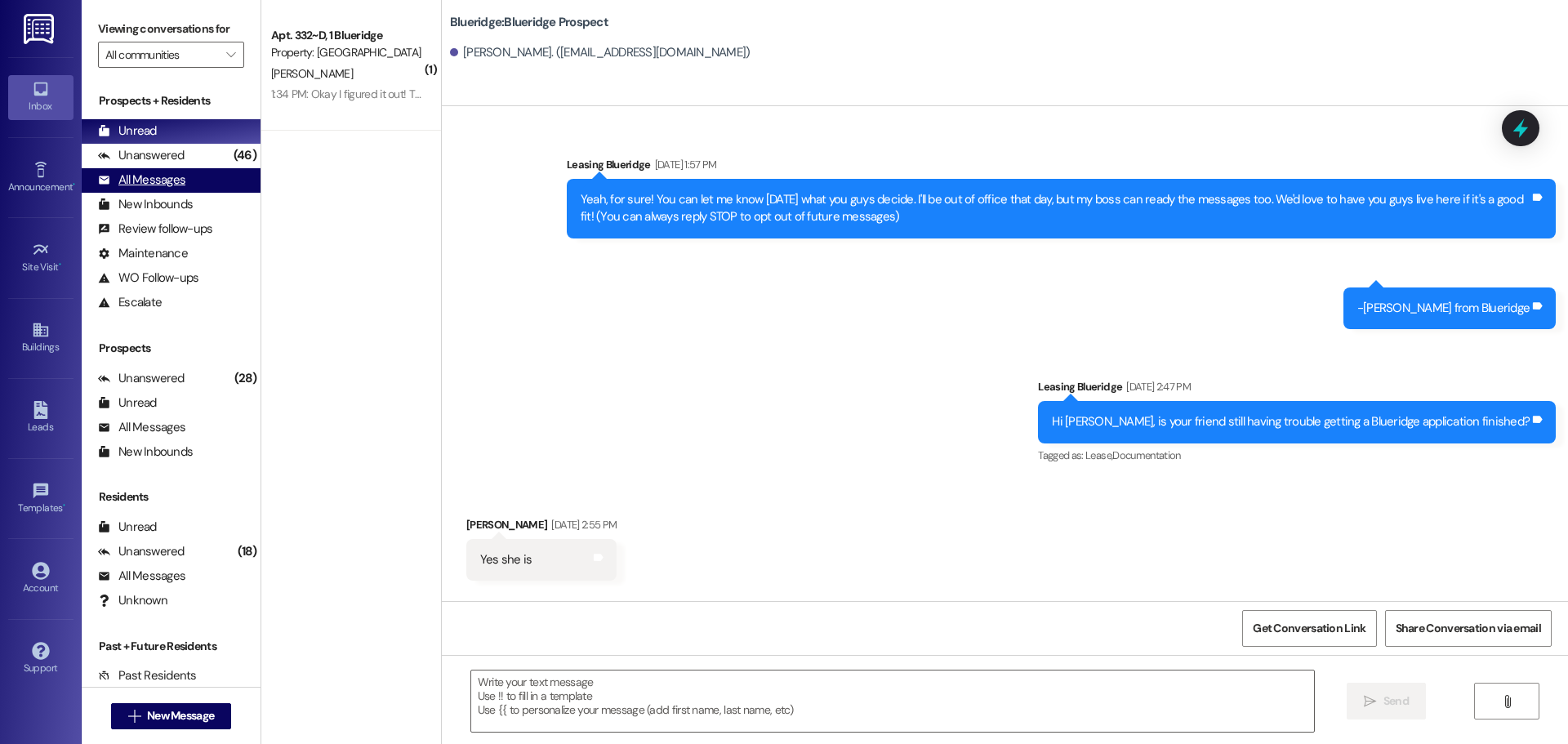
scroll to position [1592, 0]
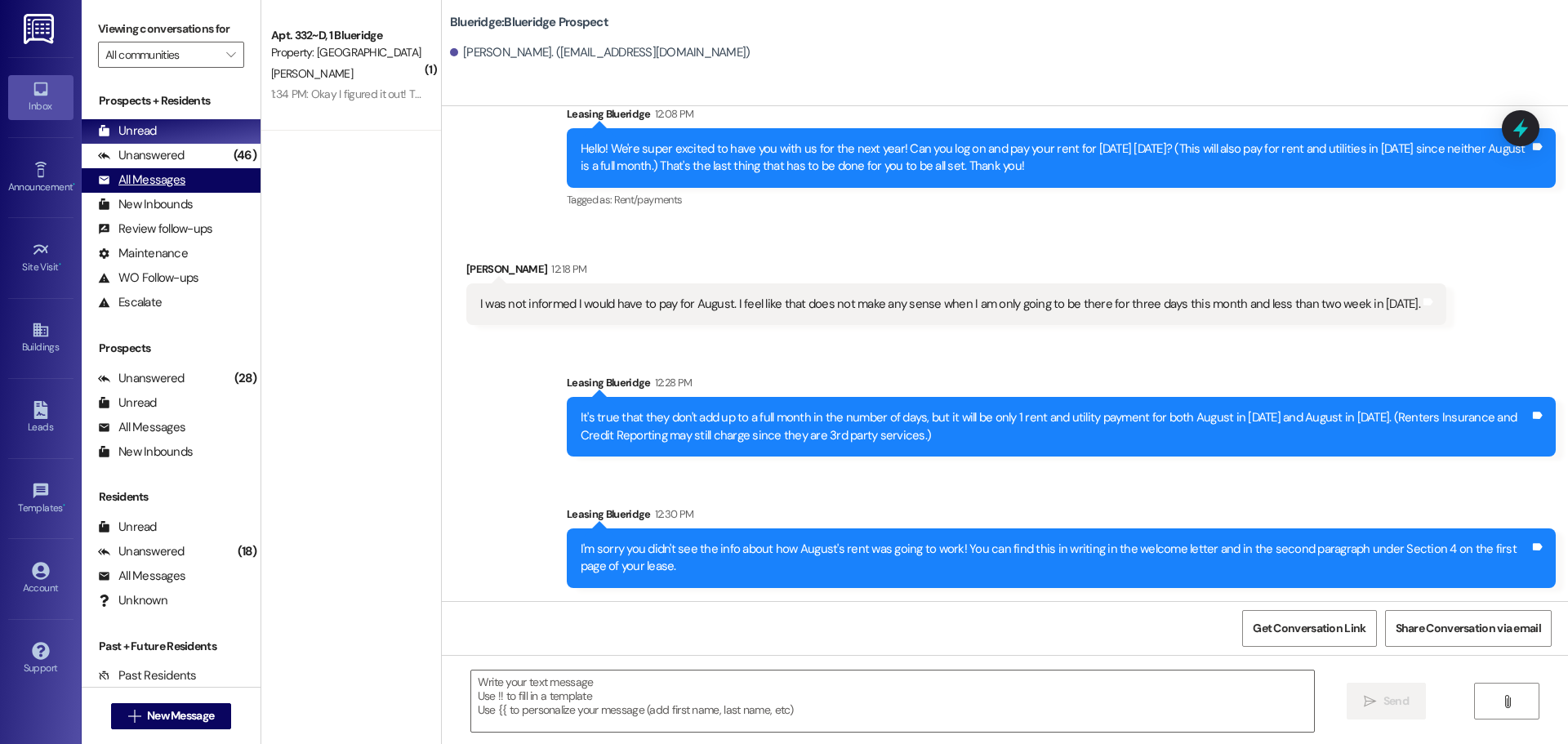
click at [169, 176] on div "All Messages" at bounding box center [142, 180] width 87 height 18
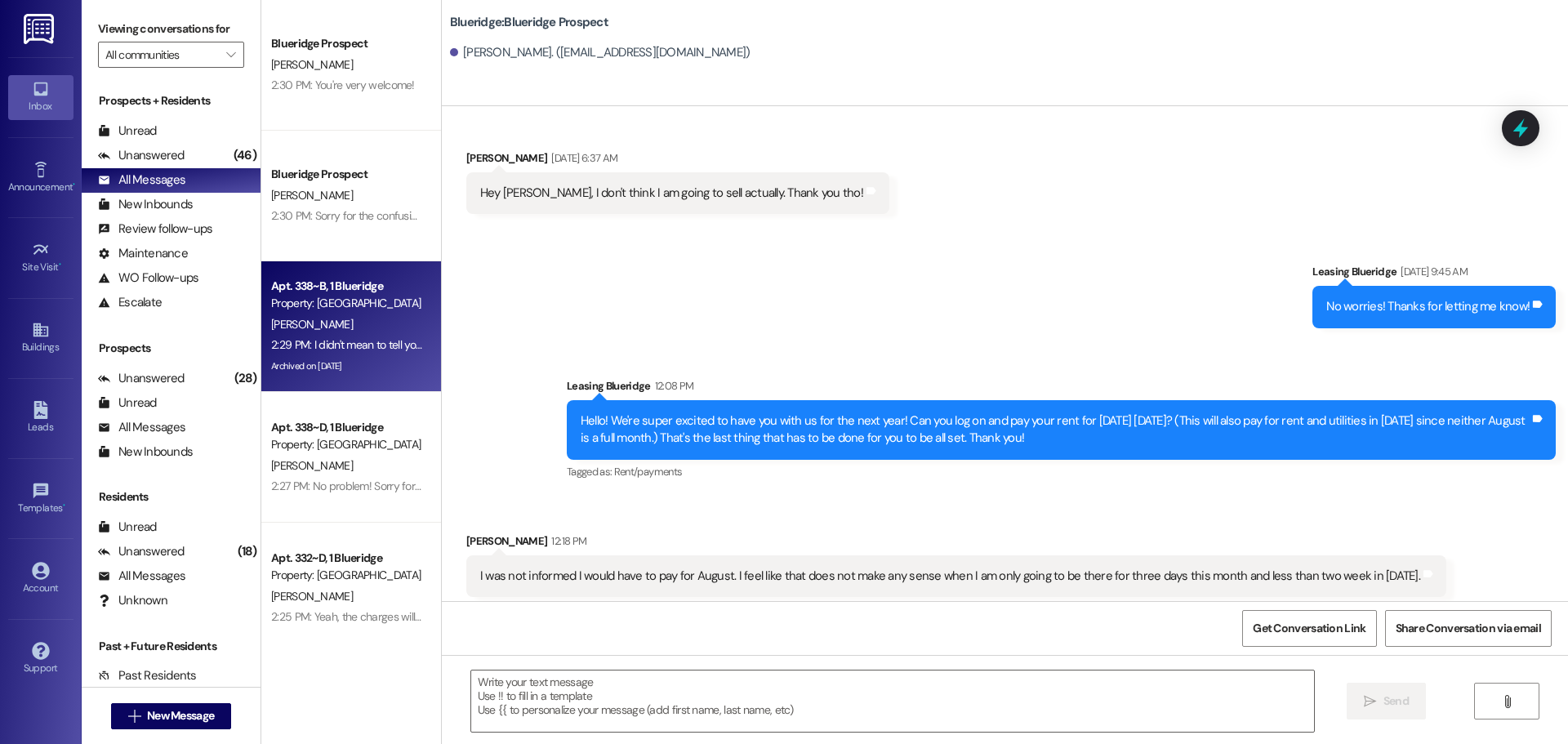
scroll to position [1328, 0]
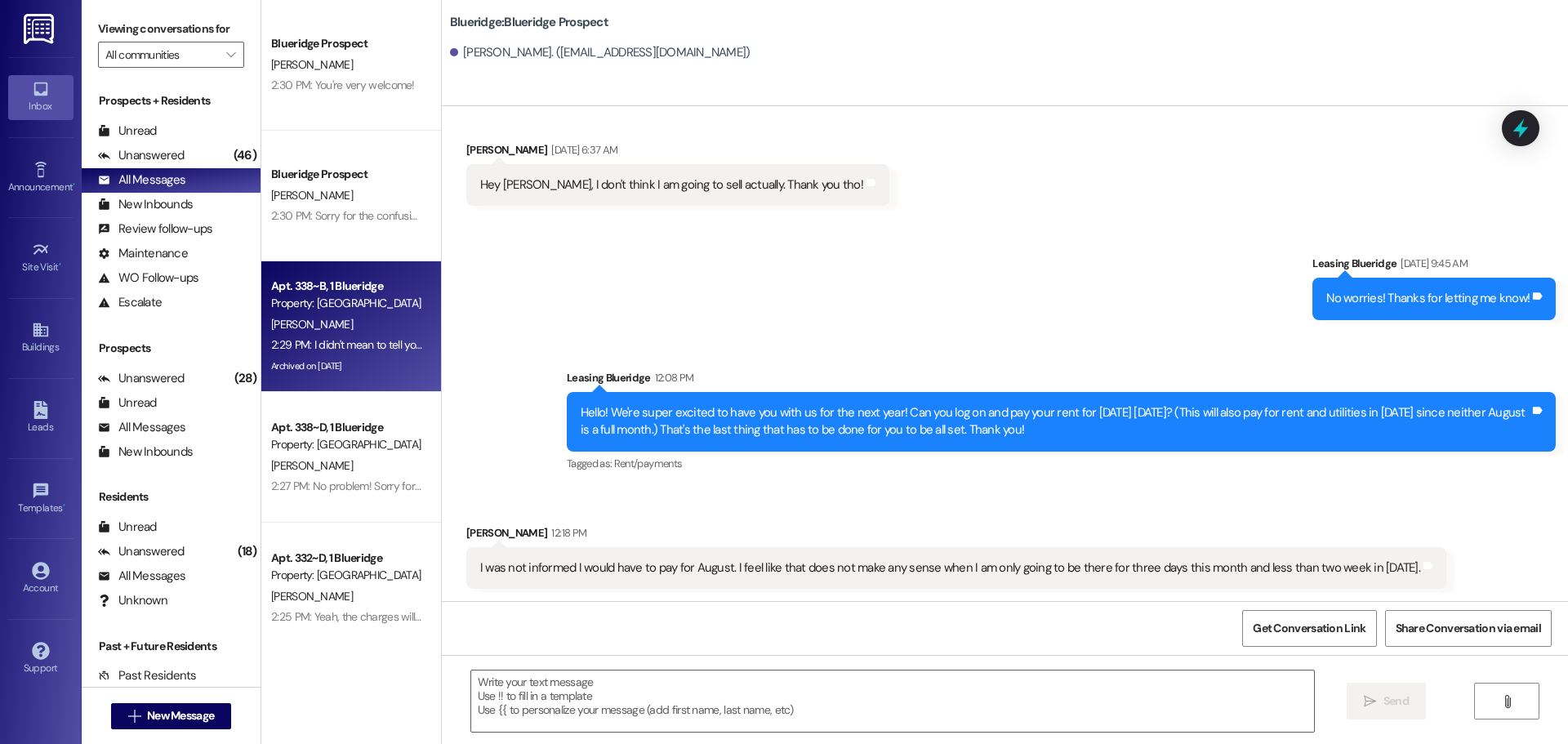
click at [353, 333] on div "[PERSON_NAME]" at bounding box center [347, 324] width 155 height 20
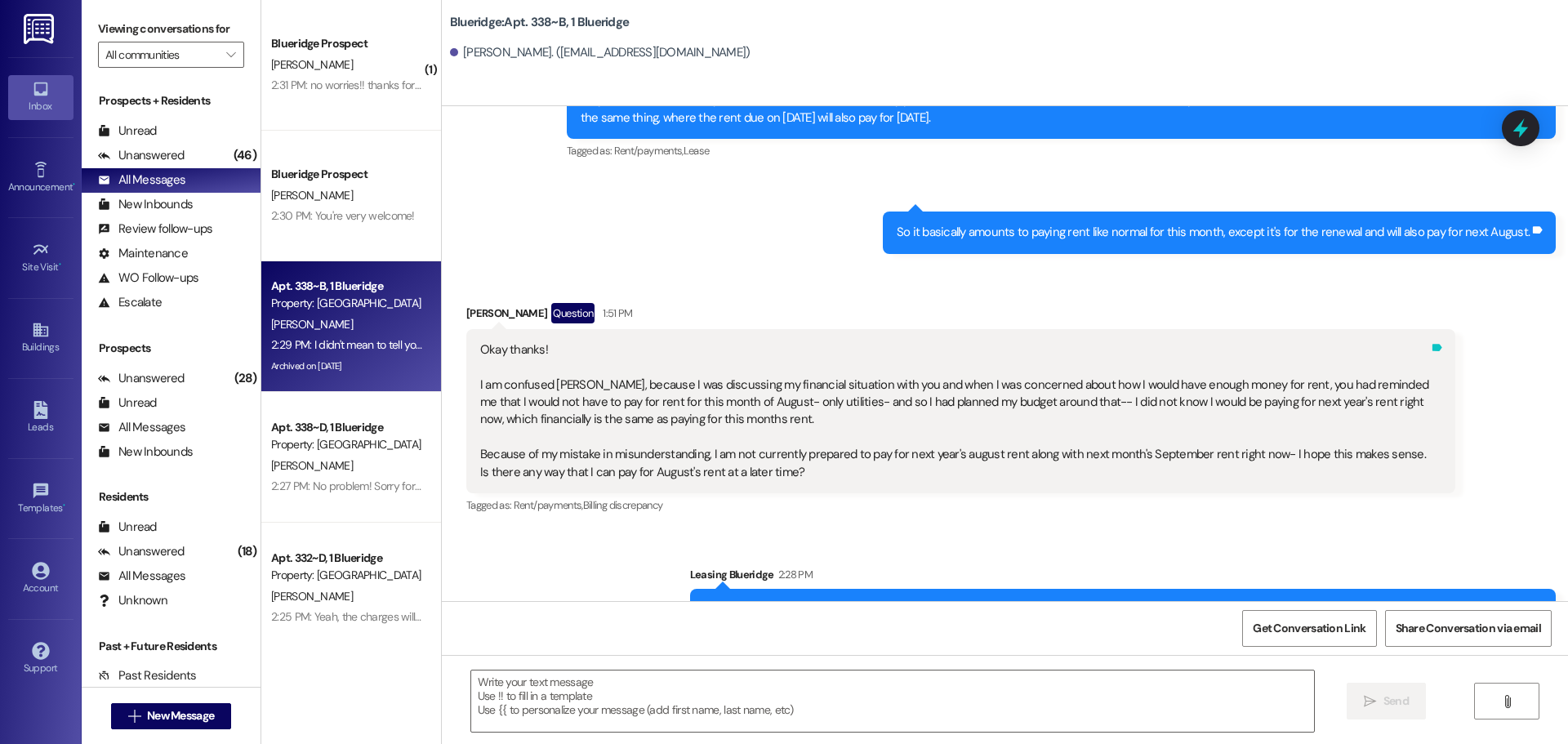
scroll to position [42954, 0]
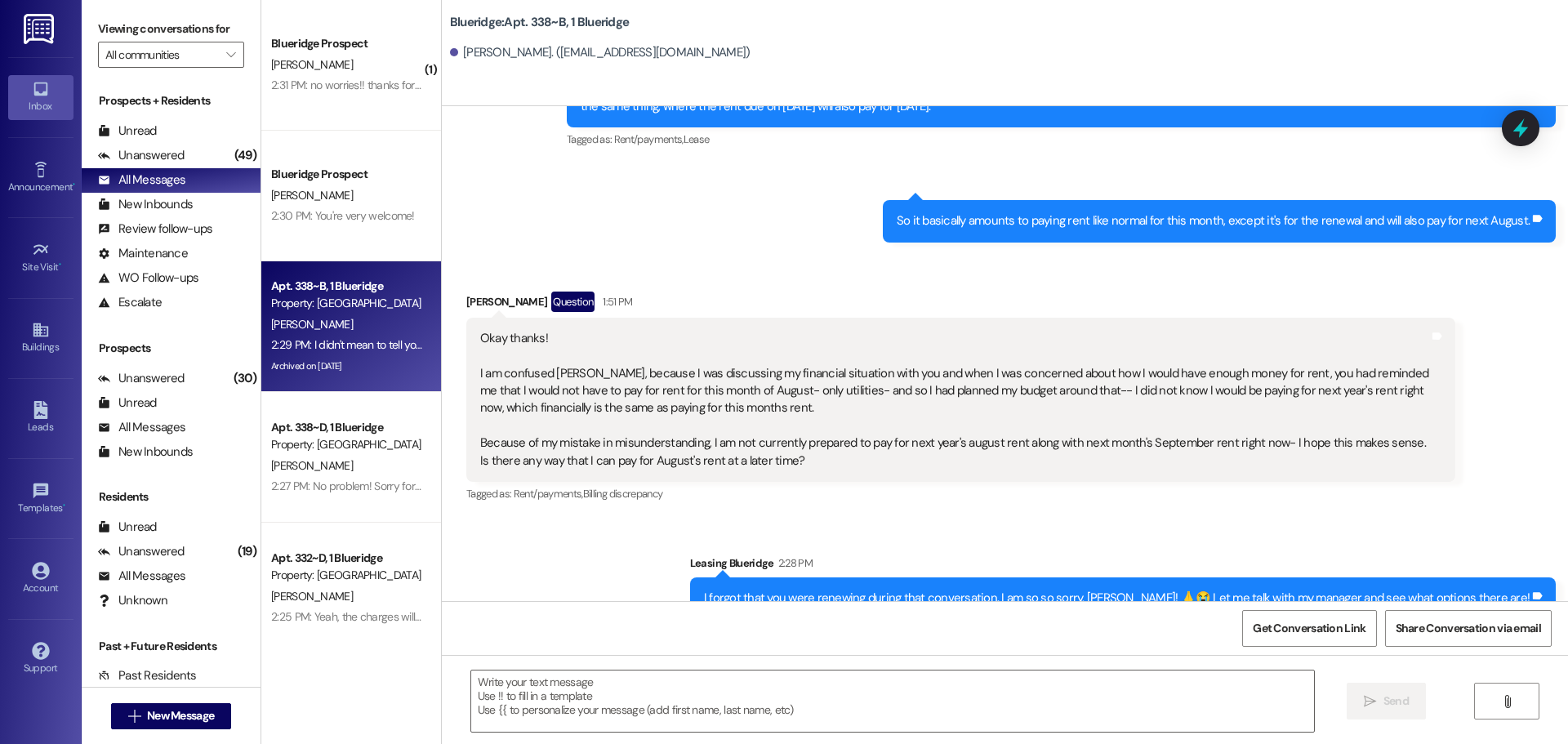
click at [1393, 388] on div "Received via SMS [PERSON_NAME] Question 1:51 PM Okay thanks! I am confused [PER…" at bounding box center [961, 398] width 1014 height 239
click at [1474, 589] on div "I forgot that you were renewing during that conversation. I am so so sorry, [PE…" at bounding box center [1117, 598] width 826 height 18
click at [1496, 341] on div "Received via SMS [PERSON_NAME] Question 1:51 PM Okay thanks! I am confused [PER…" at bounding box center [1005, 386] width 1127 height 264
click at [155, 133] on div "Unread" at bounding box center [127, 131] width 58 height 18
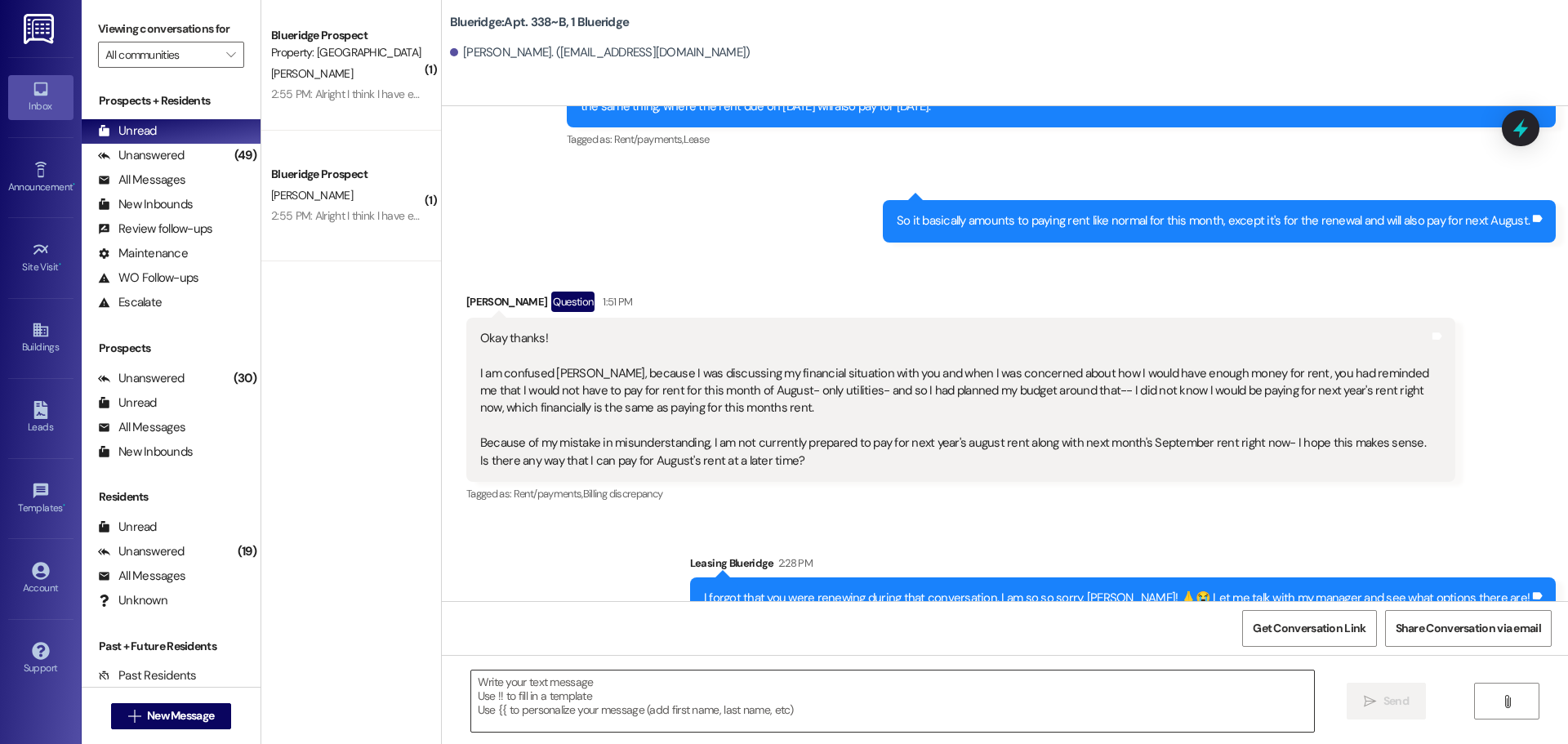
drag, startPoint x: 765, startPoint y: 693, endPoint x: 757, endPoint y: 701, distance: 11.3
click at [769, 696] on textarea at bounding box center [893, 701] width 843 height 61
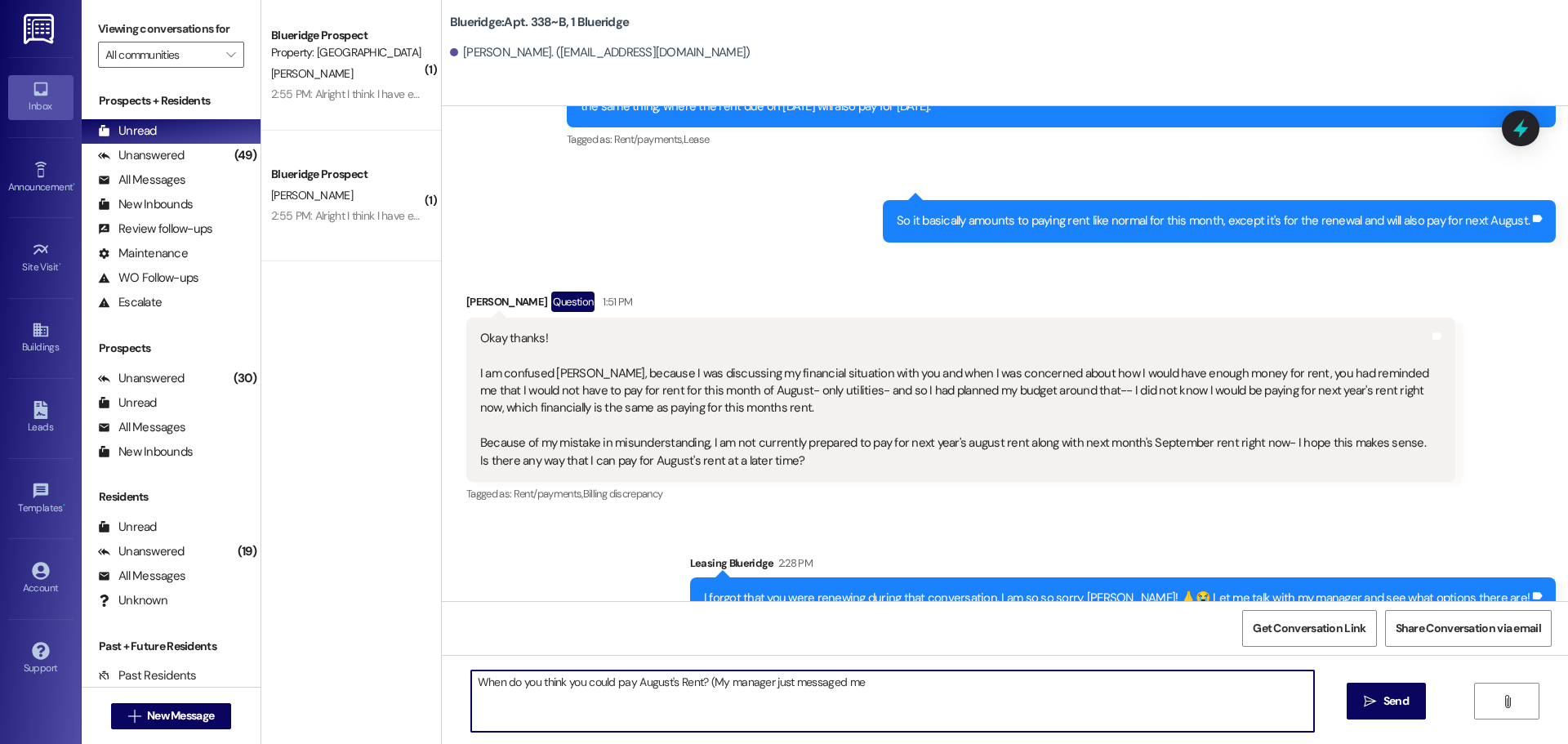
type textarea "When do you think you could pay August's Rent? (My manager just messaged me)"
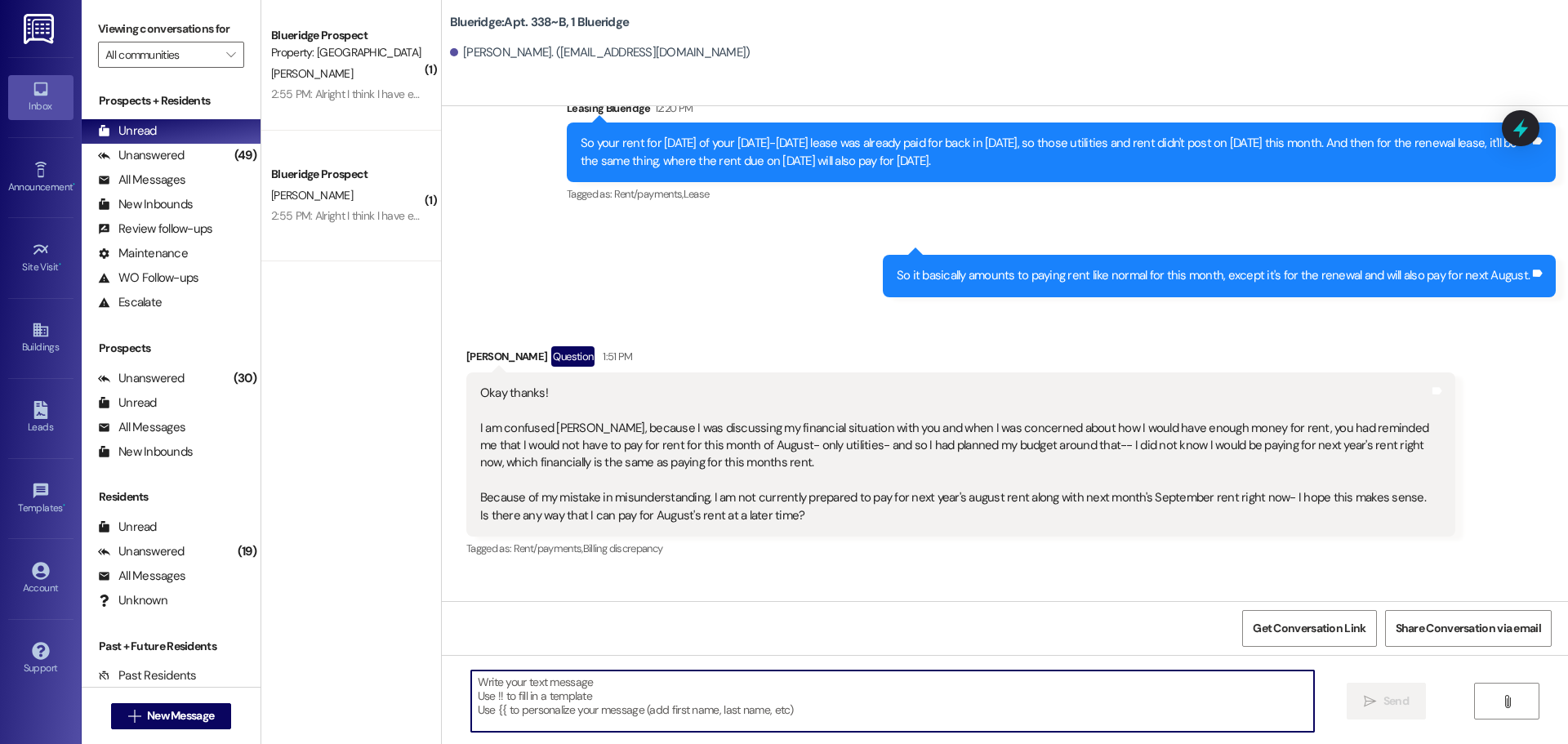
scroll to position [43068, 0]
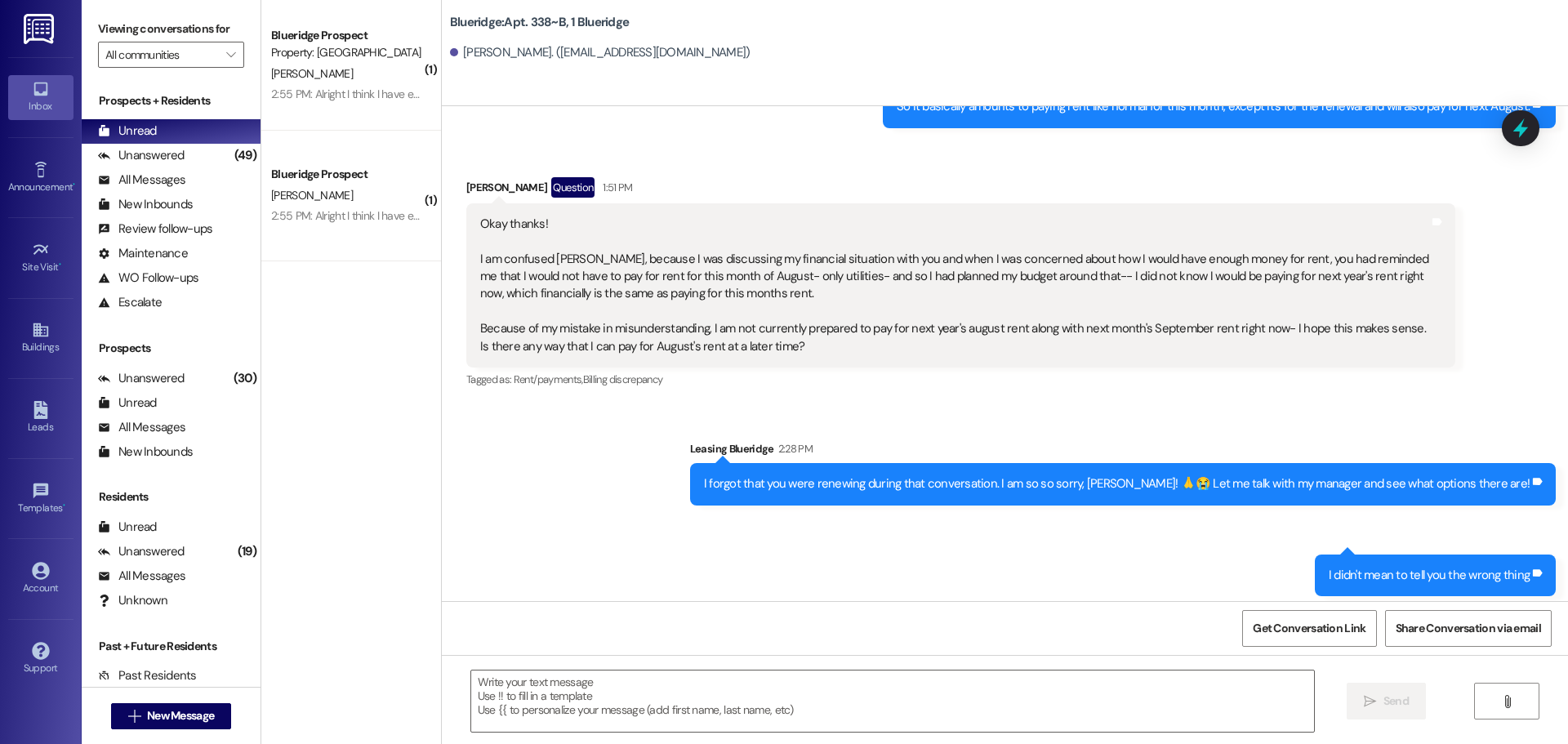
click at [1454, 555] on div "I didn't mean to tell you the wrong thing Tags and notes" at bounding box center [1435, 575] width 241 height 42
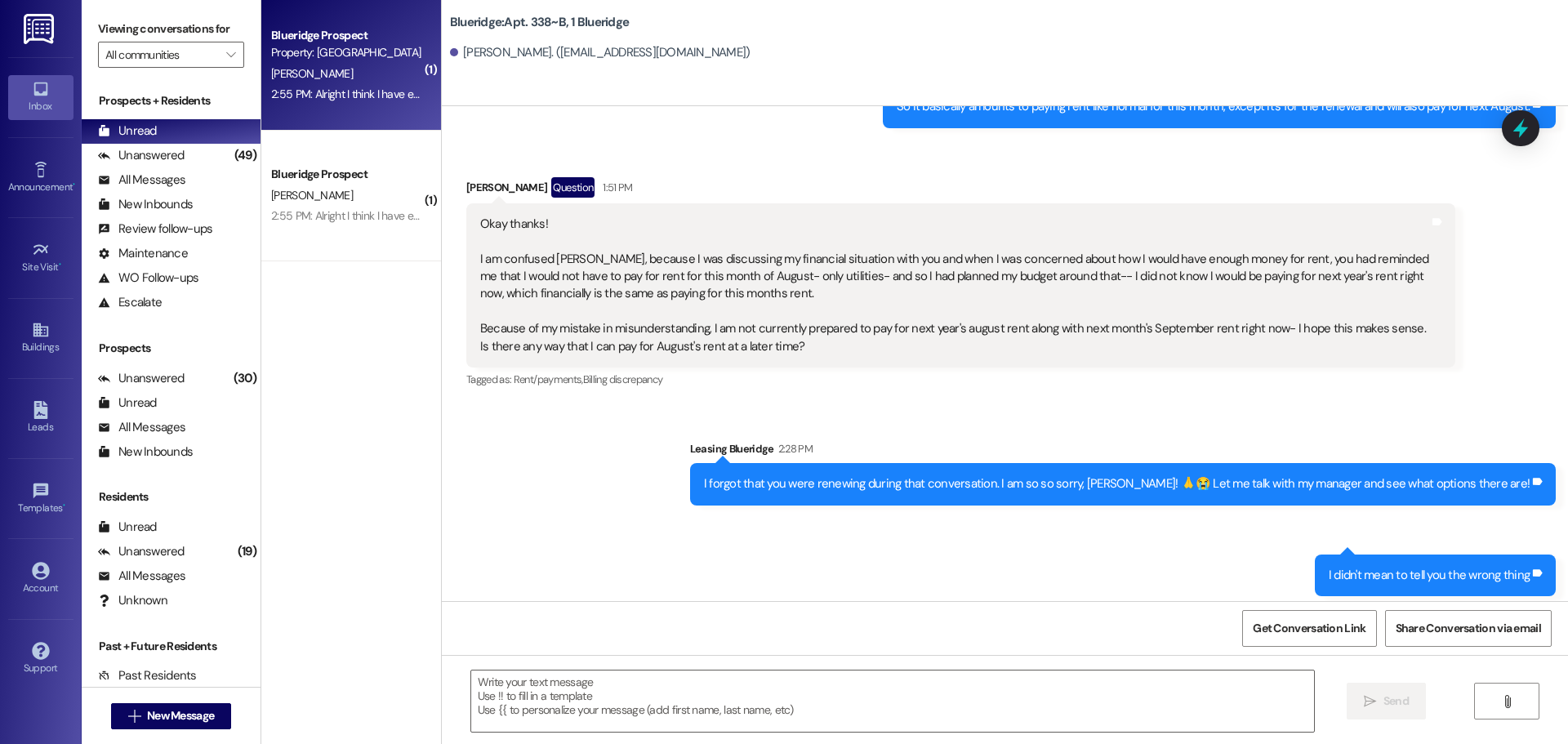
click at [384, 107] on div "Blueridge Prospect Property: Blueridge [PERSON_NAME] 2:55 PM: Alright I think I…" at bounding box center [351, 65] width 180 height 131
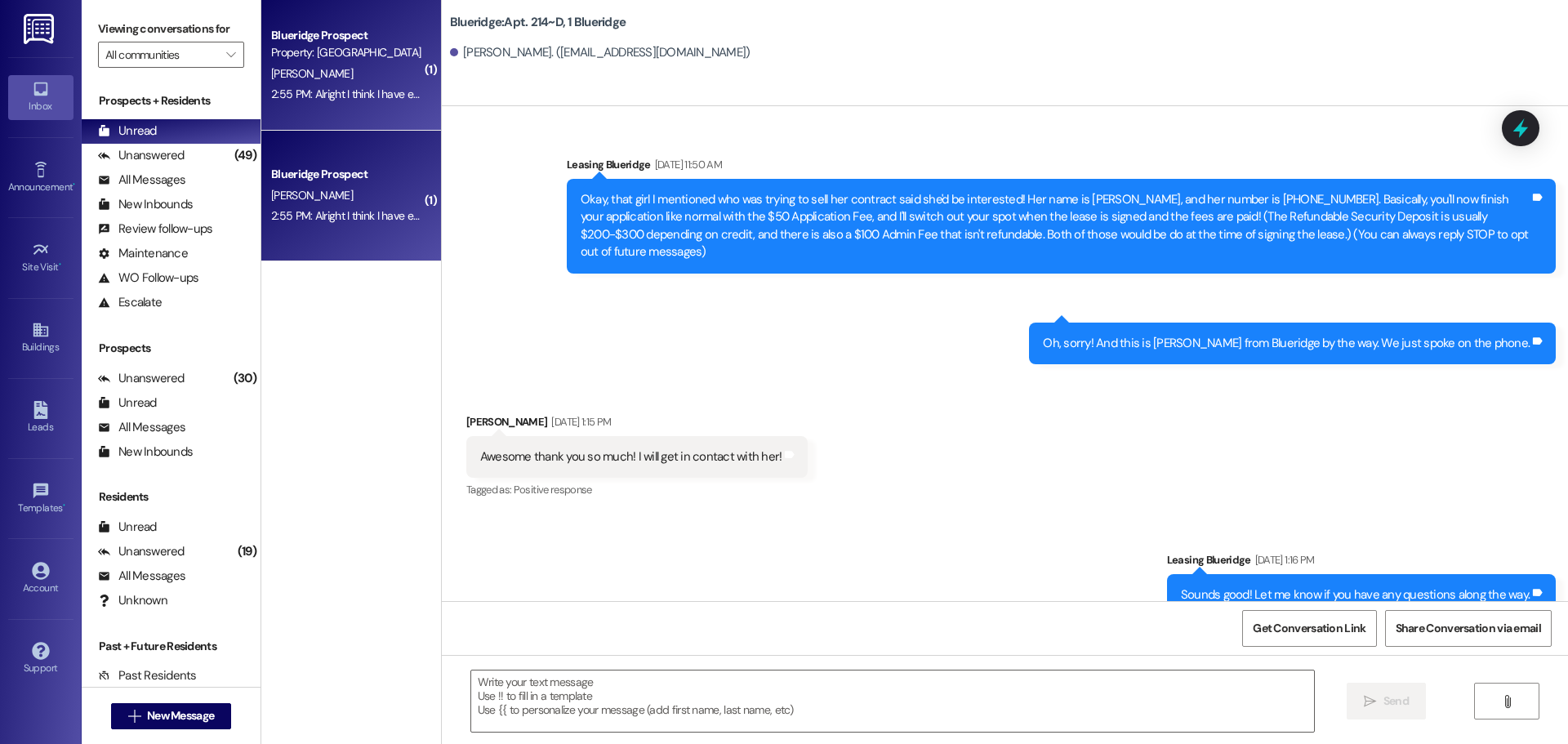
scroll to position [40839, 0]
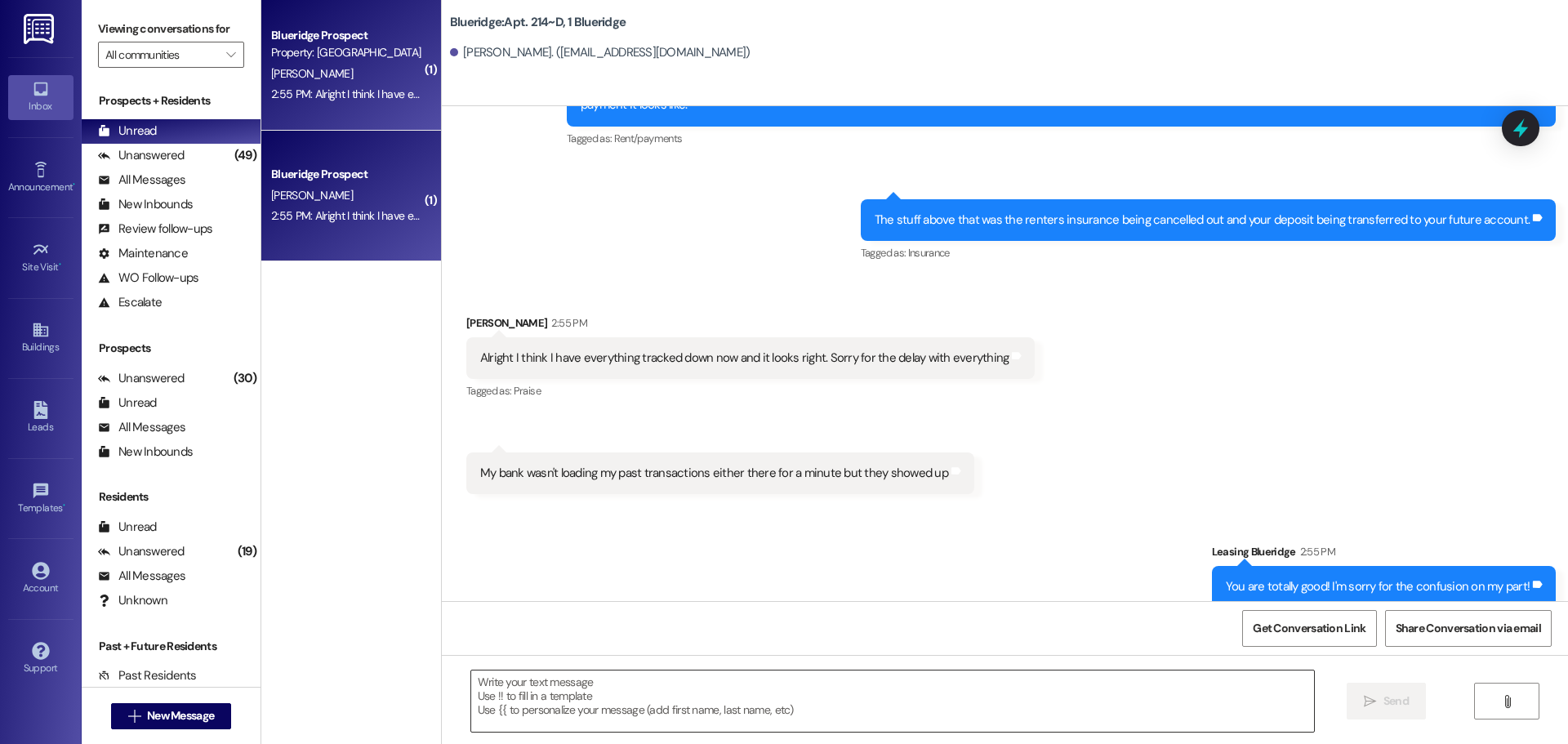
click at [753, 694] on textarea at bounding box center [893, 701] width 843 height 61
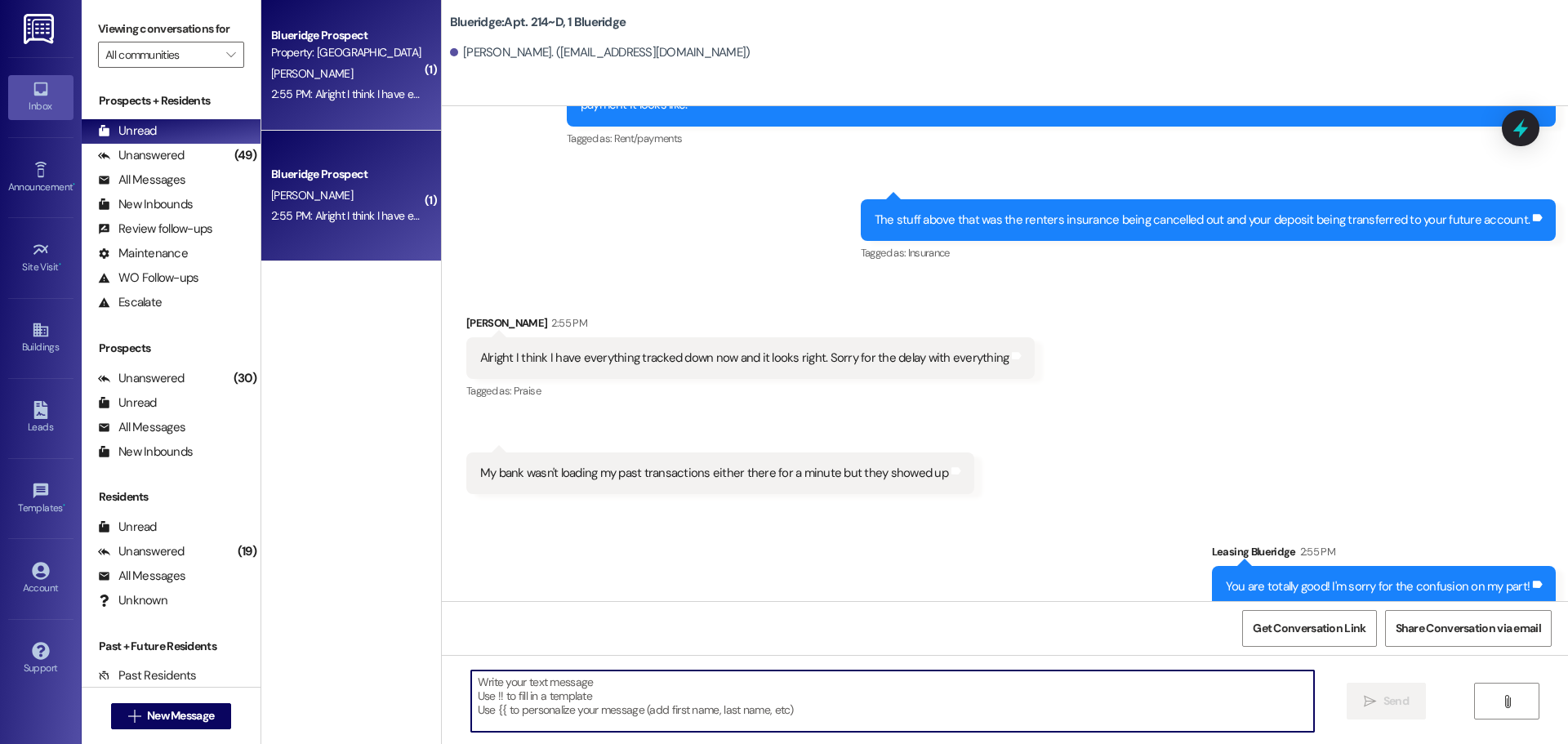
click at [846, 699] on textarea at bounding box center [893, 701] width 843 height 61
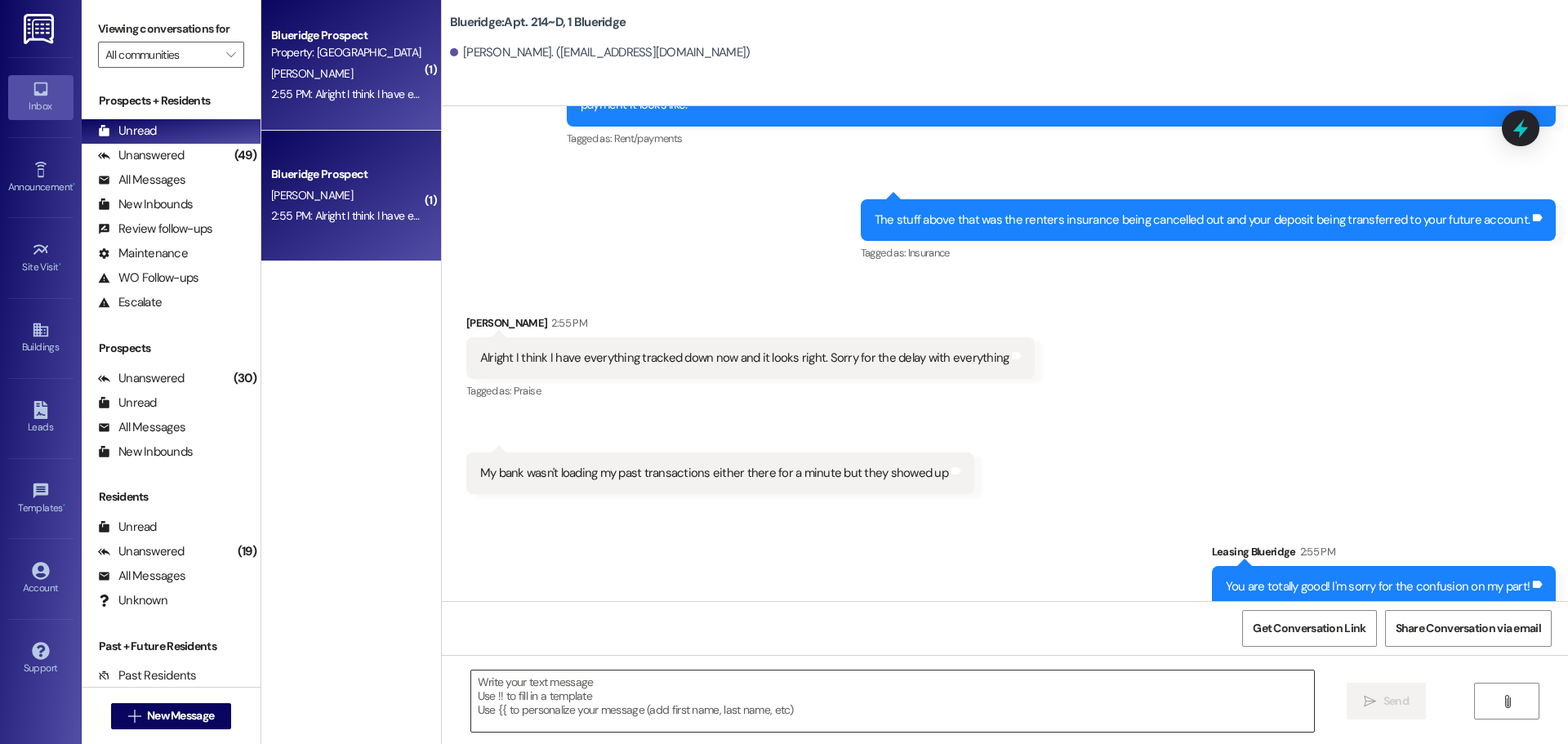
click at [909, 704] on textarea at bounding box center [893, 701] width 843 height 61
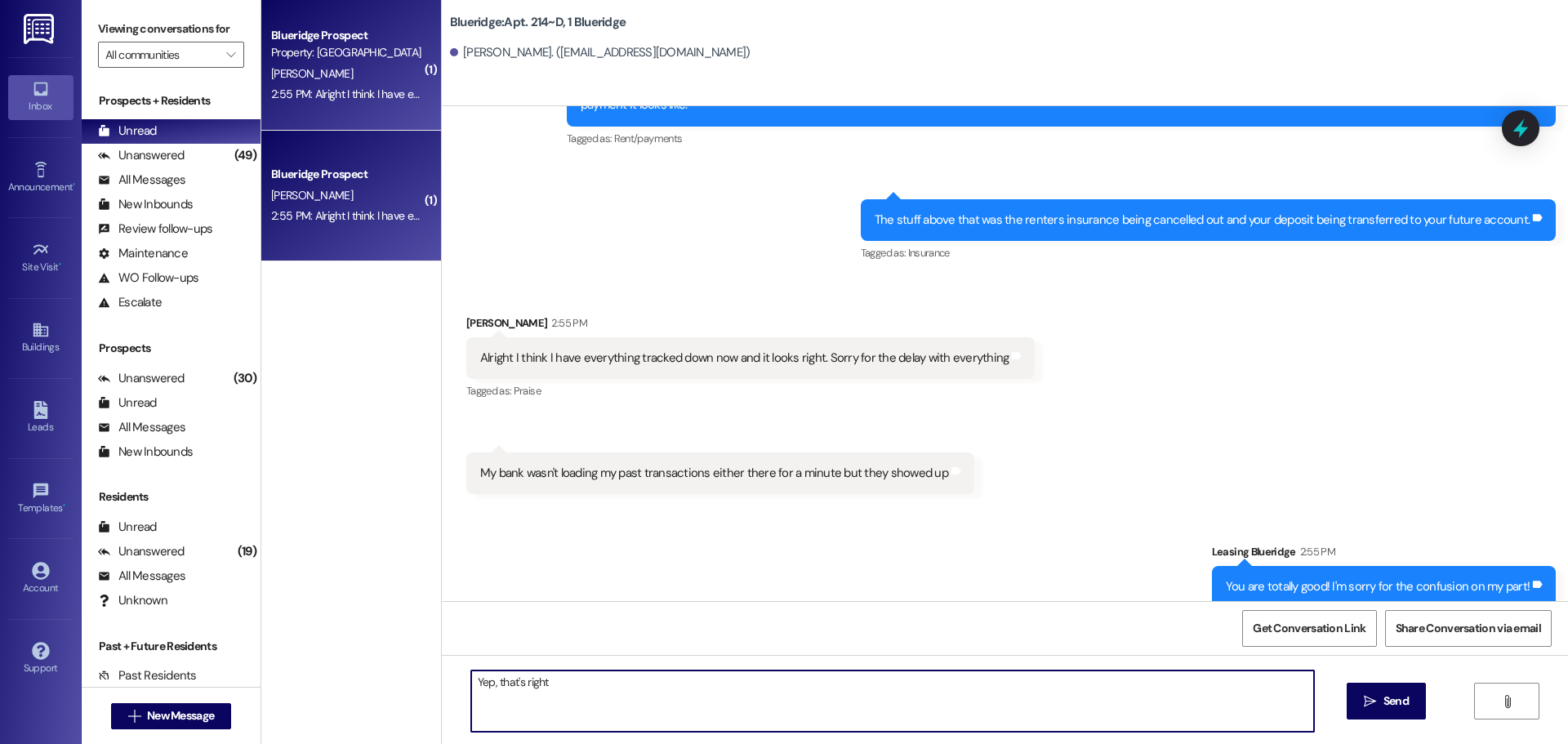
type textarea "Yep, that's right!"
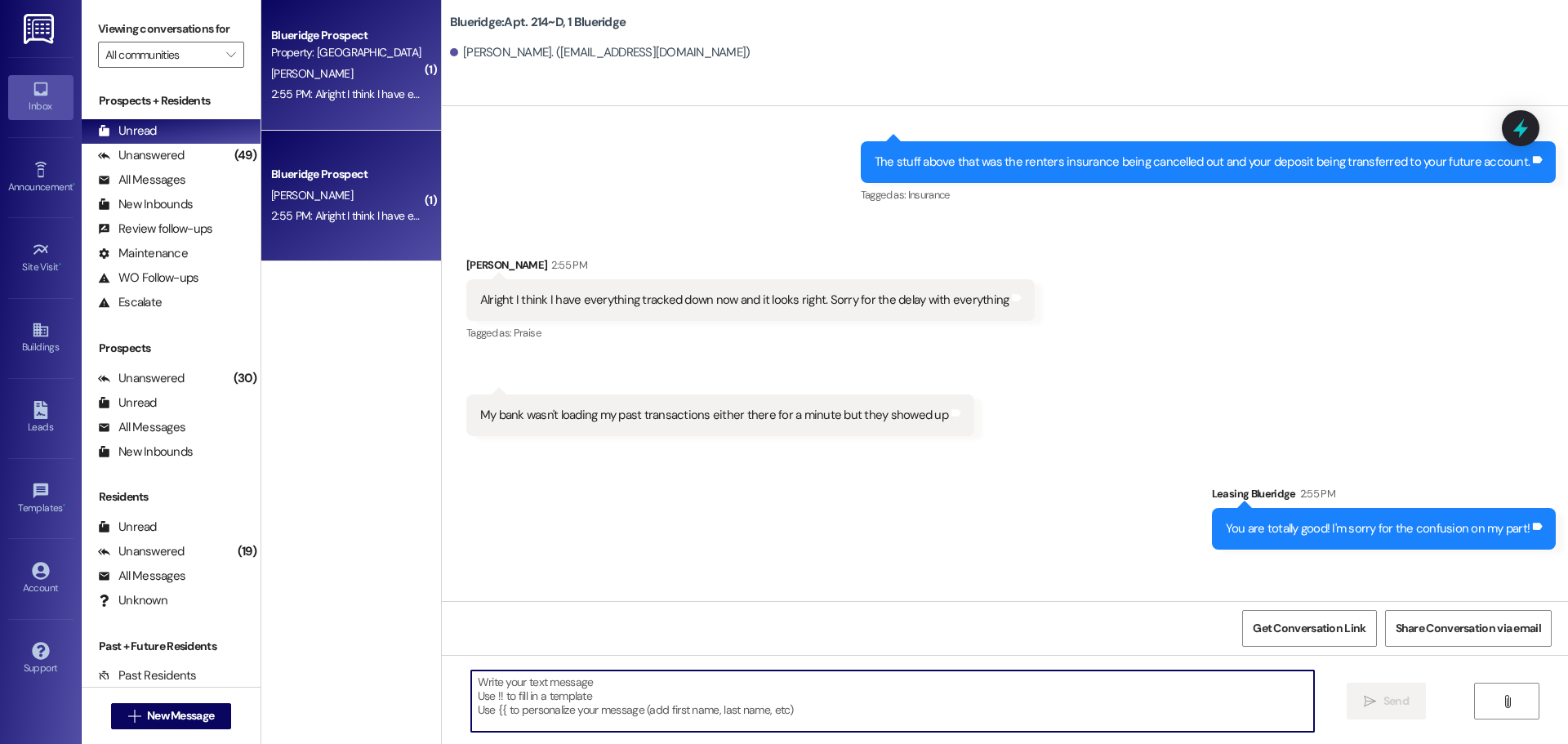
scroll to position [40952, 0]
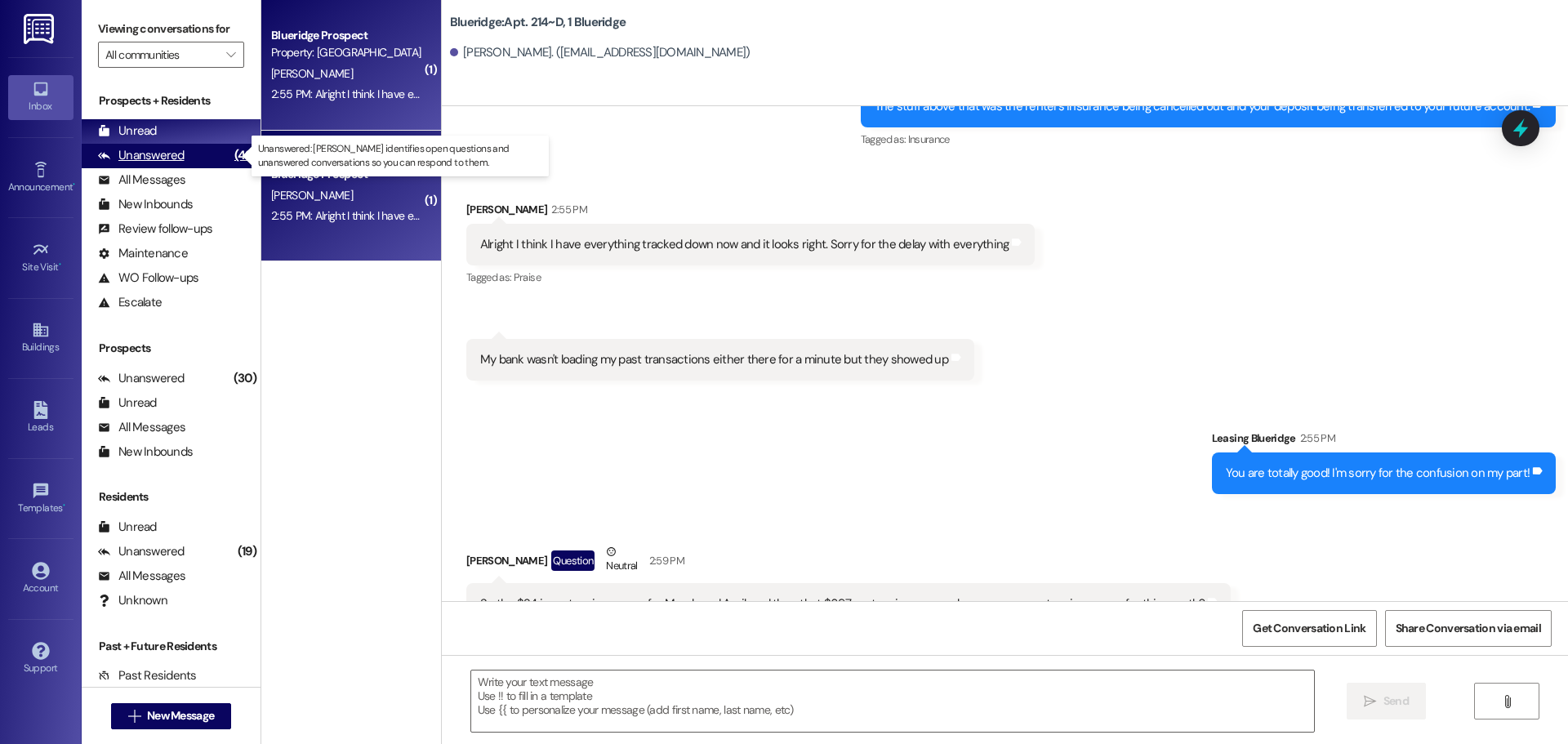
click at [231, 155] on div "(49)" at bounding box center [246, 155] width 31 height 25
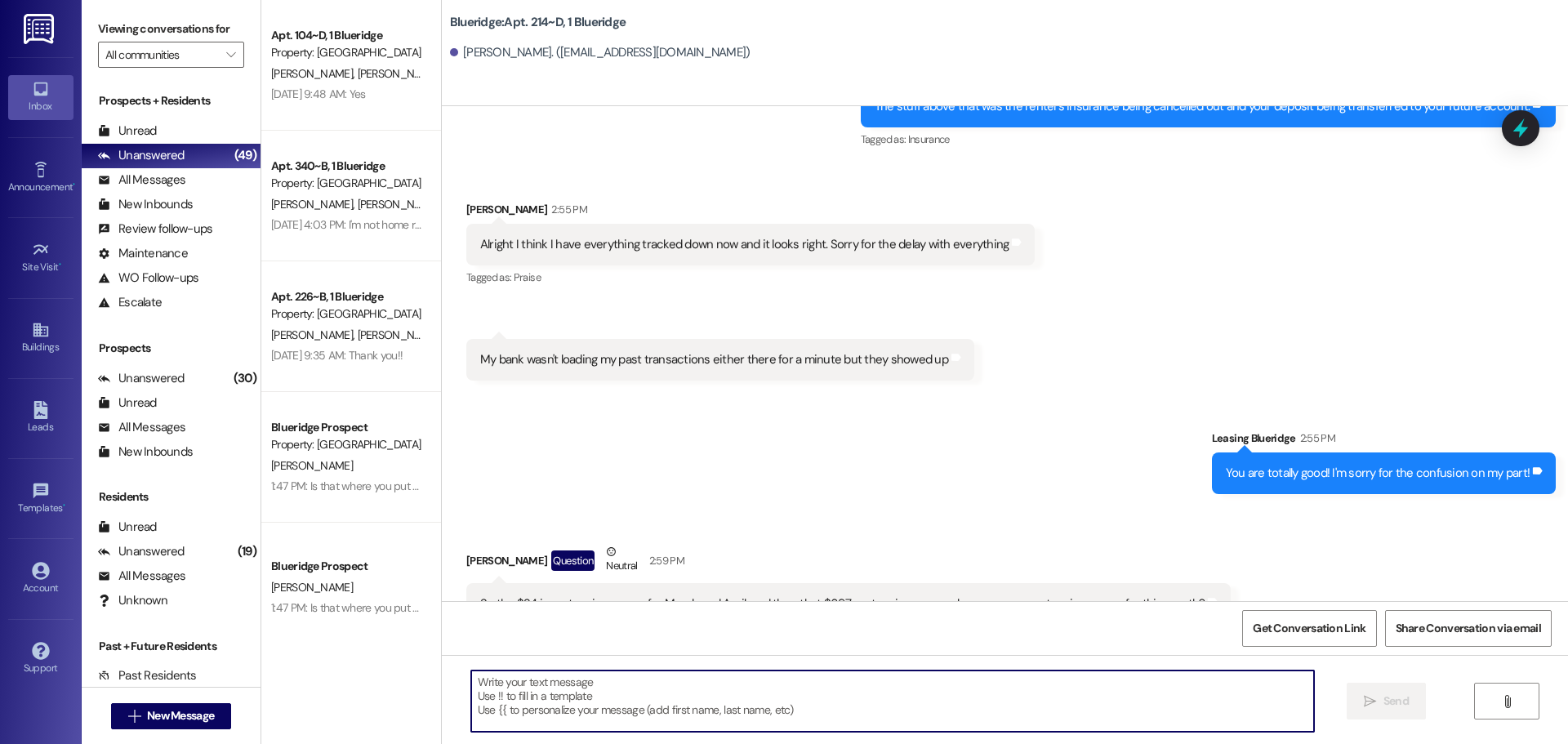
click at [824, 700] on textarea at bounding box center [893, 701] width 843 height 61
click at [904, 507] on div "Received via SMS [PERSON_NAME] Question Neutral 2:59 PM So the $24 is renters i…" at bounding box center [1005, 584] width 1127 height 155
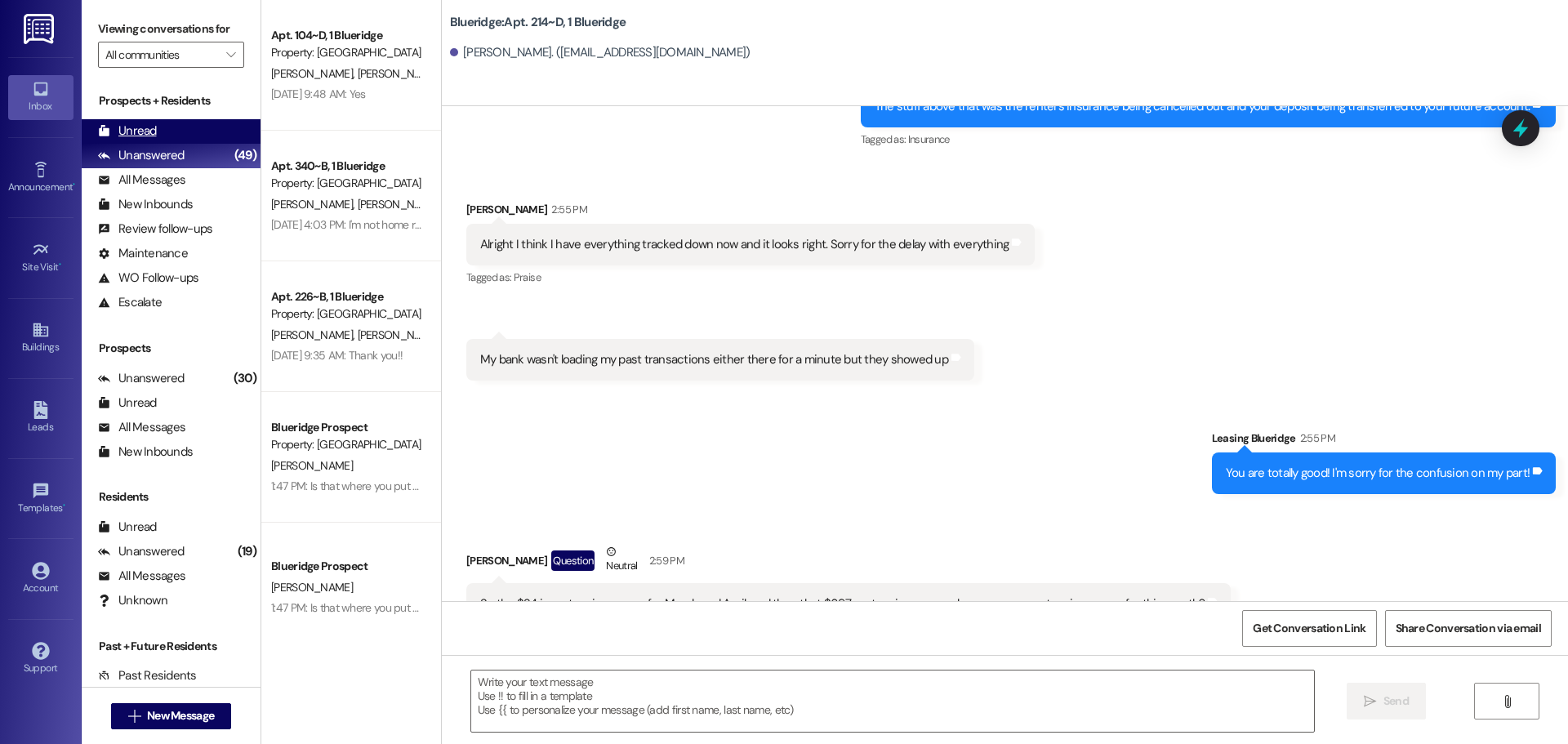
click at [206, 120] on div "Unread (0)" at bounding box center [171, 132] width 179 height 24
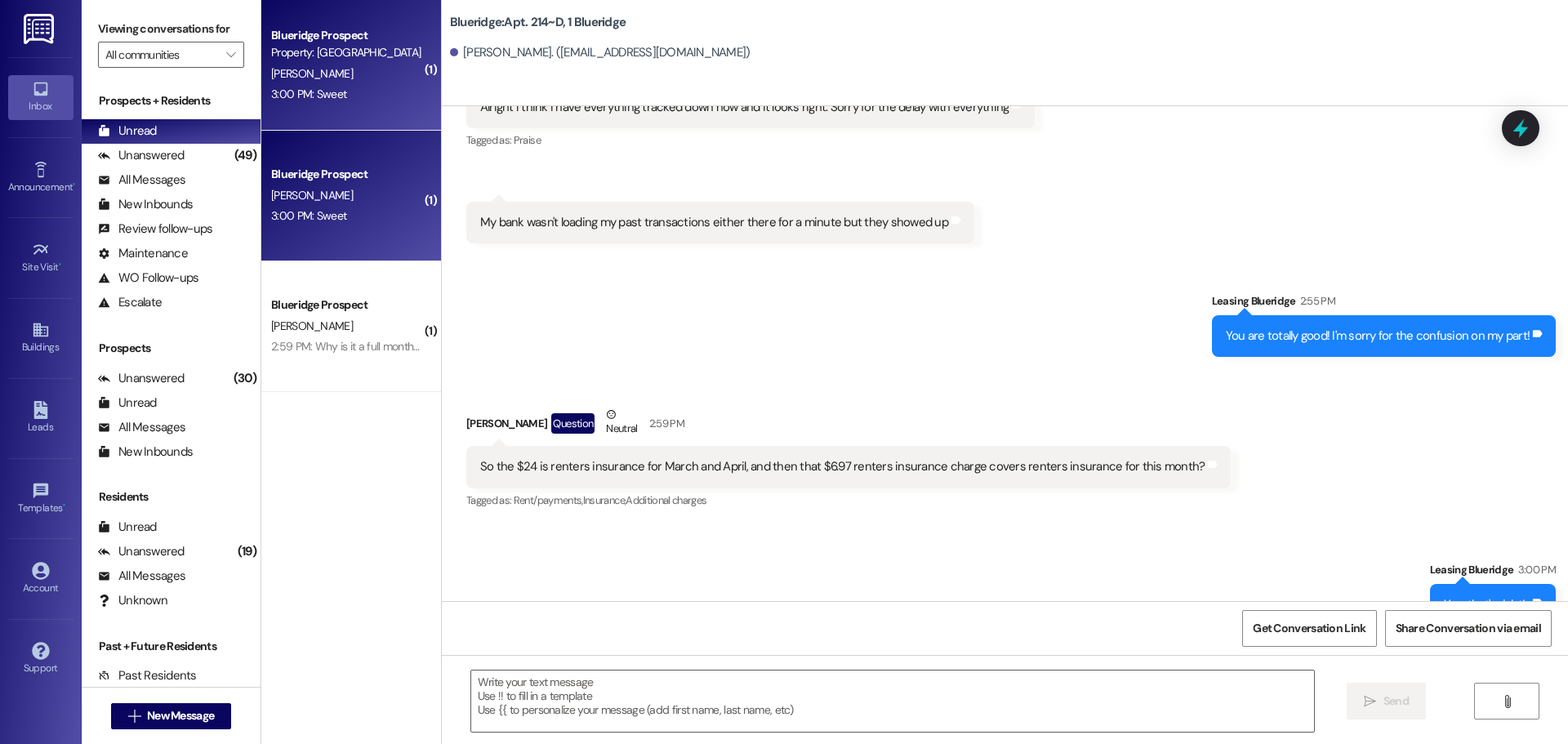
scroll to position [41090, 0]
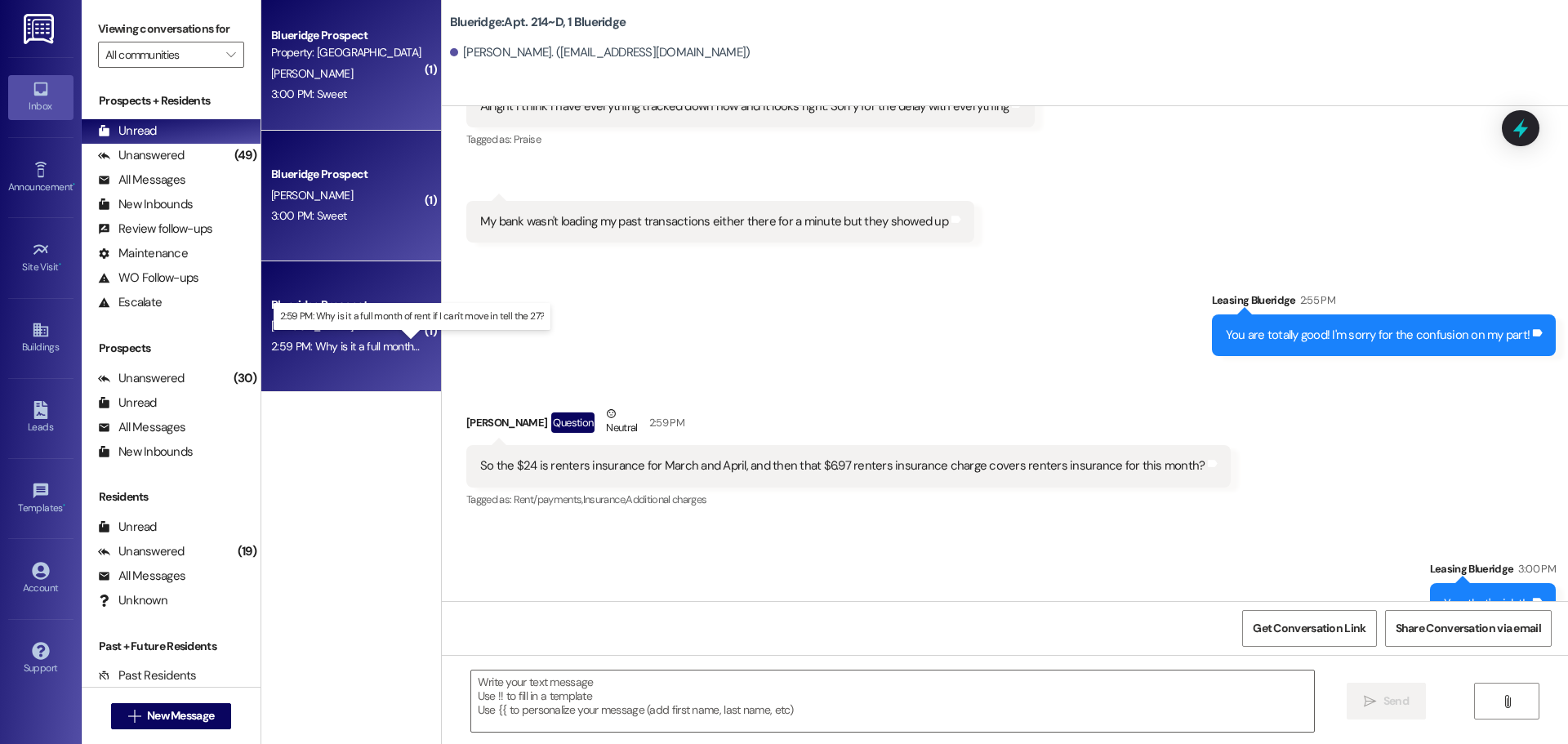
click at [370, 350] on div "2:59 PM: Why is it a full month of rent if I can't move in tell the 27? 2:59 PM…" at bounding box center [424, 347] width 306 height 15
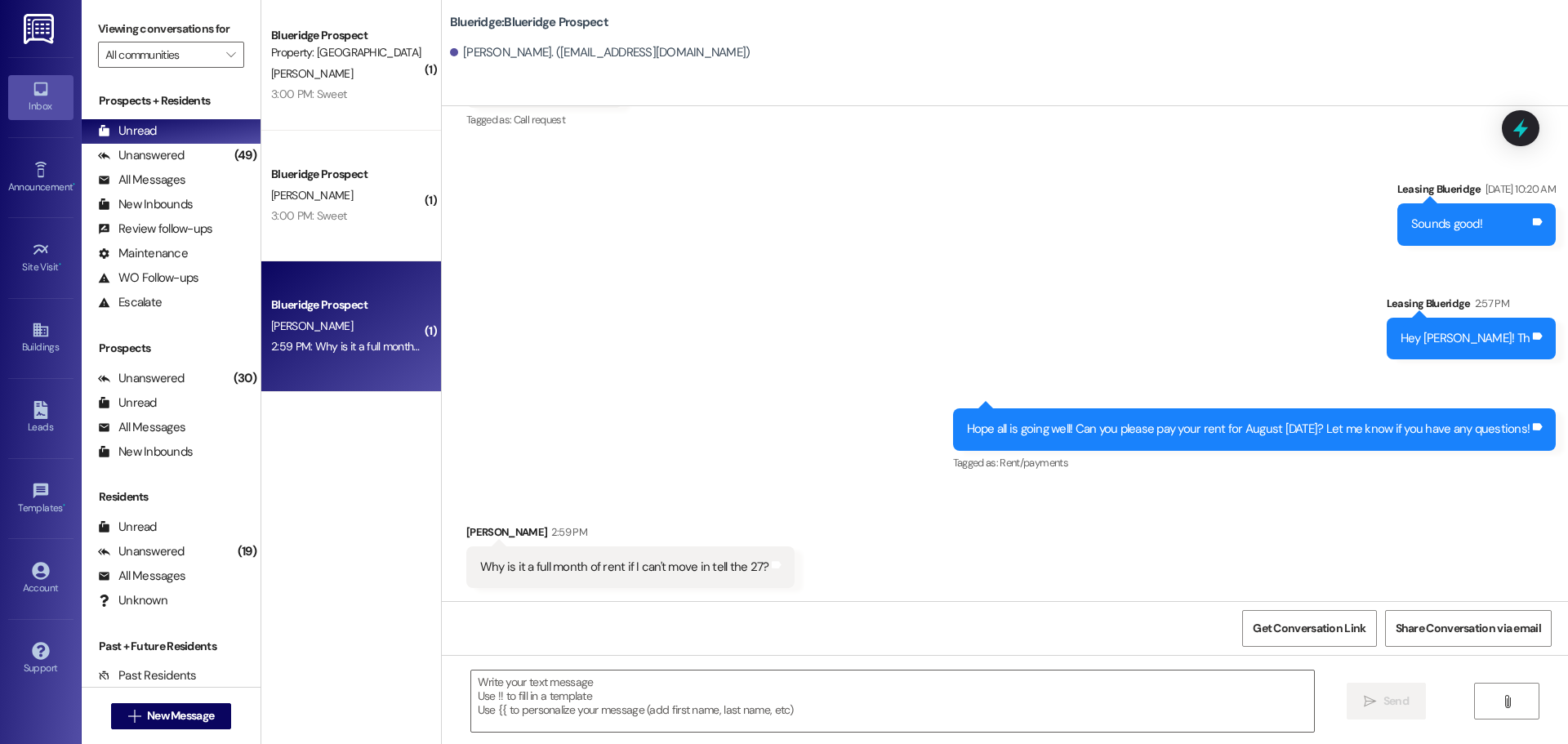
scroll to position [848, 0]
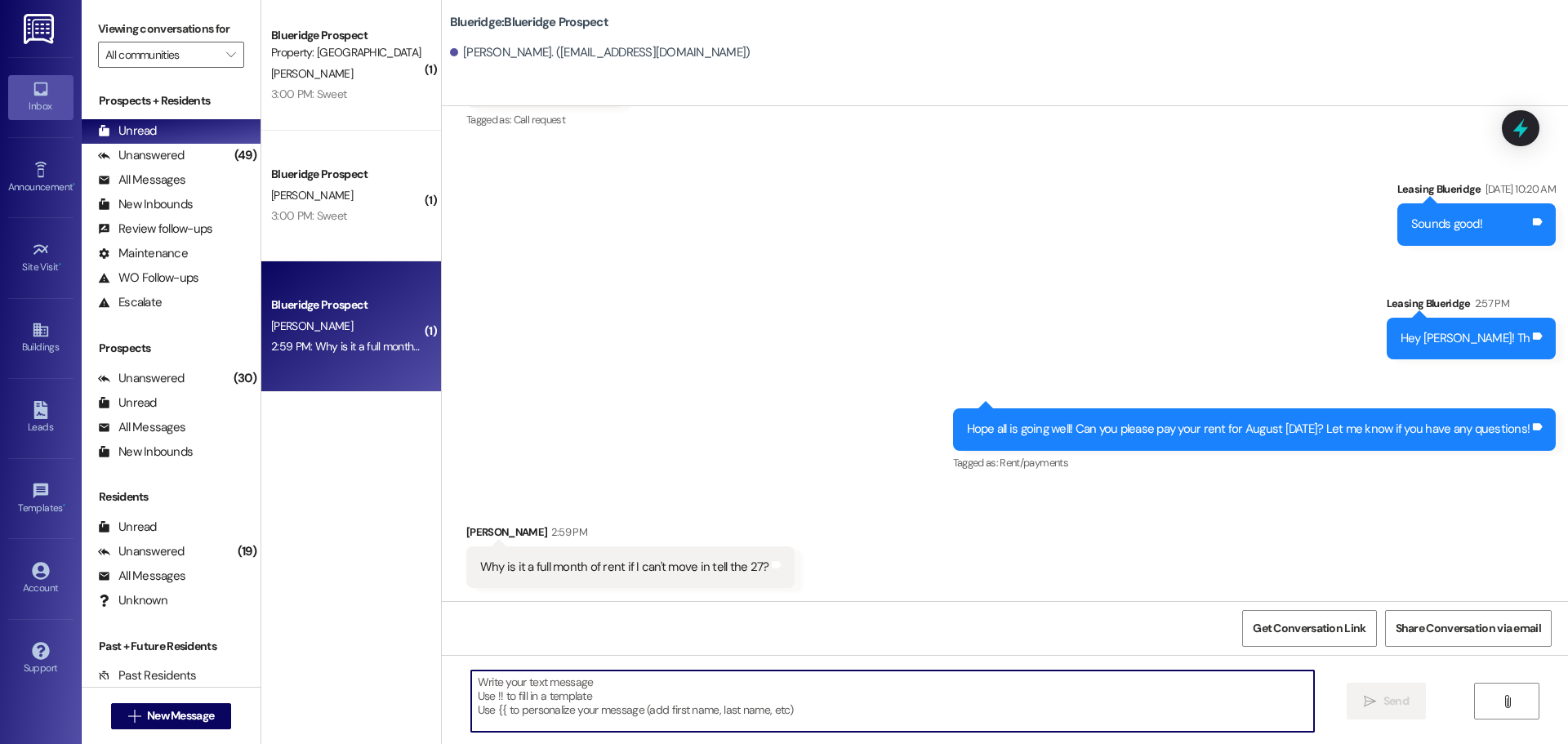
click at [778, 700] on textarea at bounding box center [893, 701] width 843 height 61
click at [957, 682] on textarea at bounding box center [893, 701] width 843 height 61
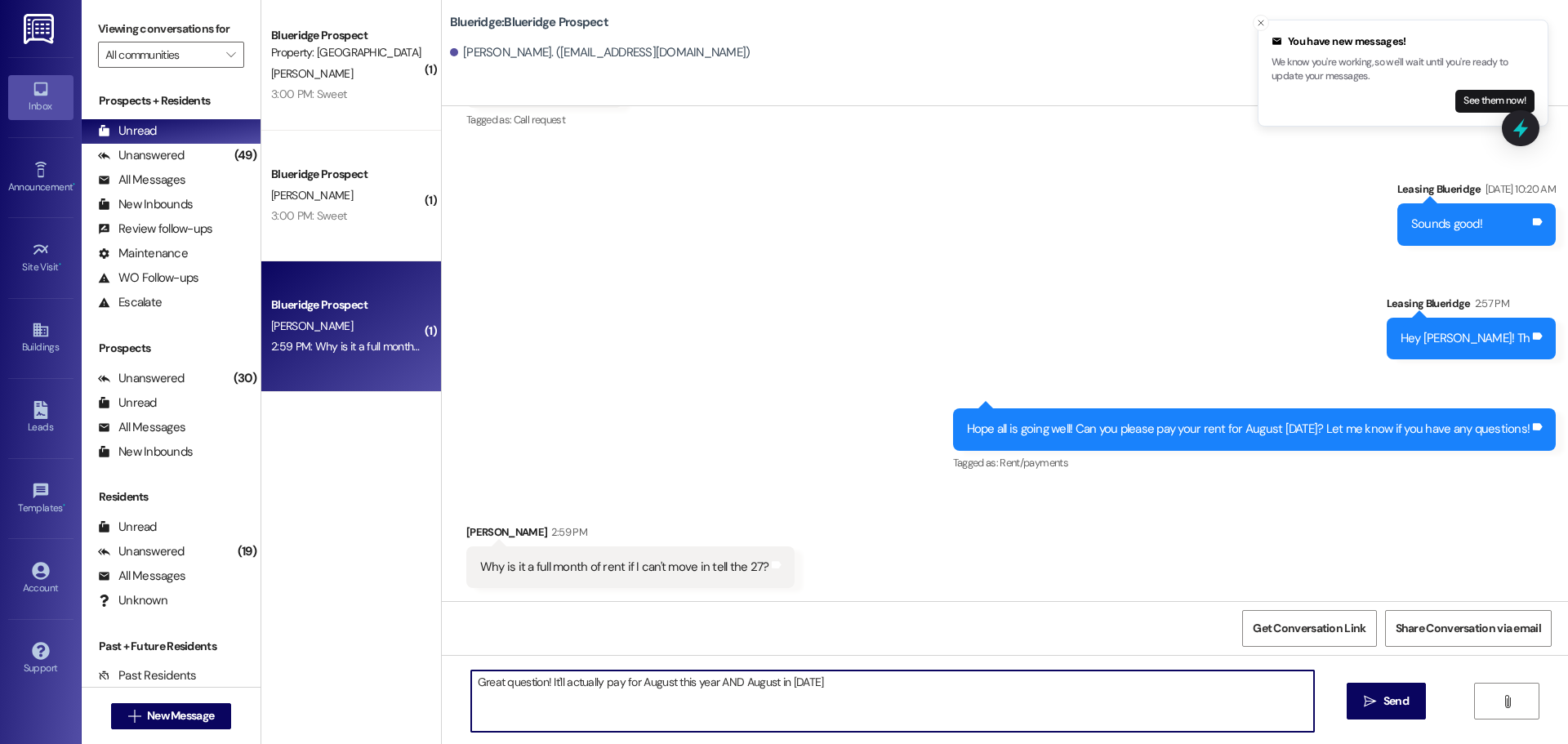
scroll to position [962, 0]
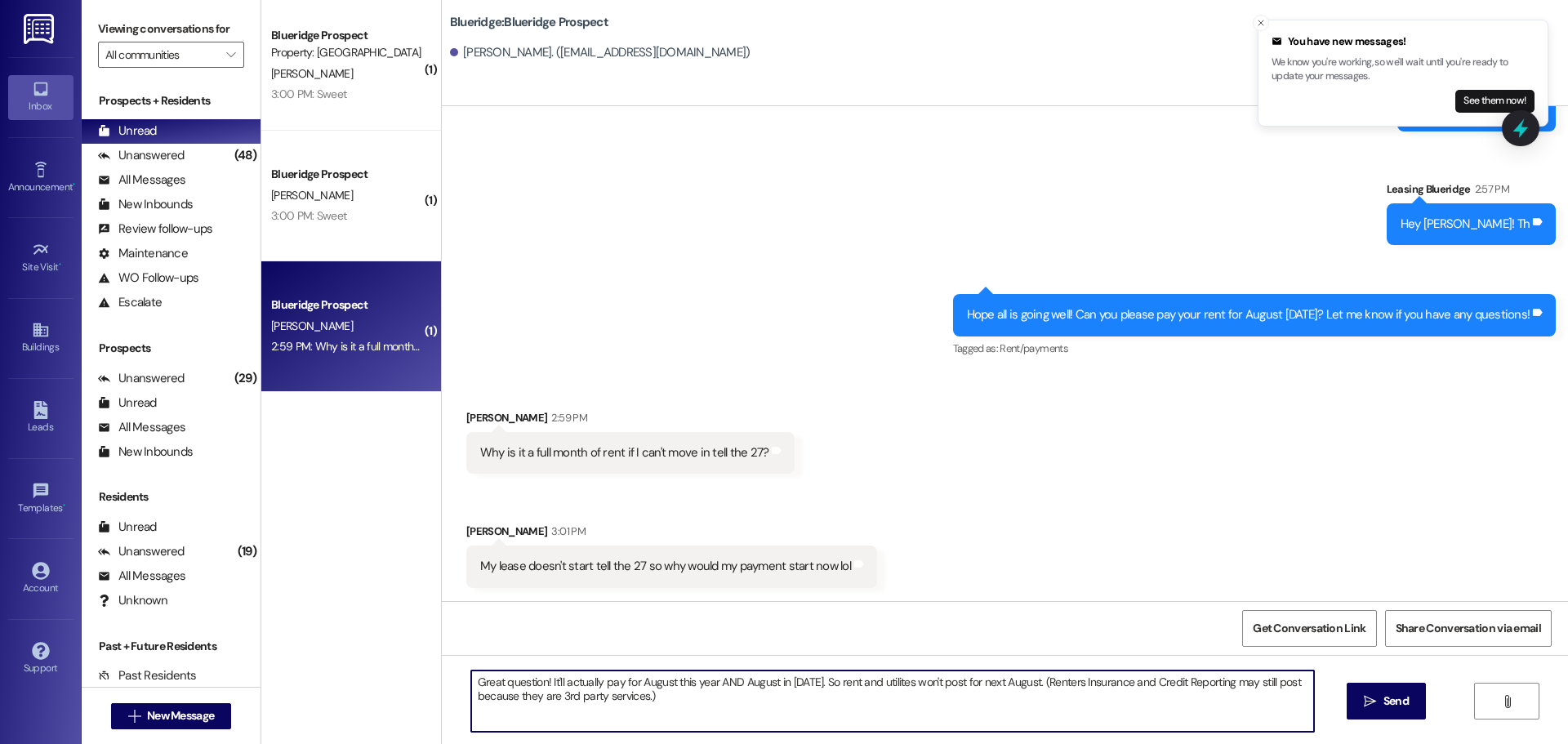
click at [1299, 681] on textarea "Great question! It'll actually pay for August this year AND August in [DATE]. S…" at bounding box center [893, 701] width 843 height 61
click at [887, 684] on textarea "Great question! It'll actually pay for August this year AND August in [DATE]. S…" at bounding box center [893, 701] width 843 height 61
type textarea "Great question! It'll actually pay for August this year AND August in [DATE]. S…"
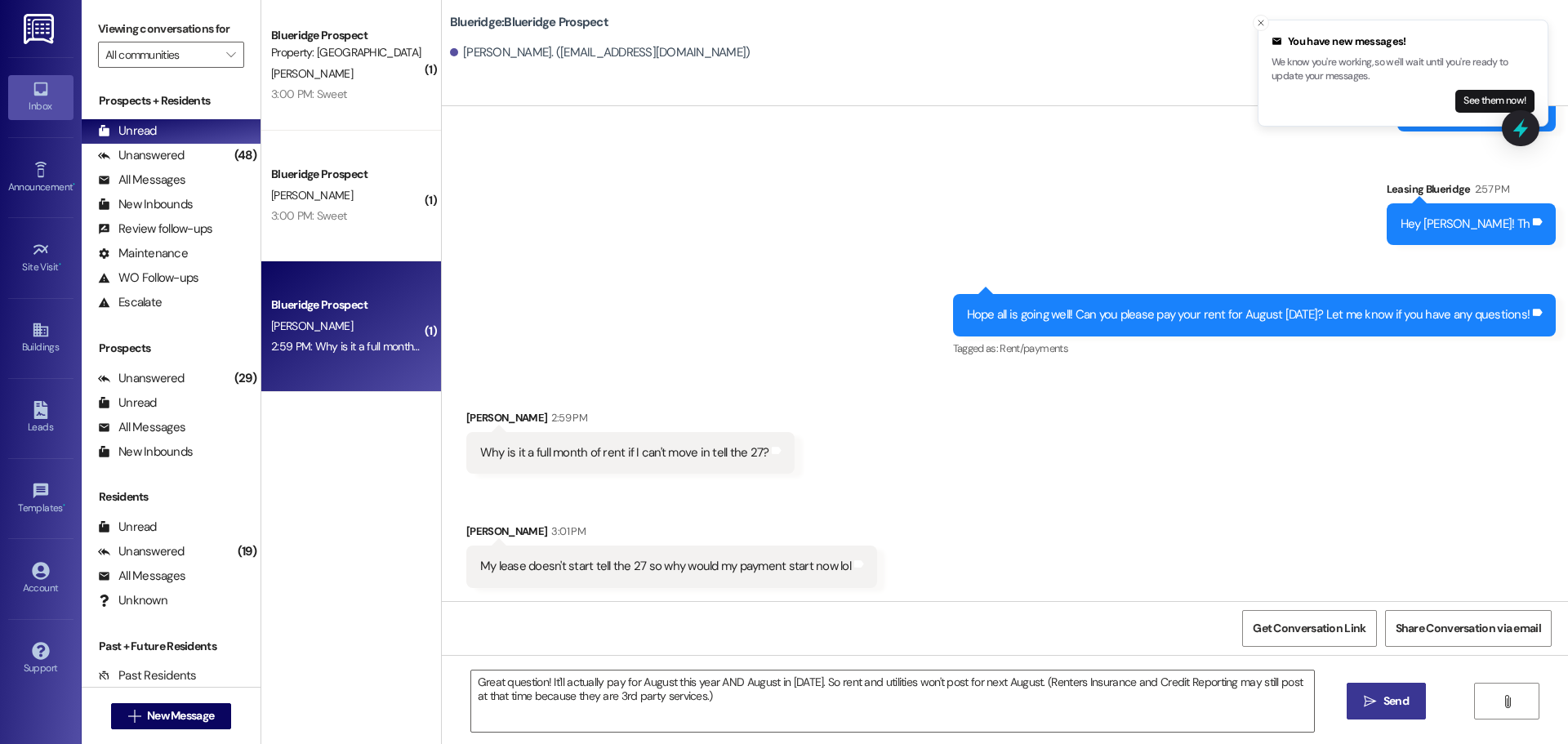
click at [1370, 695] on icon "" at bounding box center [1370, 701] width 12 height 13
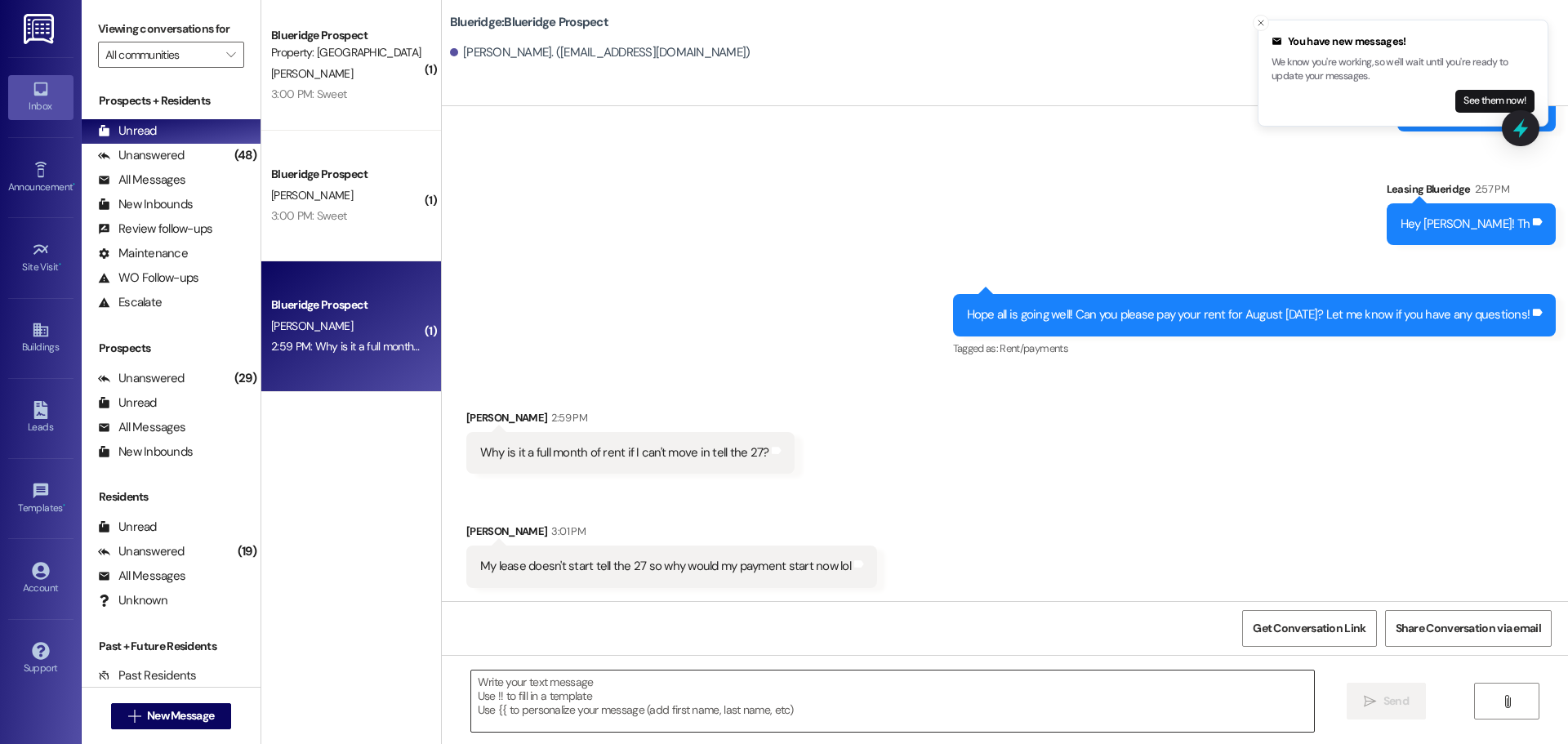
click at [727, 708] on textarea at bounding box center [893, 701] width 843 height 61
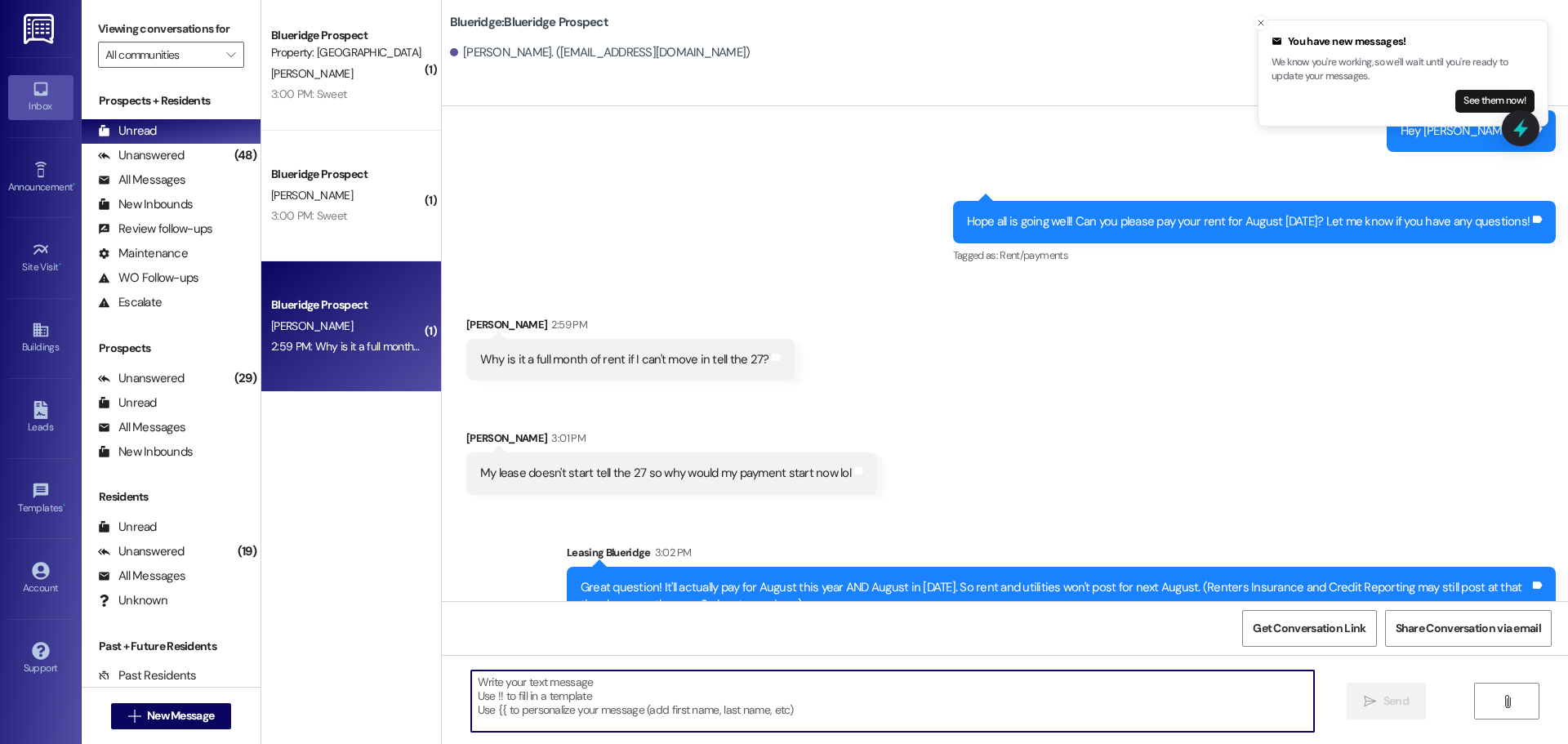
scroll to position [1092, 0]
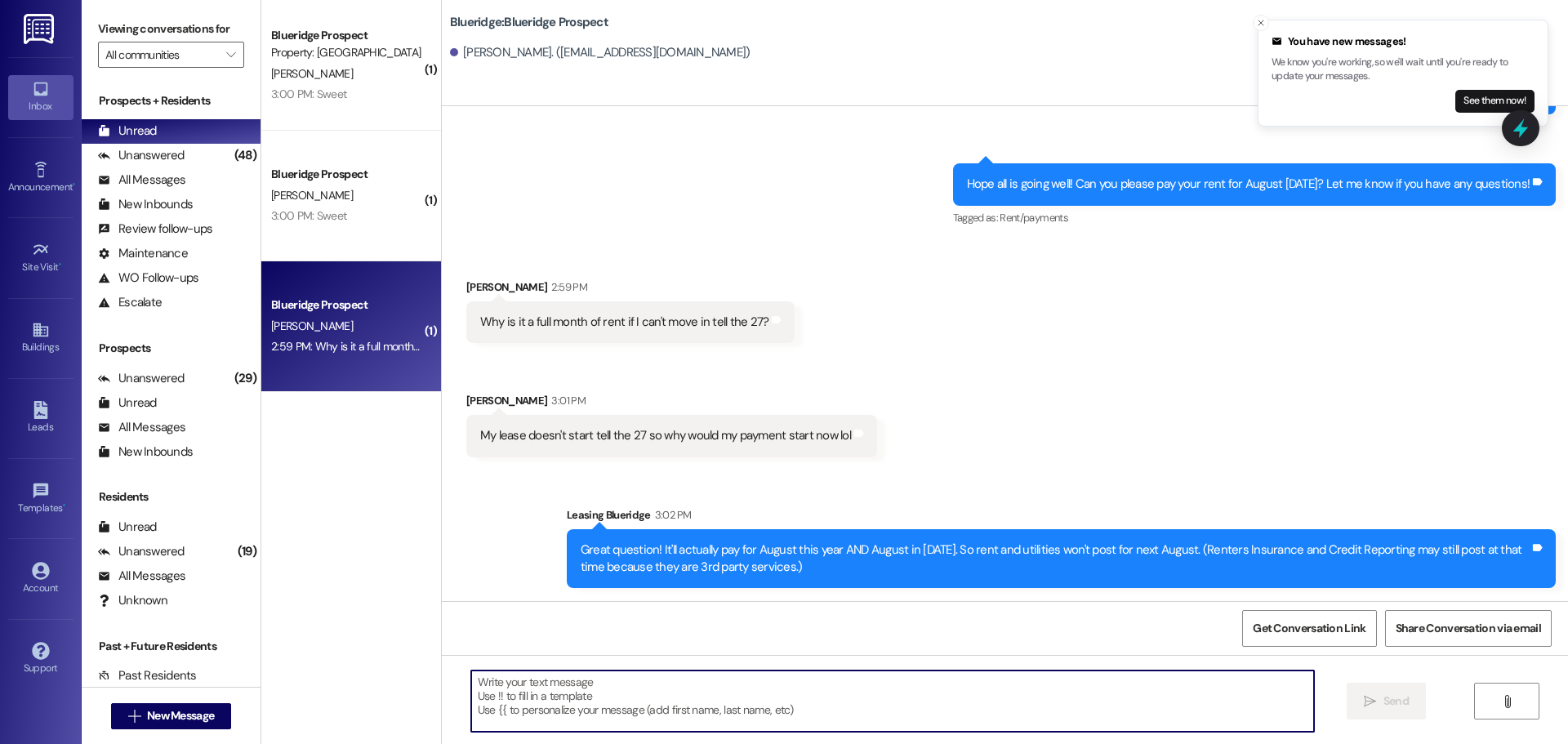
click at [866, 693] on textarea at bounding box center [893, 701] width 843 height 61
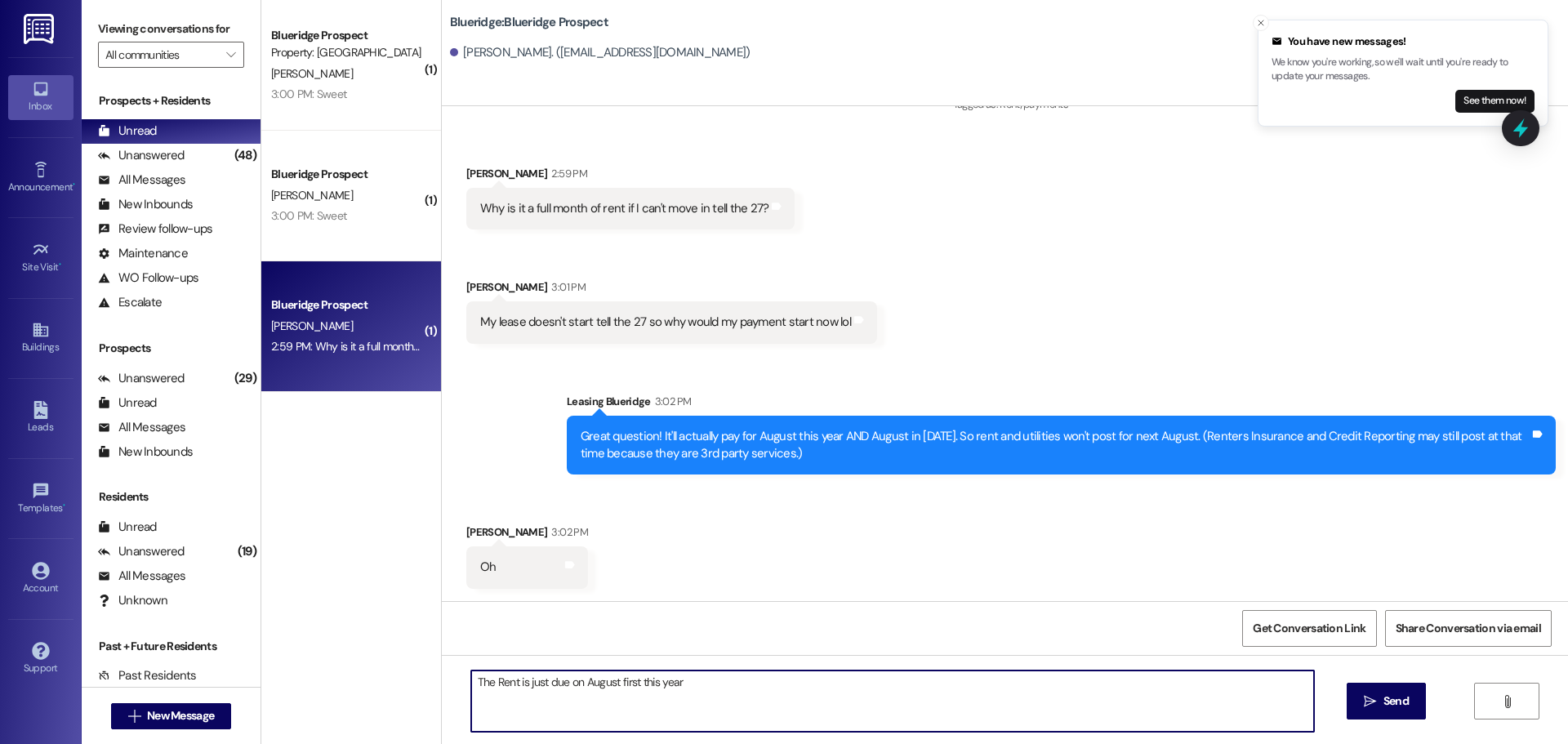
type textarea "The Rent is just due on August first this year."
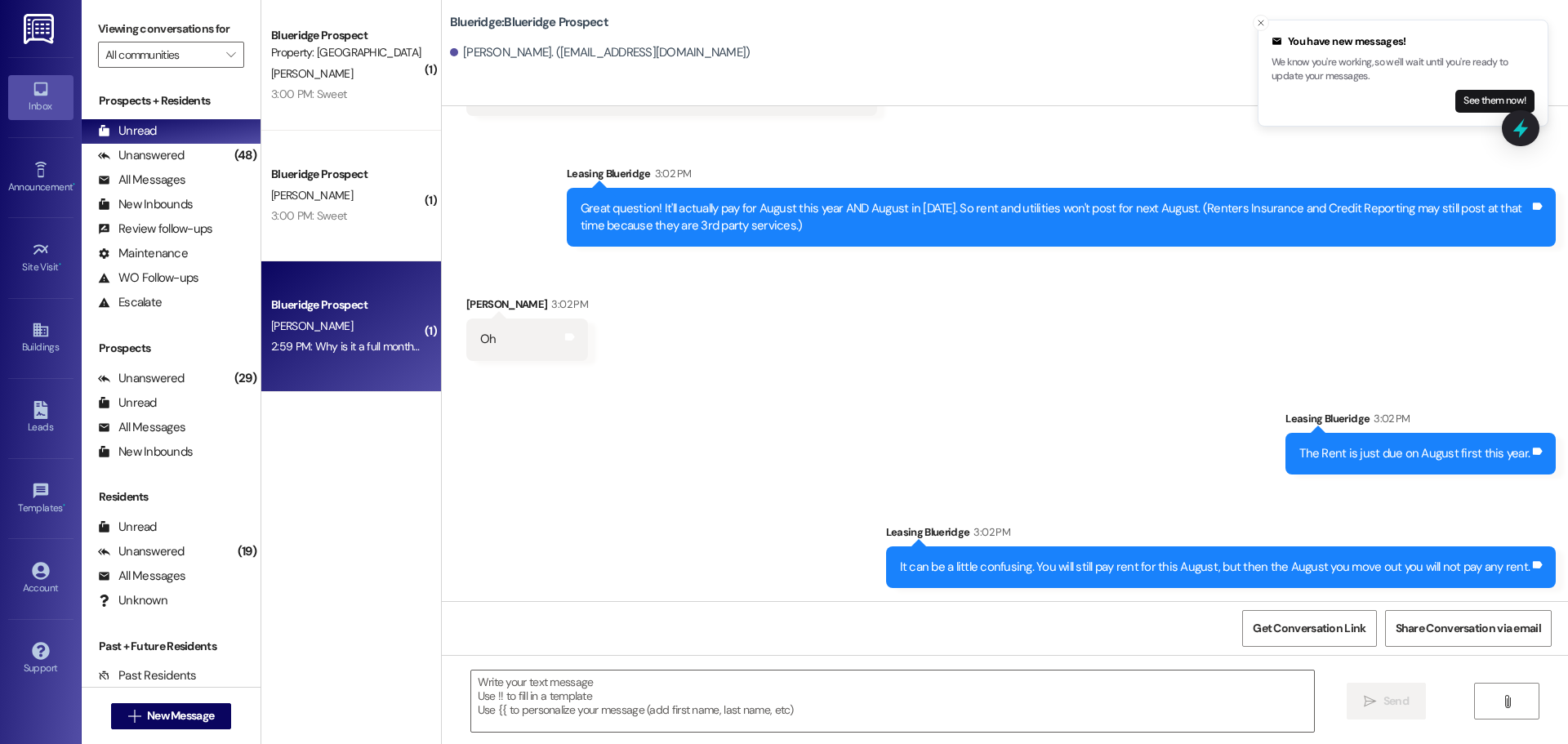
scroll to position [1547, 0]
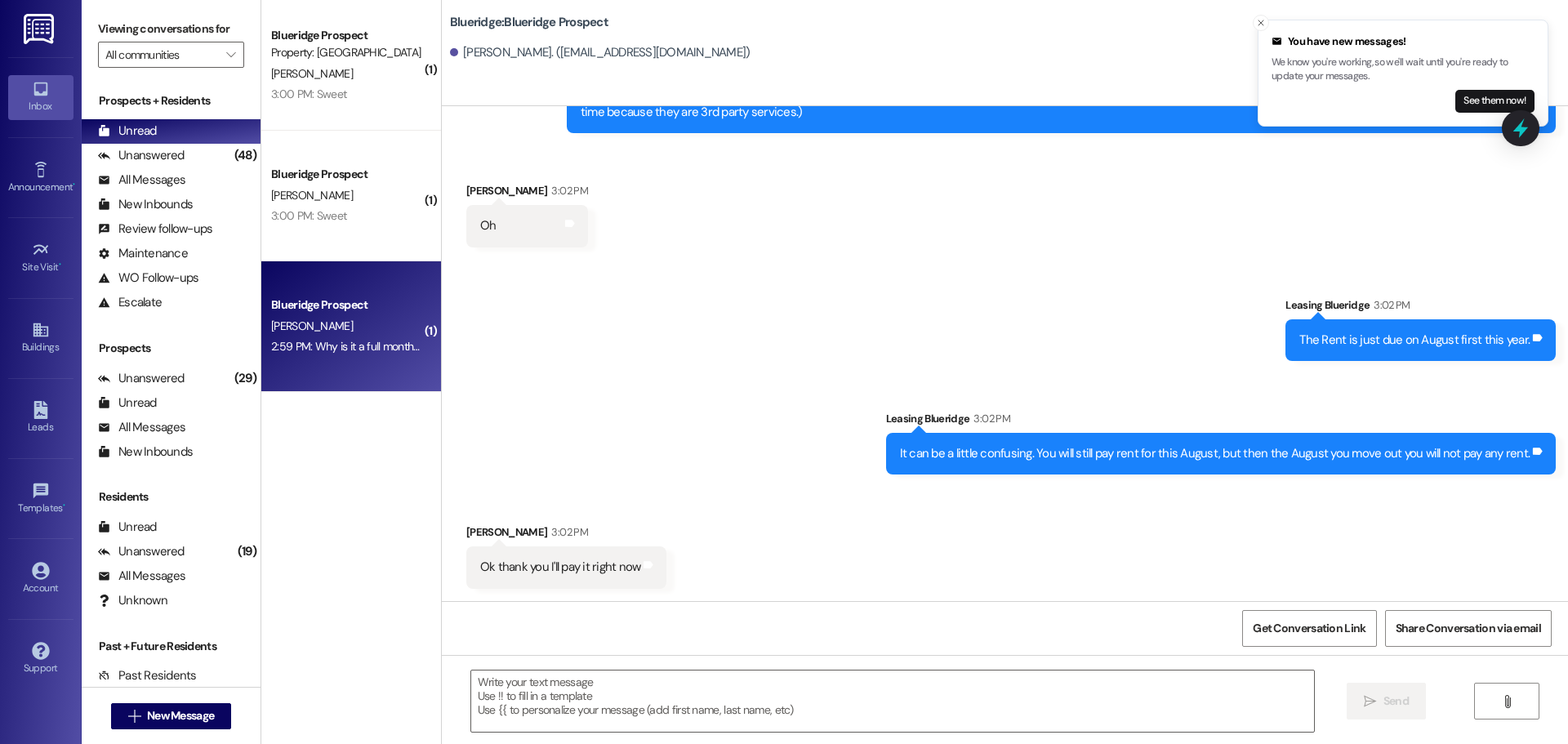
click at [1460, 529] on div "Received via SMS [PERSON_NAME] 3:02 PM Ok thank you I'll pay it right now Tags …" at bounding box center [1005, 543] width 1127 height 114
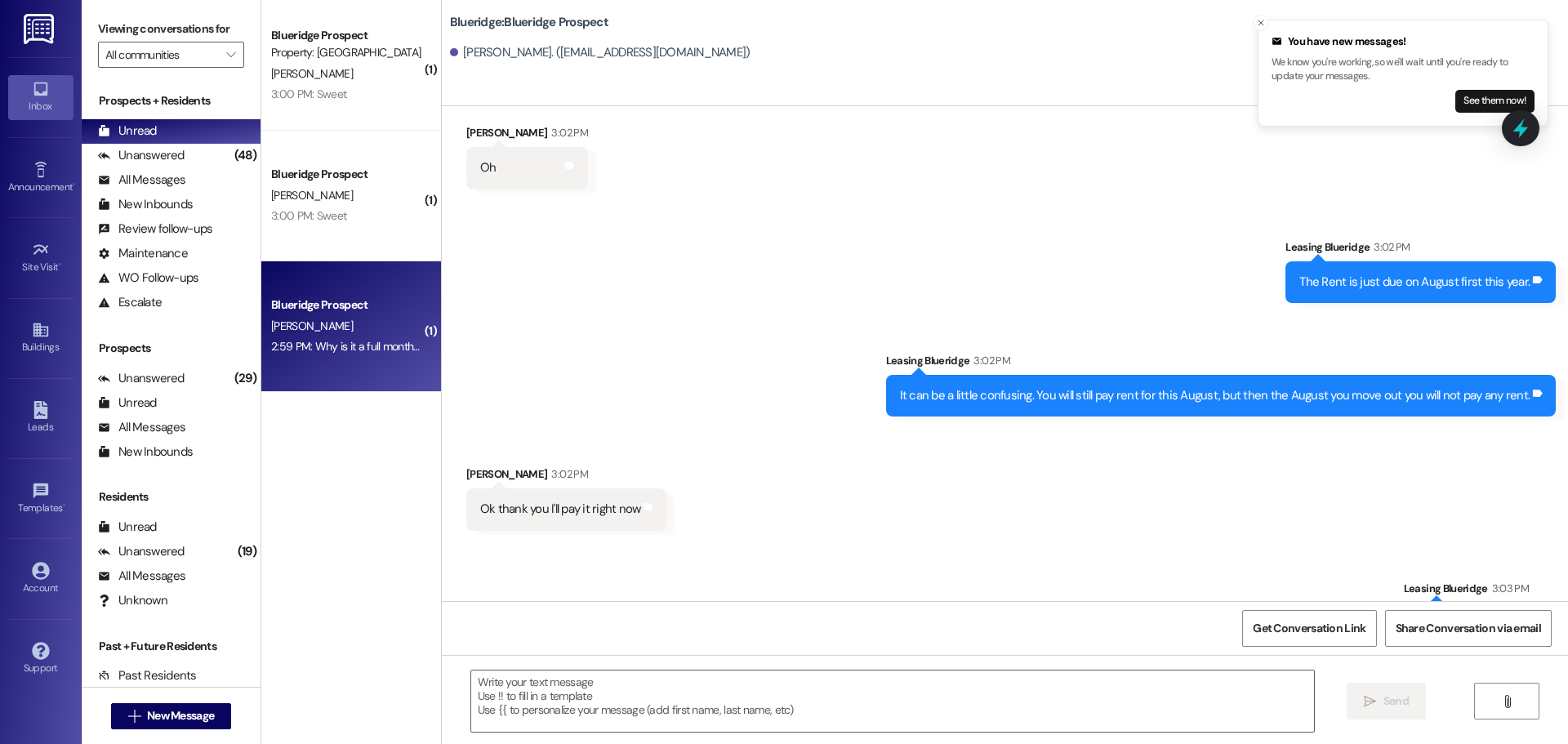
scroll to position [1662, 0]
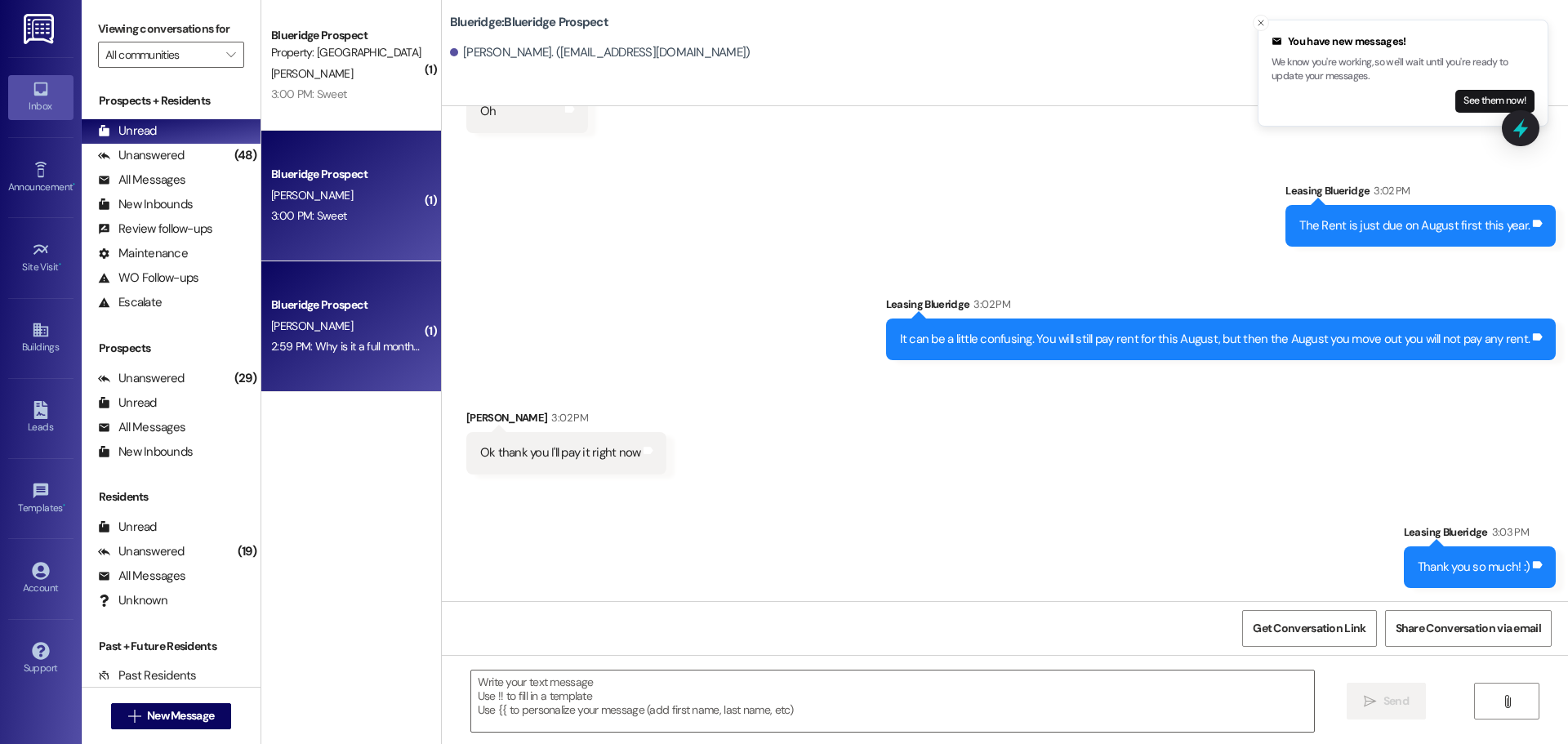
click at [337, 224] on div "3:00 PM: Sweet 3:00 PM: Sweet" at bounding box center [347, 216] width 155 height 20
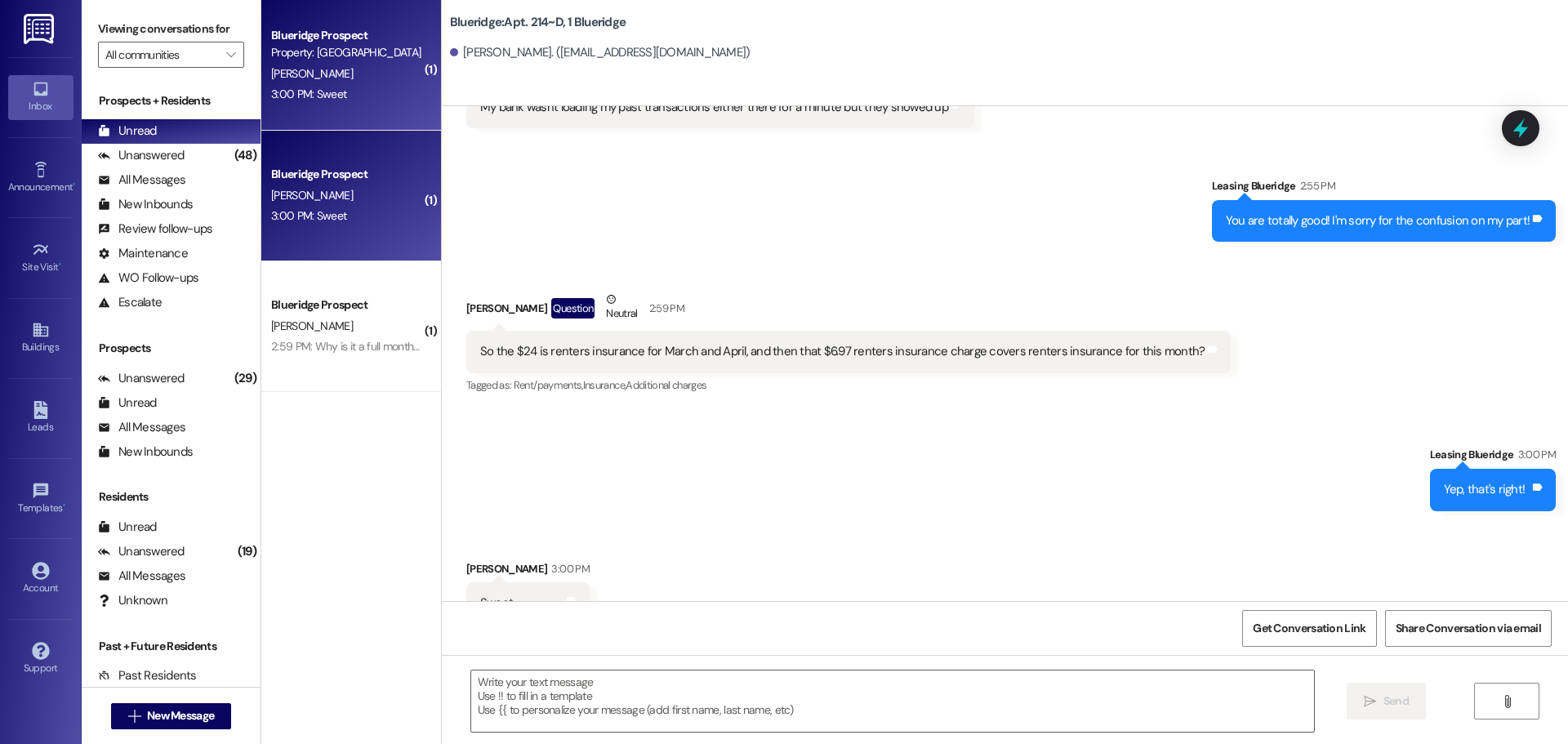
scroll to position [41206, 0]
click at [1462, 523] on div "Received via SMS [PERSON_NAME] 3:00 PM Sweet Tags and notes Tagged as: Praise C…" at bounding box center [1005, 649] width 1127 height 253
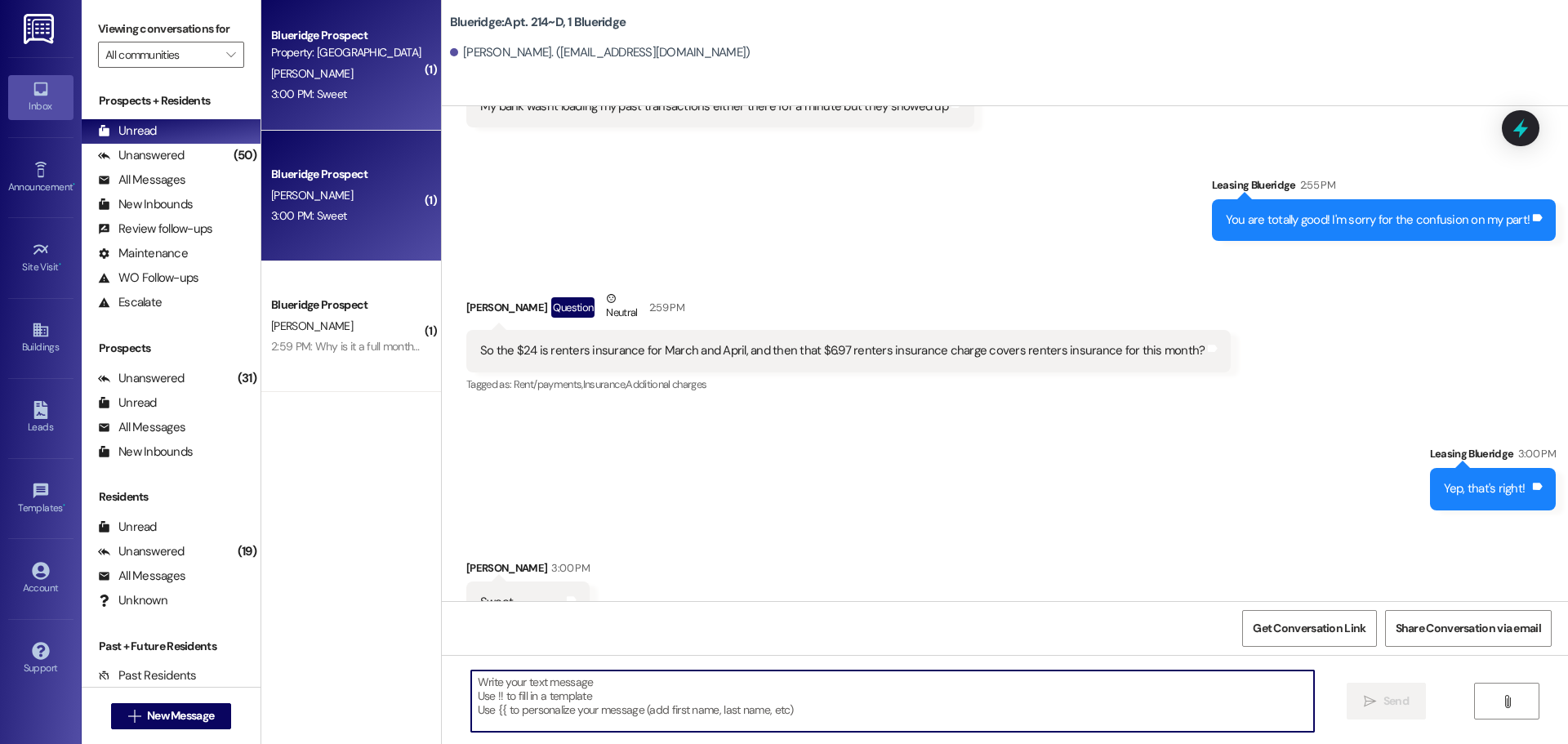
click at [866, 702] on textarea at bounding box center [893, 701] width 843 height 61
click at [895, 729] on textarea at bounding box center [893, 701] width 843 height 61
type textarea "You are very welcome!"
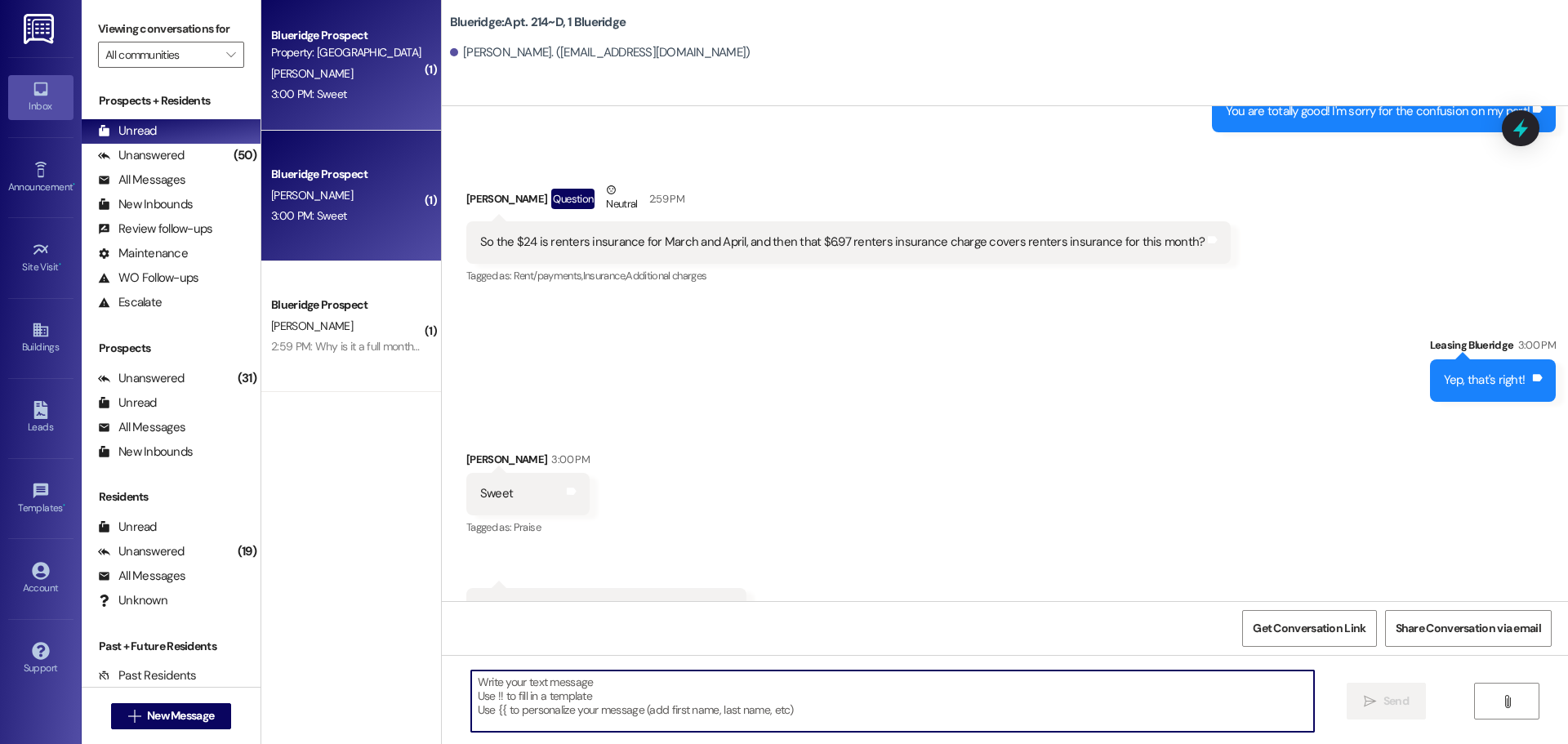
scroll to position [41319, 0]
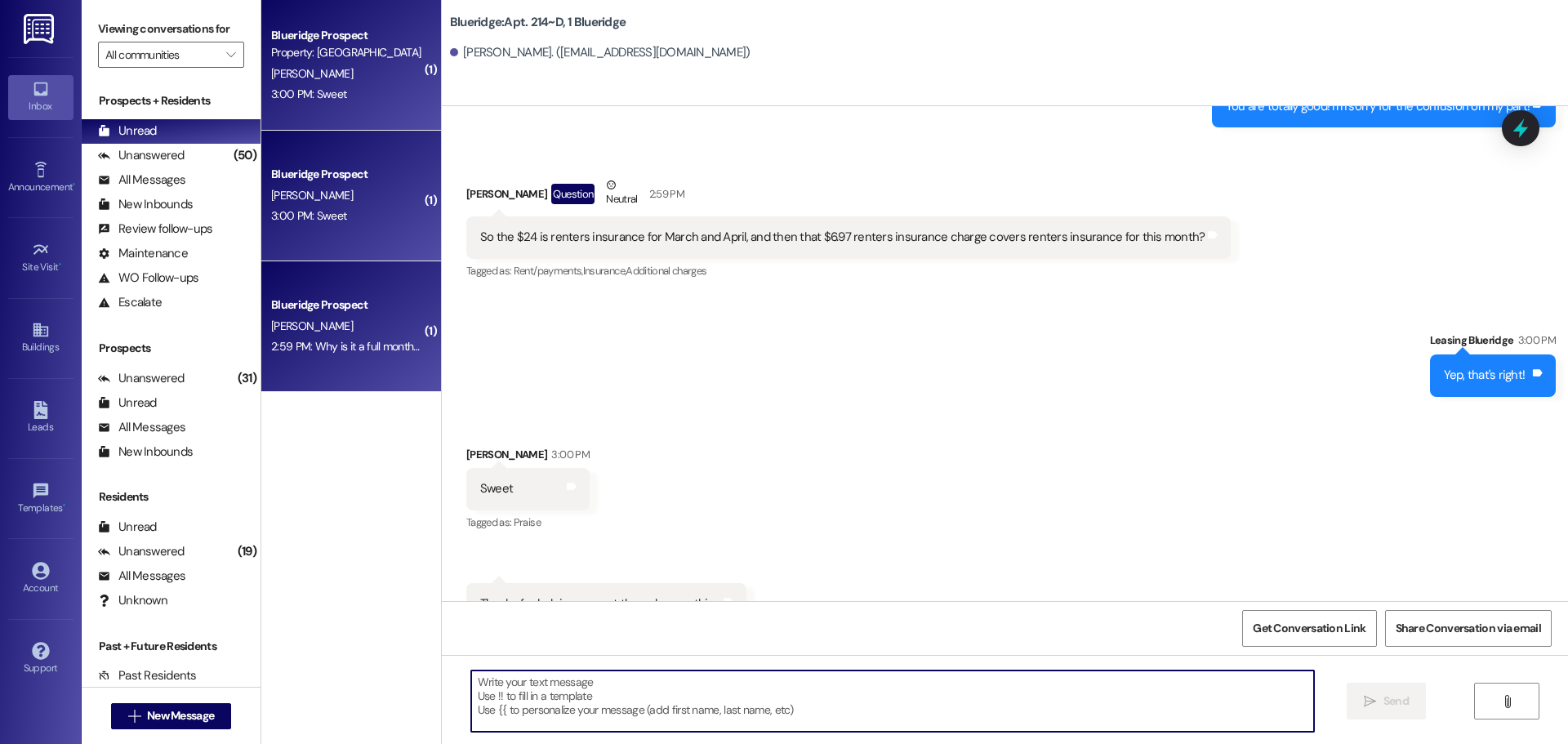
click at [333, 317] on div "[PERSON_NAME]" at bounding box center [347, 326] width 155 height 20
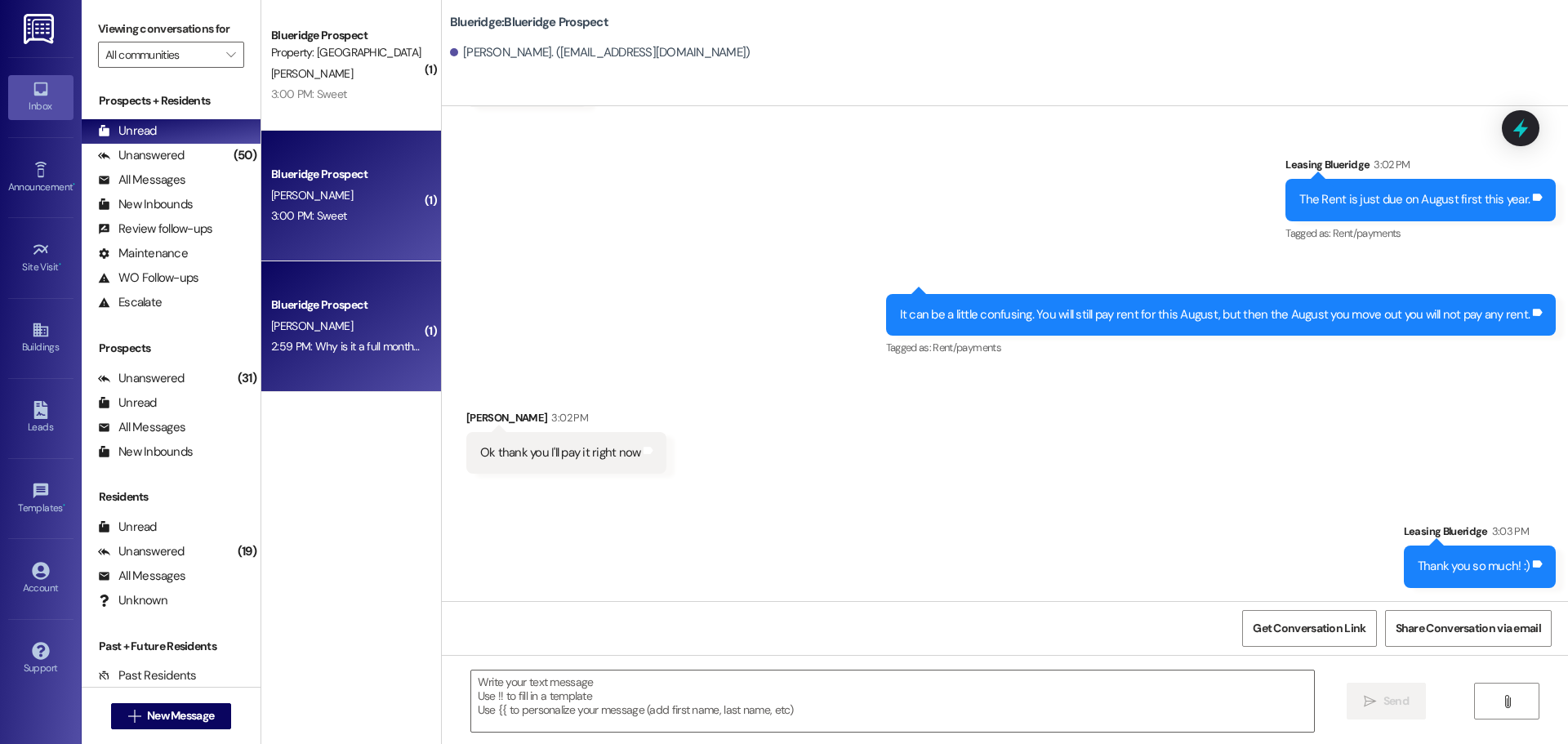
scroll to position [1689, 0]
click at [325, 217] on div "3:00 PM: Sweet 3:00 PM: Sweet" at bounding box center [309, 216] width 75 height 15
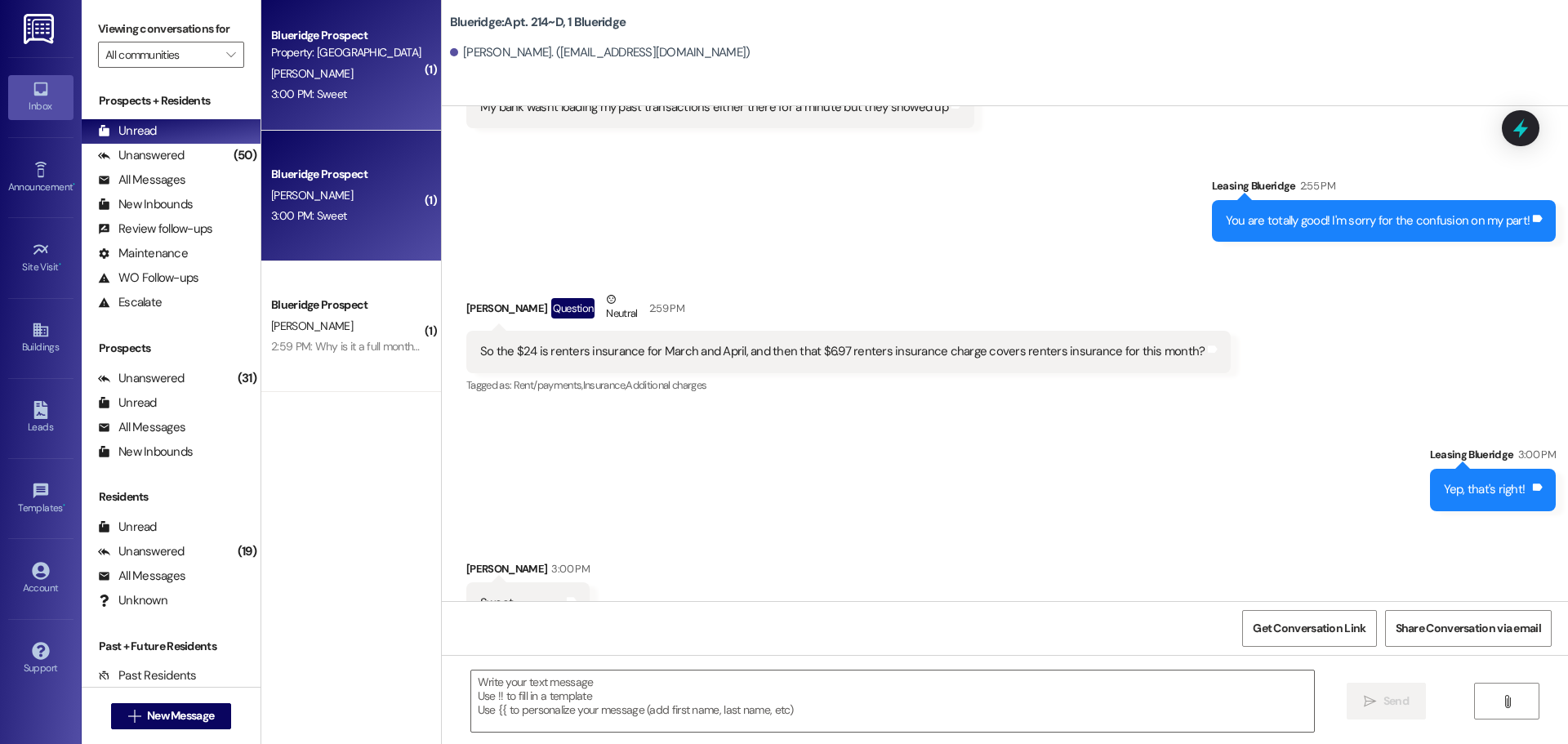
scroll to position [41319, 0]
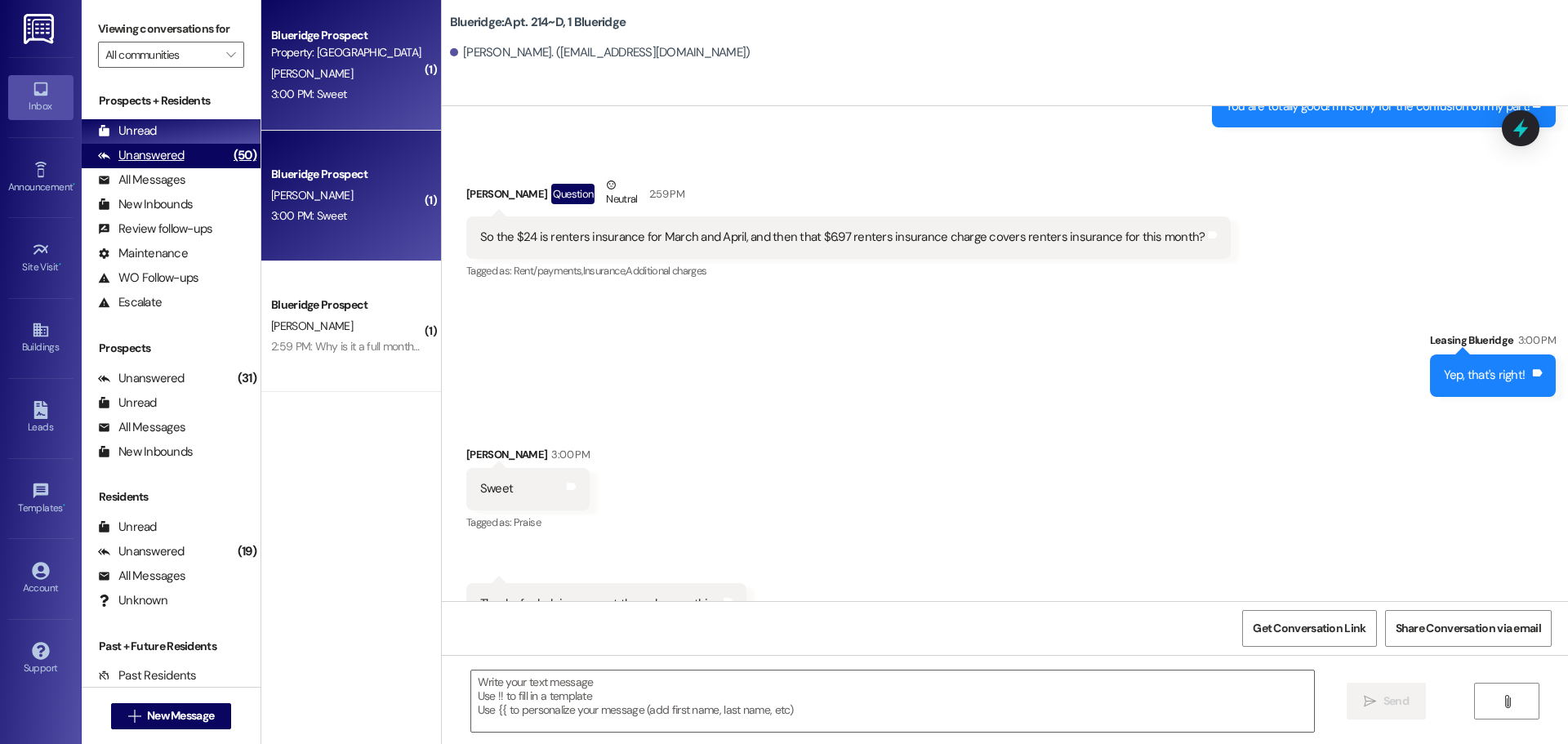
click at [188, 161] on div "Unanswered (50)" at bounding box center [171, 156] width 179 height 24
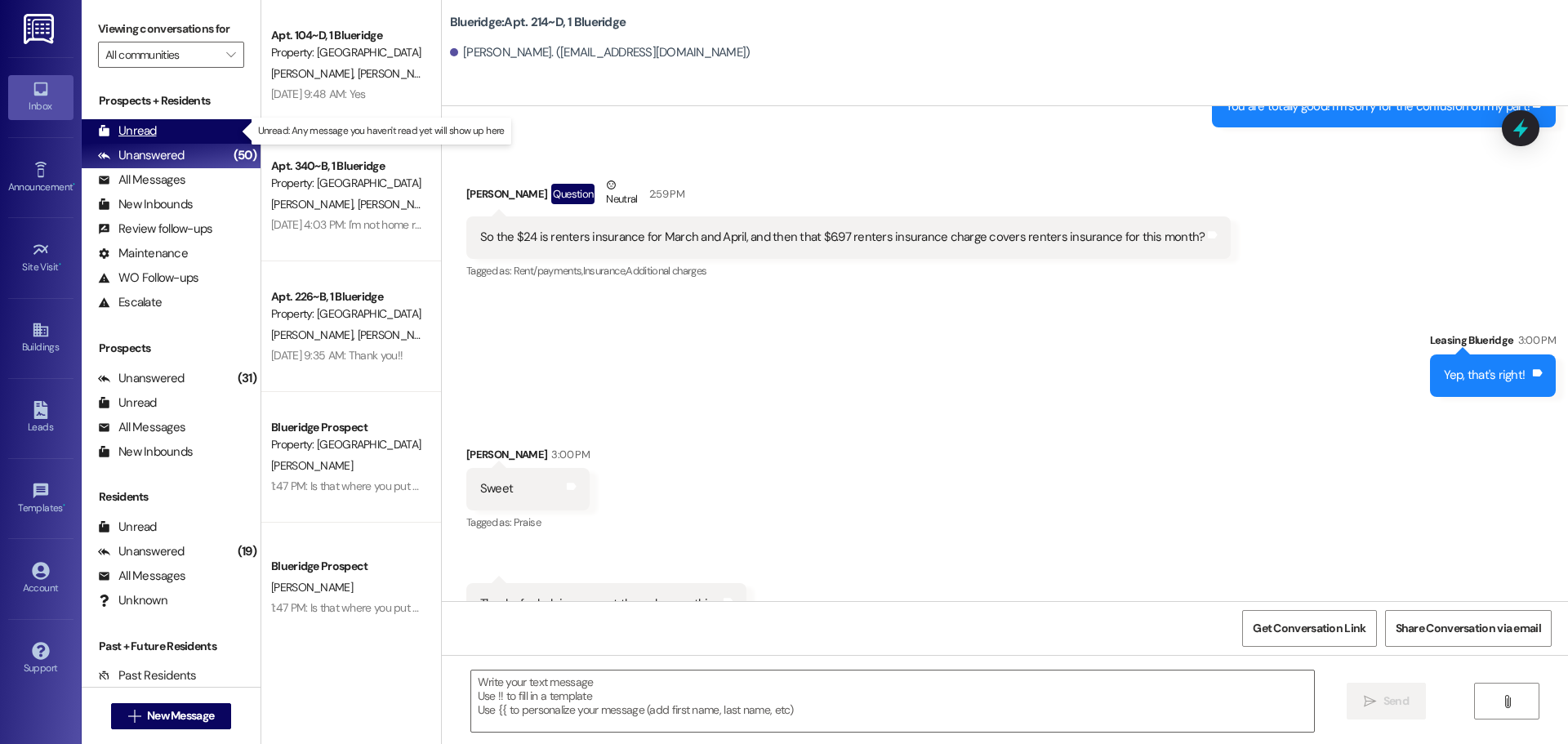
click at [201, 125] on div "Unread (0)" at bounding box center [171, 132] width 179 height 24
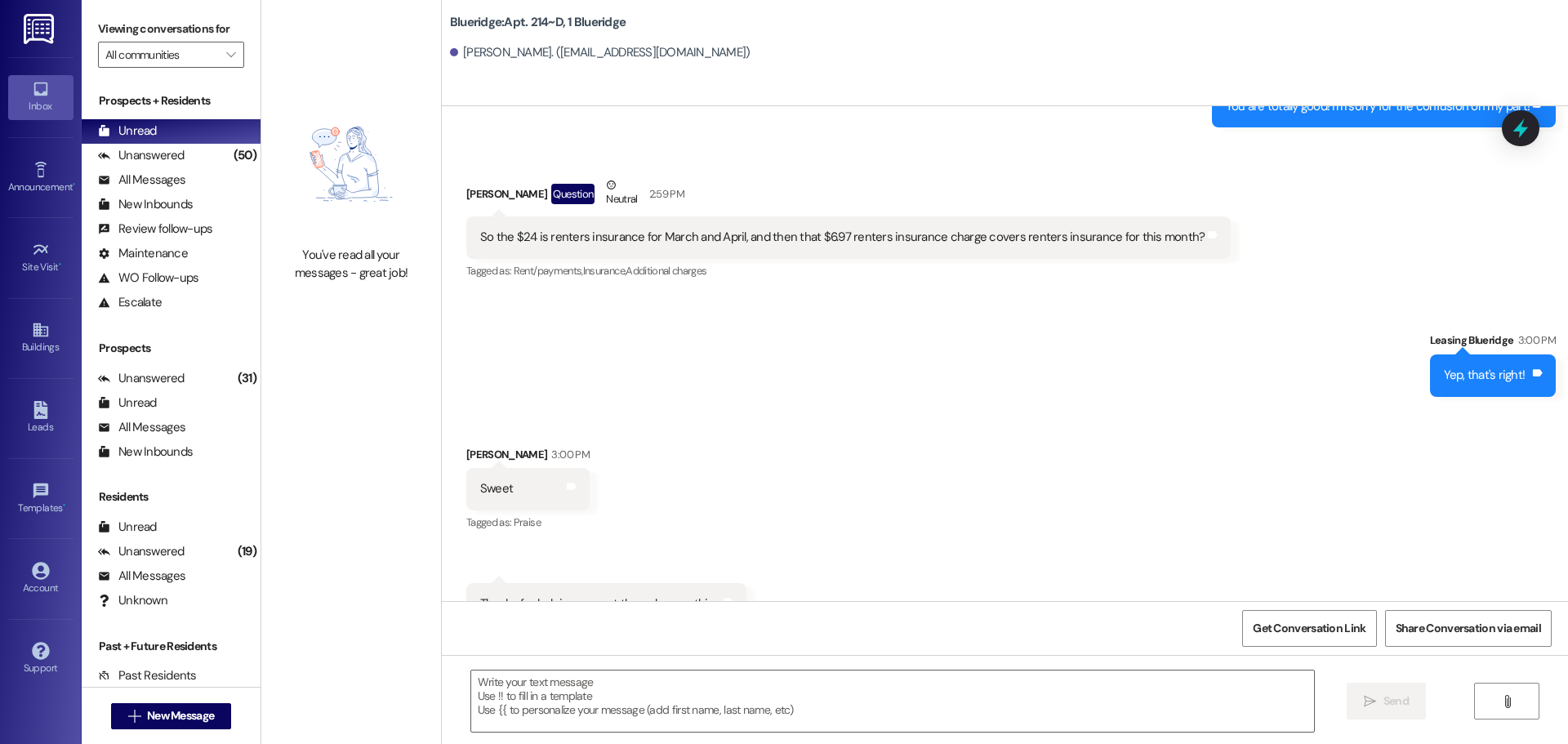
click at [734, 410] on div "Received via SMS [PERSON_NAME] 3:00 PM Sweet Tags and notes Tagged as: Praise C…" at bounding box center [1005, 536] width 1127 height 253
click at [137, 148] on div "Unanswered" at bounding box center [141, 156] width 86 height 18
click at [155, 130] on div "Unread" at bounding box center [127, 131] width 58 height 18
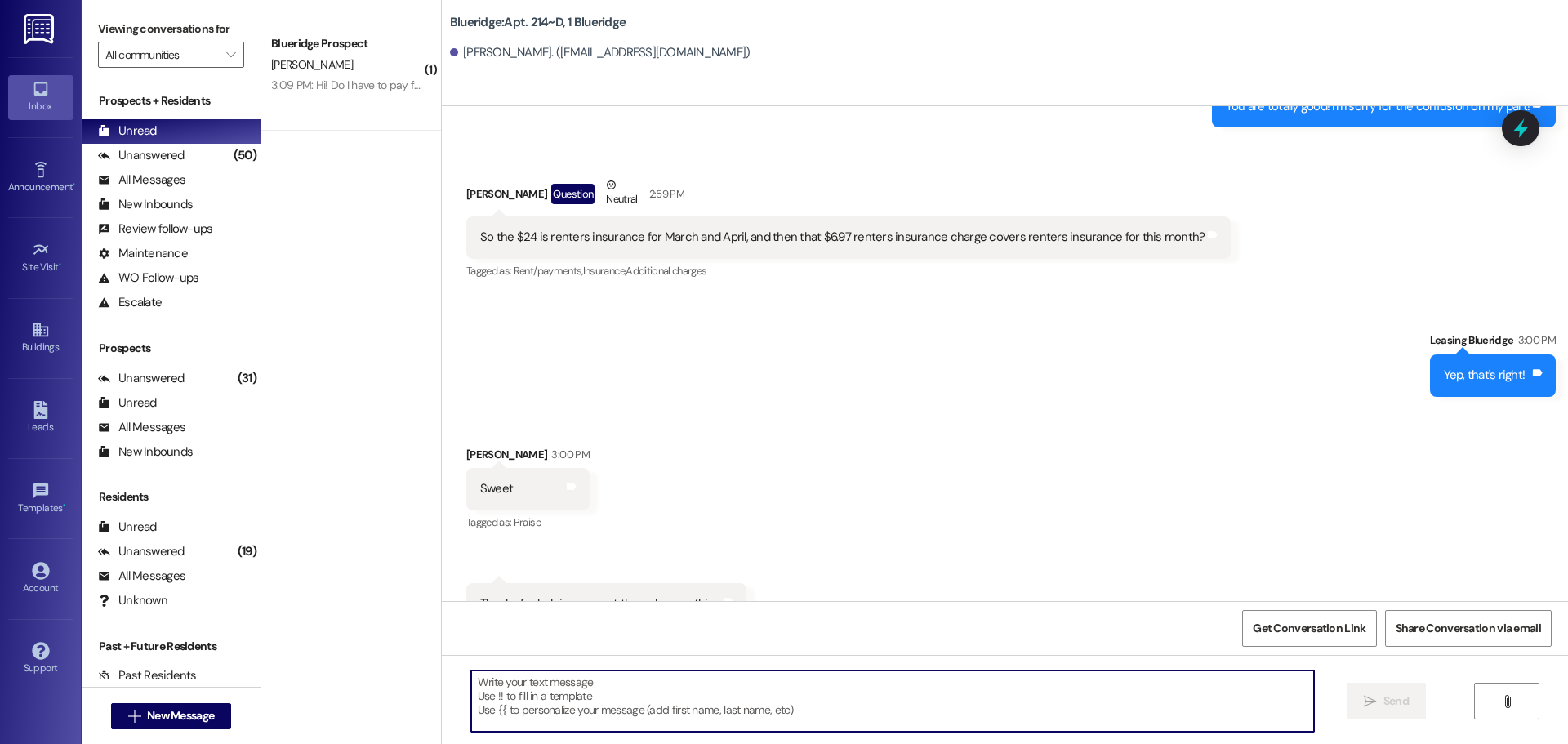
click at [786, 704] on textarea at bounding box center [893, 701] width 843 height 61
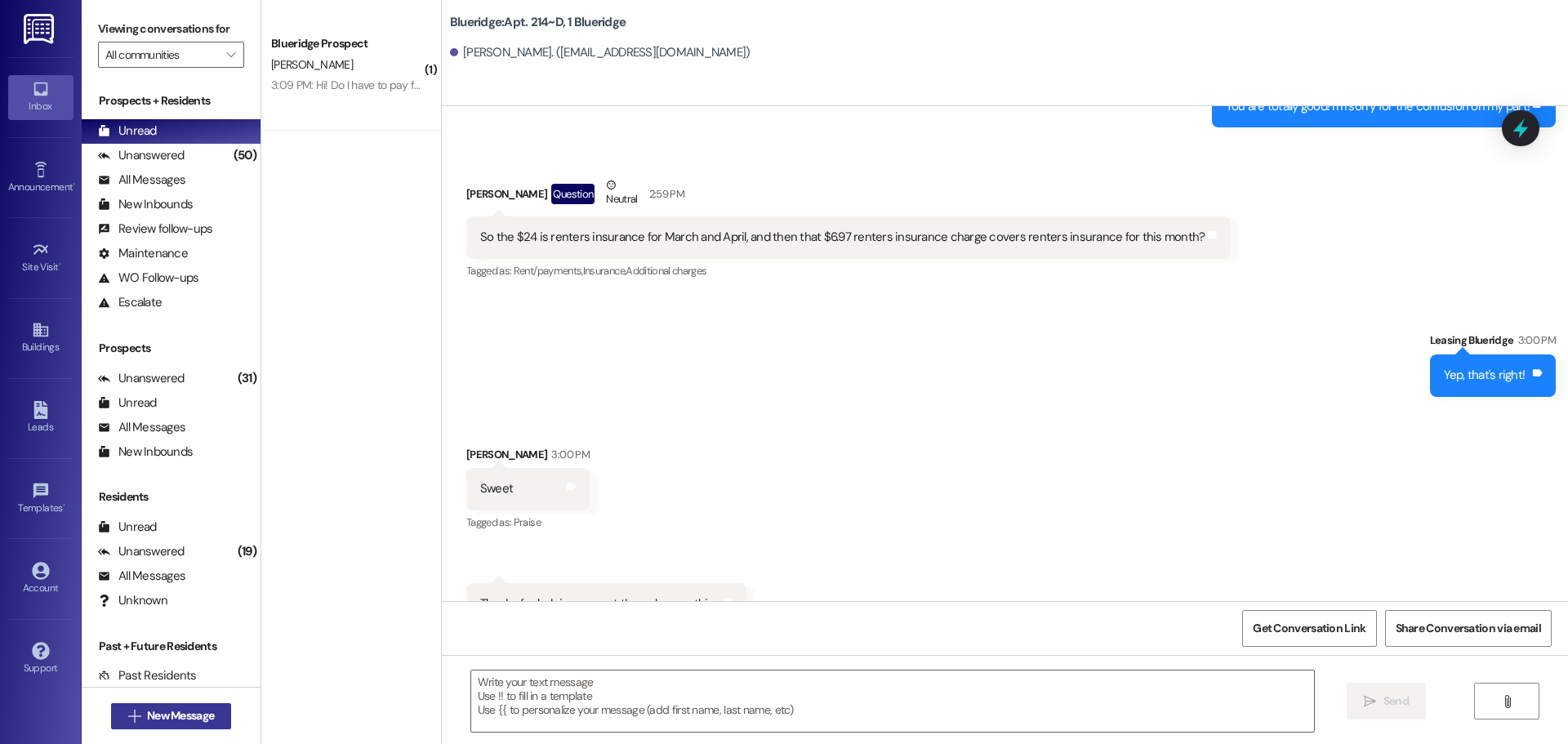
click at [168, 714] on span "New Message" at bounding box center [181, 715] width 67 height 18
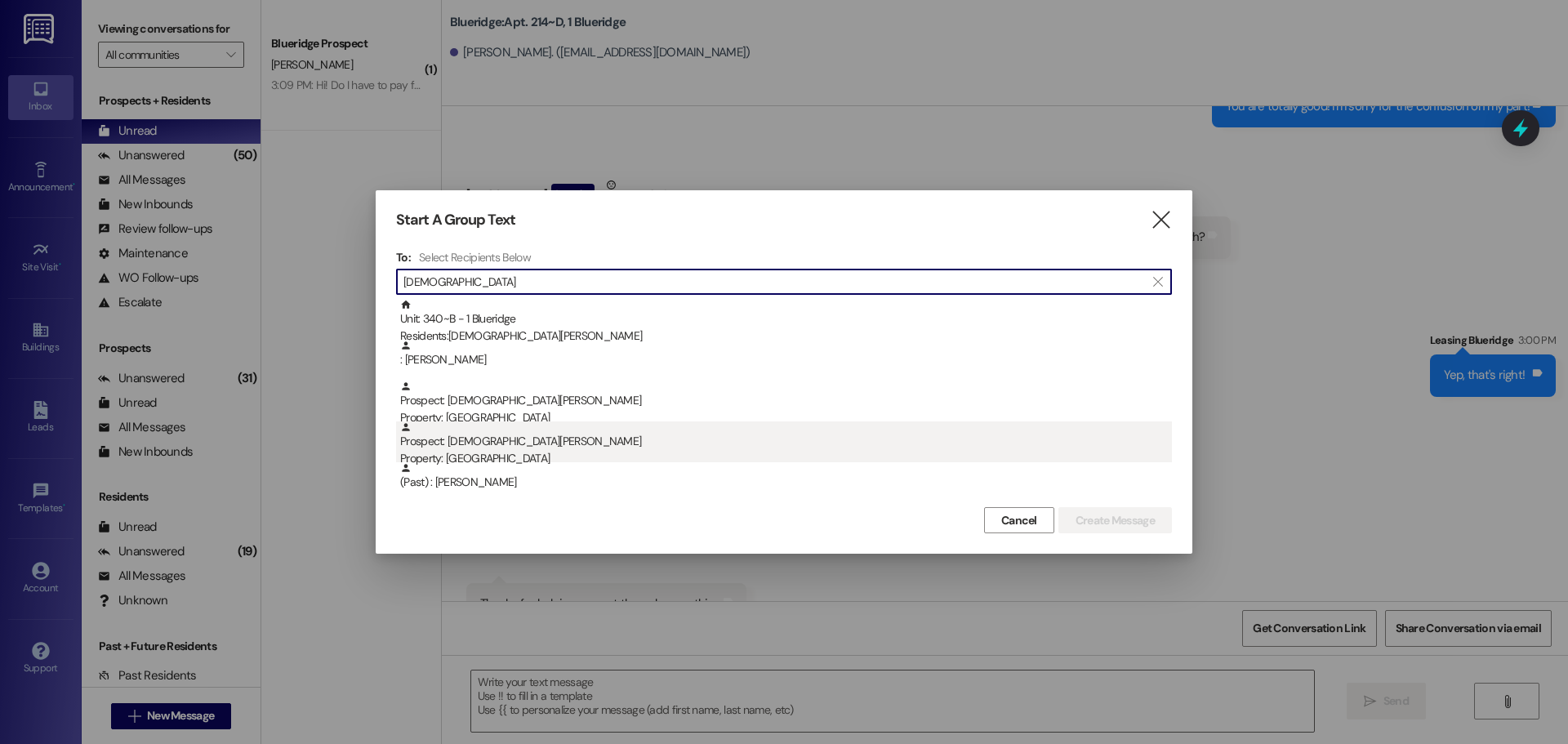
type input "[DEMOGRAPHIC_DATA]"
click at [583, 438] on div "Prospect: [DEMOGRAPHIC_DATA][PERSON_NAME] Property: [GEOGRAPHIC_DATA]" at bounding box center [786, 445] width 772 height 46
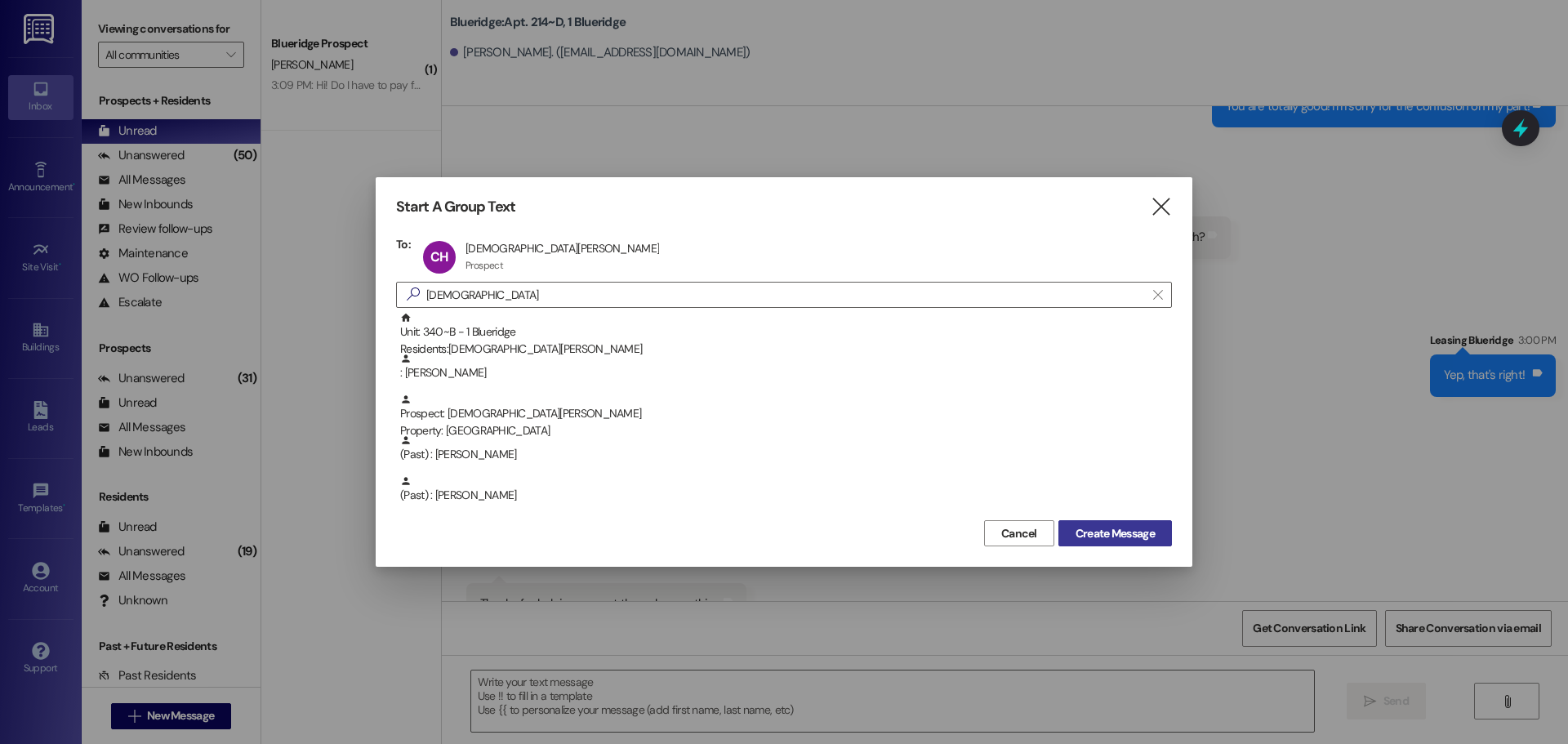
click at [1142, 535] on span "Create Message" at bounding box center [1116, 534] width 80 height 18
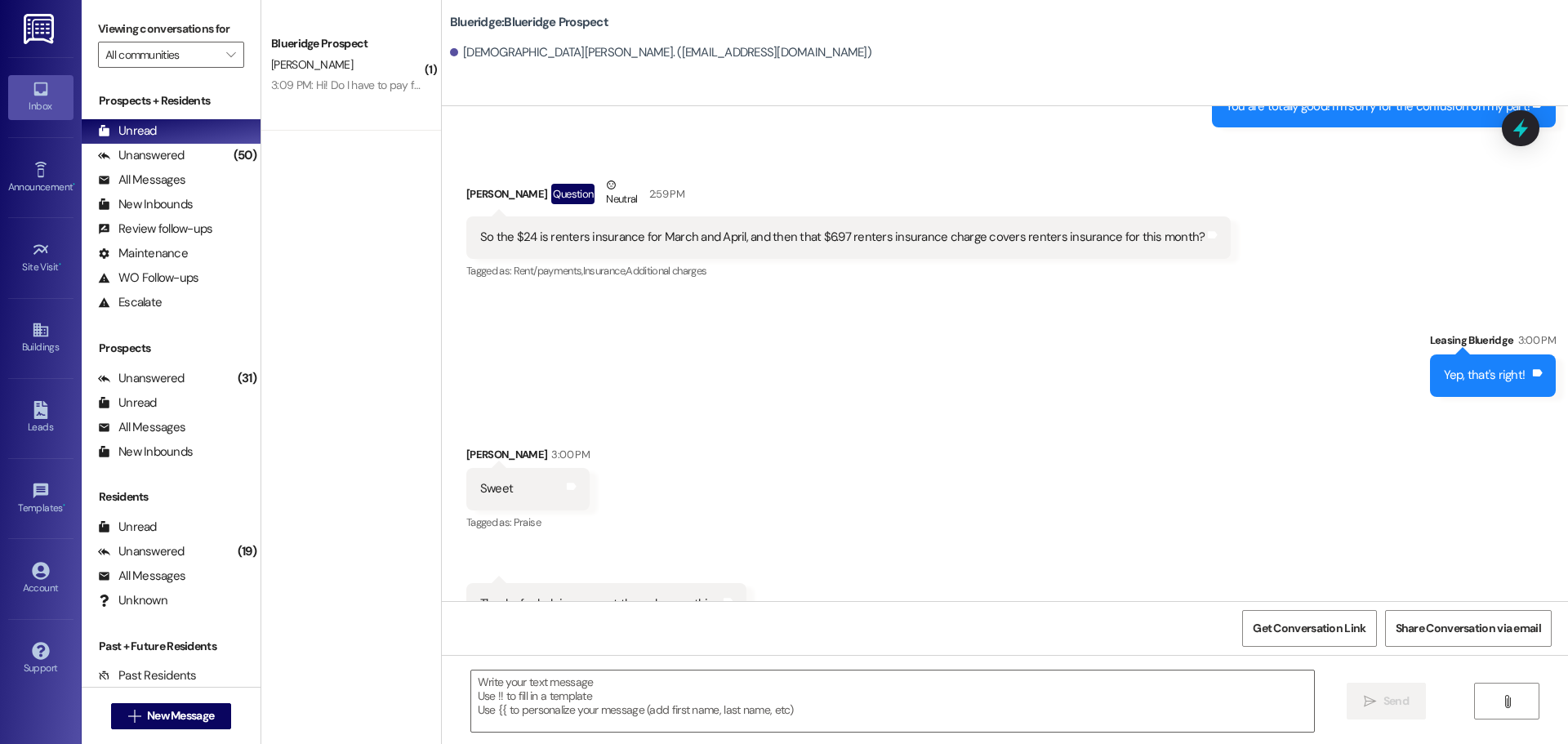
scroll to position [1895, 0]
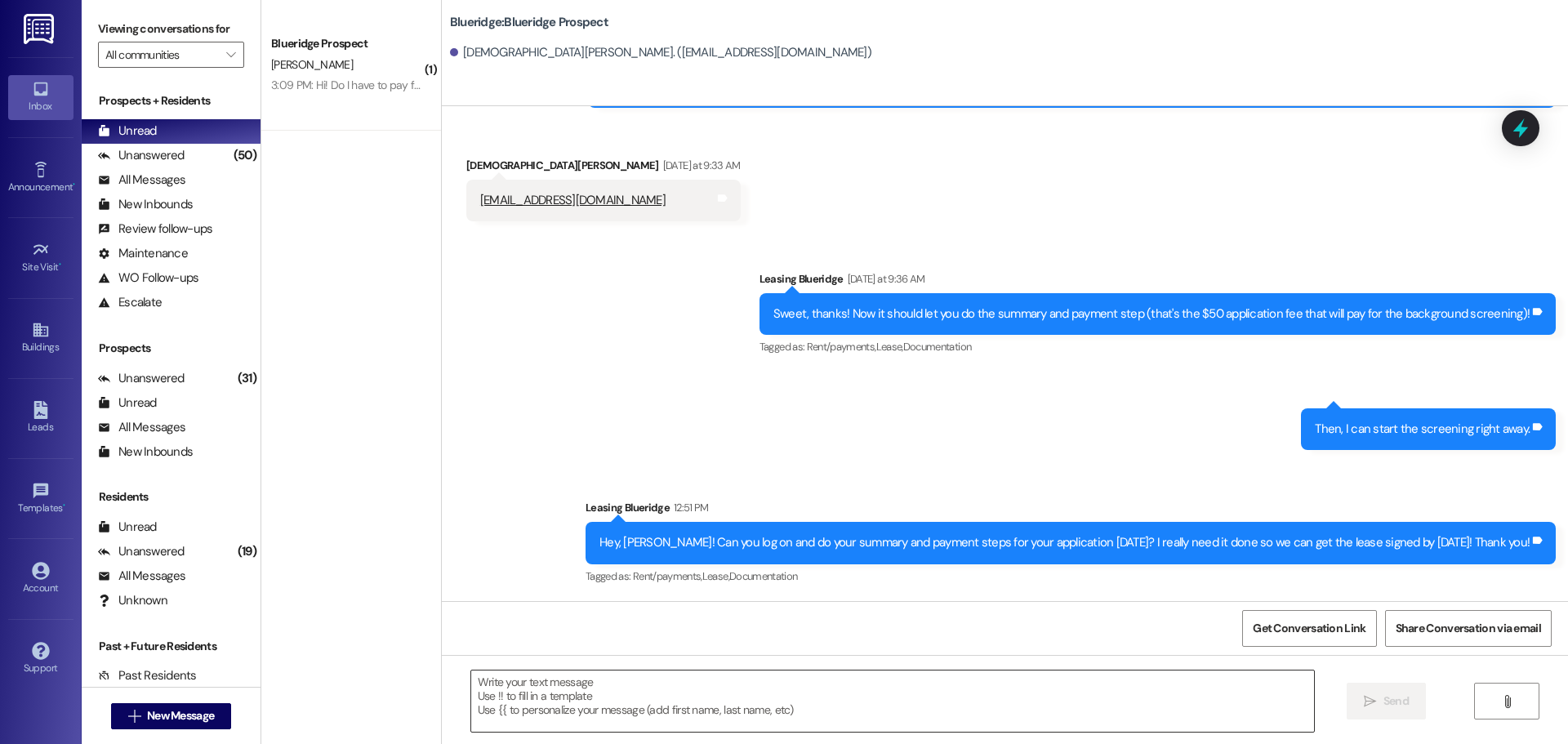
click at [930, 702] on textarea at bounding box center [893, 701] width 843 height 61
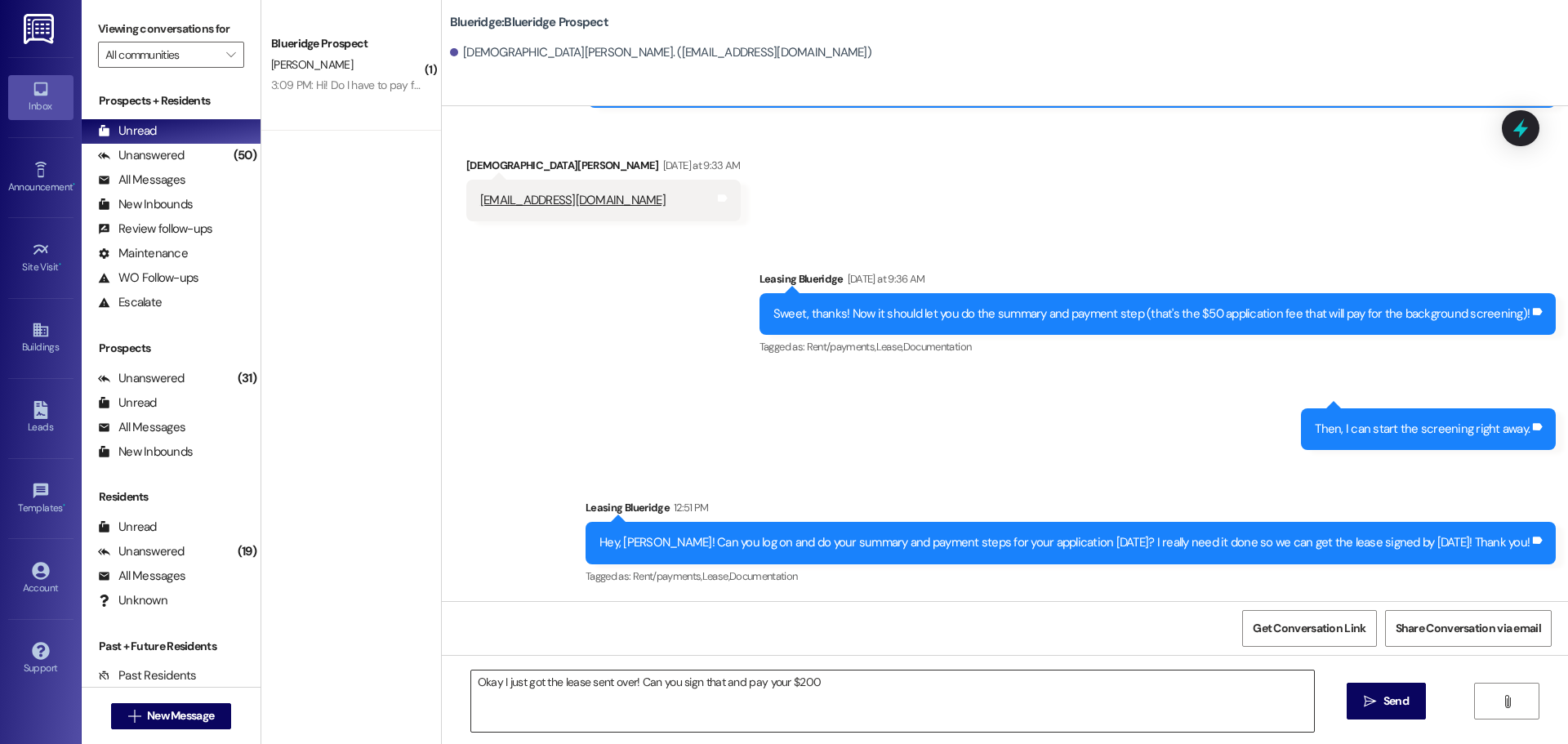
click at [1004, 703] on textarea "Okay I just got the lease sent over! Can you sign that and pay your $200" at bounding box center [893, 701] width 843 height 61
click at [1121, 698] on textarea "Okay I just got the lease sent over! Can you sign that and pay your $200 Securi…" at bounding box center [893, 701] width 843 height 61
click at [1212, 682] on textarea "Okay I just got the lease sent over! Can you sign that and pay your $200 Securi…" at bounding box center [893, 701] width 843 height 61
click at [1051, 700] on textarea "Okay I just got the lease sent over! Can you sign that and pay your $200 Securi…" at bounding box center [893, 701] width 843 height 61
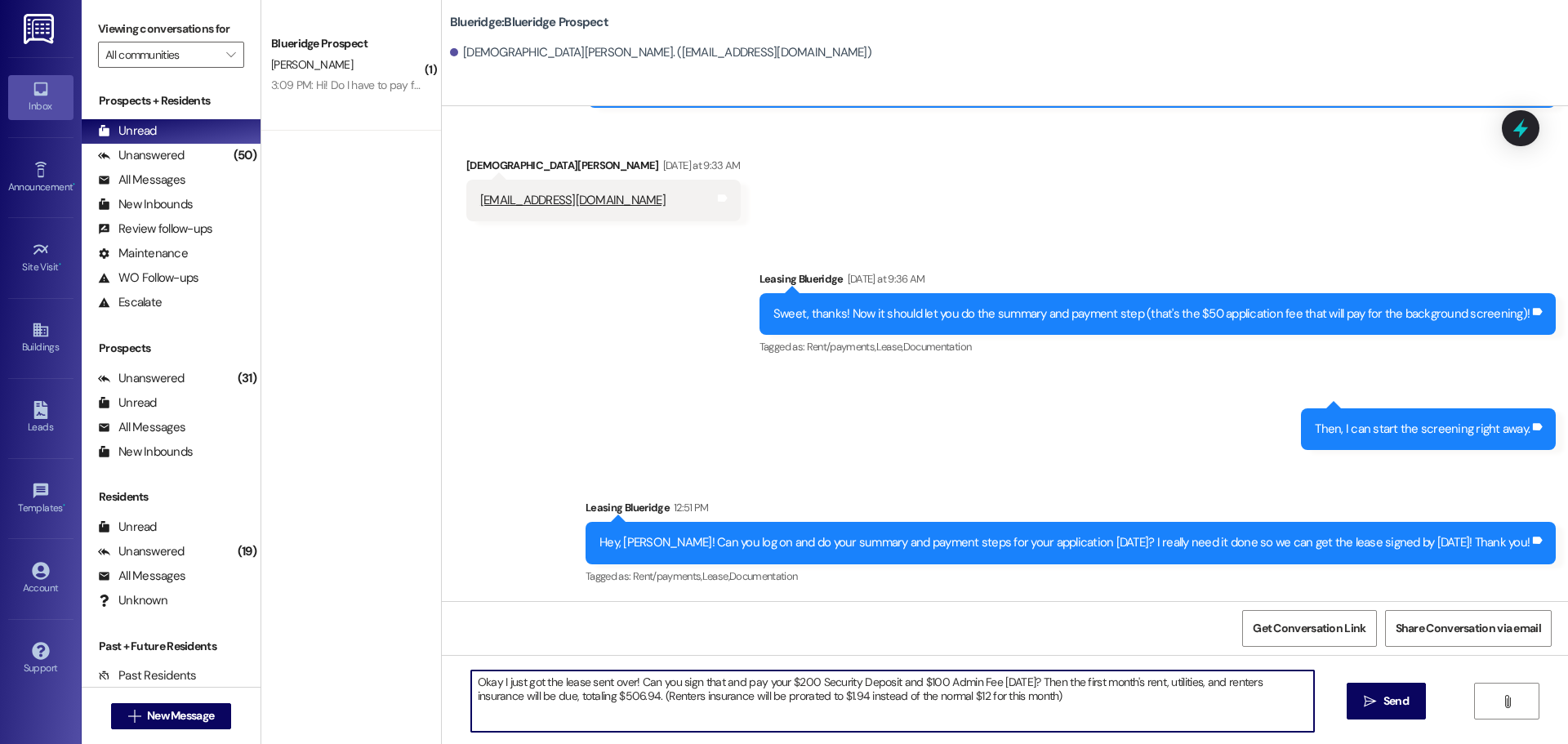
type textarea "Okay I just got the lease sent over! Can you sign that and pay your $200 Securi…"
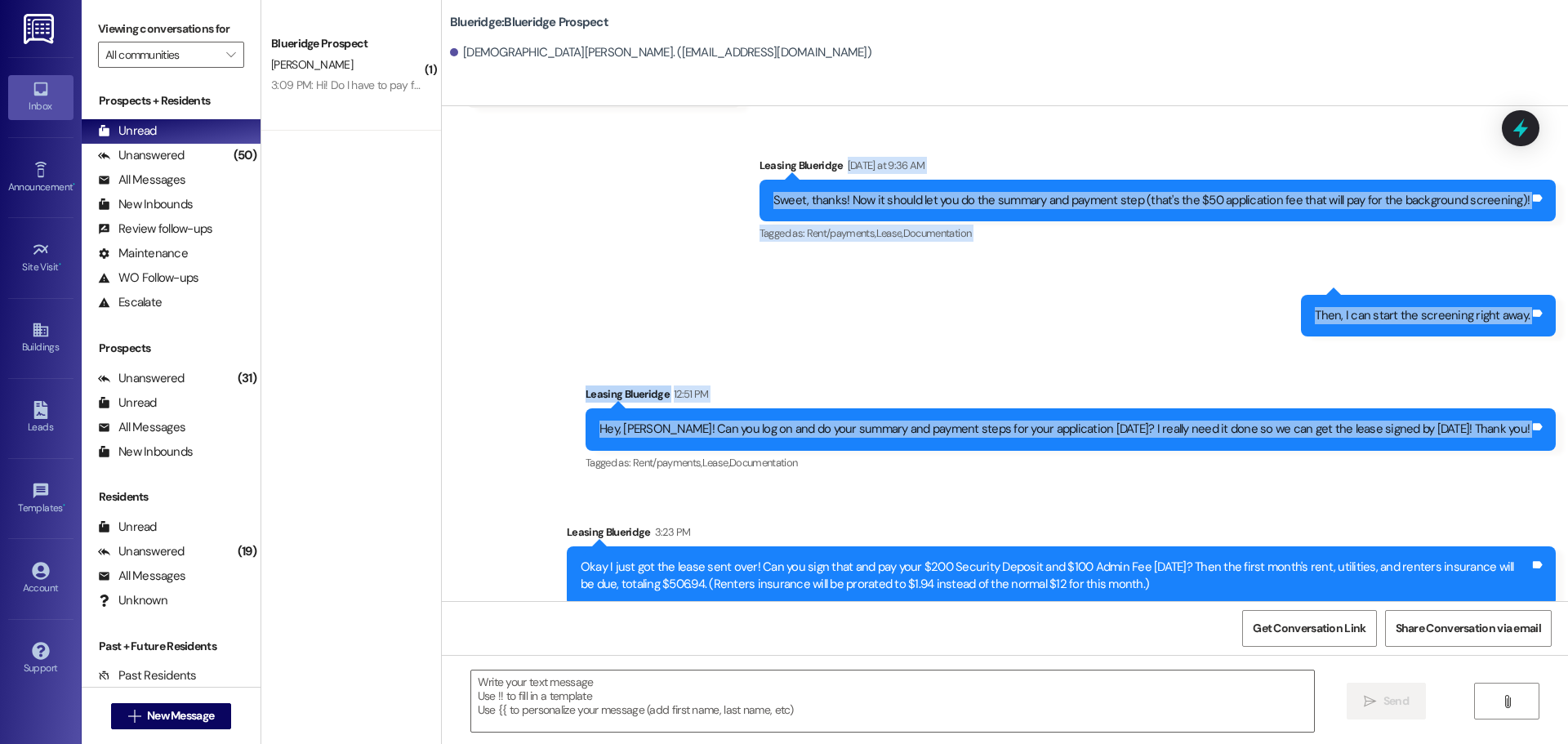
scroll to position [2026, 0]
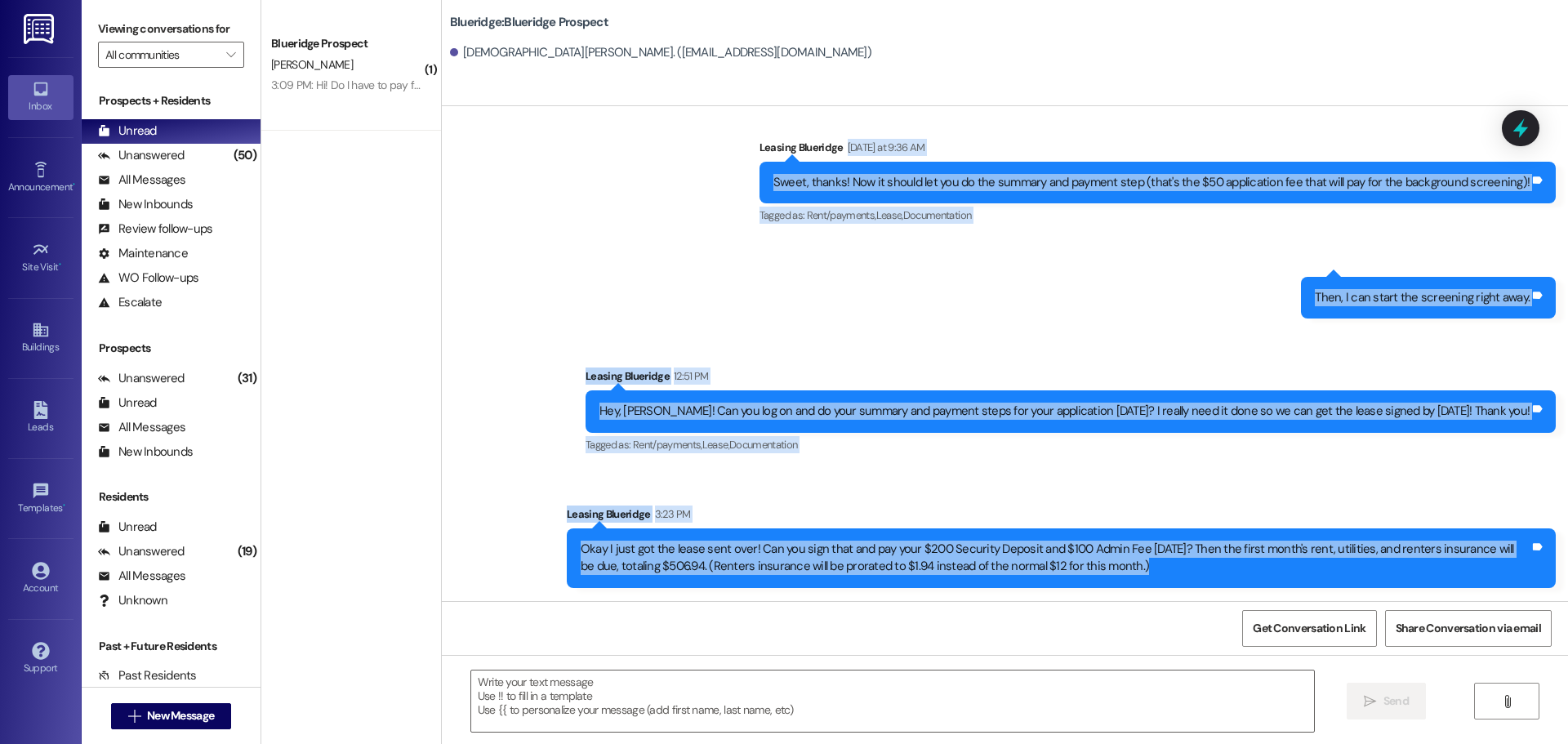
drag, startPoint x: 1562, startPoint y: 109, endPoint x: 1554, endPoint y: 586, distance: 477.1
click at [1550, 583] on div "Sent via SMS Leasing Blueridge [DATE] at 9:36 AM Sweet, thanks! Now it should l…" at bounding box center [1005, 351] width 1127 height 498
click at [1555, 589] on div "Sent via SMS Leasing Blueridge 3:23 PM Okay I just got the lease sent over! Can…" at bounding box center [1062, 546] width 1014 height 107
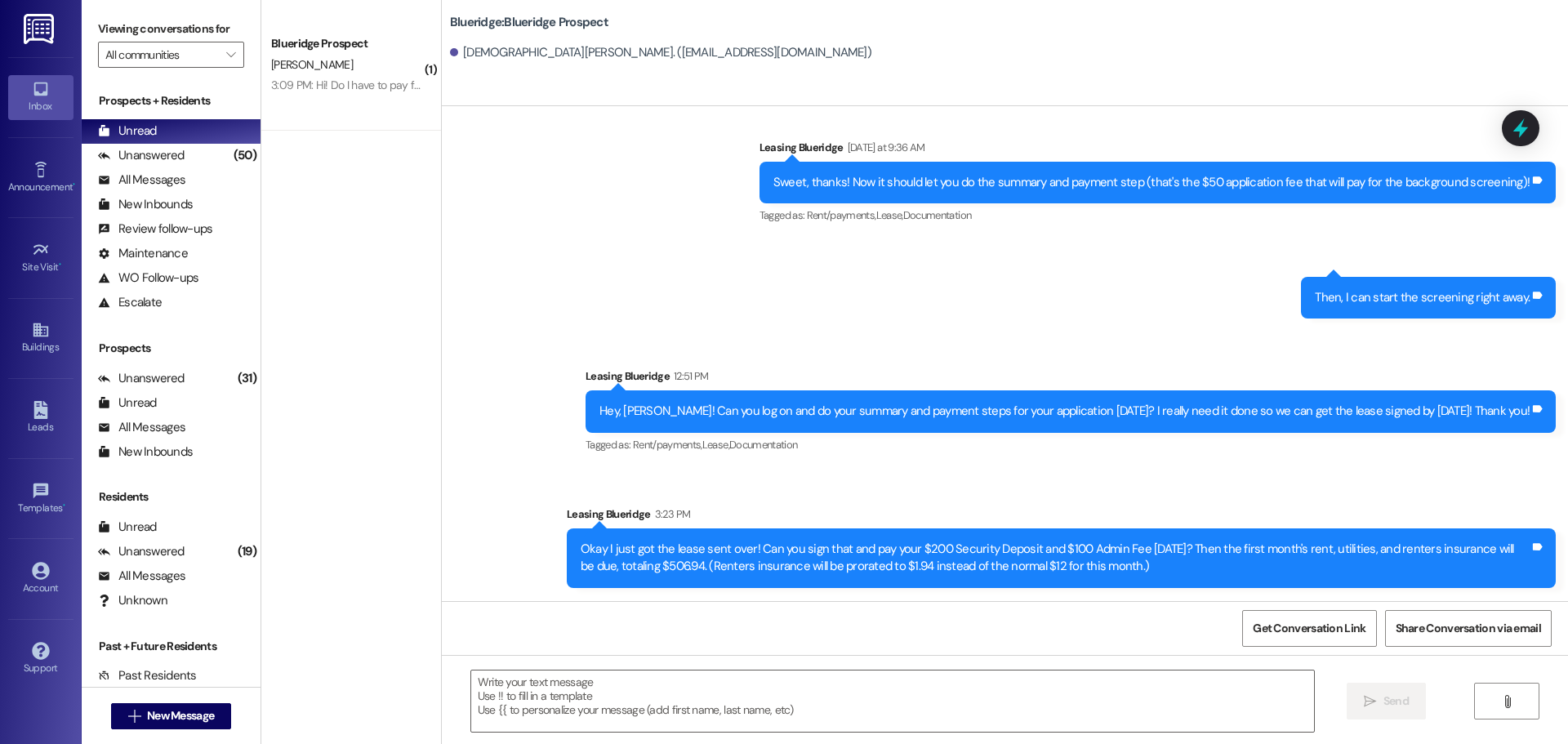
click at [1553, 463] on div "Sent via SMS Leasing Blueridge 12:51 PM Hey, [PERSON_NAME]! Can you log on and …" at bounding box center [1071, 411] width 995 height 114
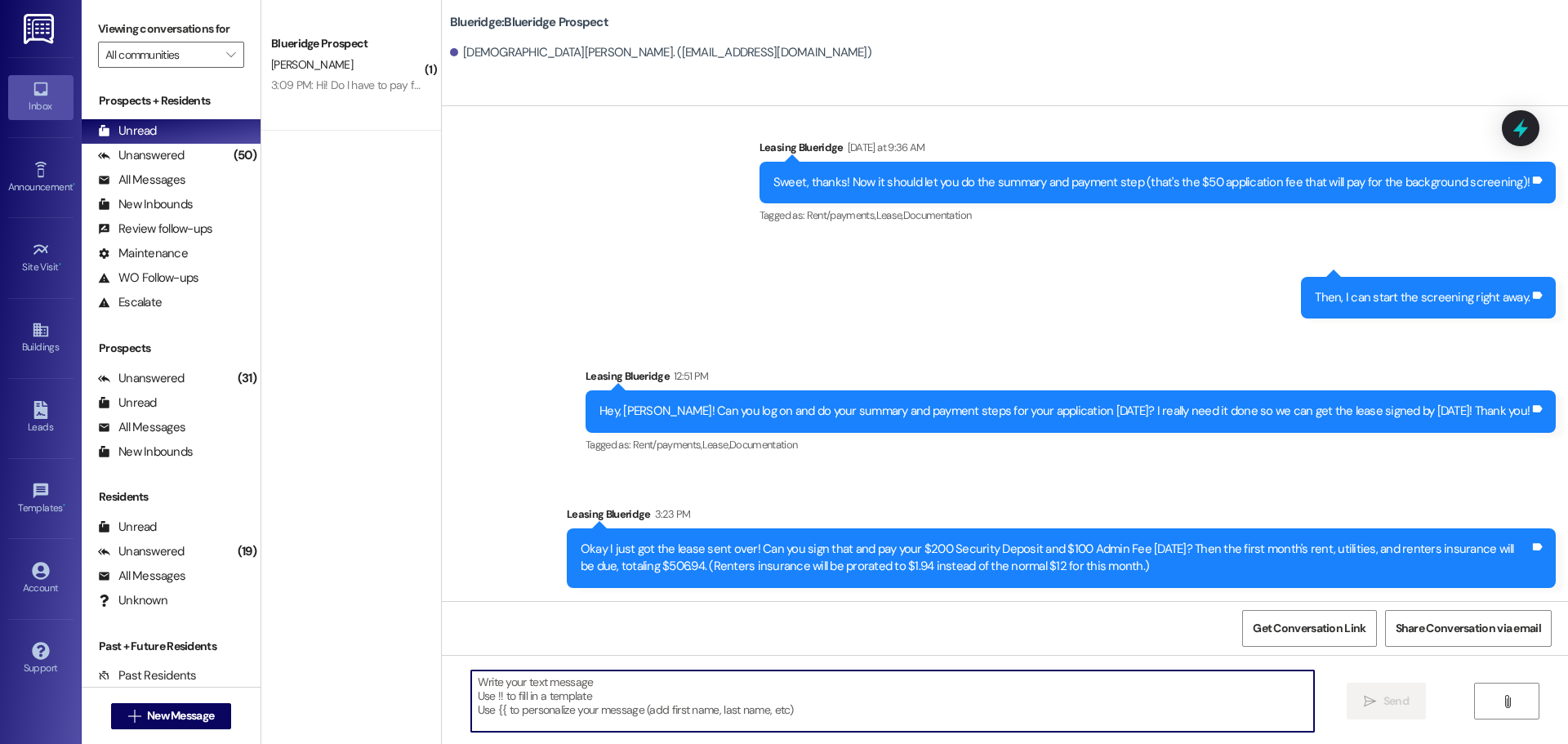
click at [623, 695] on textarea at bounding box center [893, 701] width 843 height 61
click at [474, 681] on textarea "ALso, here is" at bounding box center [893, 701] width 843 height 61
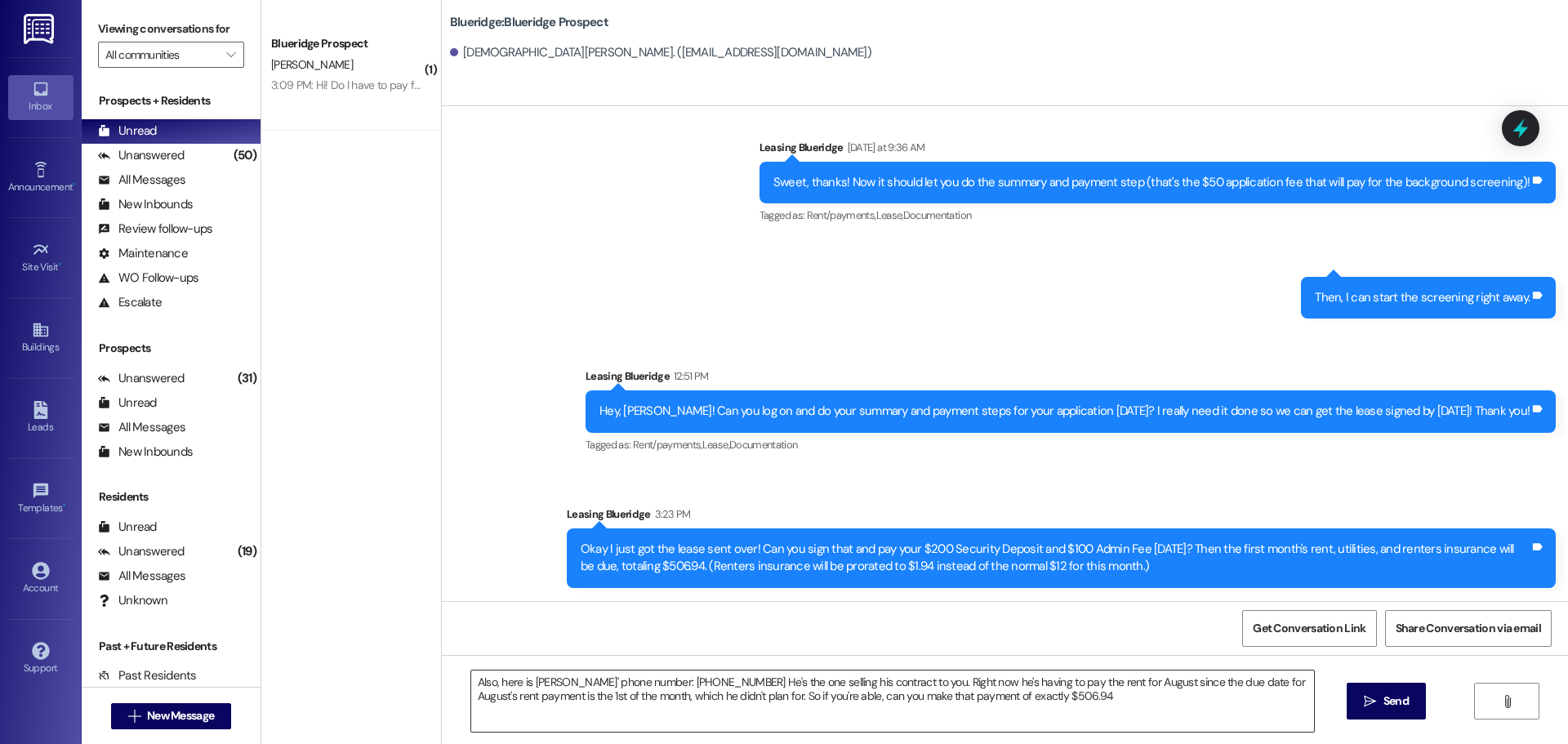
click at [1083, 700] on textarea "Also, here is [PERSON_NAME]' phone number: [PHONE_NUMBER] He's the one selling …" at bounding box center [893, 701] width 843 height 61
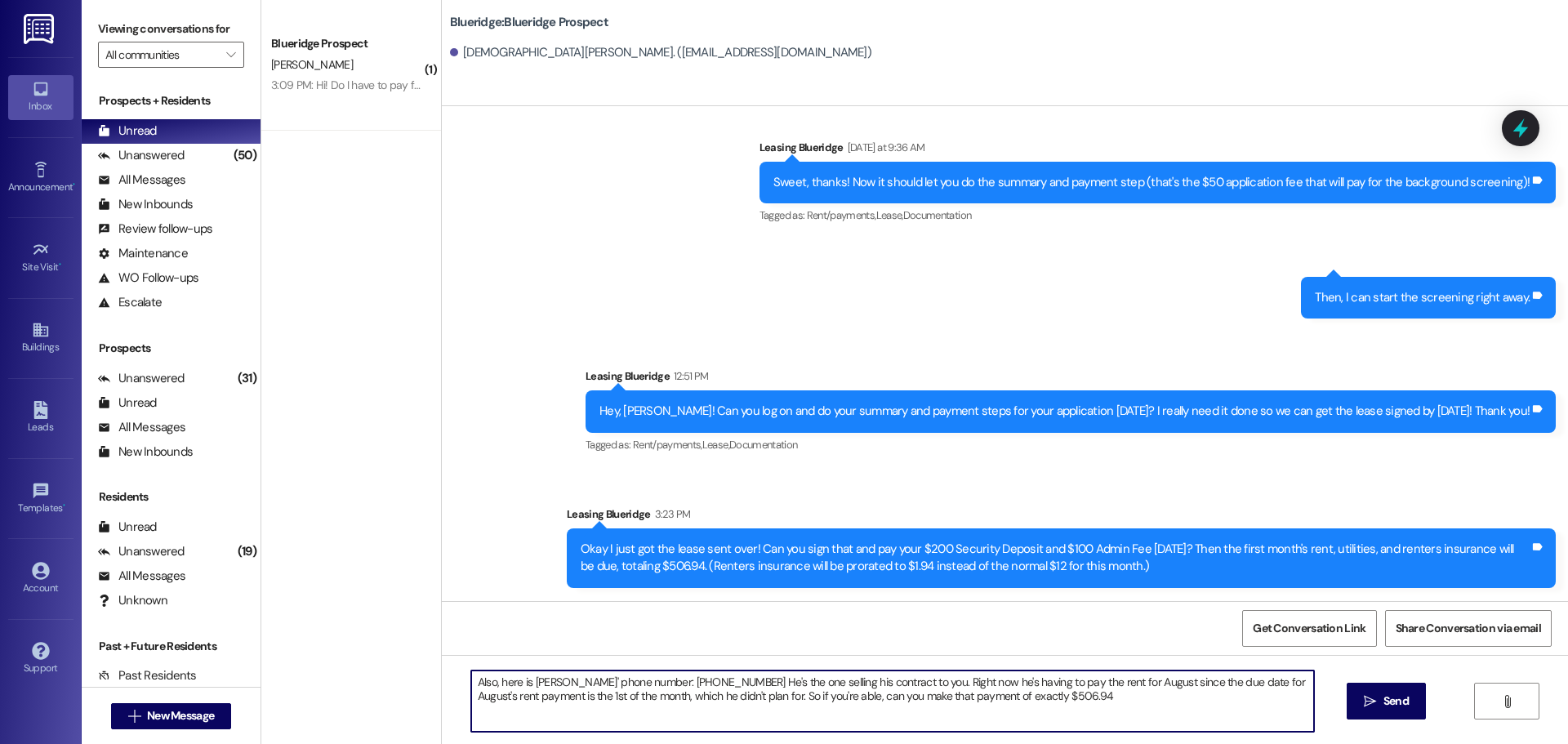
click at [1144, 700] on textarea "Also, here is [PERSON_NAME]' phone number: [PHONE_NUMBER] He's the one selling …" at bounding box center [893, 701] width 843 height 61
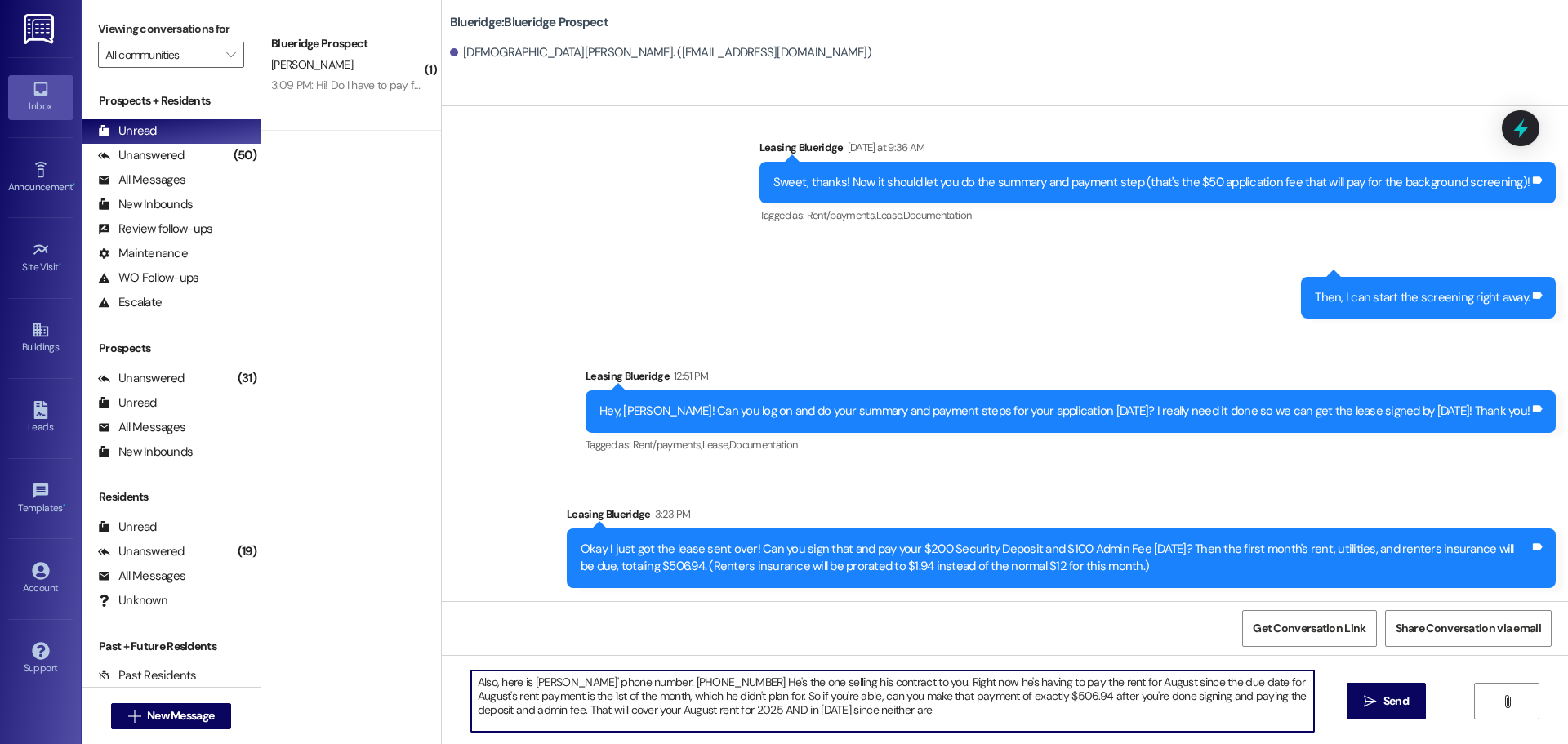
click at [535, 712] on textarea "Also, here is [PERSON_NAME]' phone number: [PHONE_NUMBER] He's the one selling …" at bounding box center [893, 701] width 843 height 61
type textarea "Also, here is [PERSON_NAME]' phone number: [PHONE_NUMBER] He's the one selling …"
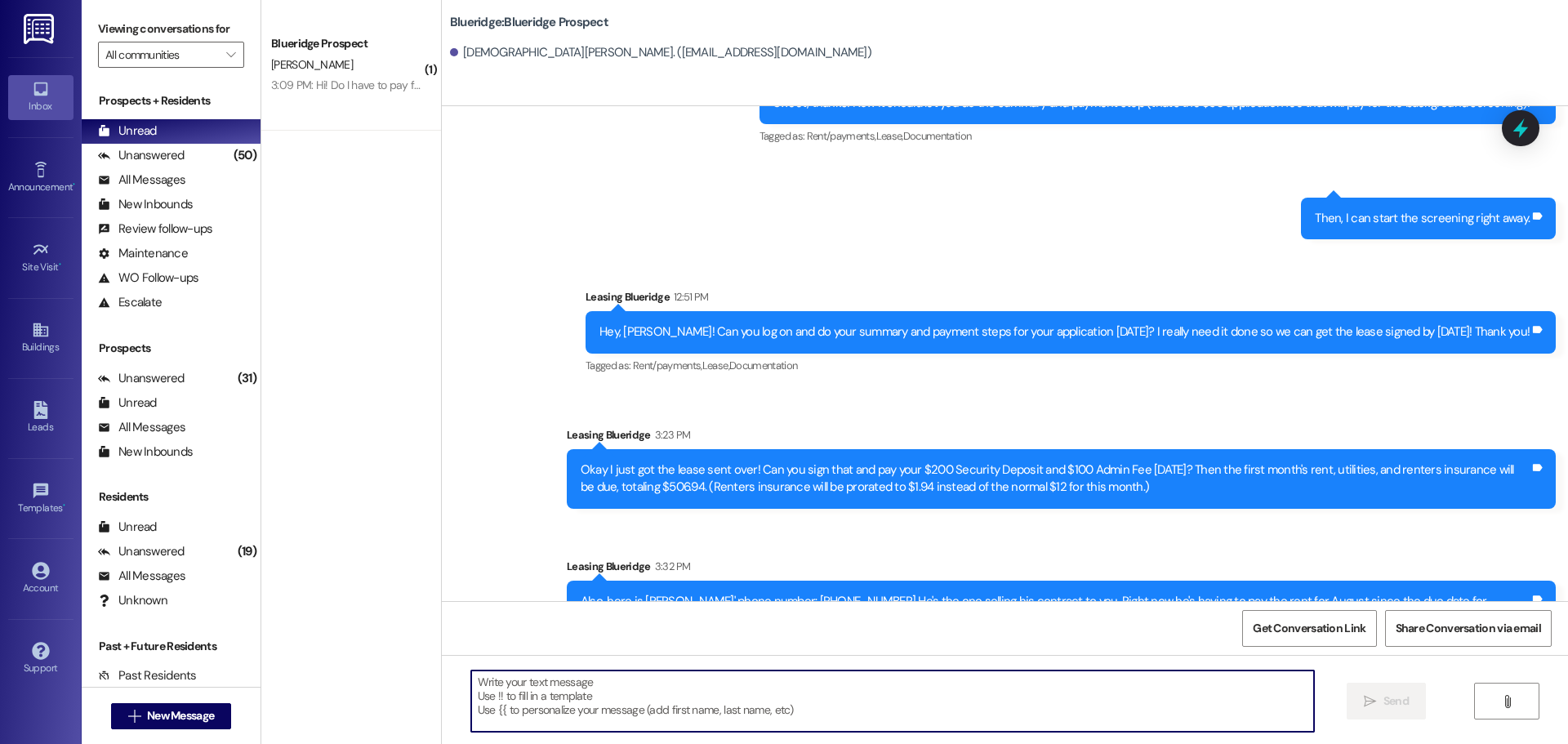
scroll to position [2175, 0]
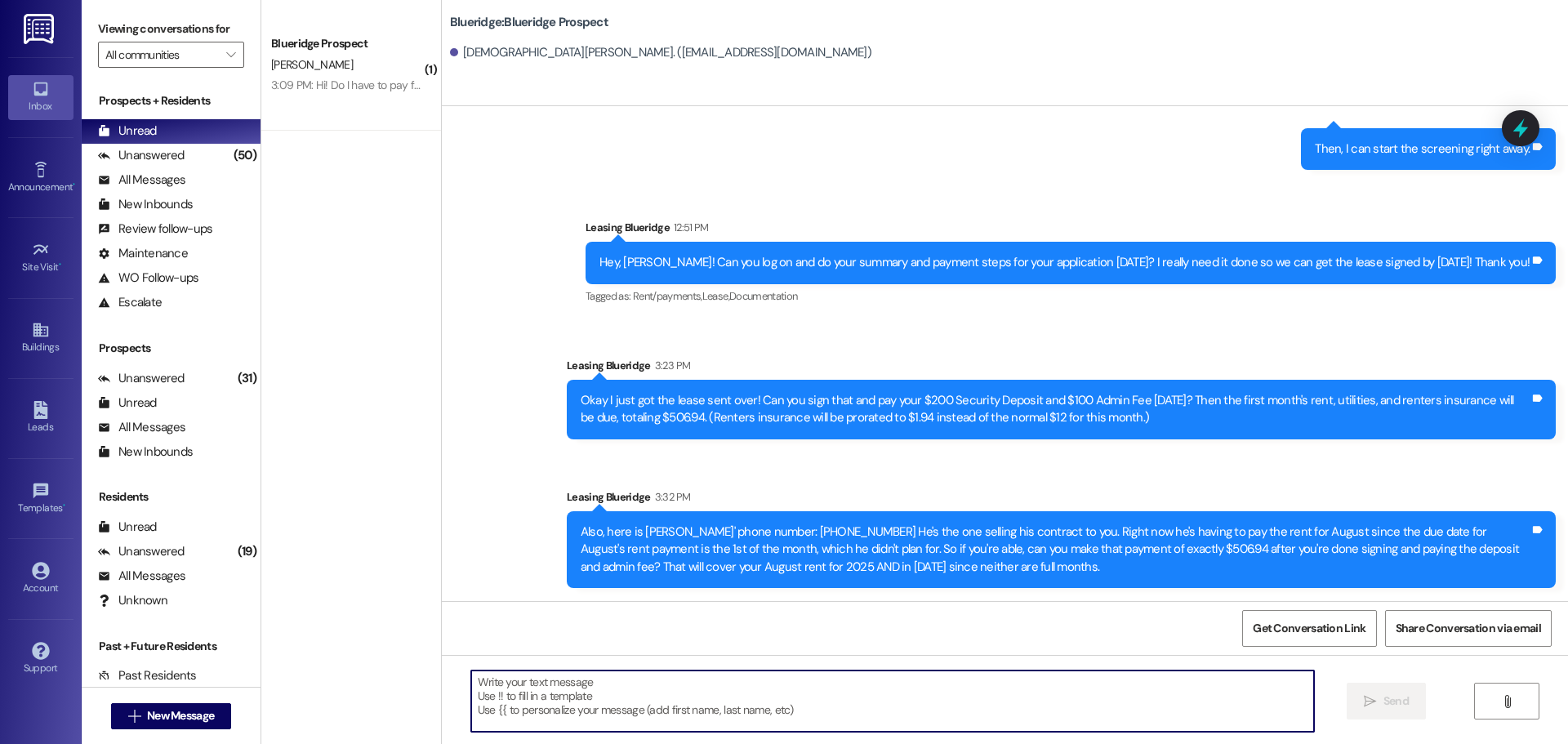
click at [638, 707] on textarea at bounding box center [893, 701] width 843 height 61
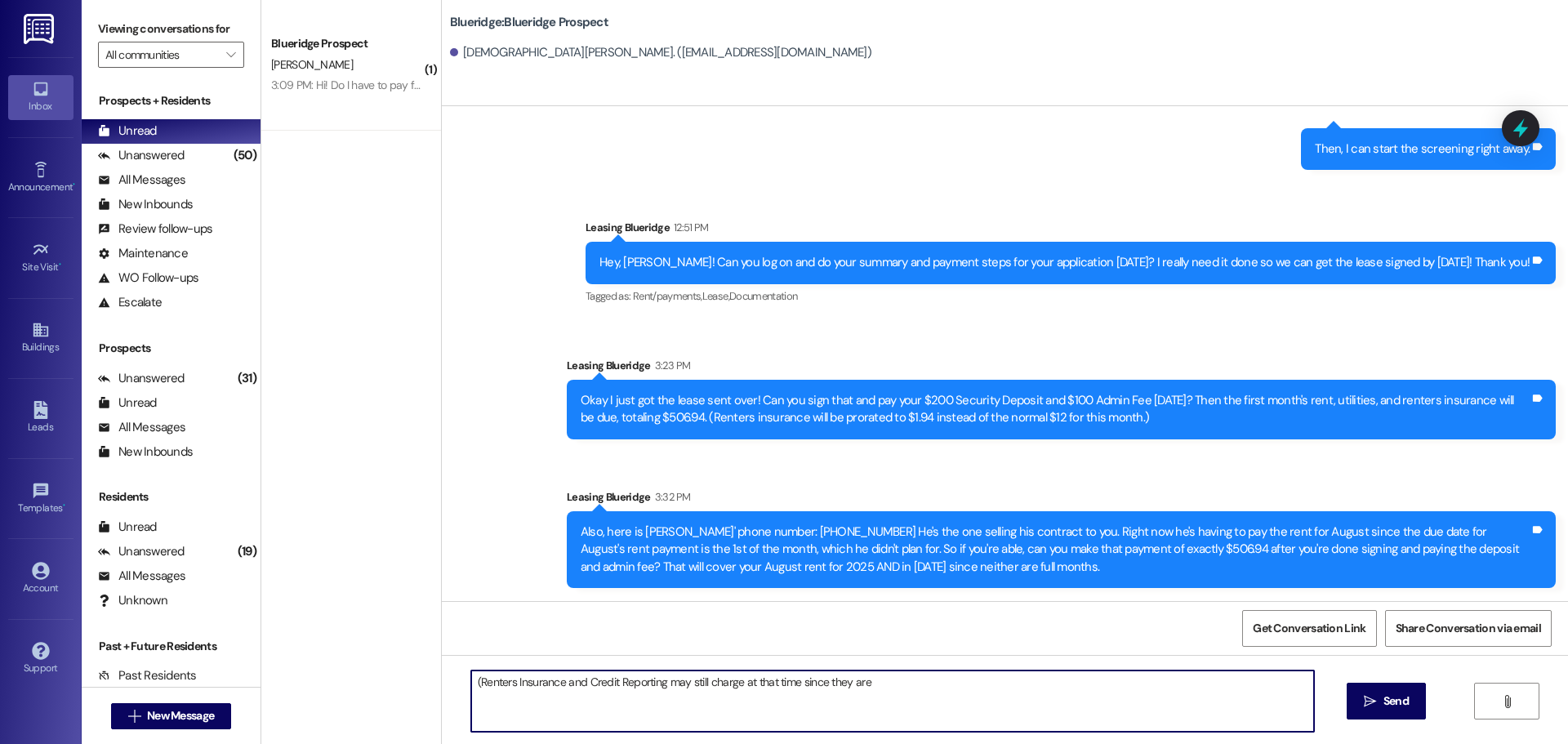
drag, startPoint x: 734, startPoint y: 682, endPoint x: 793, endPoint y: 686, distance: 59.1
click at [793, 686] on textarea "(Renters Insurance and Credit Reporting may still charge at that time since the…" at bounding box center [893, 701] width 843 height 61
type textarea "(Renters Insurance and Credit Reporting may still charge in [DATE] since they a…"
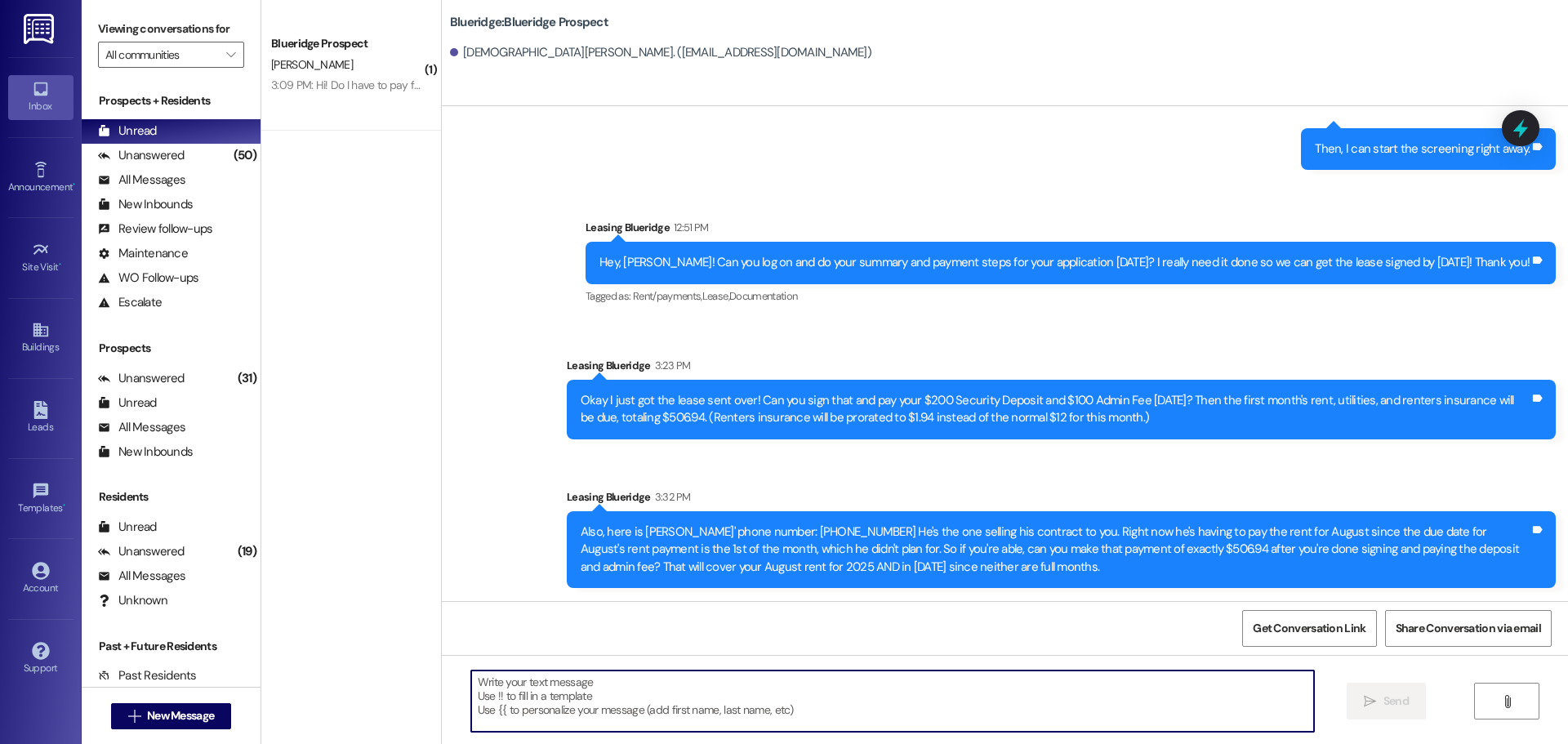
scroll to position [2289, 0]
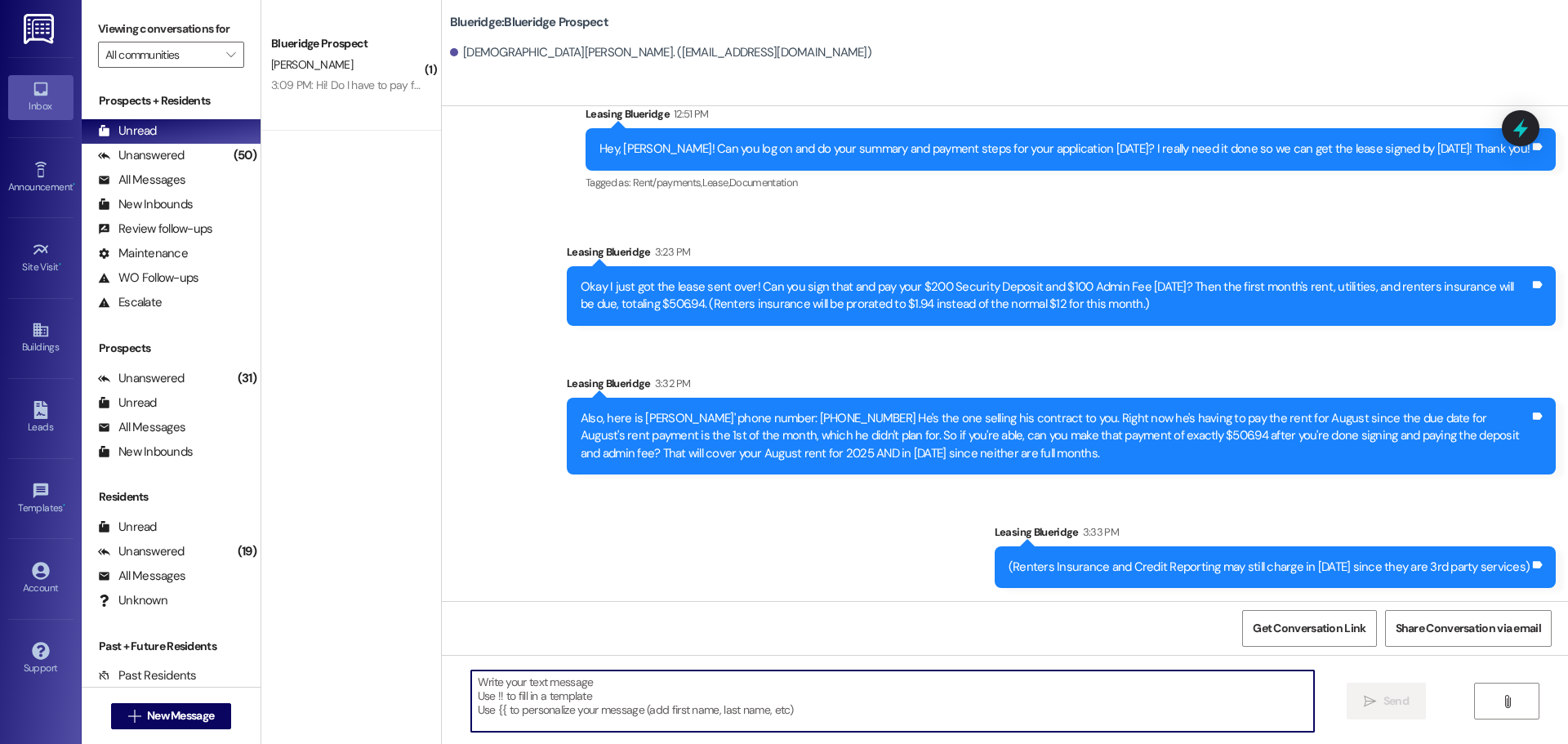
click at [748, 689] on textarea at bounding box center [893, 701] width 843 height 61
click at [1130, 503] on div "Sent via SMS Leasing Blueridge [DATE] at 9:36 AM Sweet, thanks! Now it should l…" at bounding box center [1005, 220] width 1127 height 761
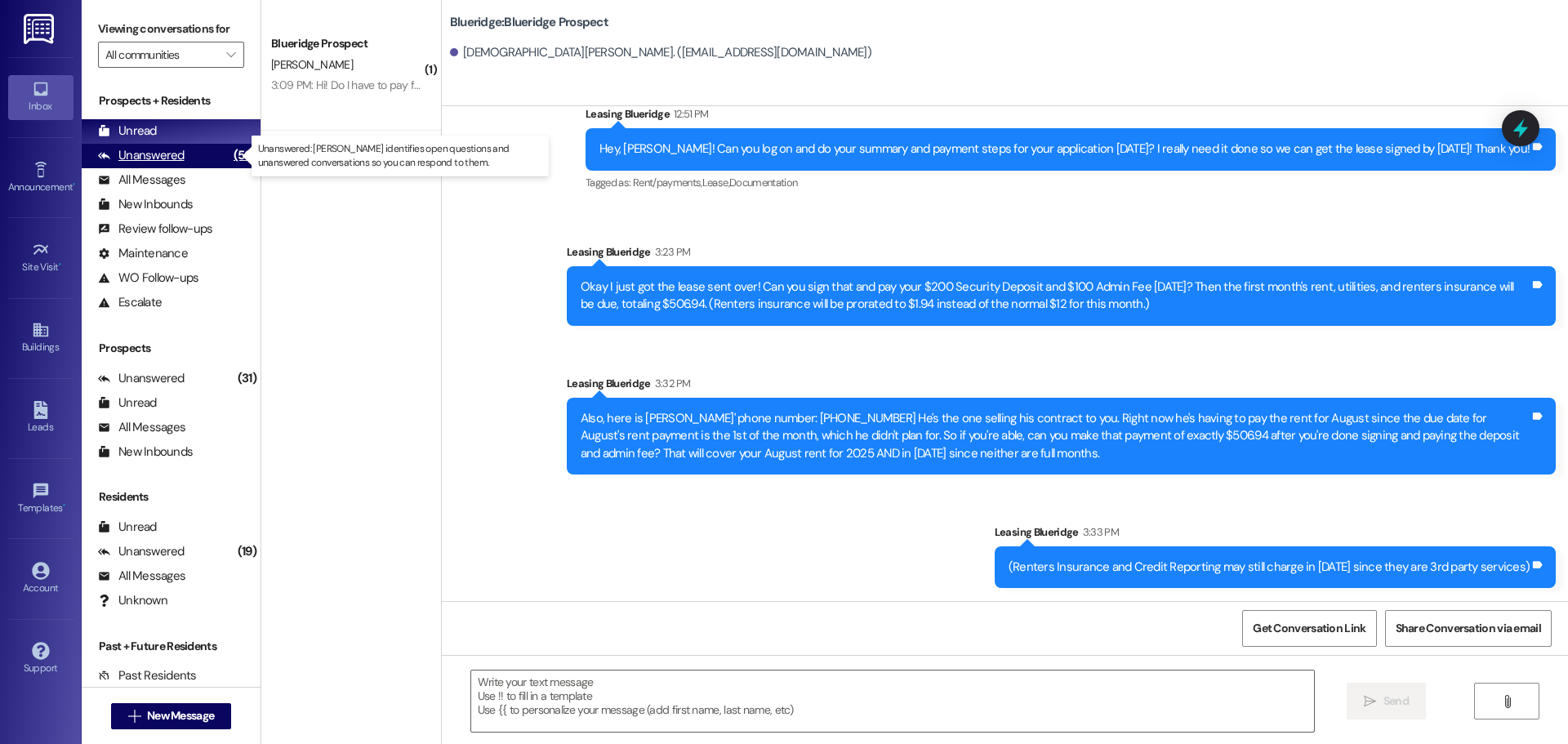
click at [208, 155] on div "Unanswered (50)" at bounding box center [171, 156] width 179 height 24
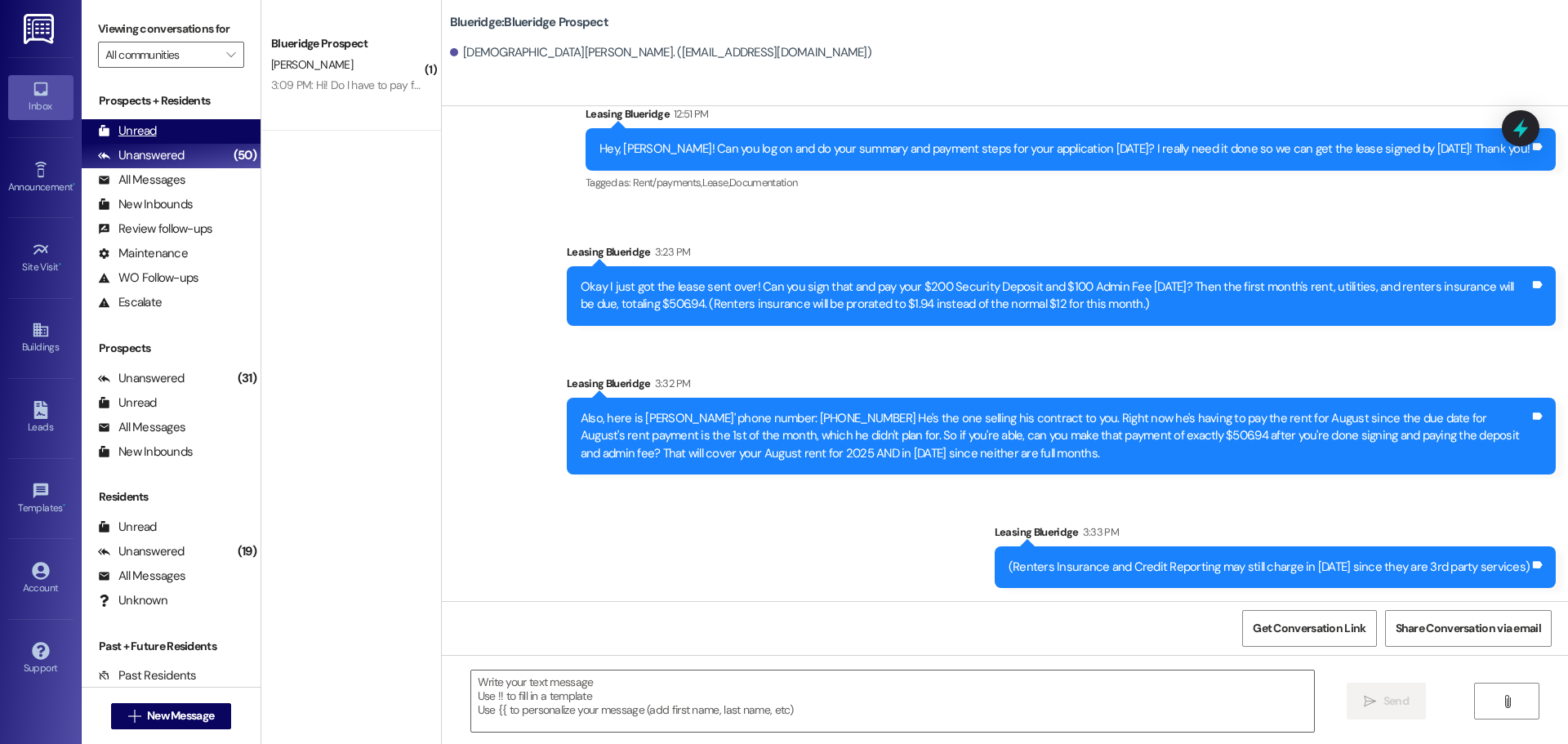
click at [214, 135] on div "Unread (0)" at bounding box center [171, 132] width 179 height 24
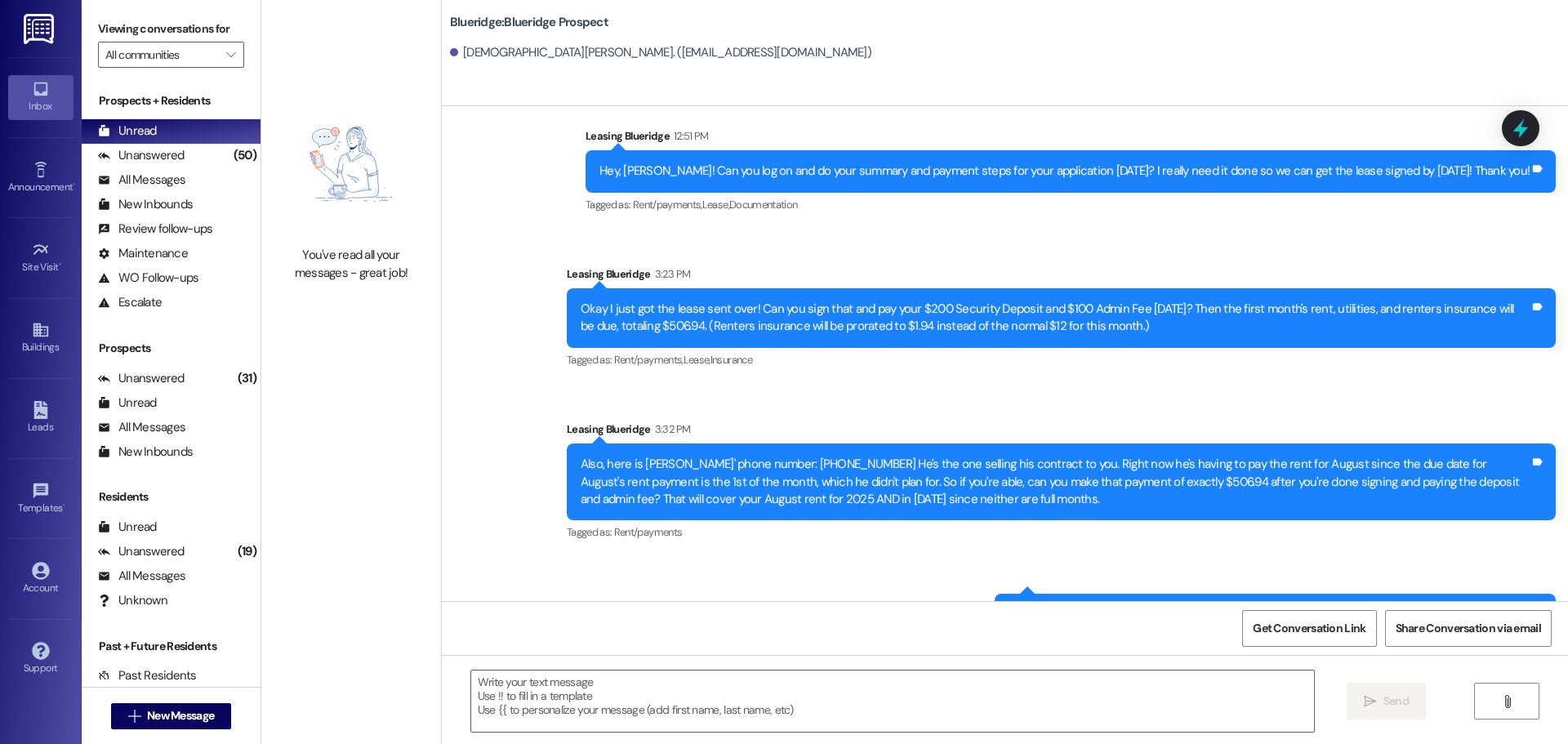
scroll to position [2339, 0]
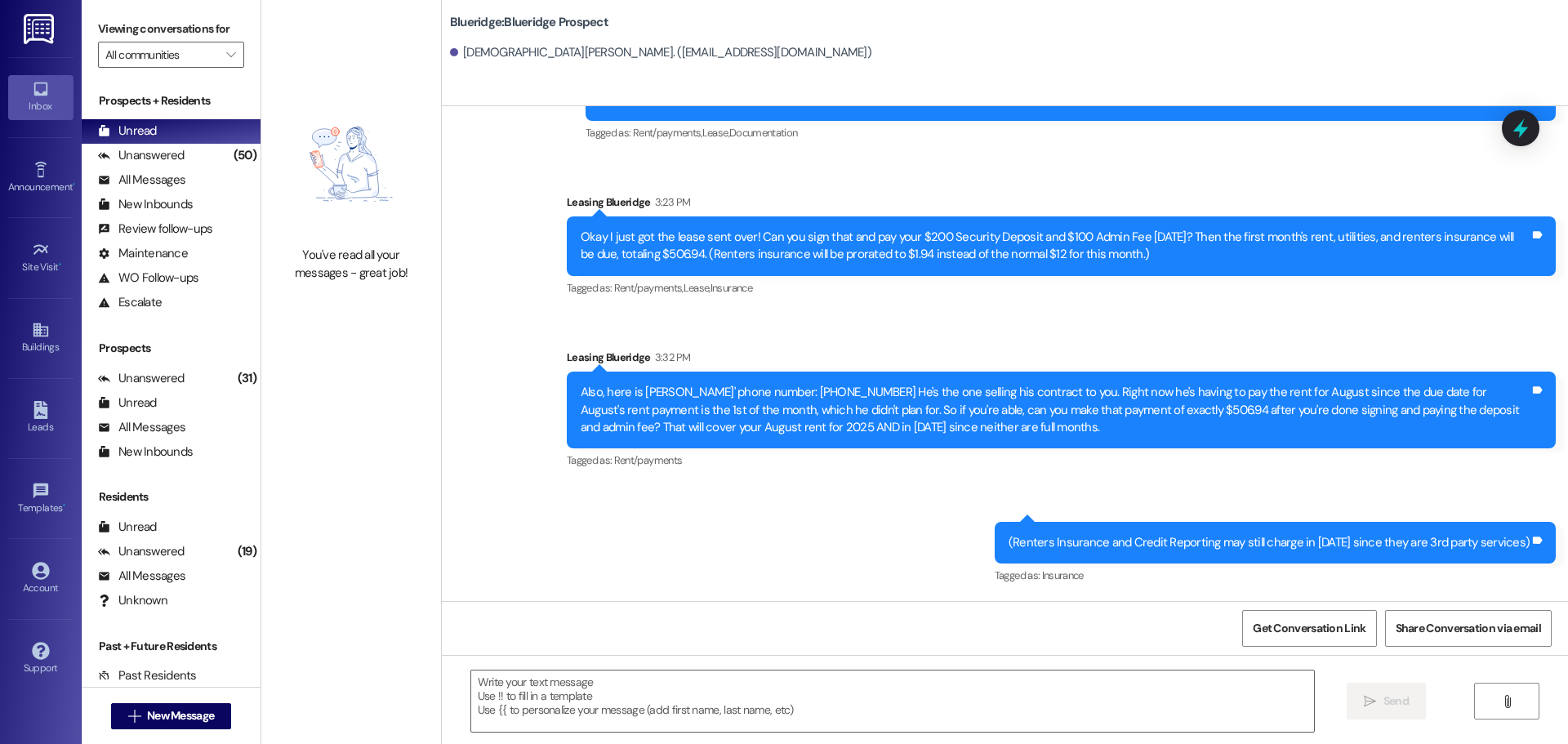
click at [828, 292] on div "Tagged as: Rent/payments , Click to highlight conversations about Rent/payments…" at bounding box center [1061, 288] width 989 height 24
click at [975, 700] on textarea at bounding box center [893, 701] width 843 height 61
click at [1379, 134] on div "Tagged as: Rent/payments , Click to highlight conversations about Rent/payments…" at bounding box center [1070, 132] width 970 height 24
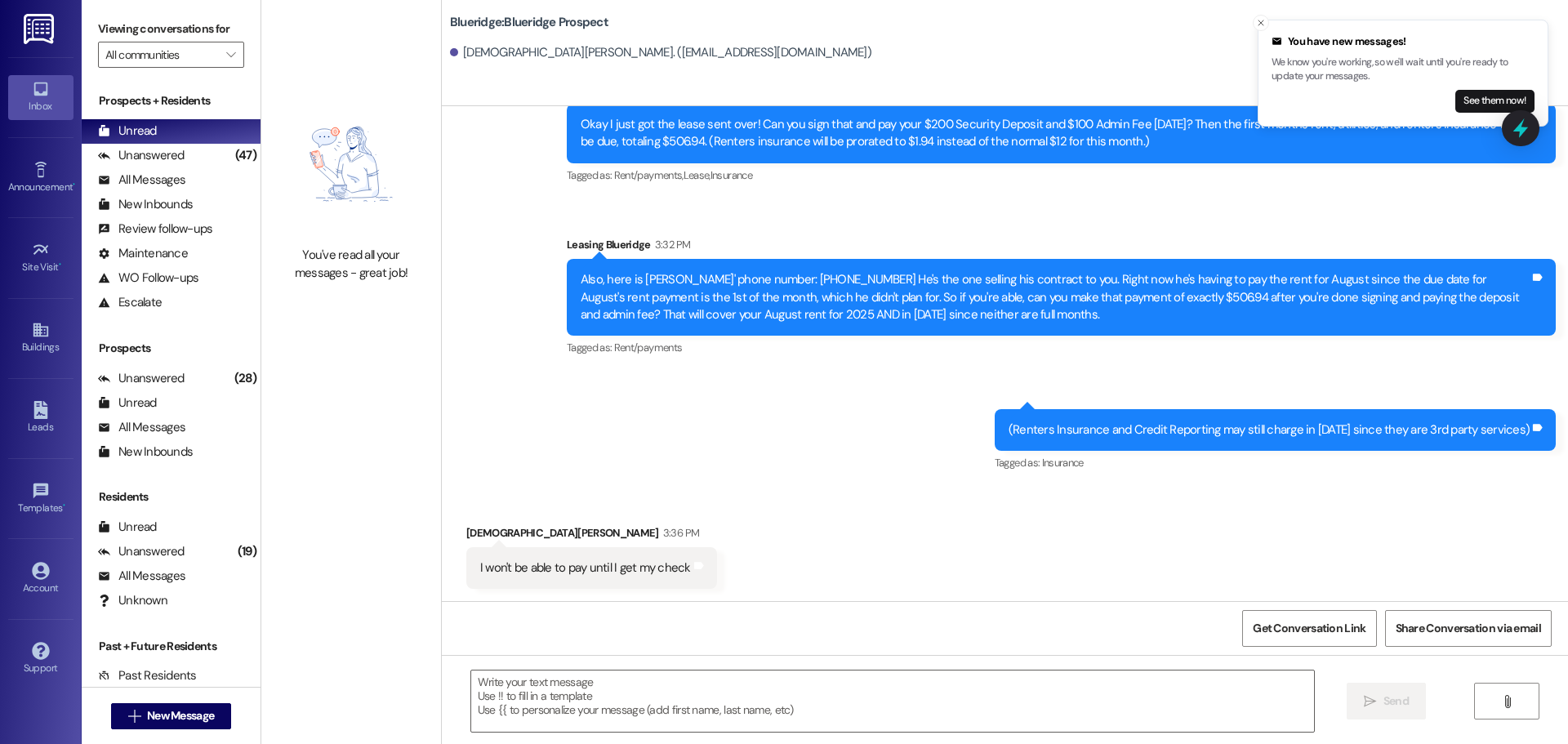
scroll to position [2452, 0]
click at [745, 700] on textarea at bounding box center [893, 701] width 843 height 61
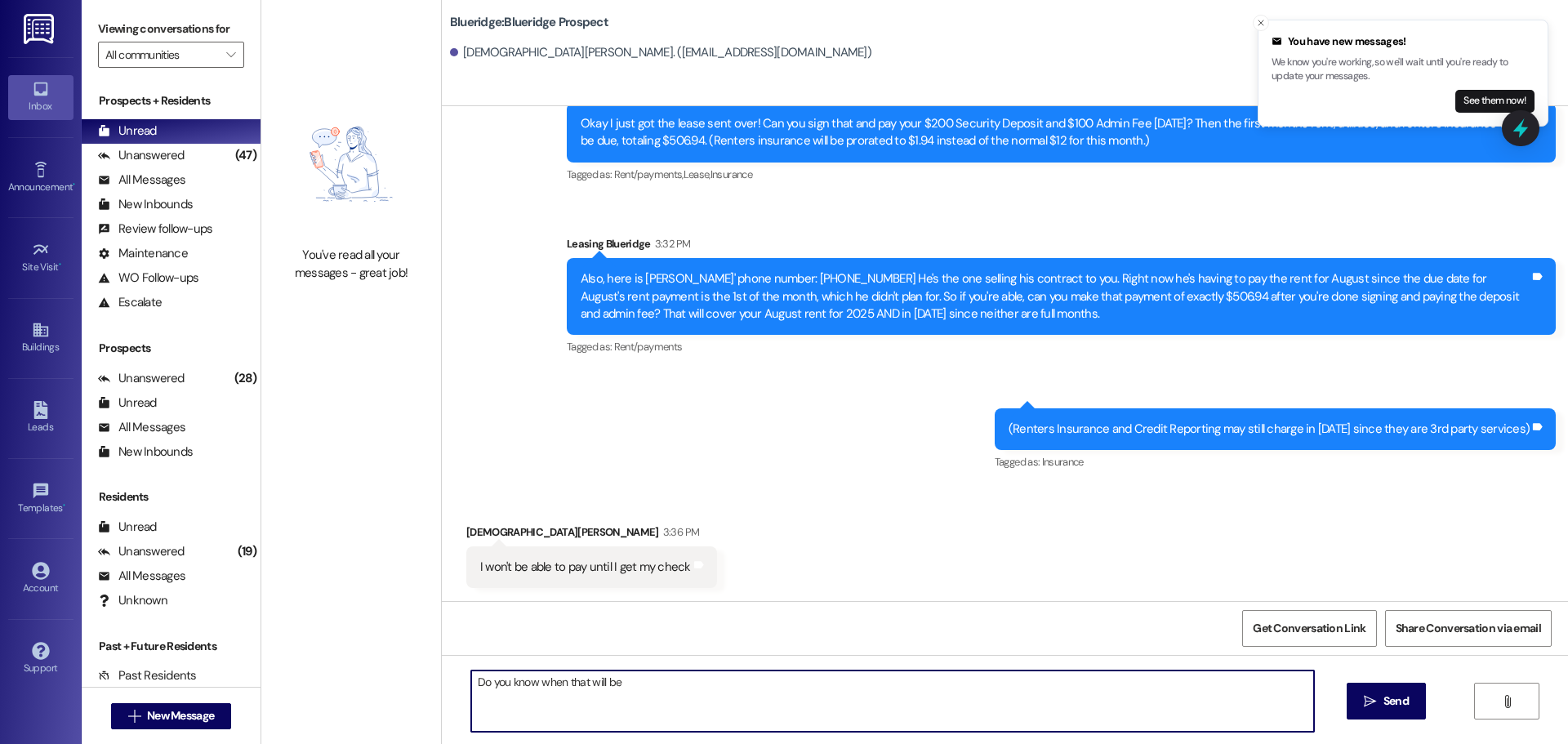
type textarea "Do you know when that will be?"
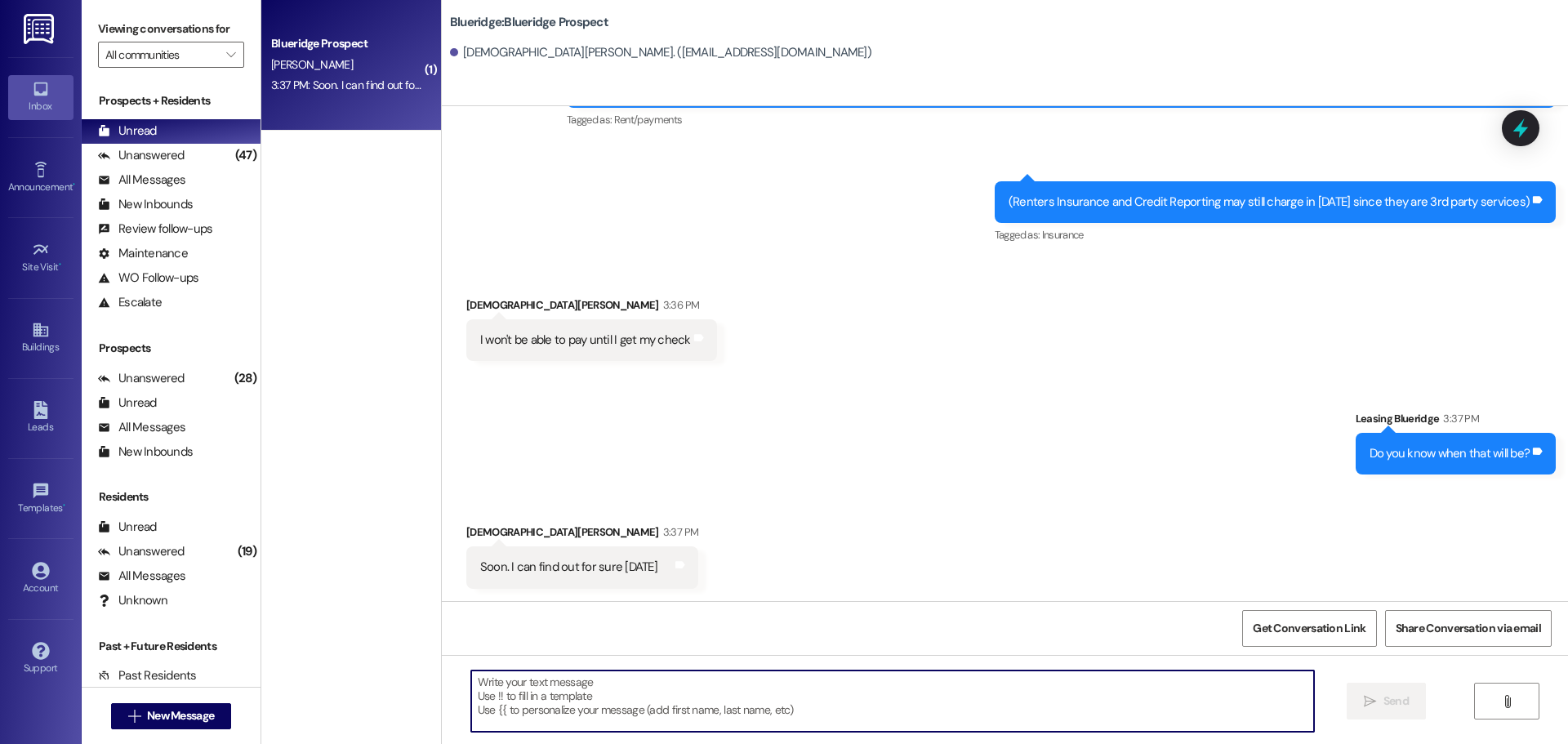
scroll to position [2680, 0]
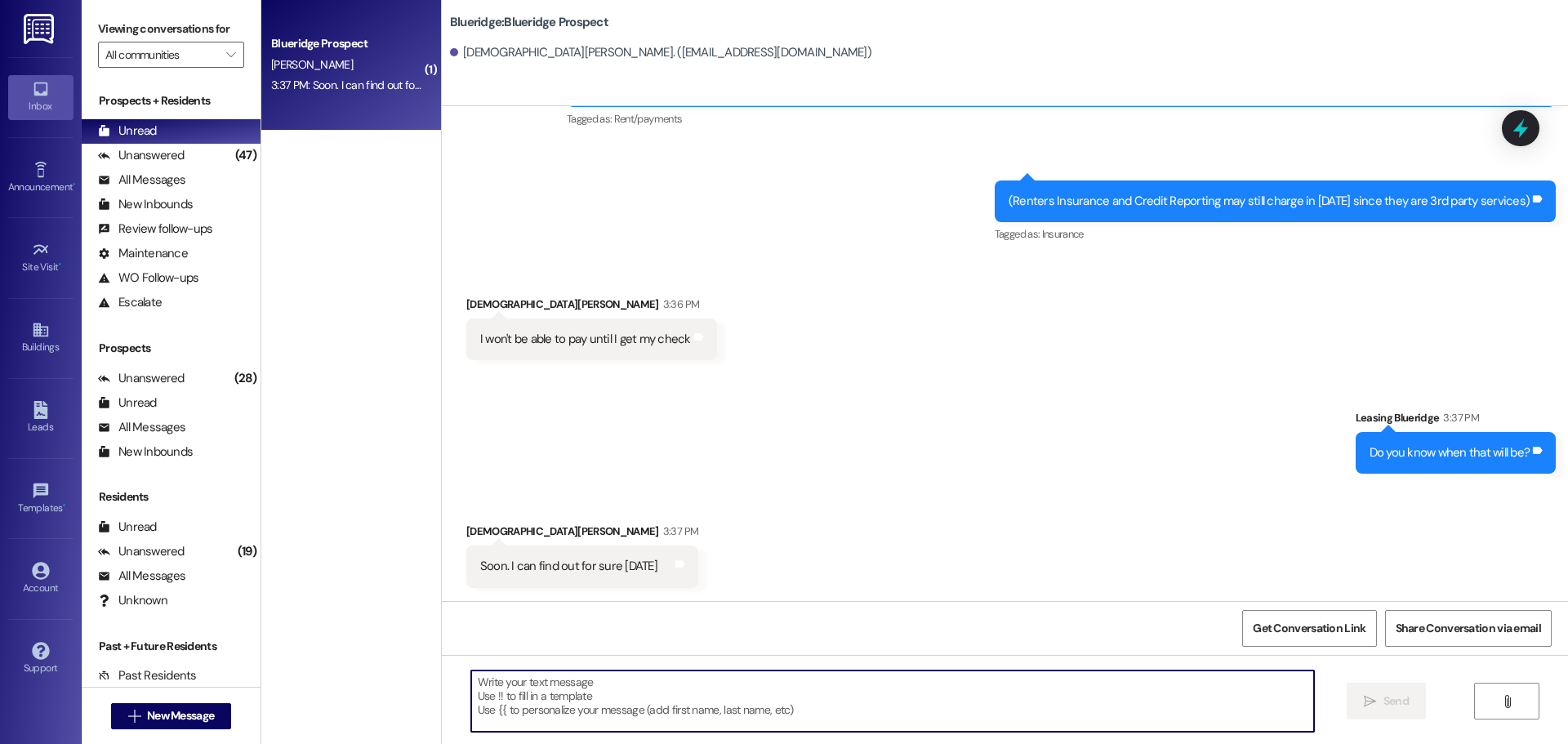
click at [762, 689] on textarea at bounding box center [893, 701] width 843 height 61
type textarea "Gotcha! Thanks for letting me know!"
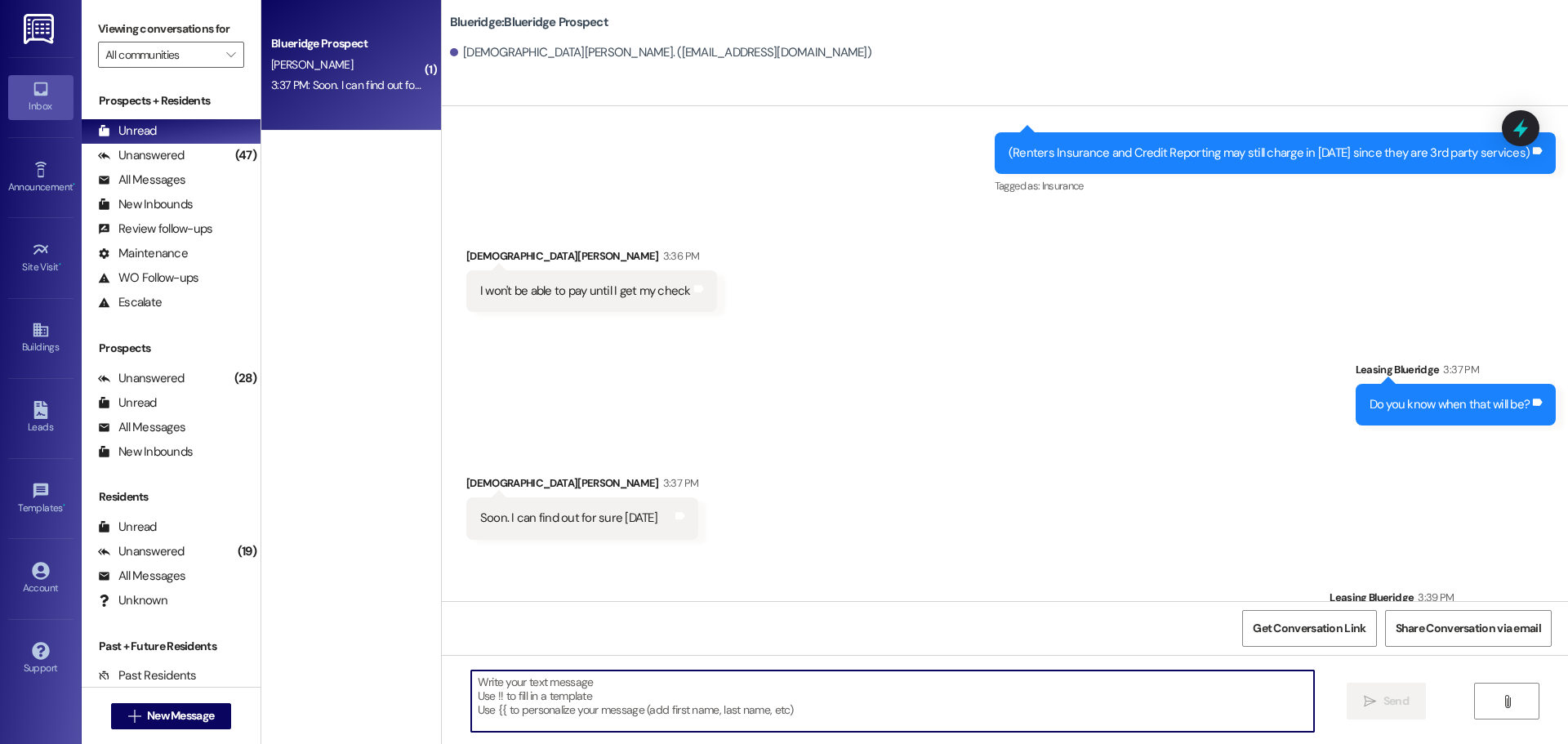
scroll to position [2793, 0]
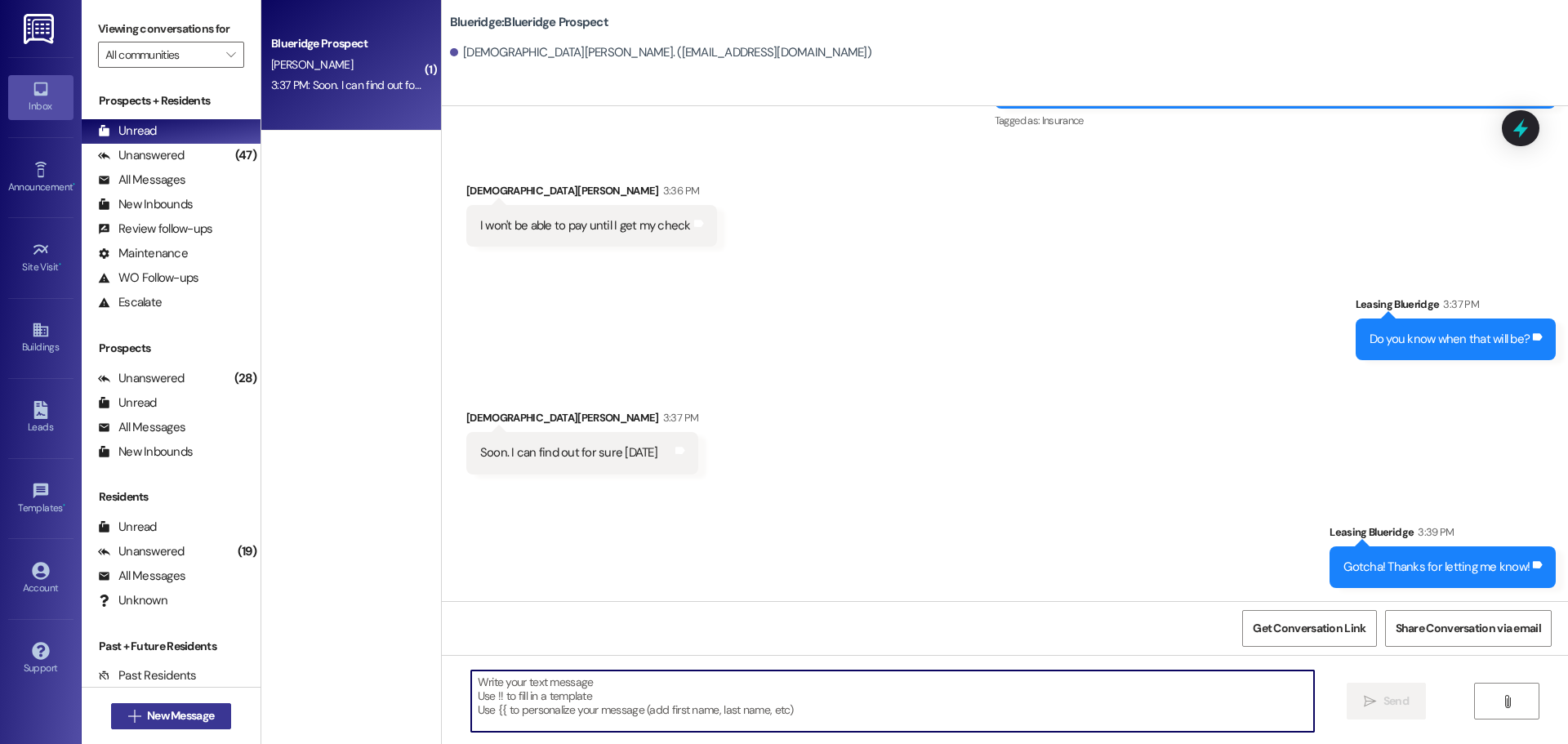
click at [195, 714] on span "New Message" at bounding box center [181, 715] width 67 height 18
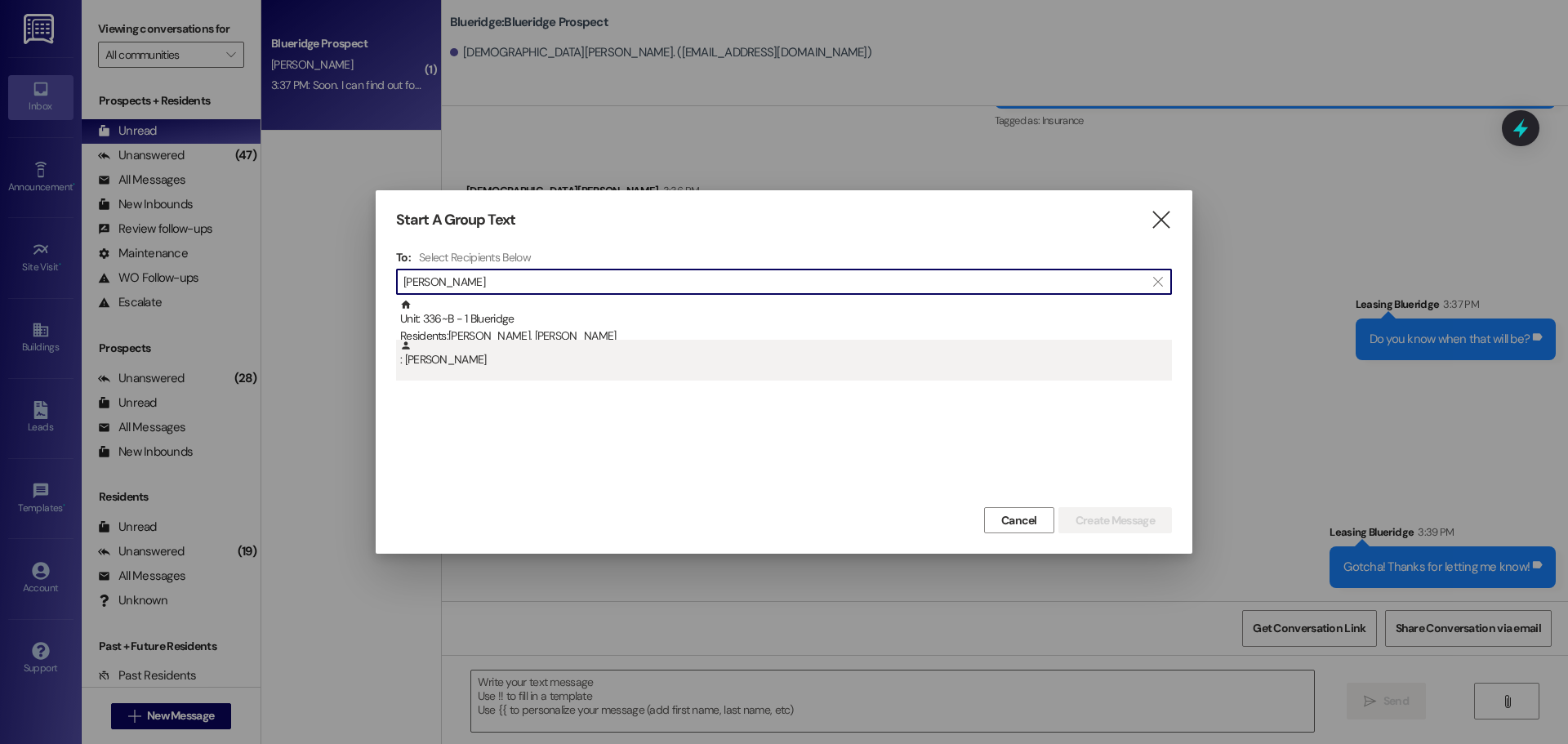
type input "[PERSON_NAME]"
click at [583, 365] on div ": [PERSON_NAME]" at bounding box center [786, 354] width 772 height 29
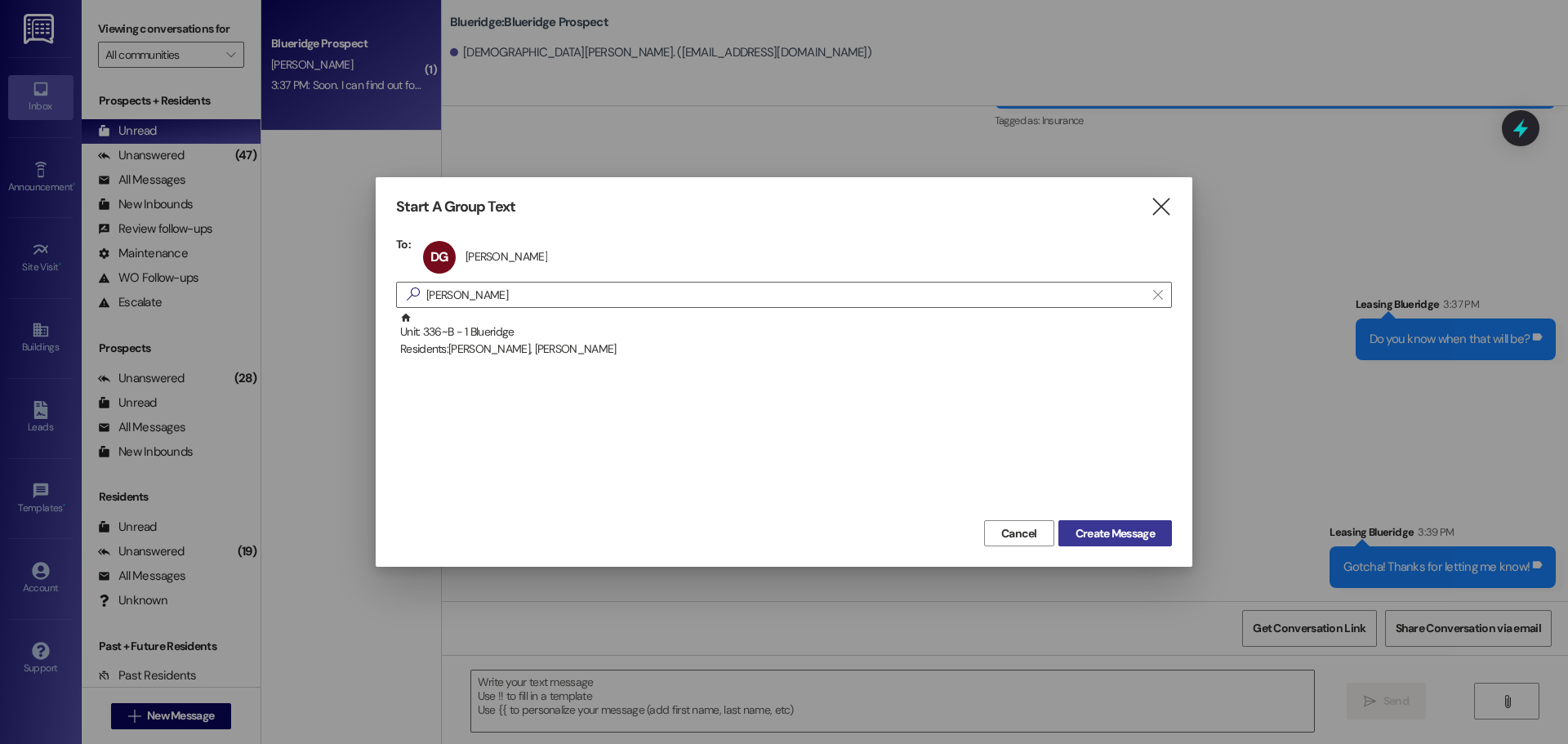
click at [1103, 537] on span "Create Message" at bounding box center [1116, 534] width 80 height 18
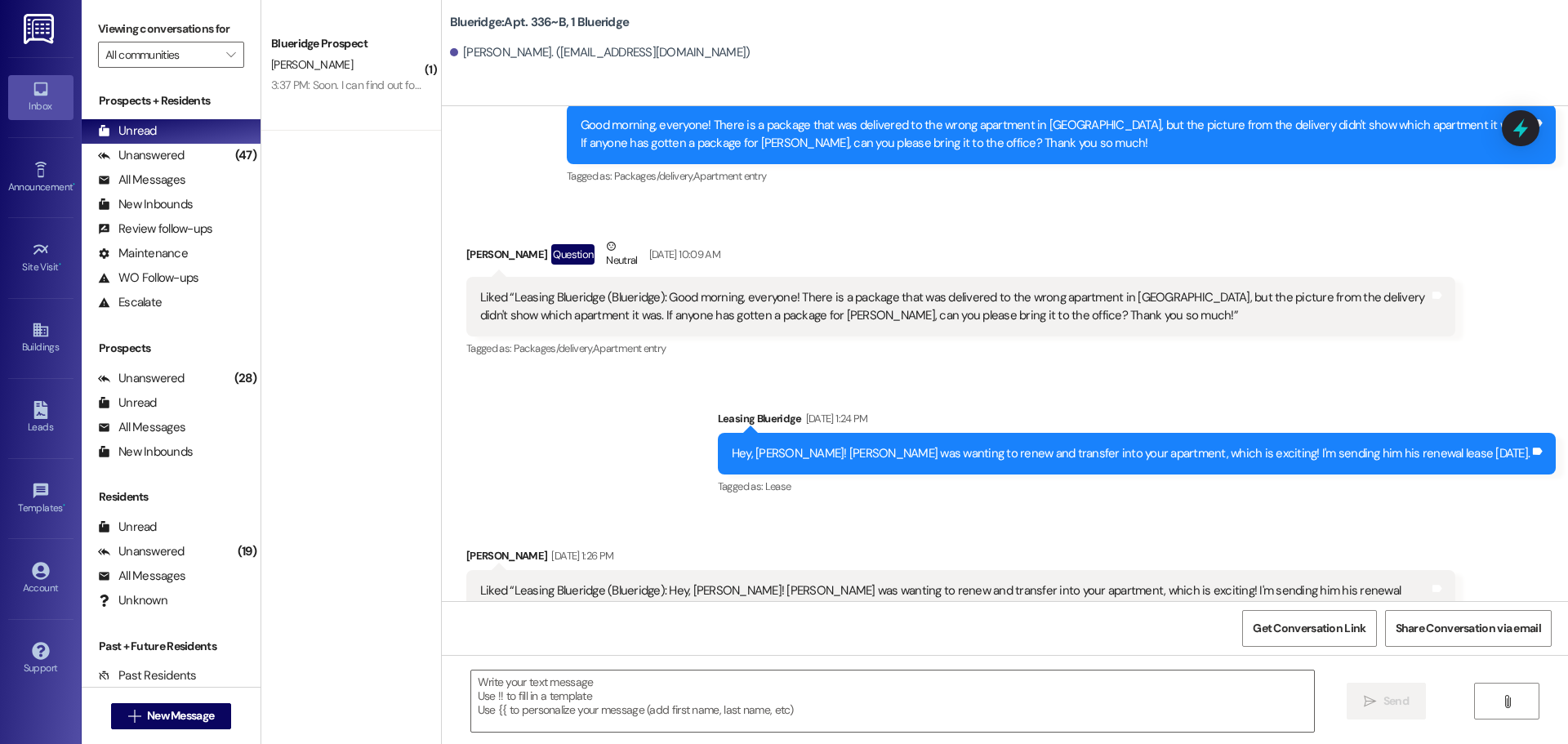
scroll to position [17155, 0]
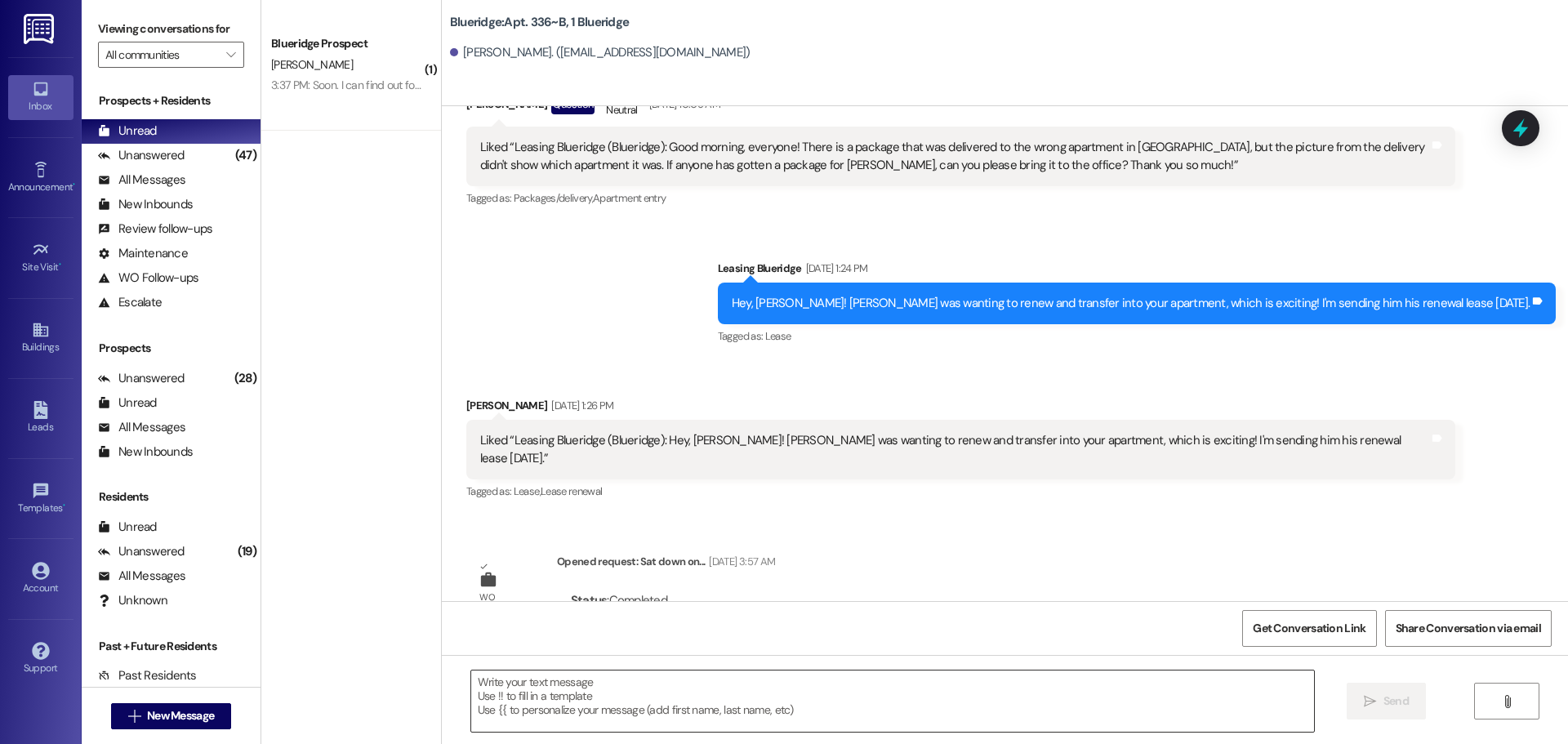
click at [1023, 705] on textarea at bounding box center [893, 701] width 843 height 61
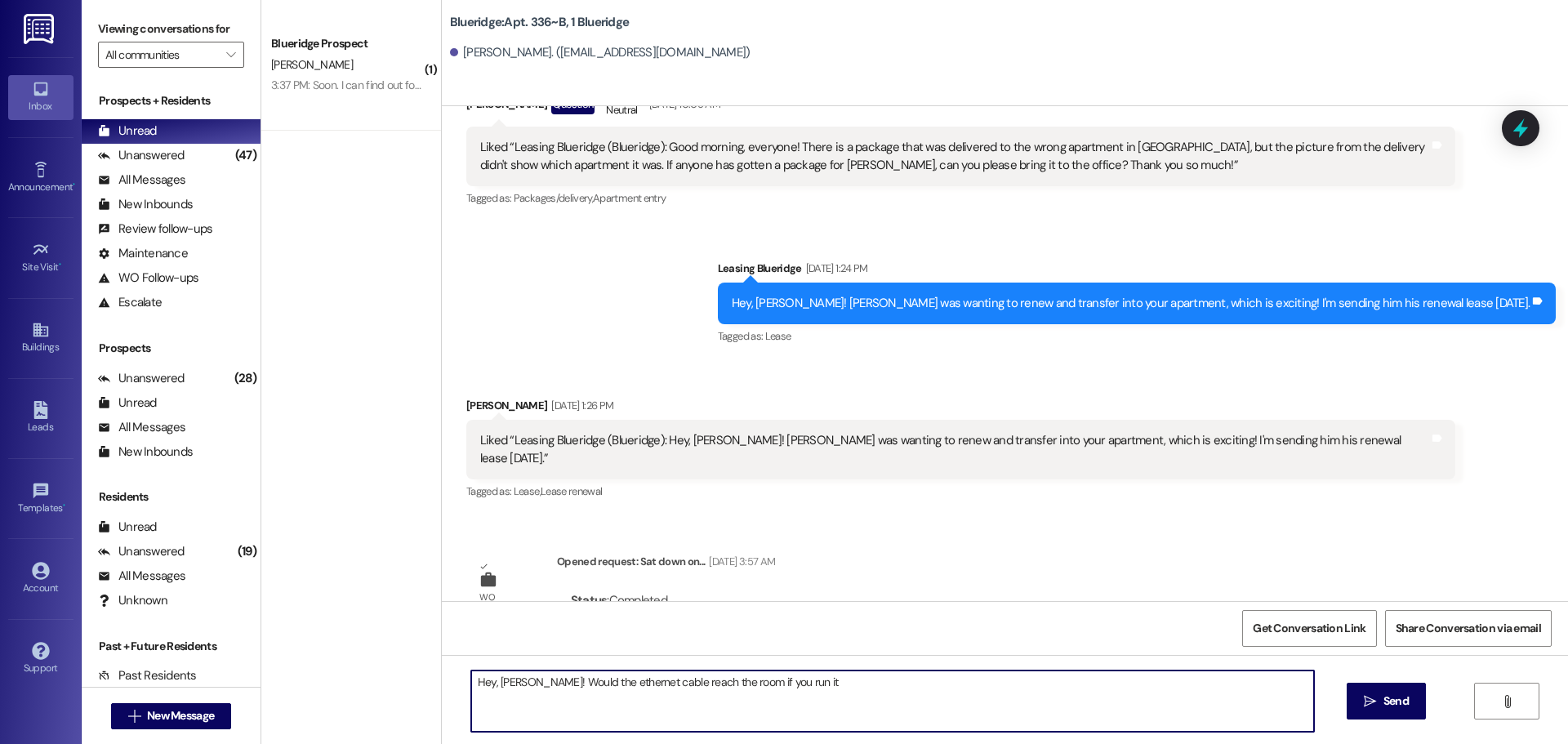
click at [982, 703] on textarea "Hey, [PERSON_NAME]! Would the ethernet cable reach the room if you run it" at bounding box center [893, 701] width 843 height 61
type textarea "Hey, [PERSON_NAME]! Would the ethernet cable reach the room if you run it along…"
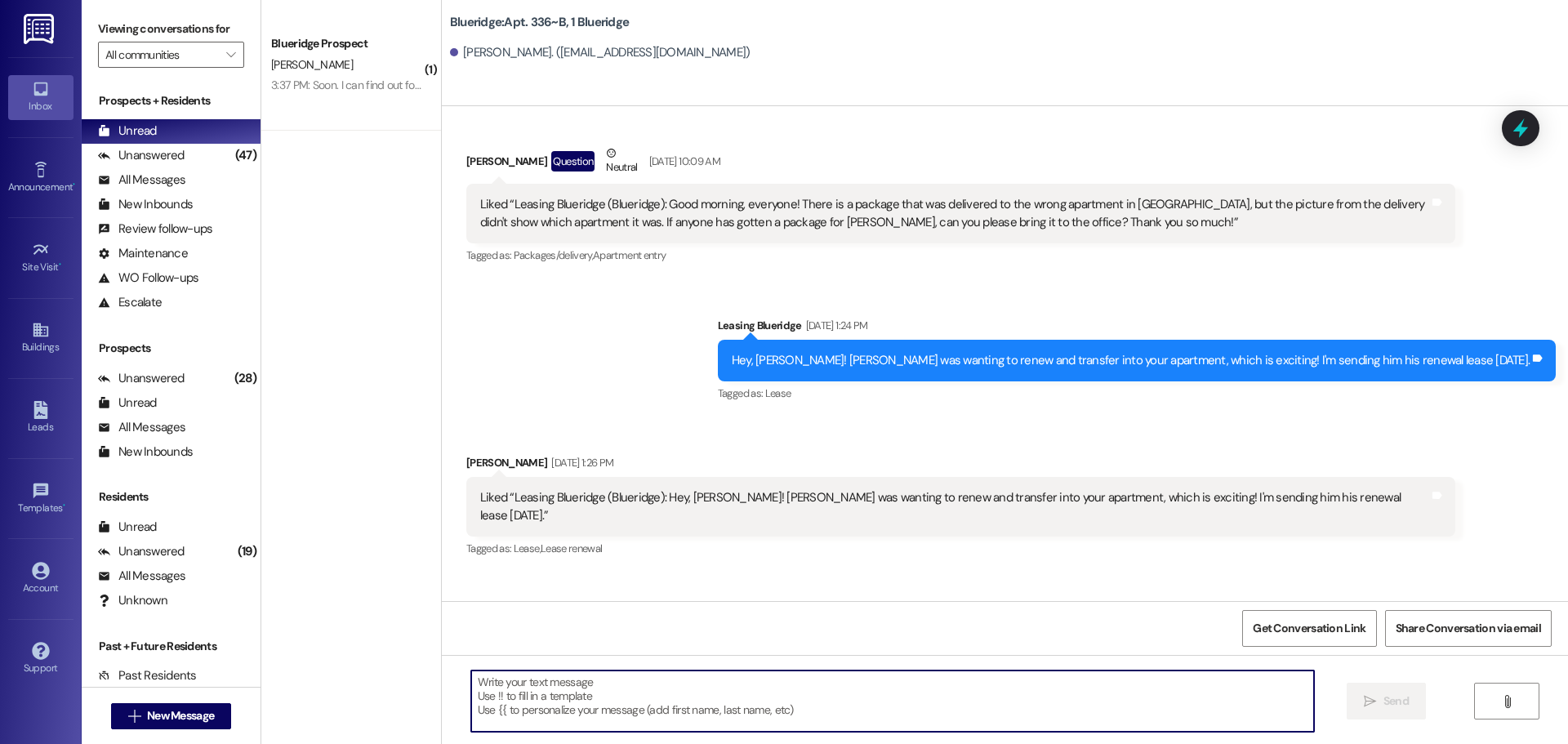
scroll to position [17269, 0]
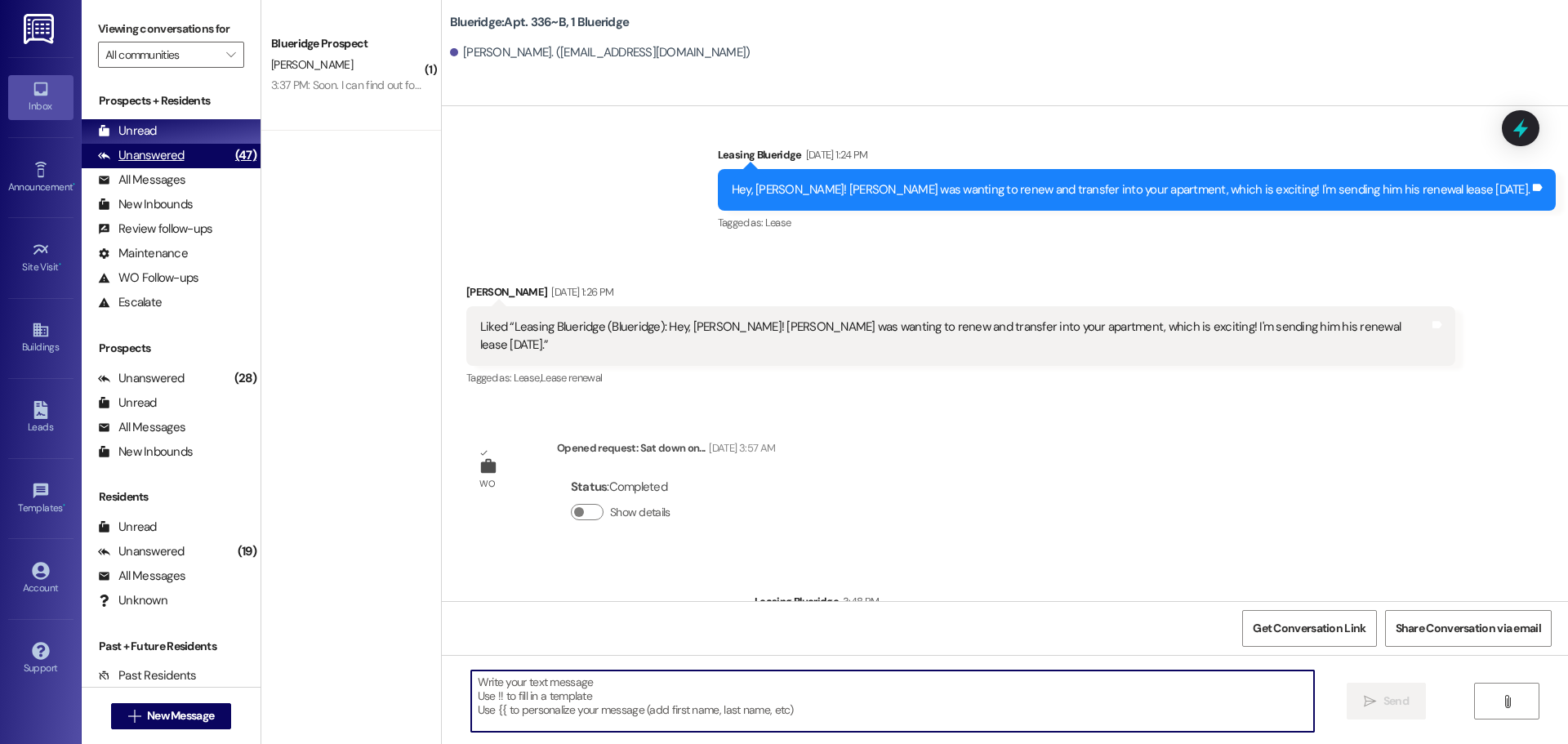
click at [201, 150] on div "Unanswered (47)" at bounding box center [171, 156] width 179 height 24
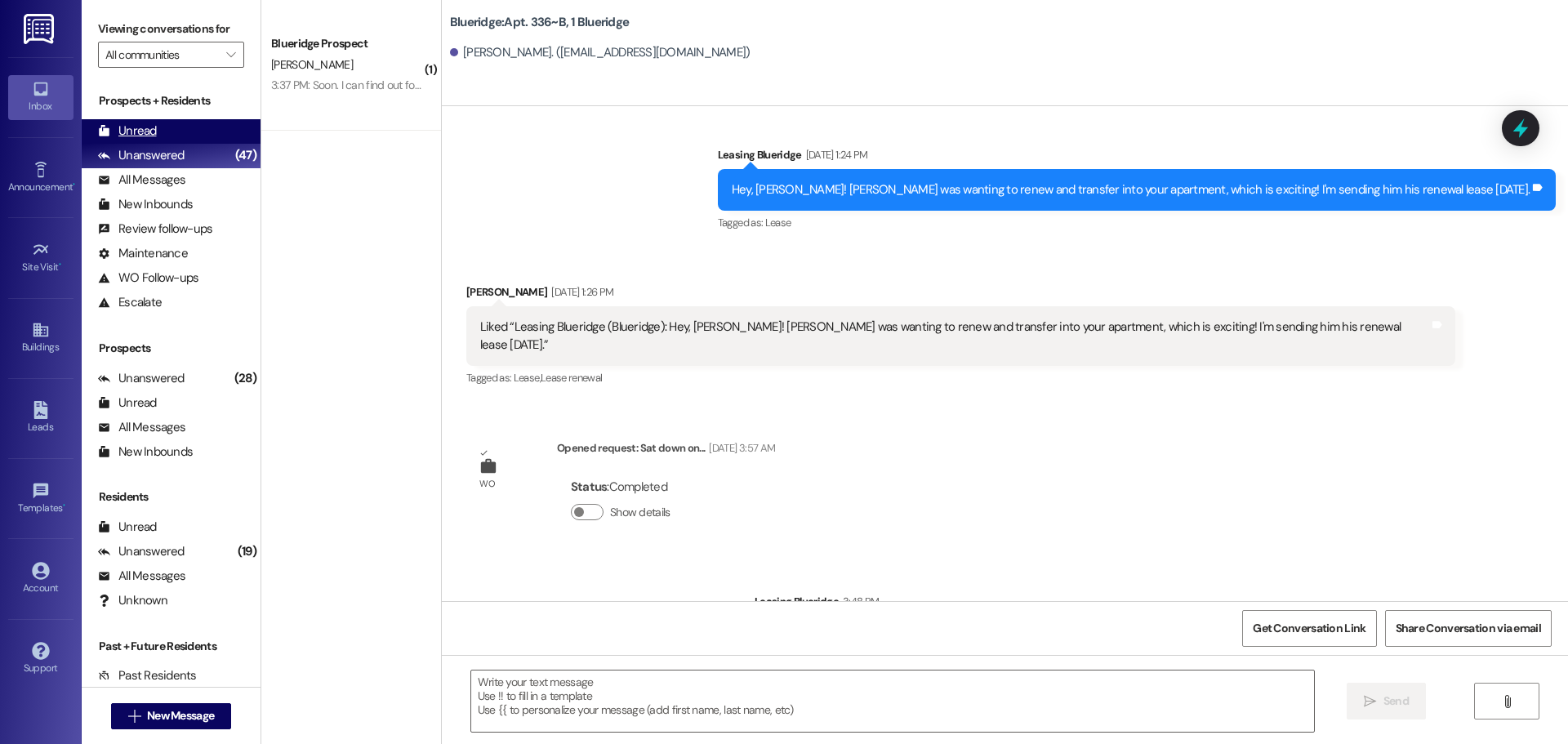
click at [210, 130] on div "Unread (0)" at bounding box center [171, 132] width 179 height 24
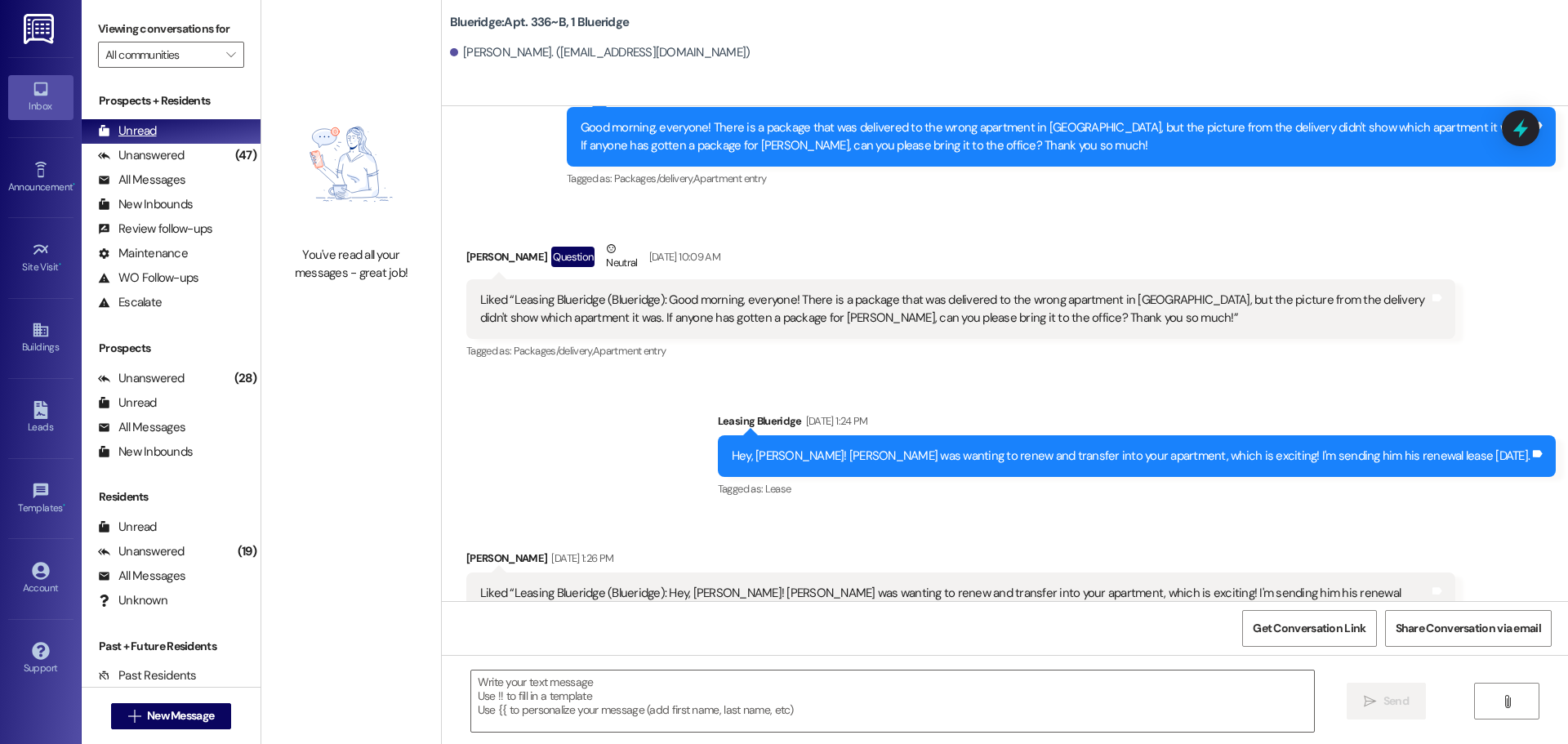
scroll to position [17000, 0]
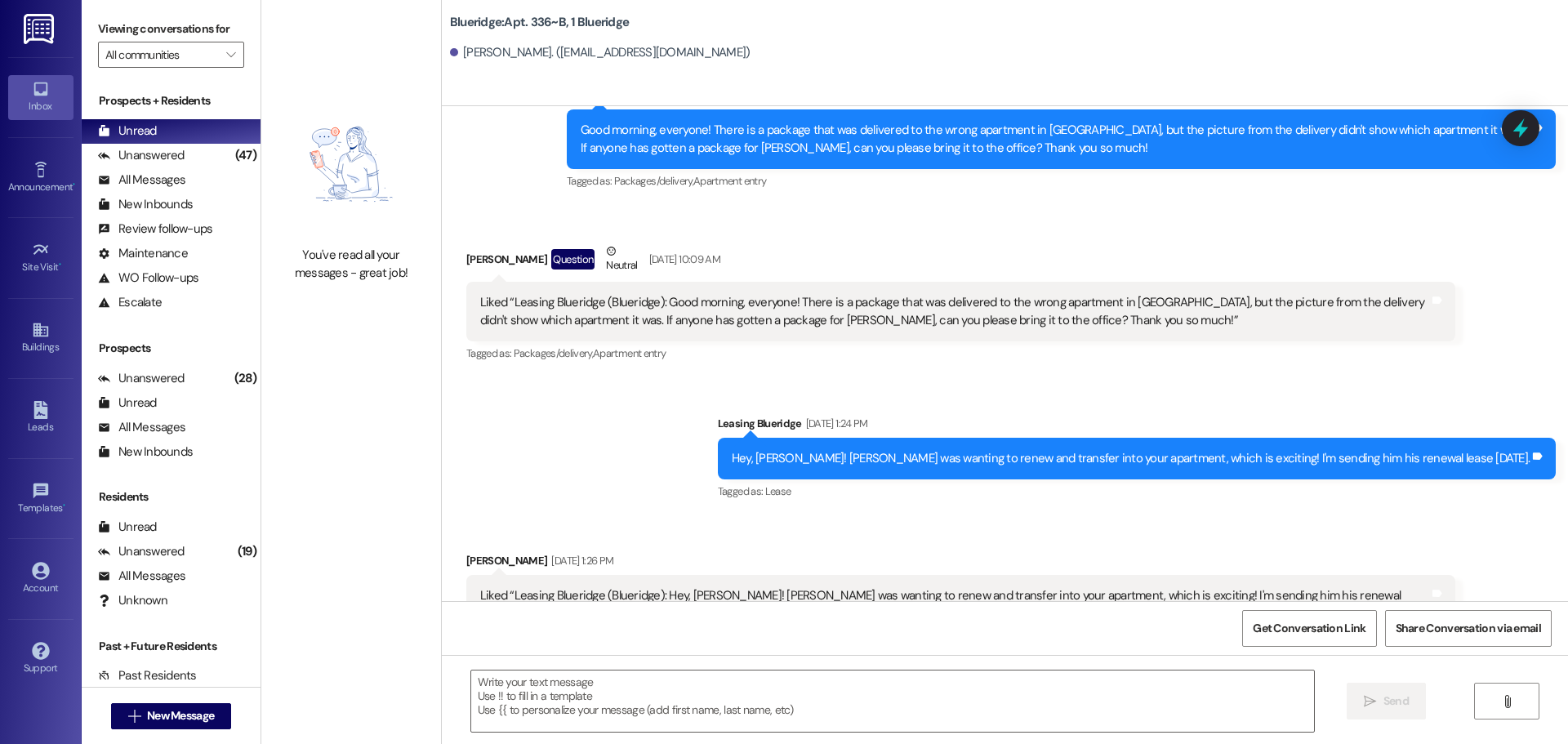
click at [657, 378] on div "Sent via SMS Leasing Blueridge [DATE] 1:24 PM Hey, [PERSON_NAME]! [PERSON_NAME]…" at bounding box center [1005, 447] width 1127 height 138
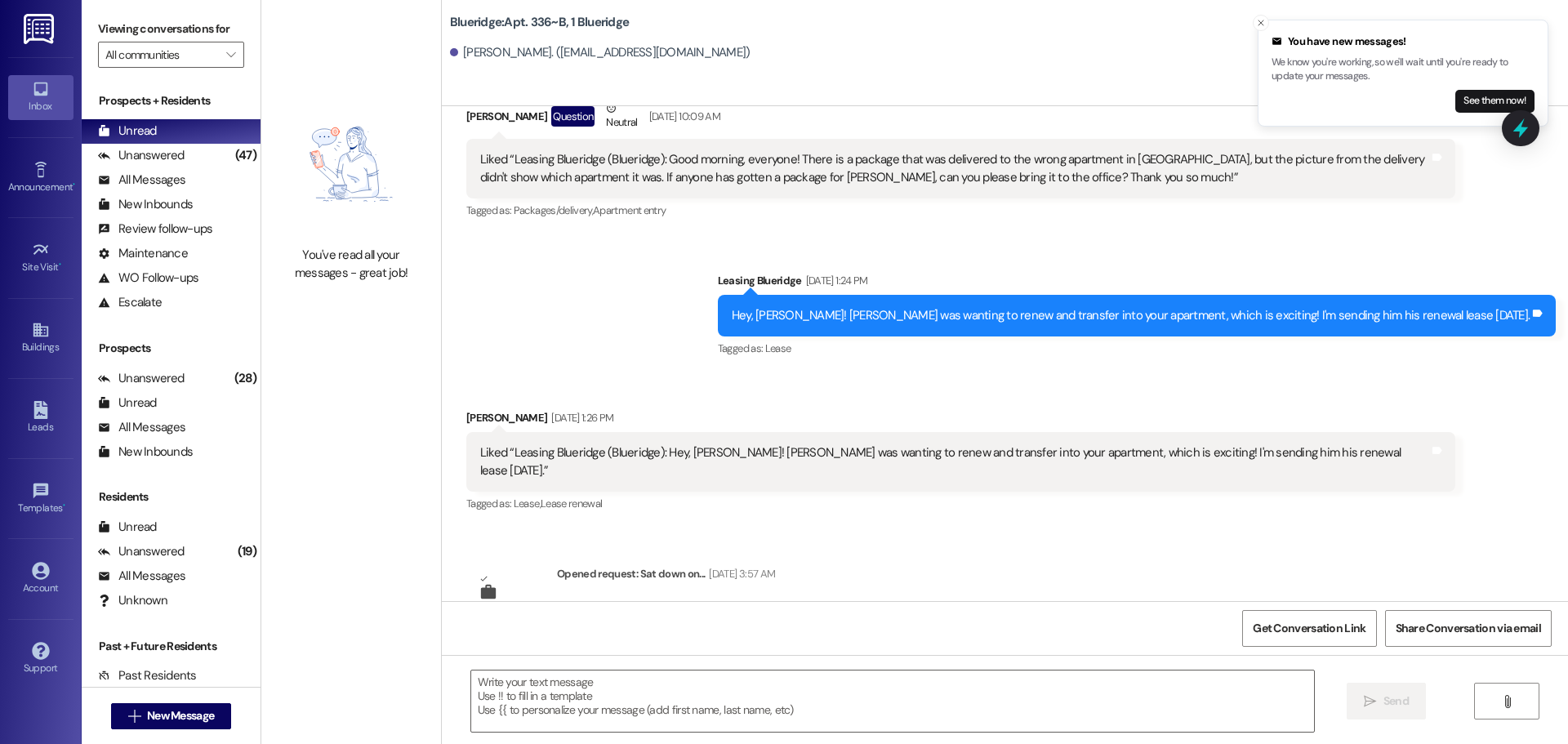
scroll to position [17293, 0]
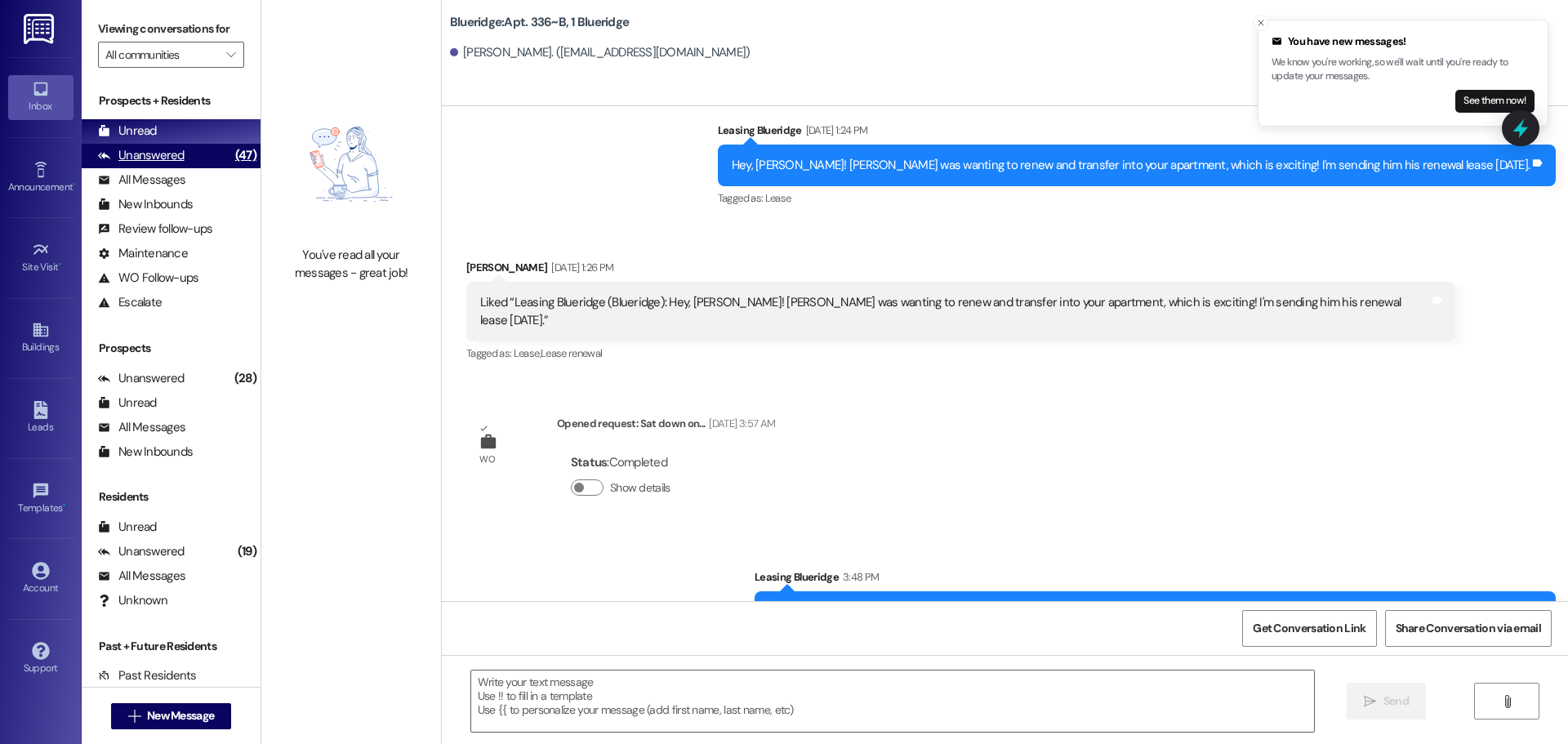
click at [204, 161] on div "Unanswered (47)" at bounding box center [171, 156] width 179 height 24
click at [196, 132] on div "Unread (0)" at bounding box center [171, 132] width 179 height 24
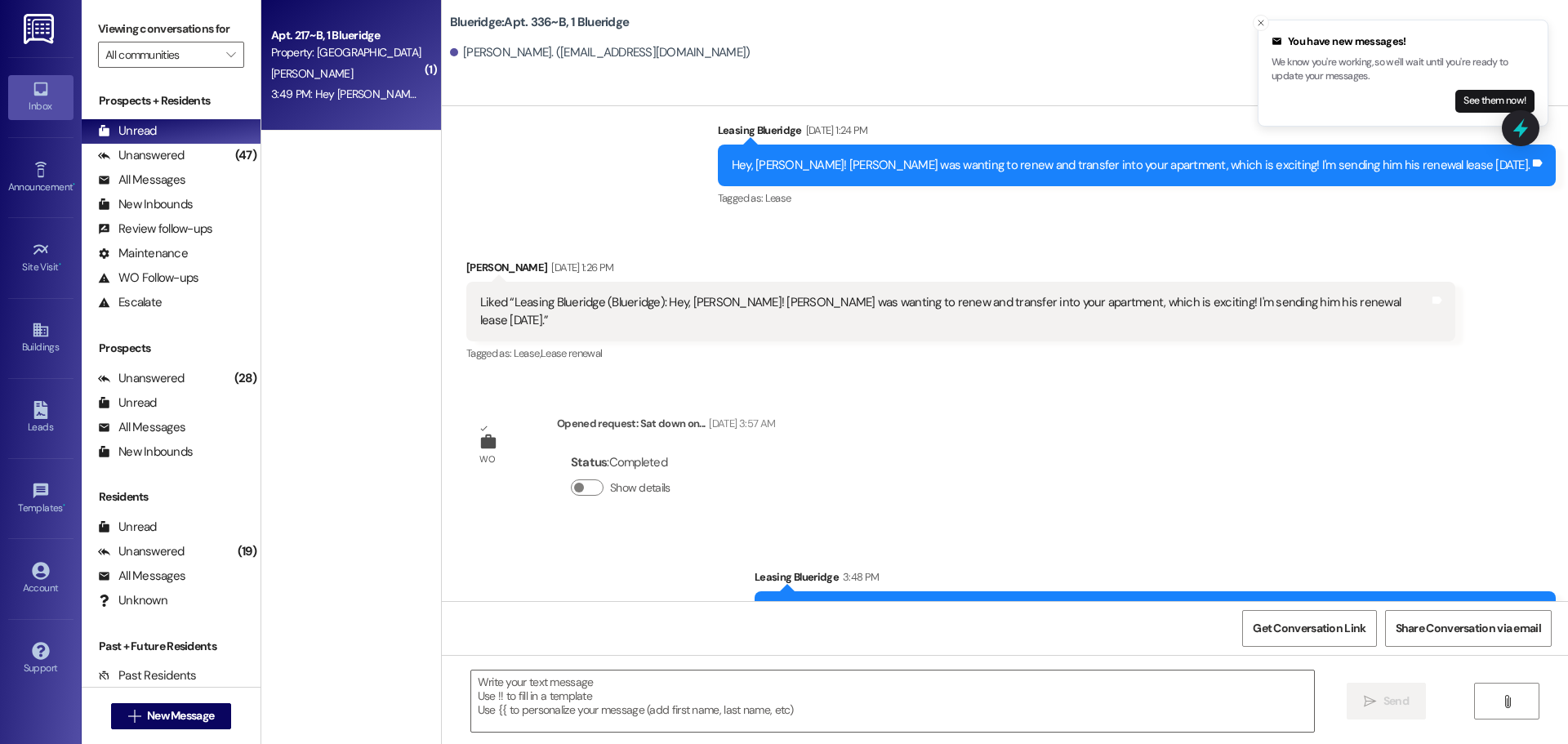
click at [374, 76] on div "[PERSON_NAME]" at bounding box center [347, 74] width 155 height 20
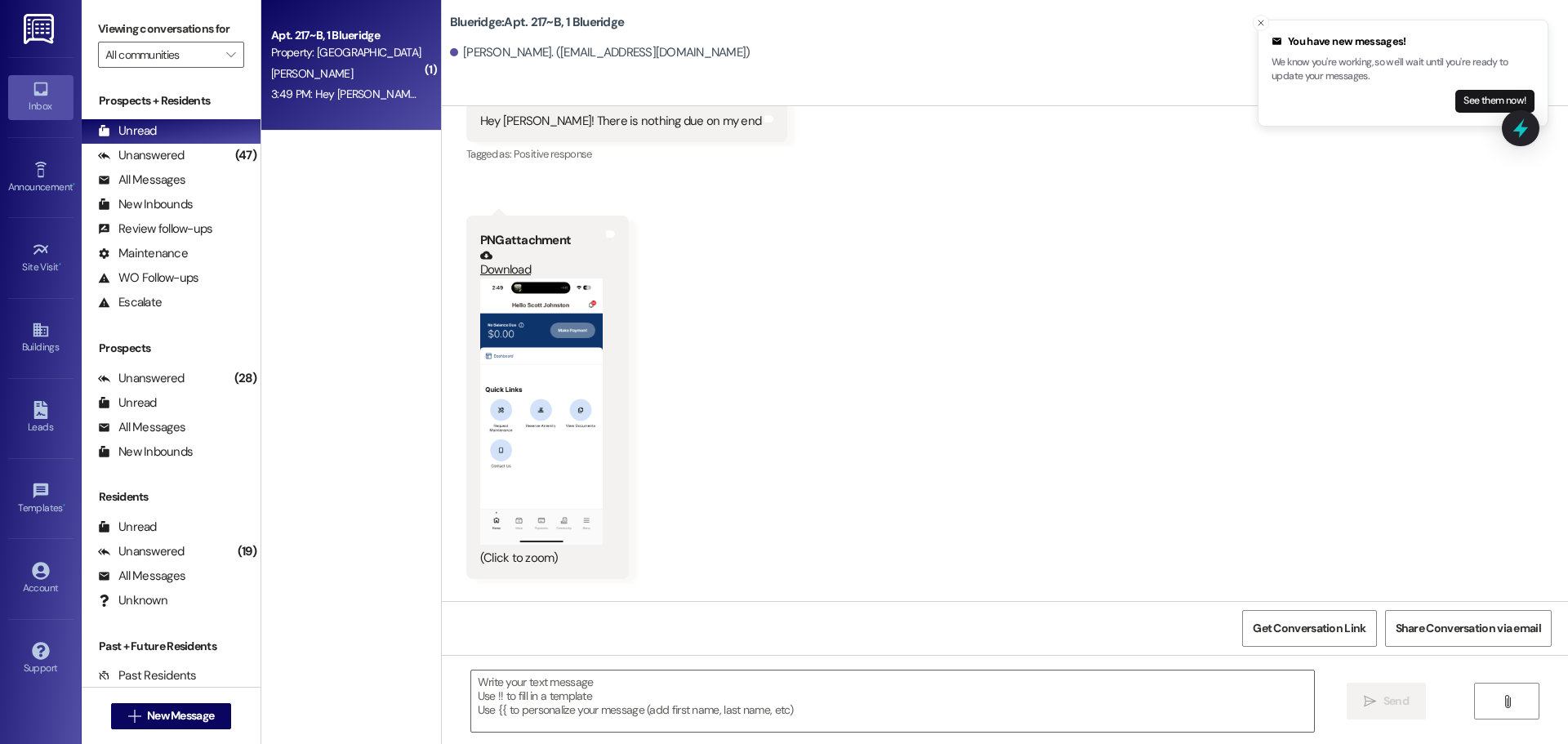
scroll to position [29090, 0]
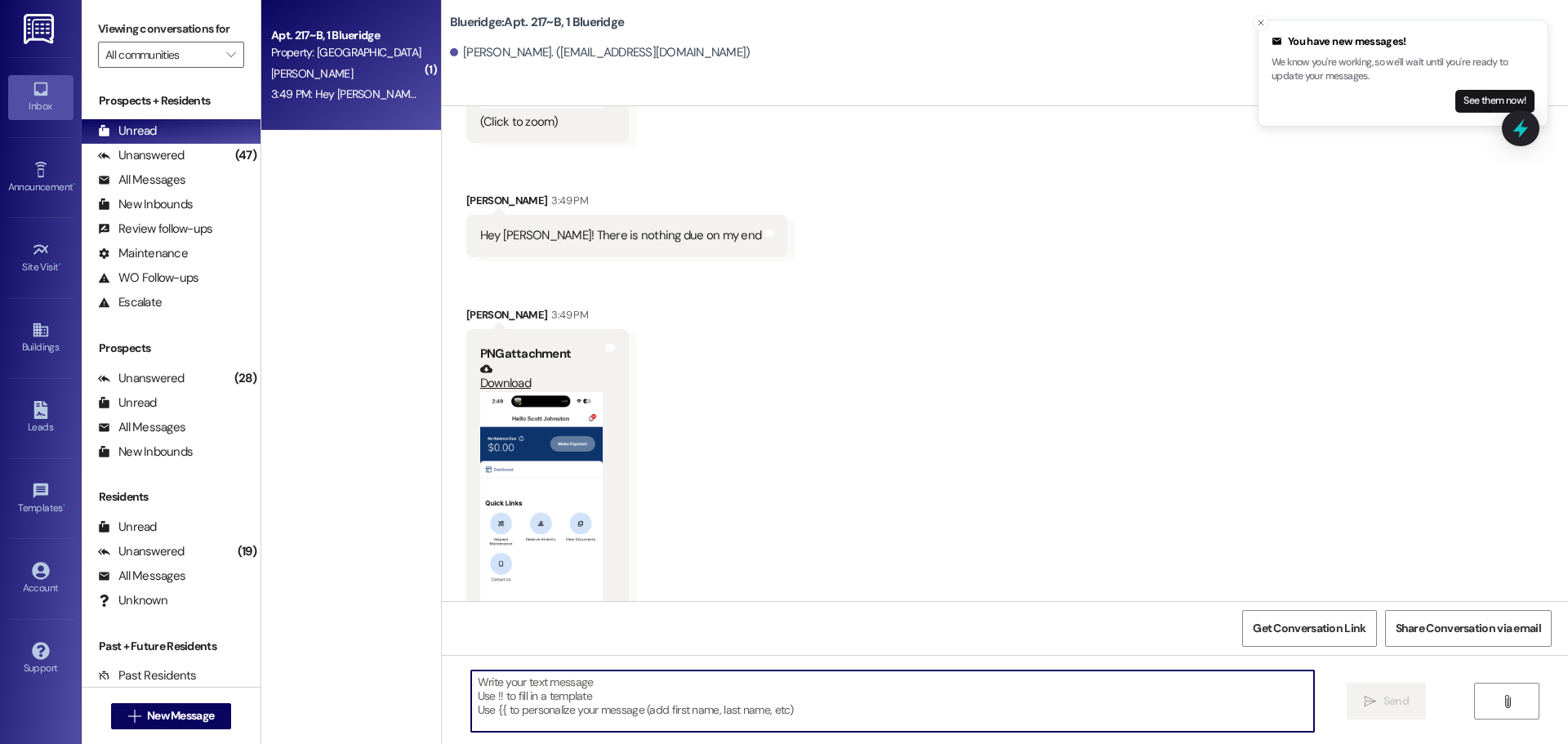
click at [824, 686] on textarea at bounding box center [893, 701] width 843 height 61
type textarea "I"
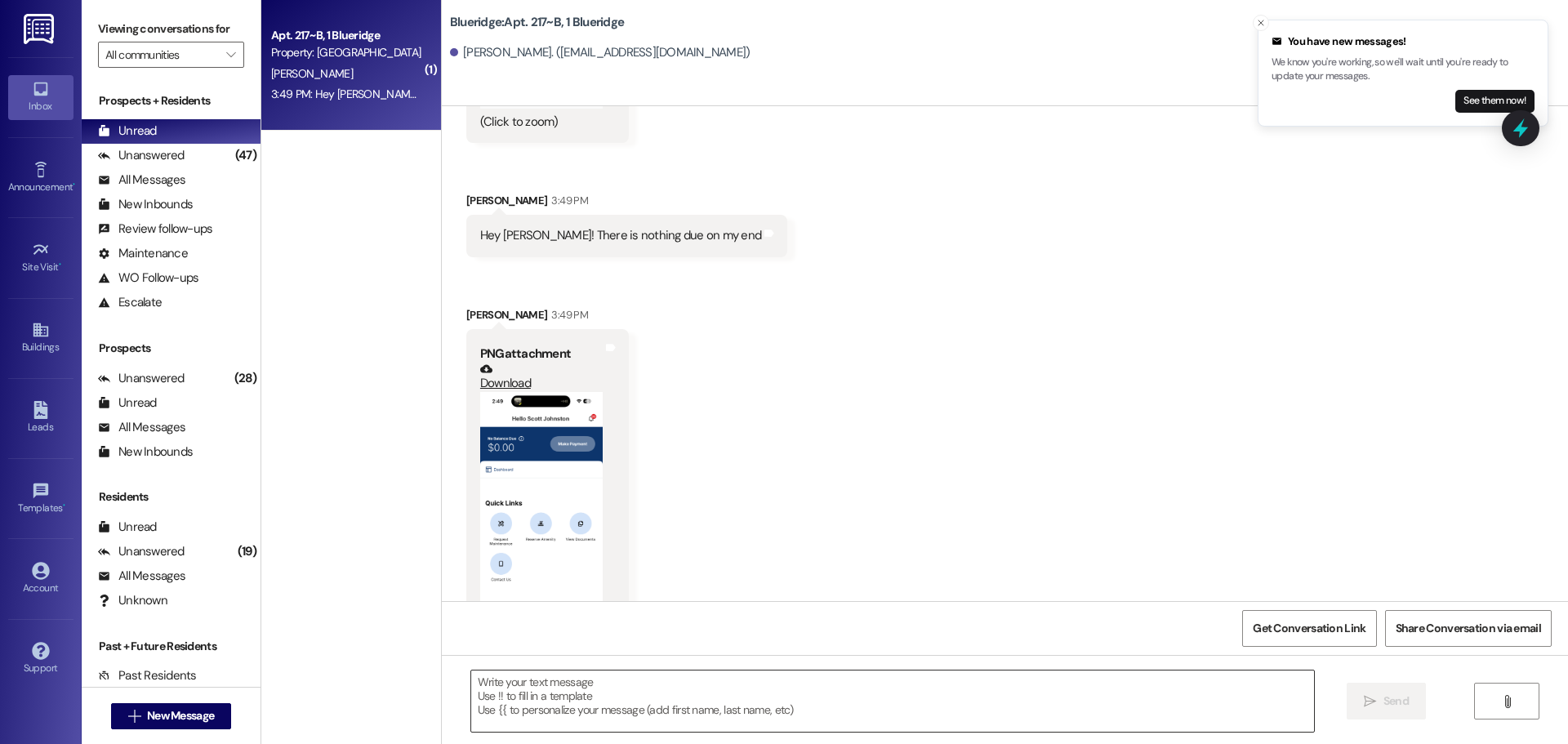
click at [835, 698] on textarea at bounding box center [893, 701] width 843 height 61
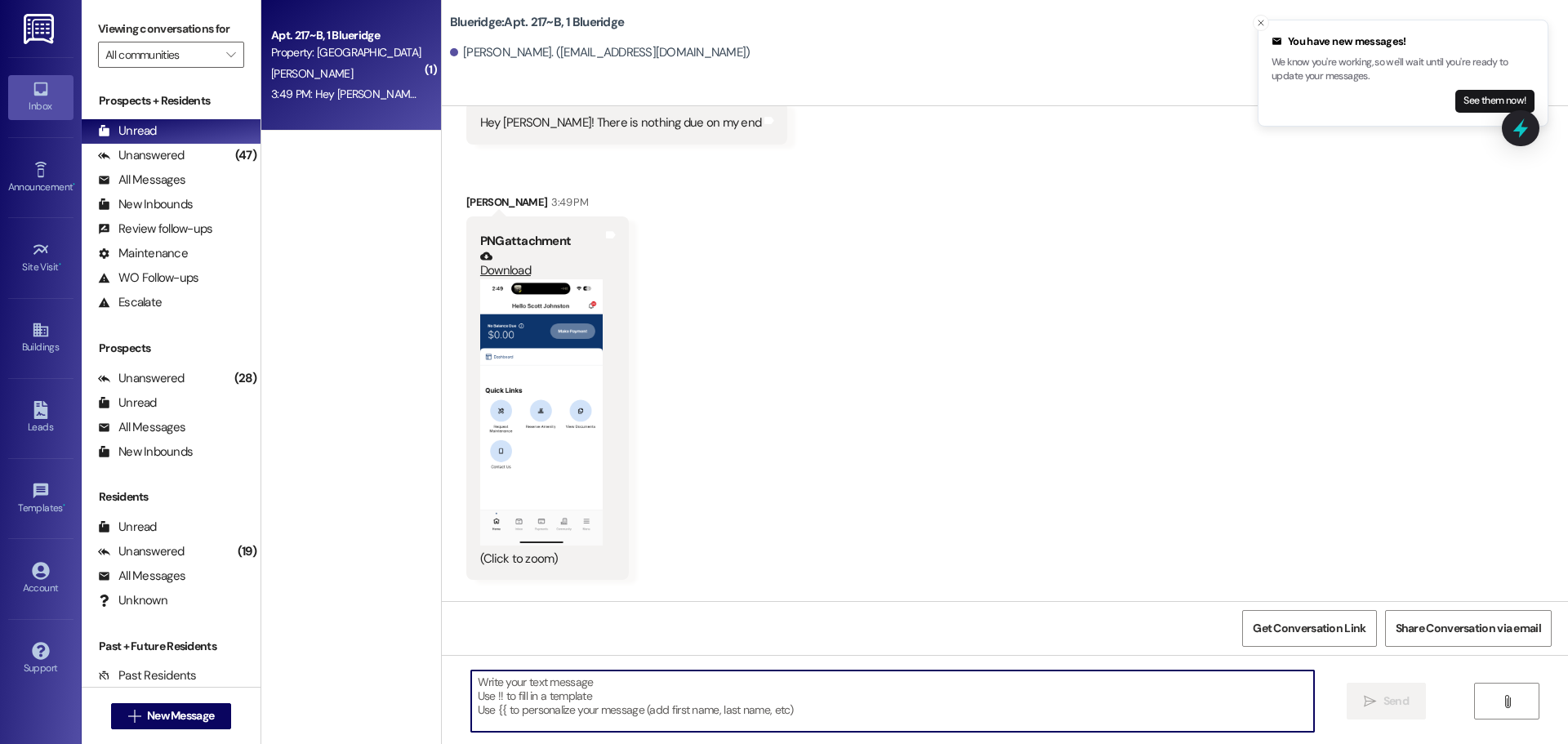
scroll to position [29204, 0]
click at [803, 706] on textarea at bounding box center [893, 701] width 843 height 61
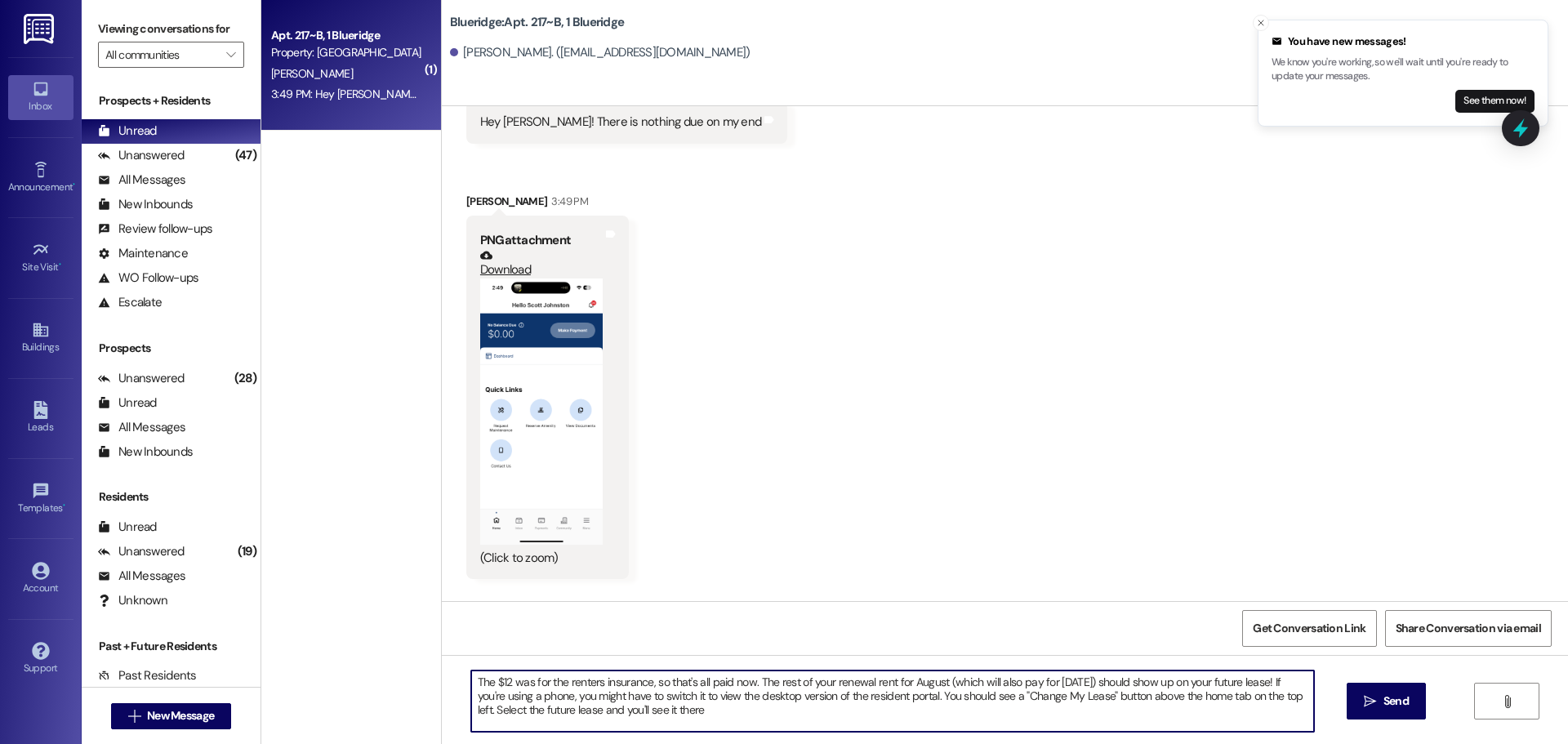
type textarea "The $12 was for the renters insurance, so that's all paid now. The rest of your…"
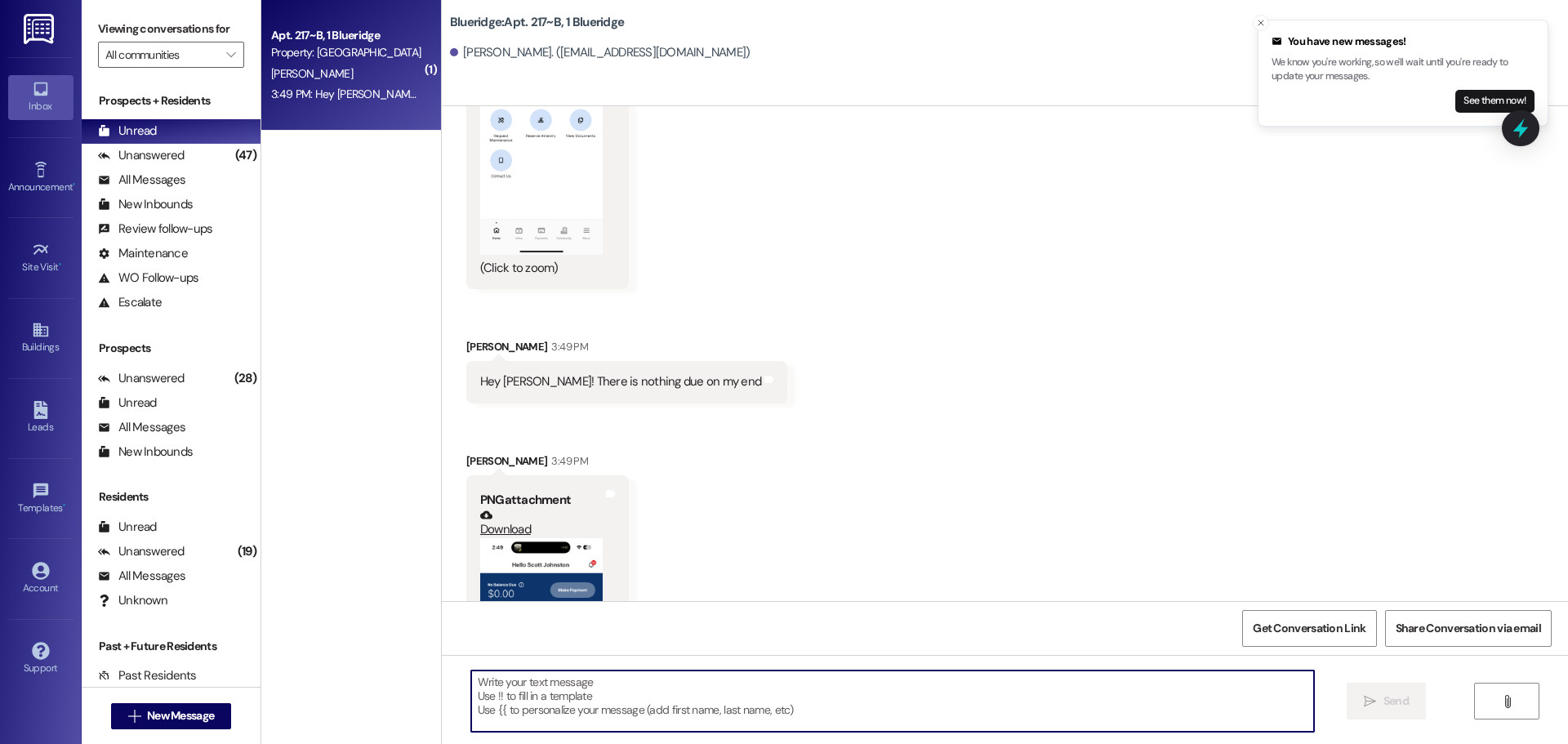
scroll to position [29352, 0]
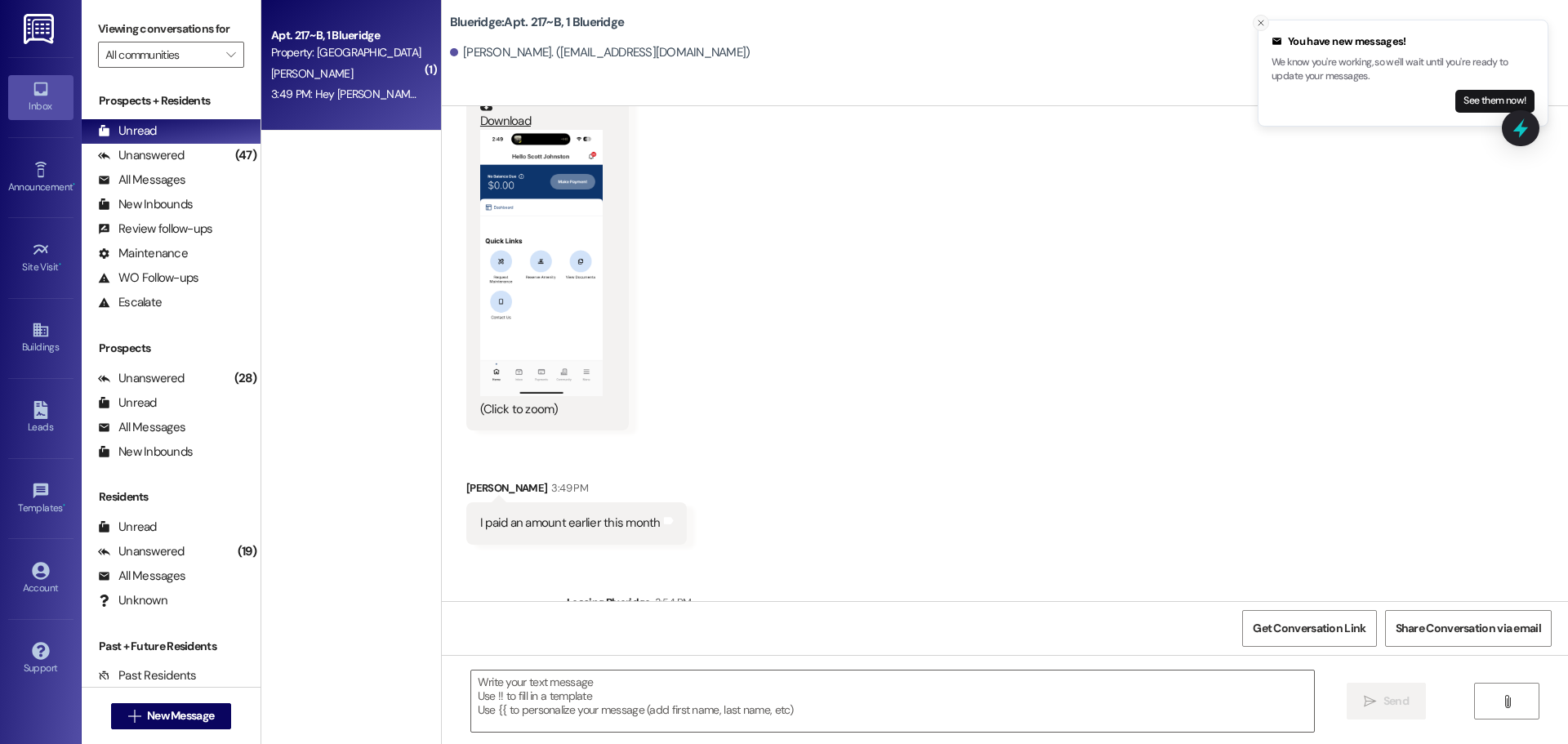
click at [1264, 19] on icon "Close toast" at bounding box center [1261, 22] width 10 height 10
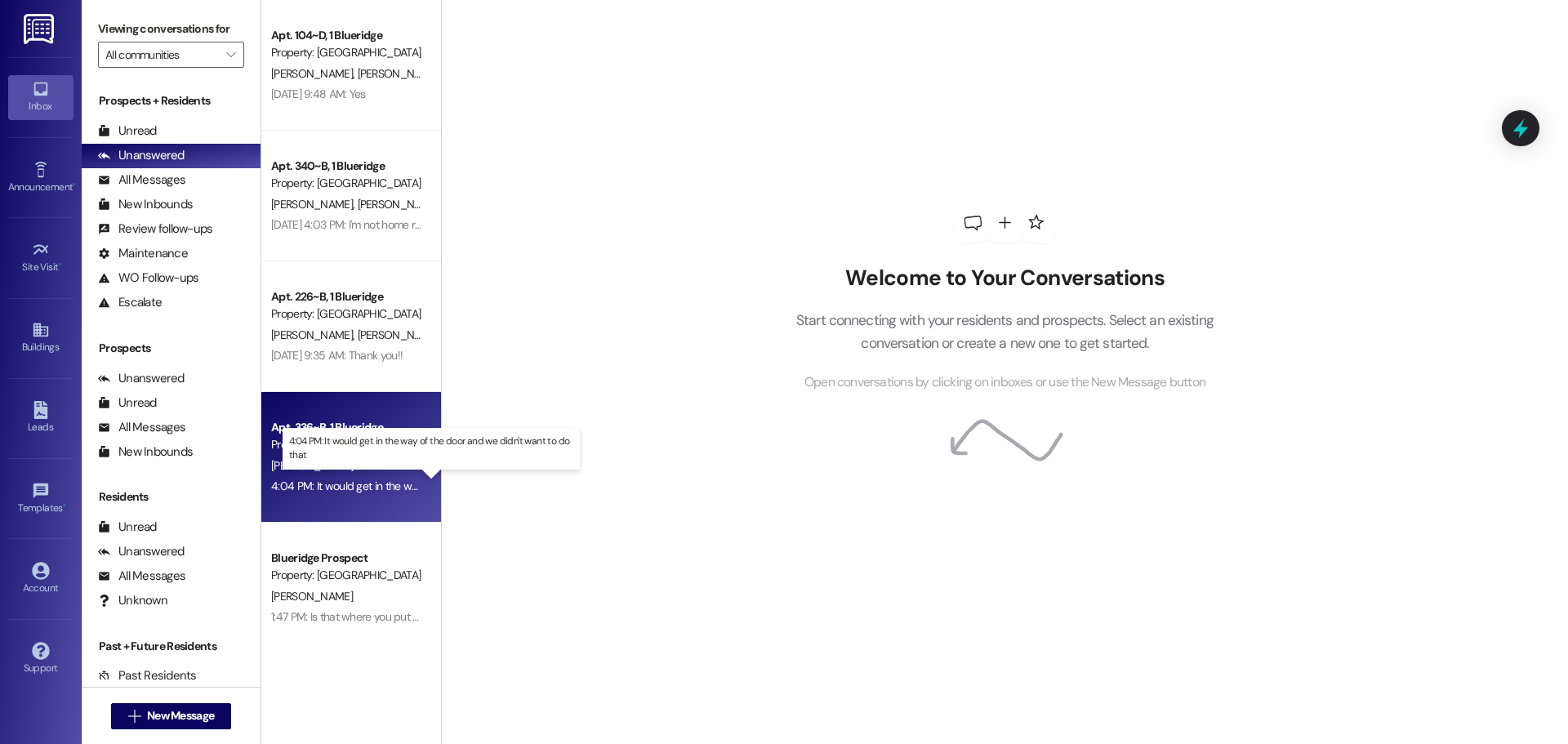
click at [322, 485] on div "4:04 PM: It would get in the way of the door and we didn't want to do that 4:04…" at bounding box center [446, 486] width 349 height 15
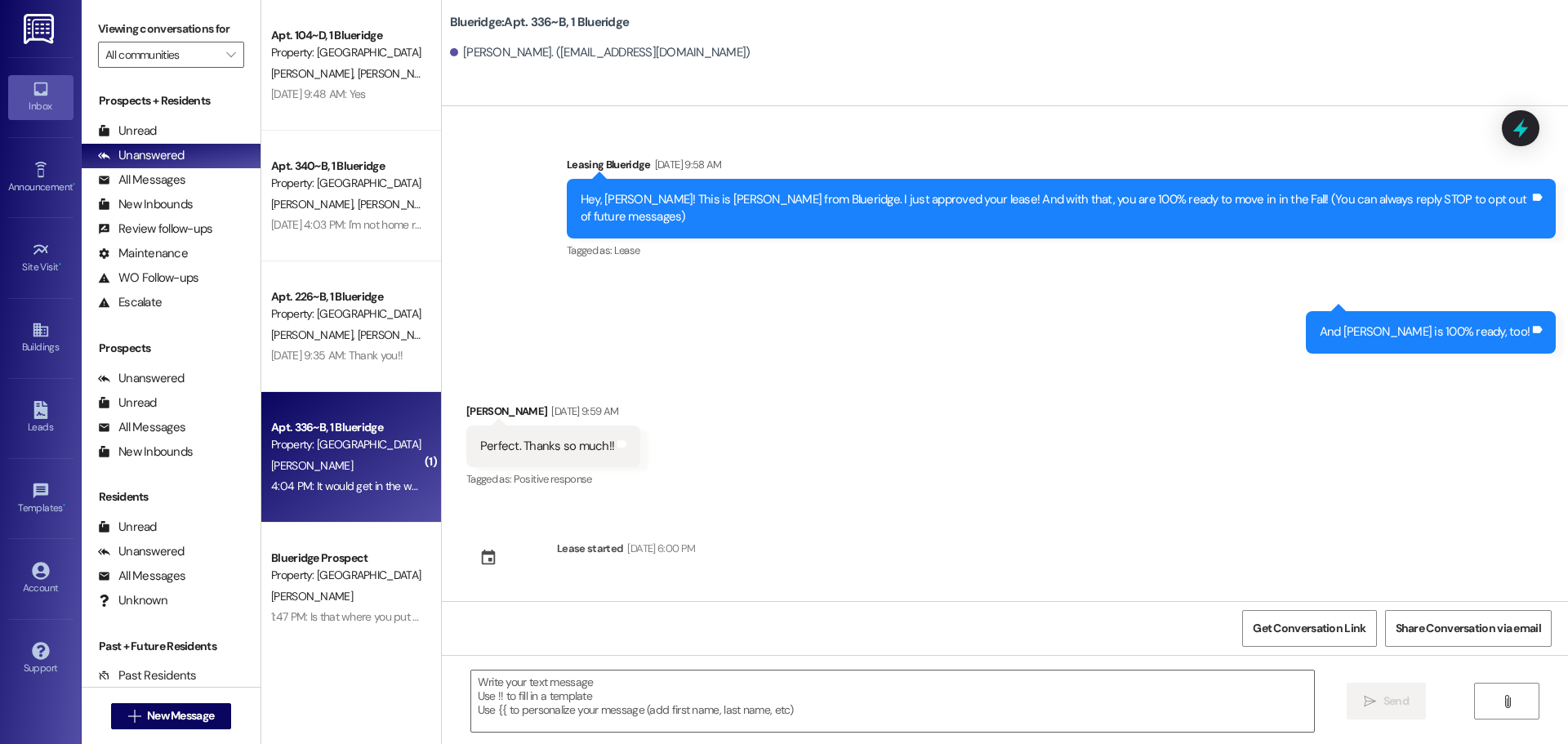
scroll to position [17447, 0]
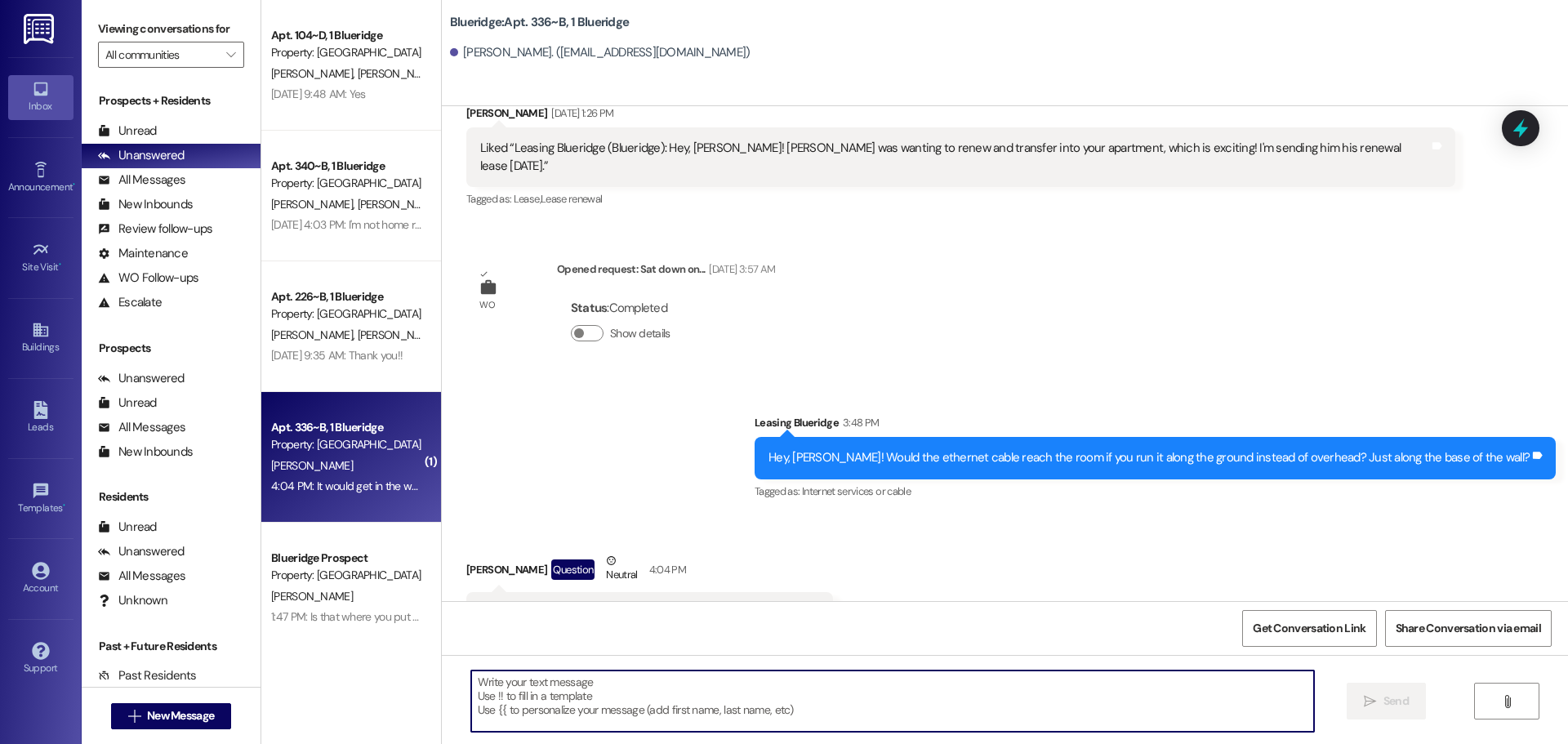
click at [900, 678] on textarea at bounding box center [893, 701] width 843 height 61
click at [898, 693] on textarea at bounding box center [893, 701] width 843 height 61
click at [881, 689] on textarea at bounding box center [893, 701] width 843 height 61
type textarea "T"
type textarea "M"
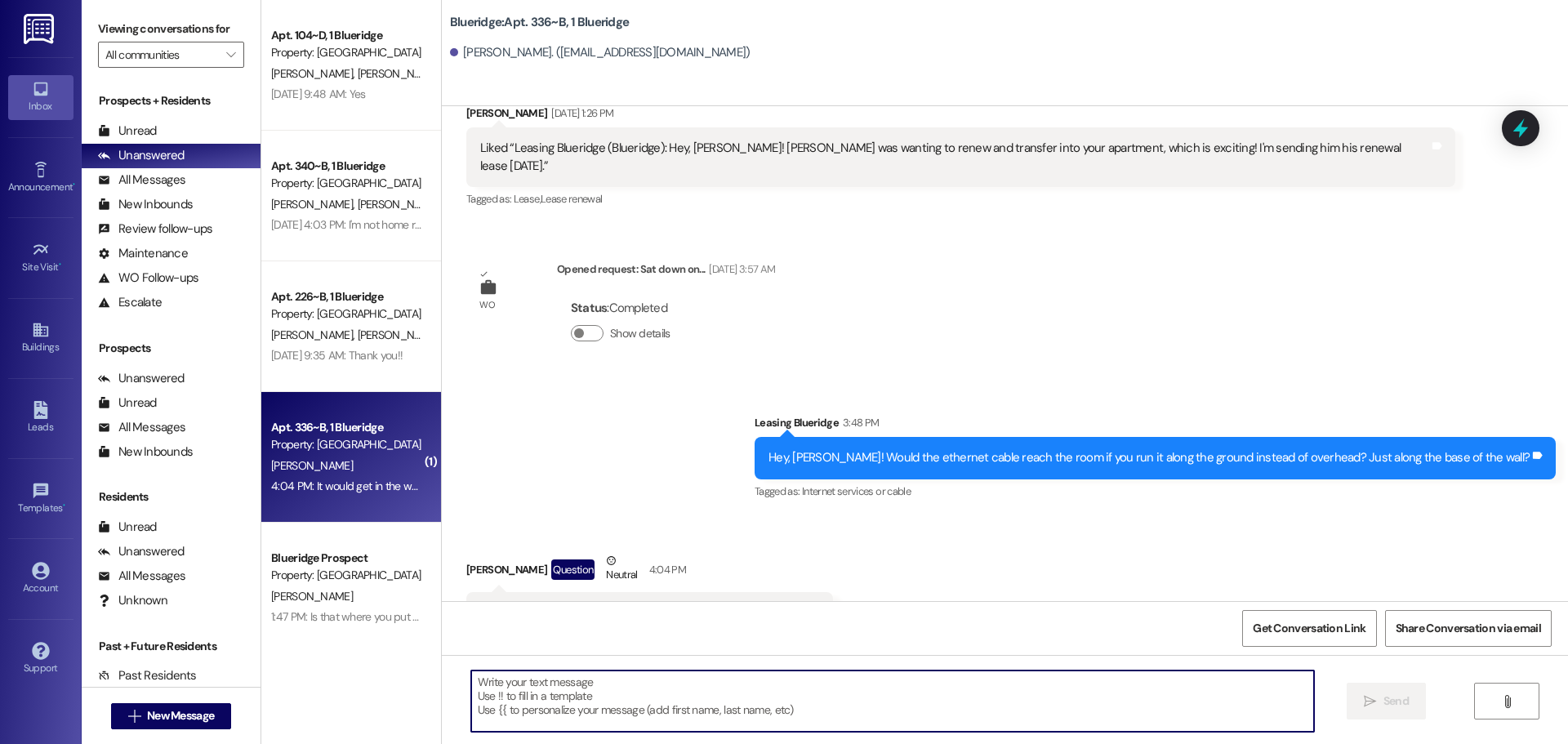
type textarea "W"
type textarea "C"
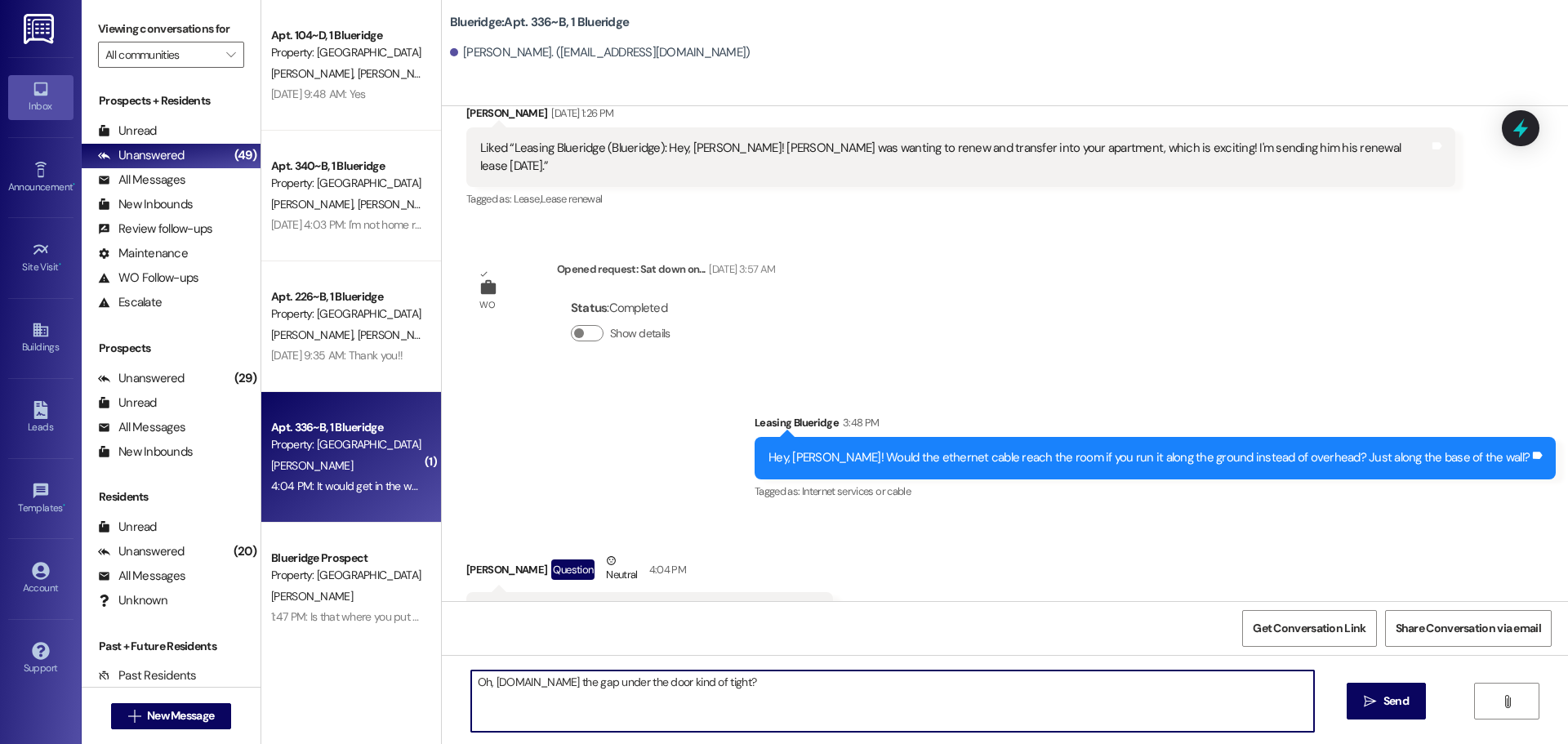
type textarea "Oh, gotcha. Is the gap under the door kind of tight?"
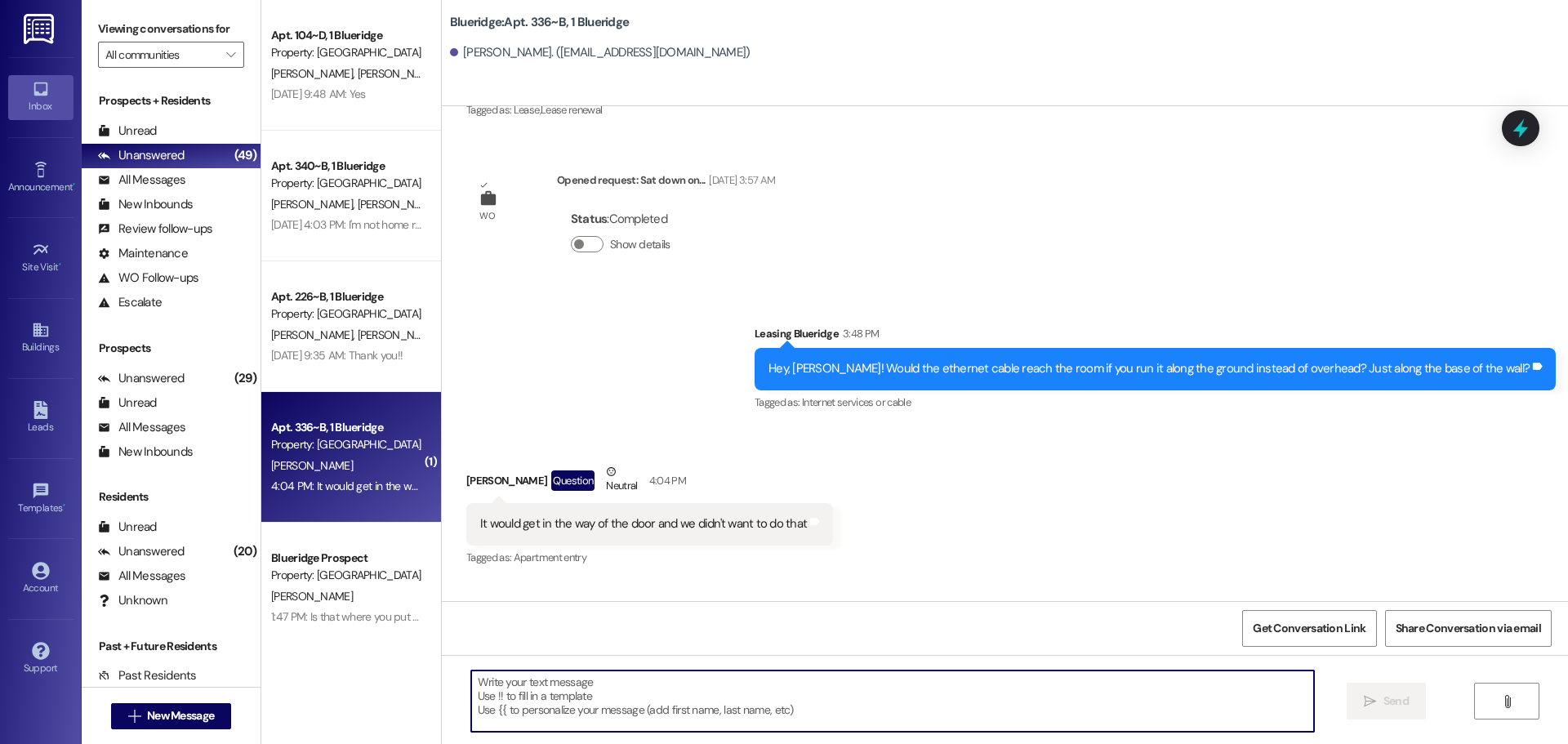
scroll to position [17561, 0]
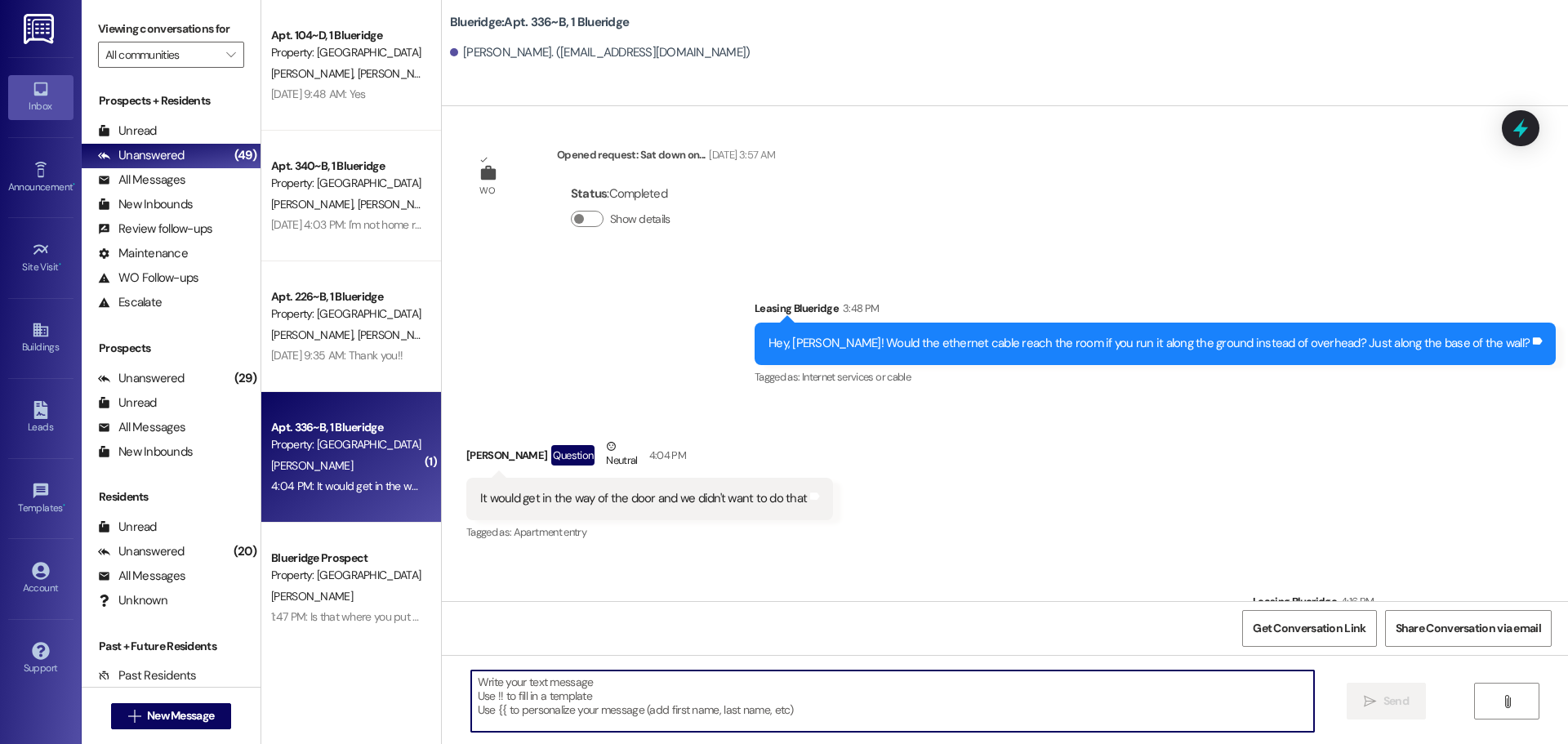
click at [841, 401] on div "Received via SMS Dylan Griffiths Question Neutral 4:04 PM It would get in the w…" at bounding box center [1005, 478] width 1127 height 155
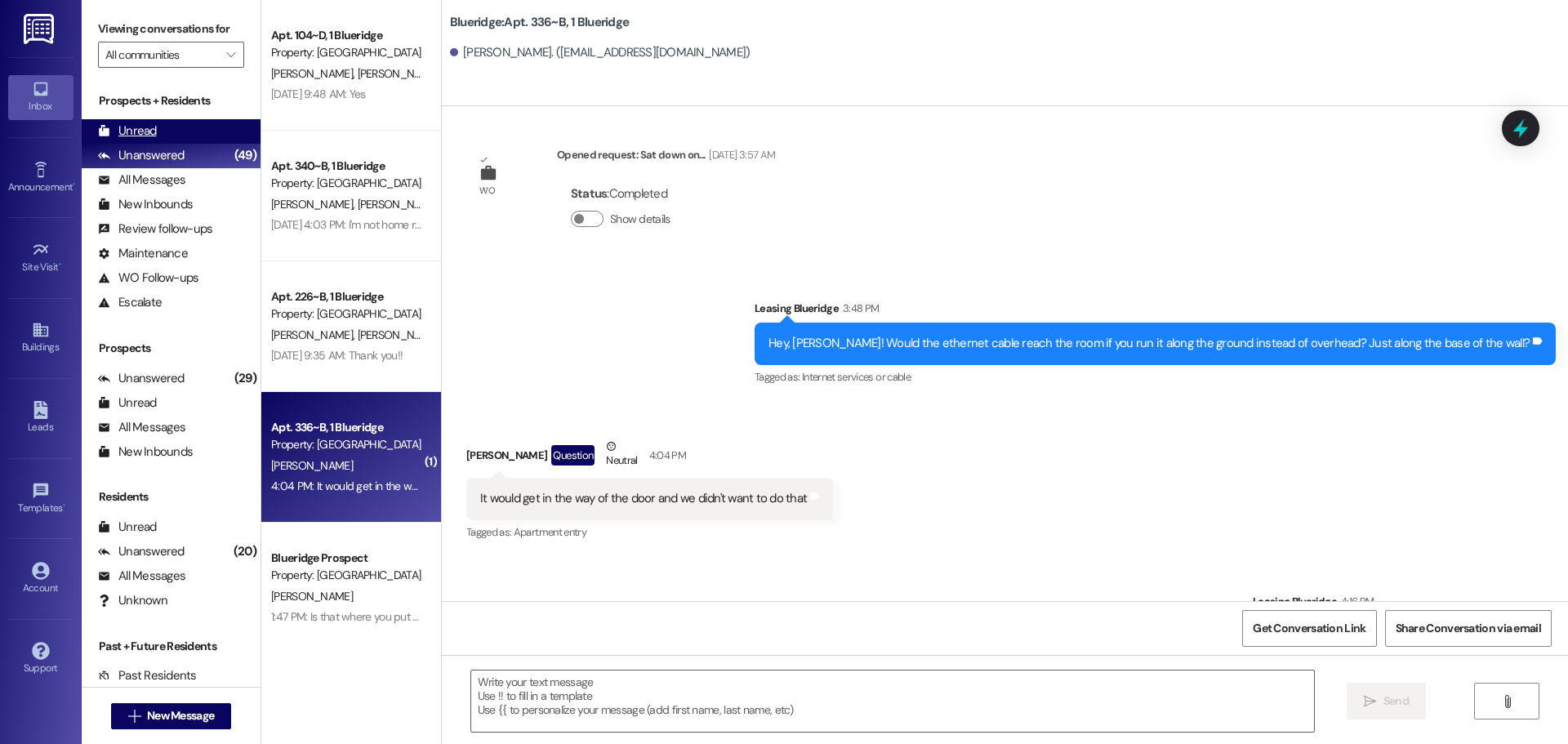
click at [208, 128] on div "Unread (0)" at bounding box center [171, 132] width 179 height 24
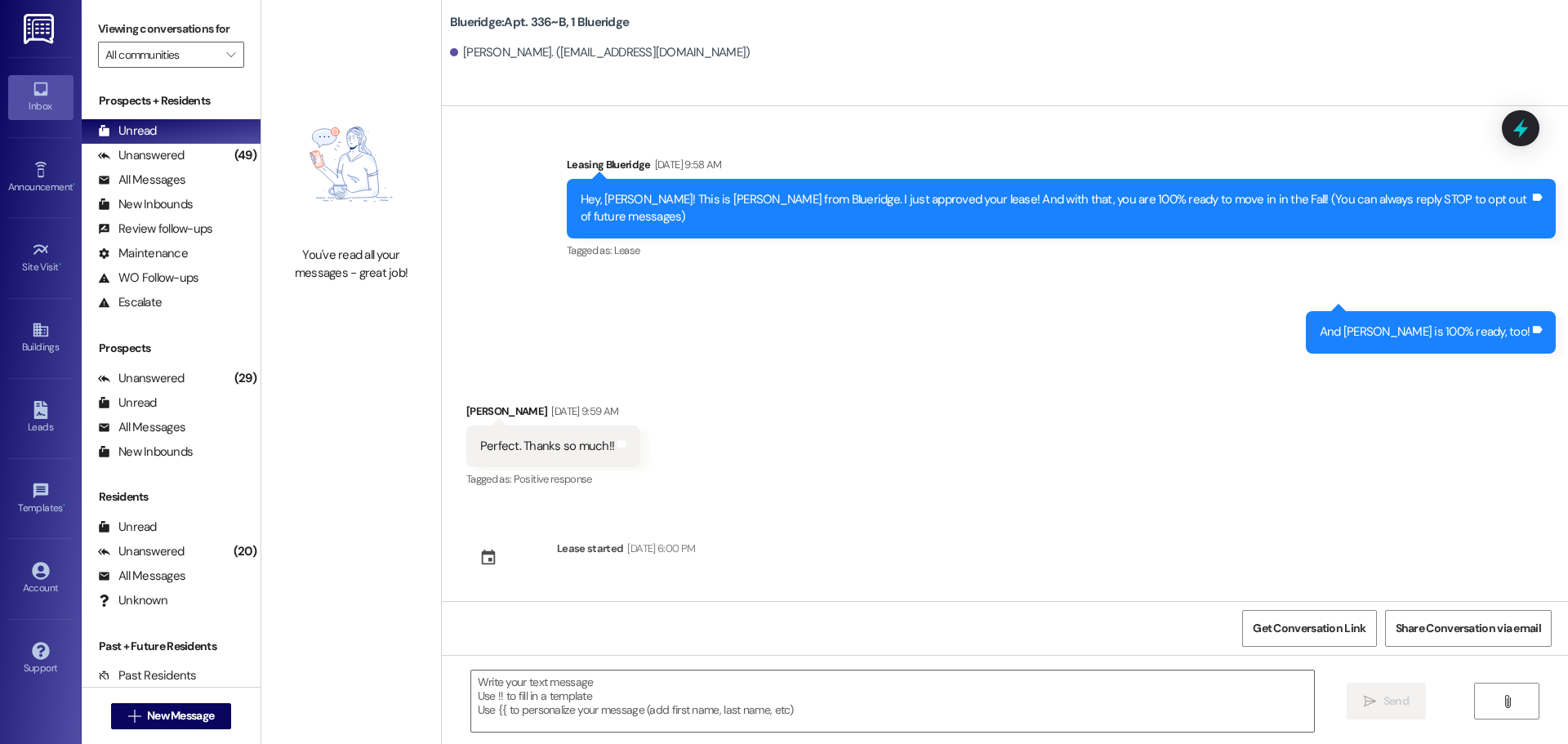
scroll to position [17446, 0]
